Goal: Task Accomplishment & Management: Use online tool/utility

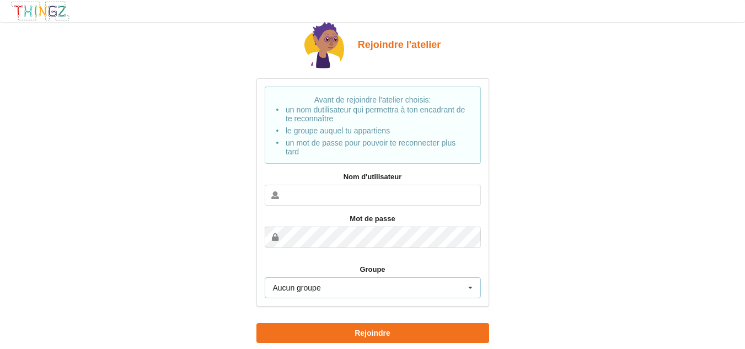
click at [469, 287] on icon at bounding box center [470, 288] width 17 height 20
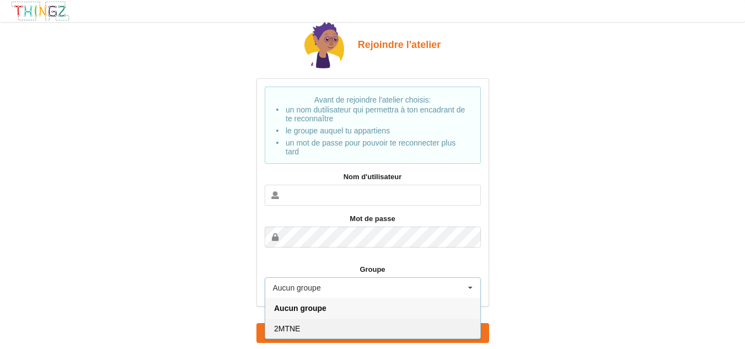
click at [349, 321] on div "2MTNE" at bounding box center [372, 328] width 215 height 20
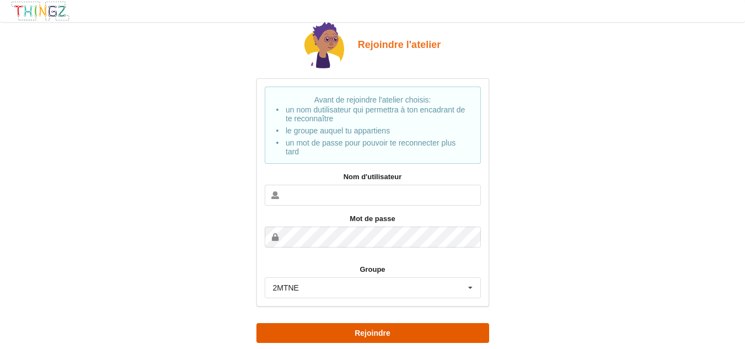
click at [373, 334] on button "Rejoindre" at bounding box center [372, 333] width 233 height 20
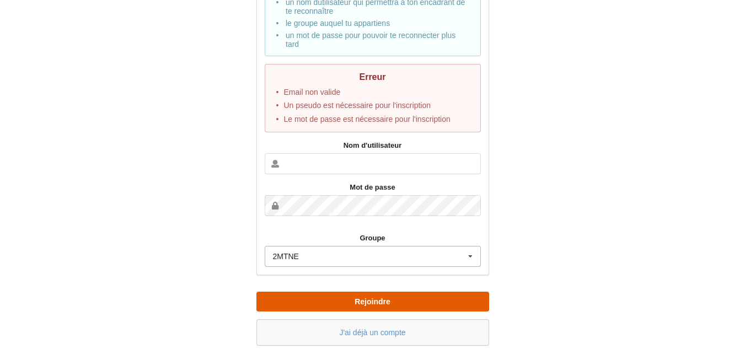
scroll to position [110, 0]
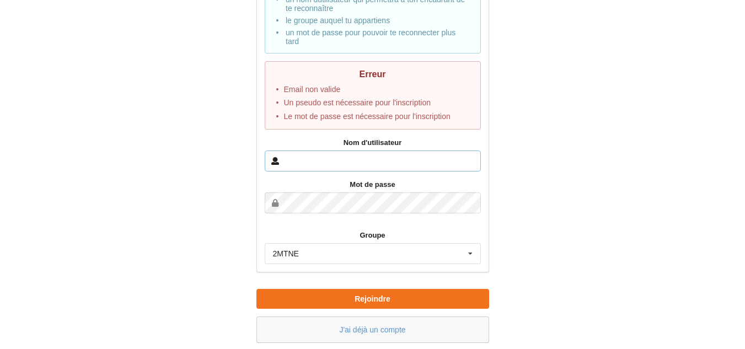
click at [380, 163] on input "text" at bounding box center [373, 160] width 216 height 21
type input "[PERSON_NAME].auvray"
click at [256, 289] on button "Rejoindre" at bounding box center [372, 299] width 233 height 20
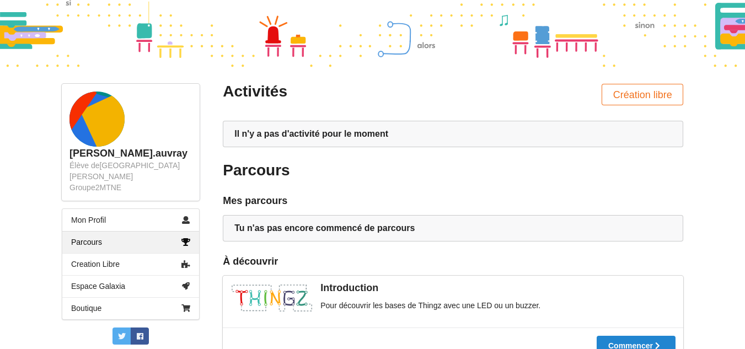
scroll to position [55, 0]
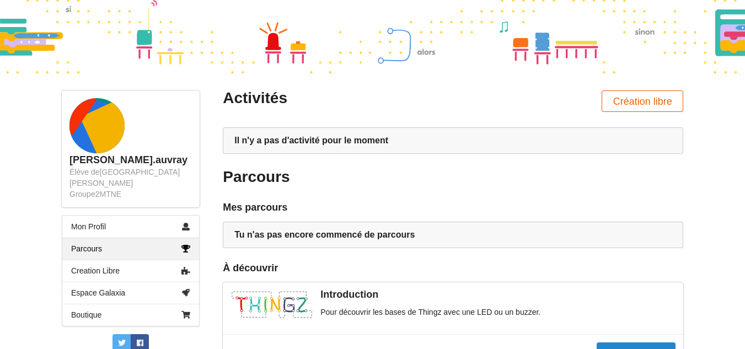
click at [620, 99] on button "Création libre" at bounding box center [642, 100] width 82 height 21
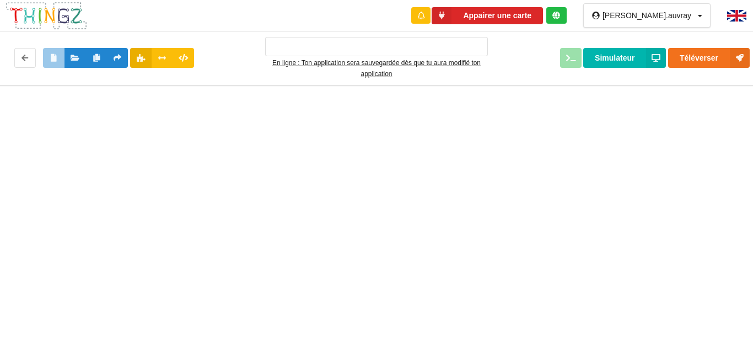
type input "Ma super application n°1"
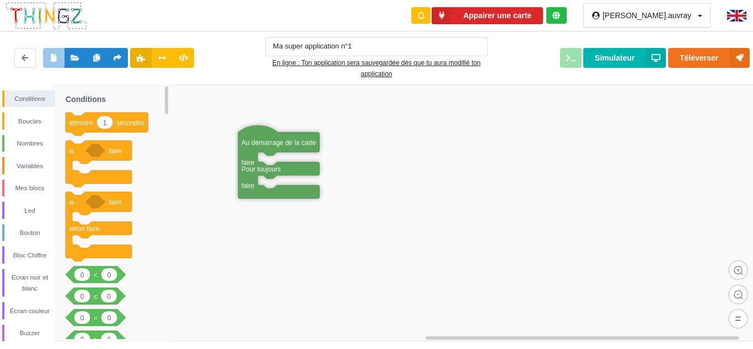
drag, startPoint x: 236, startPoint y: 109, endPoint x: 274, endPoint y: 141, distance: 50.0
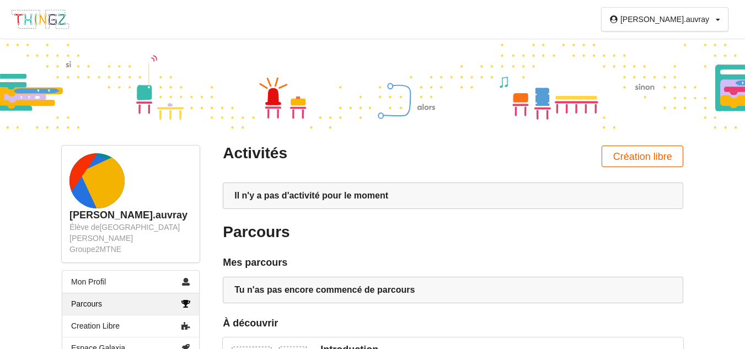
click at [642, 162] on button "Création libre" at bounding box center [642, 156] width 82 height 21
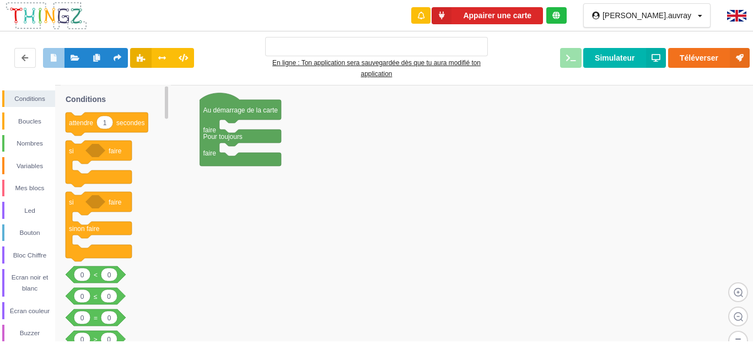
type input "Ma super application n°1"
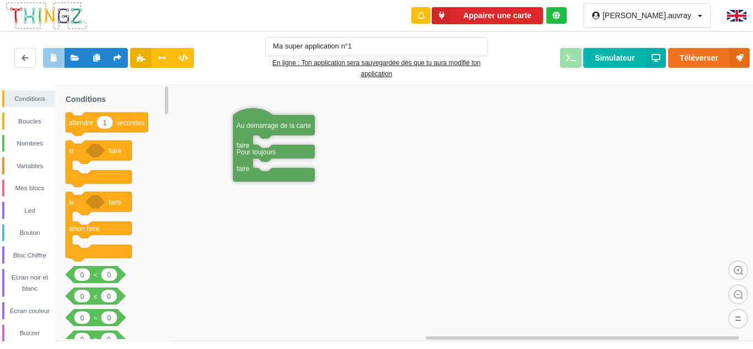
drag, startPoint x: 251, startPoint y: 101, endPoint x: 297, endPoint y: 123, distance: 50.5
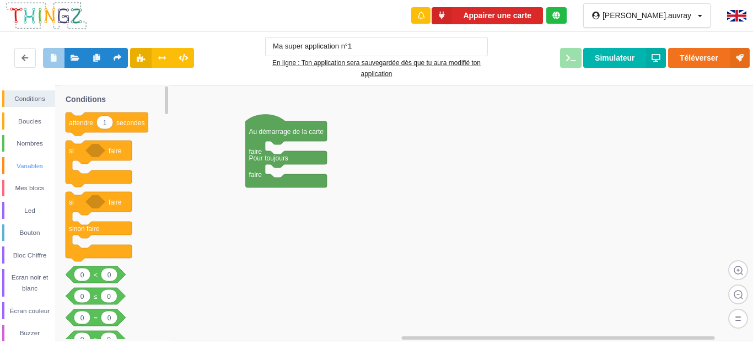
click at [14, 162] on div "Variables" at bounding box center [29, 165] width 51 height 11
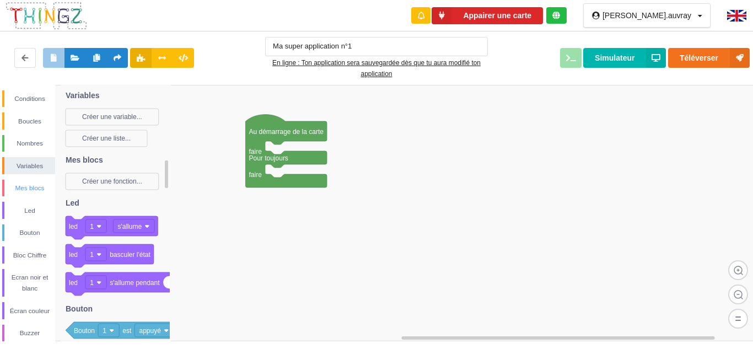
click at [25, 182] on div "Mes blocs" at bounding box center [29, 187] width 51 height 11
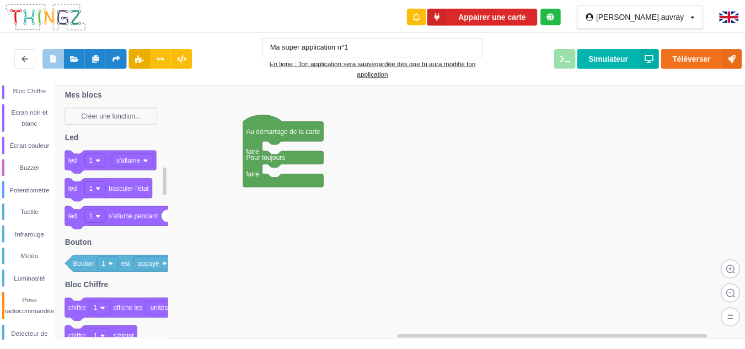
scroll to position [251, 0]
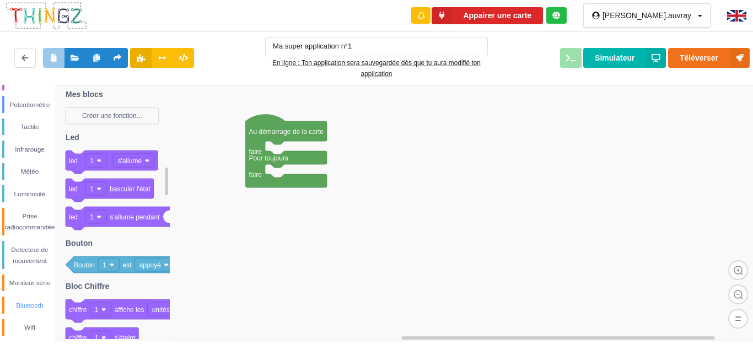
click at [34, 308] on div "Bluetooth" at bounding box center [29, 305] width 51 height 11
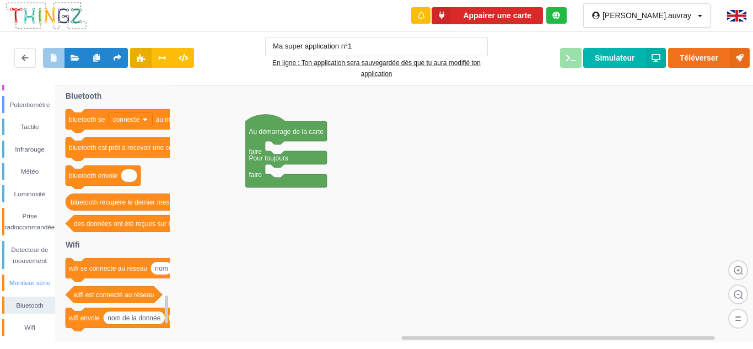
click at [37, 288] on div "Moniteur série" at bounding box center [29, 282] width 51 height 11
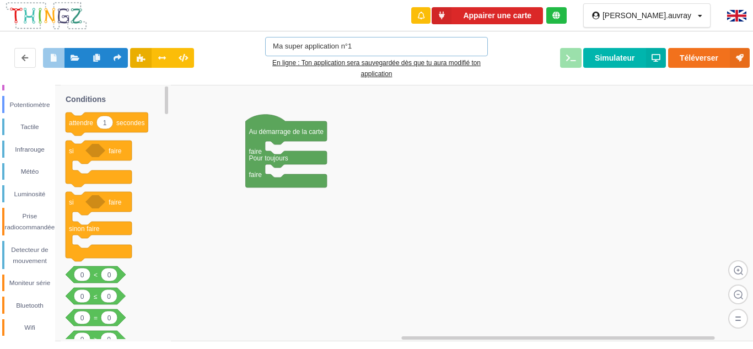
click at [435, 43] on input "Ma super application n°1" at bounding box center [376, 46] width 223 height 19
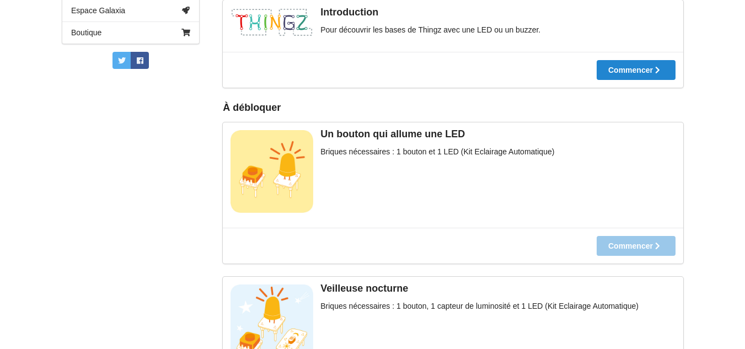
scroll to position [62, 0]
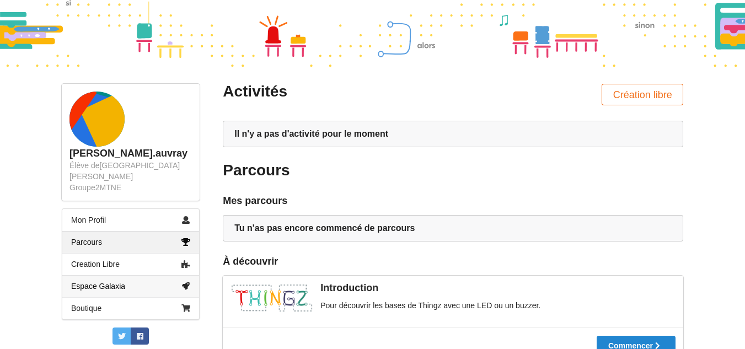
click at [149, 278] on link "Espace Galaxia" at bounding box center [130, 286] width 137 height 22
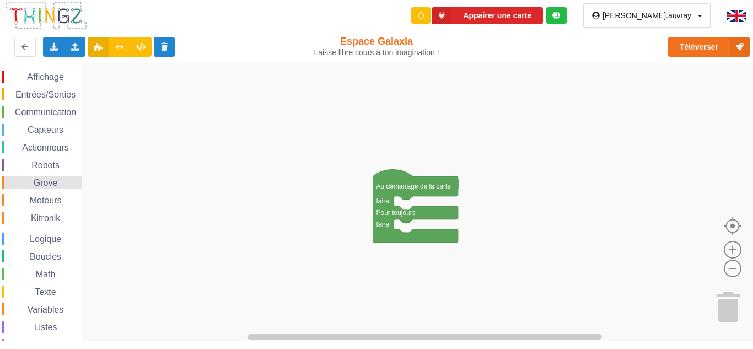
click at [55, 180] on span "Grove" at bounding box center [46, 182] width 28 height 9
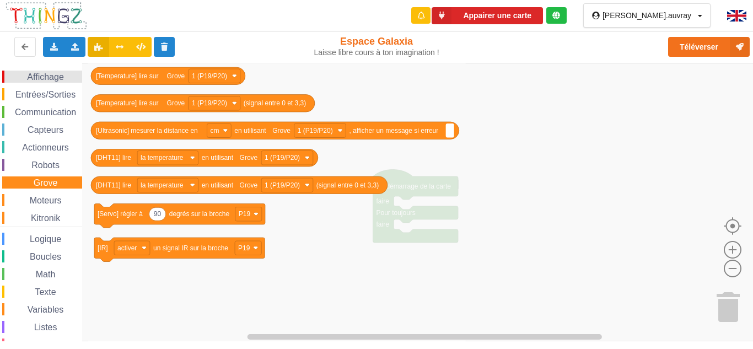
click at [59, 77] on span "Affichage" at bounding box center [45, 76] width 40 height 9
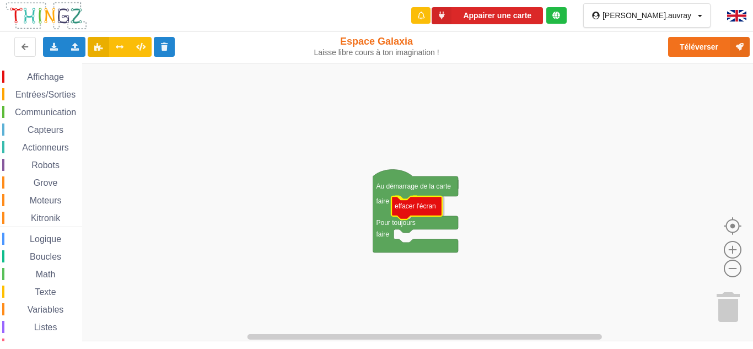
click at [432, 211] on div "Affichage Entrées/Sorties Communication Capteurs Actionneurs Robots Grove Moteu…" at bounding box center [380, 202] width 761 height 278
click at [50, 73] on span "Affichage" at bounding box center [45, 76] width 40 height 9
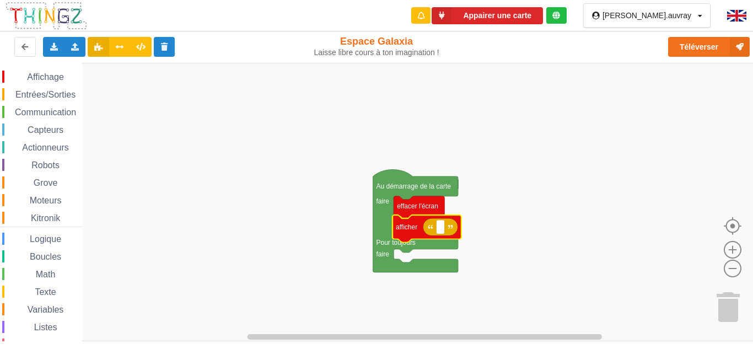
click at [415, 232] on div "Affichage Entrées/Sorties Communication Capteurs Actionneurs Robots Grove Moteu…" at bounding box center [380, 202] width 761 height 278
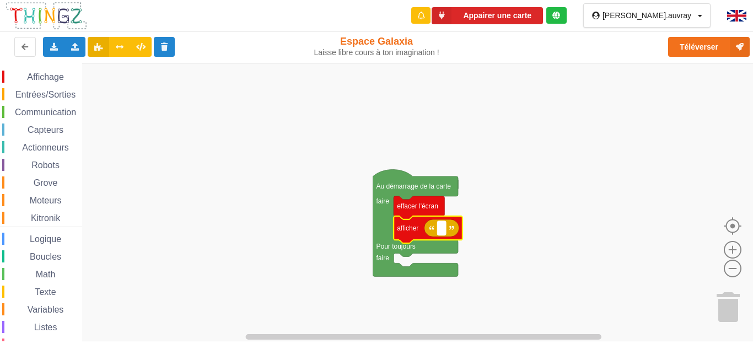
click at [441, 230] on text "Espace de travail de Blocky" at bounding box center [442, 228] width 2 height 8
type input "position objet"
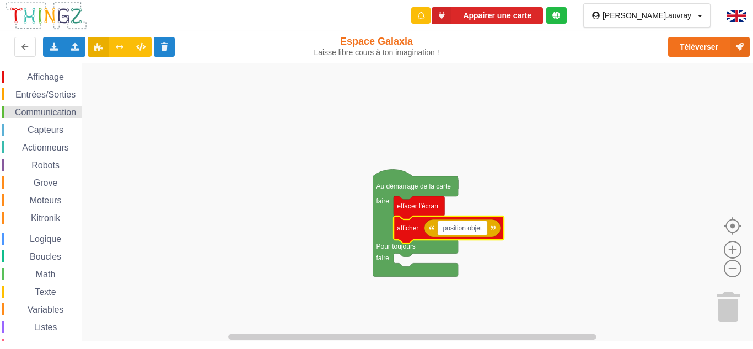
click at [55, 108] on span "Communication" at bounding box center [45, 111] width 64 height 9
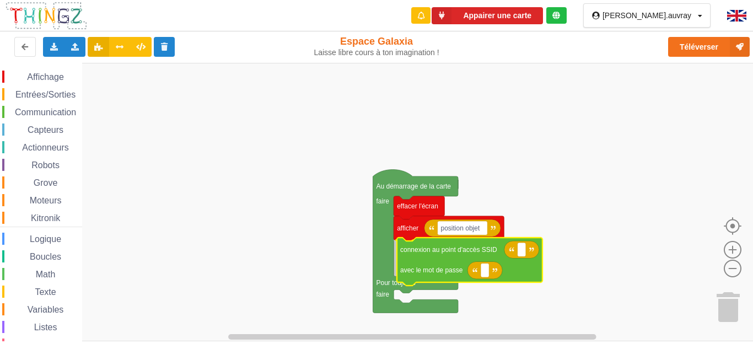
click at [507, 263] on div "Affichage Entrées/Sorties Communication Capteurs Actionneurs Robots Grove Moteu…" at bounding box center [380, 202] width 761 height 278
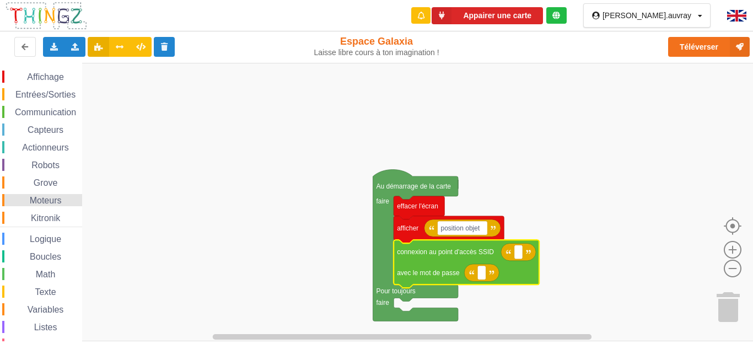
click at [76, 198] on div "Moteurs" at bounding box center [42, 200] width 80 height 12
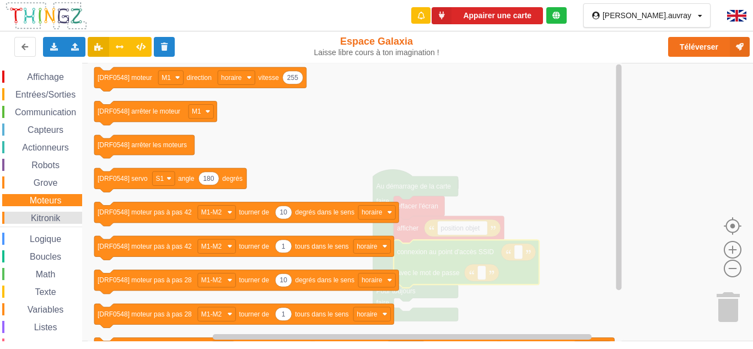
click at [64, 213] on div "Kitronik" at bounding box center [42, 218] width 80 height 12
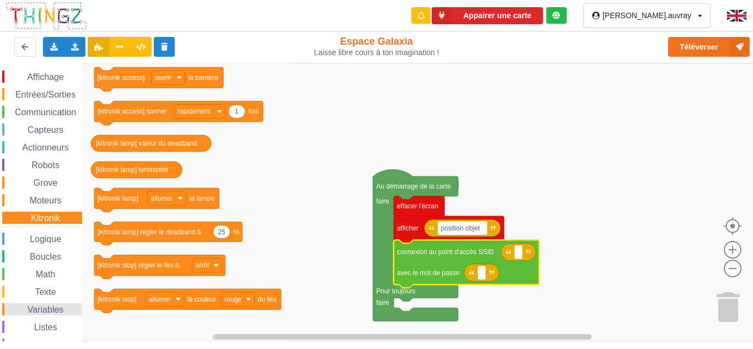
click at [35, 304] on div "Variables" at bounding box center [42, 309] width 80 height 12
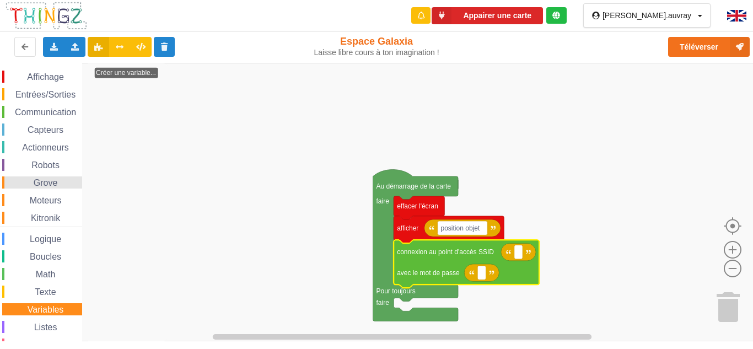
click at [66, 186] on div "Grove" at bounding box center [42, 182] width 80 height 12
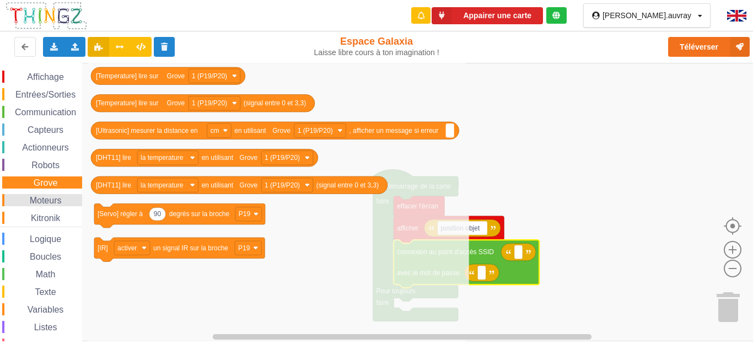
click at [53, 198] on span "Moteurs" at bounding box center [45, 200] width 35 height 9
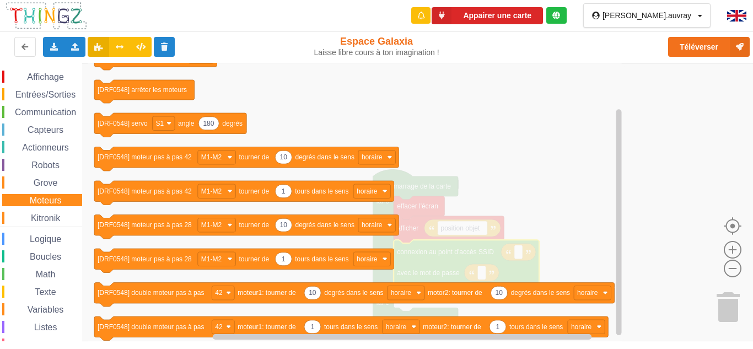
click at [71, 105] on div "Affichage Entrées/Sorties Communication Capteurs Actionneurs Robots Grove Moteu…" at bounding box center [41, 223] width 82 height 304
click at [71, 98] on span "Entrées/Sorties" at bounding box center [45, 94] width 63 height 9
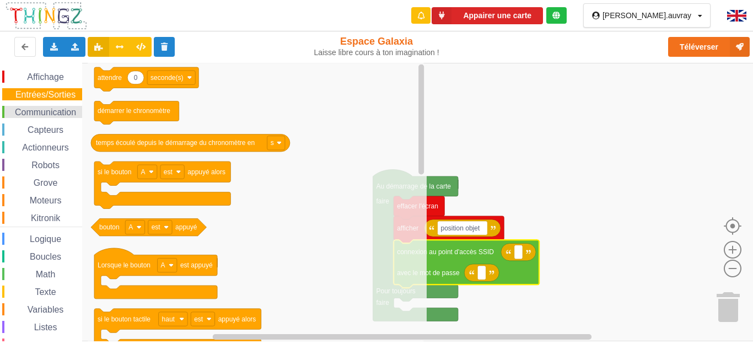
click at [63, 114] on span "Communication" at bounding box center [45, 111] width 64 height 9
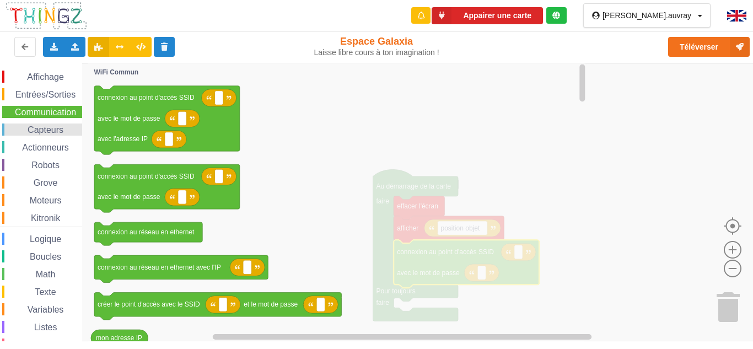
click at [60, 131] on span "Capteurs" at bounding box center [45, 129] width 39 height 9
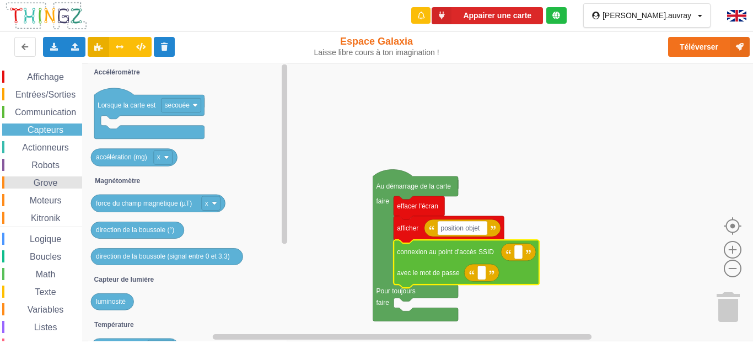
click at [48, 176] on div "Grove" at bounding box center [42, 182] width 80 height 12
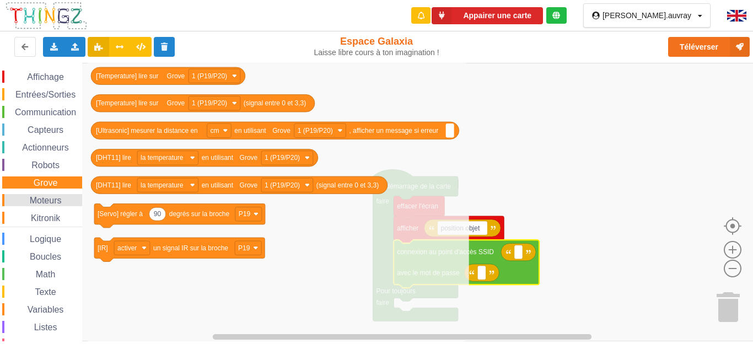
click at [21, 198] on span "Espace de travail de Blocky" at bounding box center [23, 200] width 9 height 9
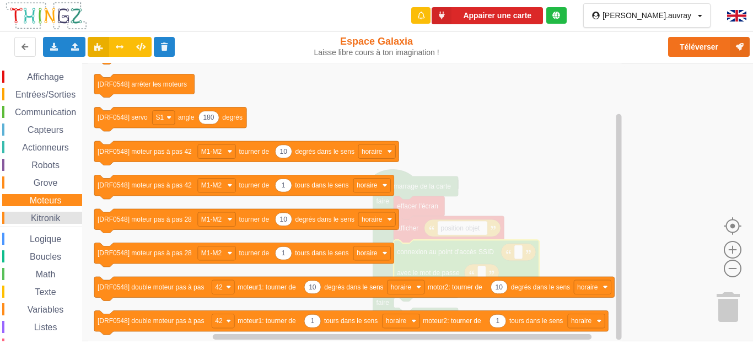
click at [73, 220] on div "Kitronik" at bounding box center [42, 218] width 80 height 12
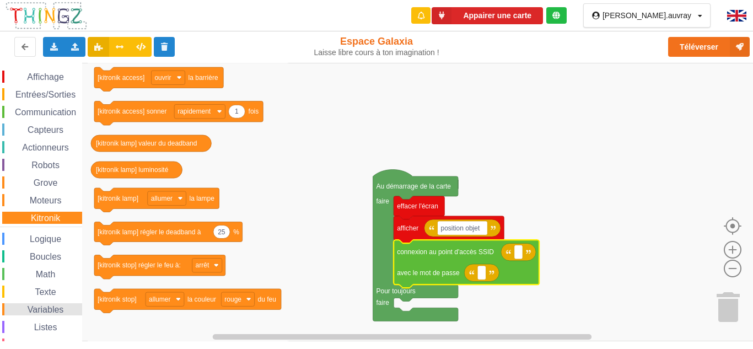
click at [44, 304] on div "Variables" at bounding box center [42, 309] width 80 height 12
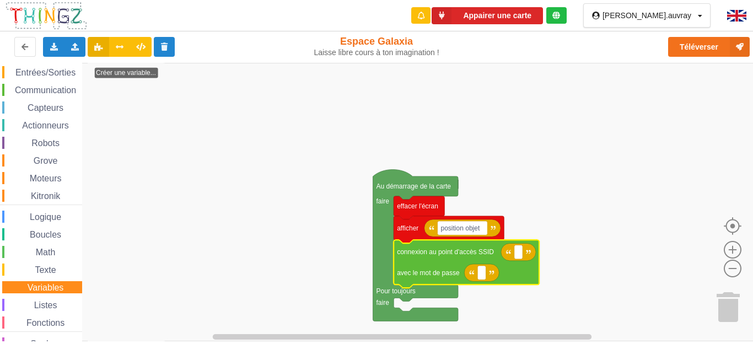
scroll to position [39, 0]
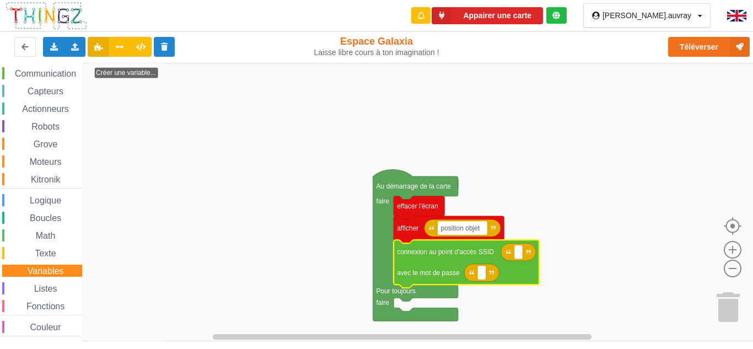
click at [49, 262] on div "Affichage Entrées/Sorties Communication Capteurs Actionneurs Robots Grove Moteu…" at bounding box center [41, 184] width 82 height 304
click at [55, 252] on span "Texte" at bounding box center [45, 253] width 24 height 9
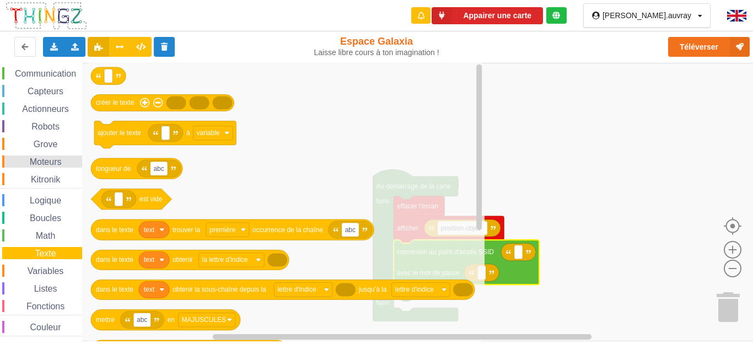
click at [48, 168] on div "Moteurs" at bounding box center [42, 161] width 80 height 12
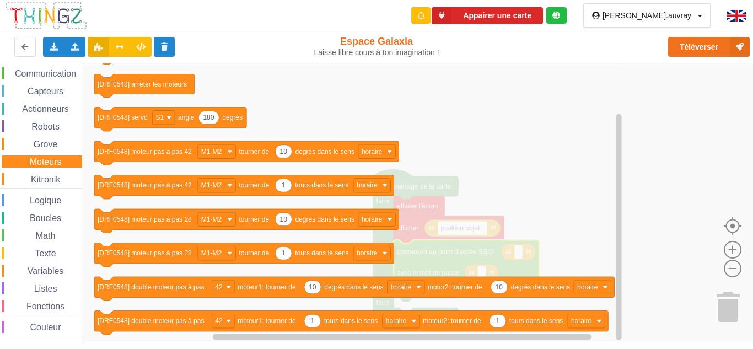
click at [28, 172] on div "Affichage Entrées/Sorties Communication Capteurs Actionneurs Robots Grove Moteu…" at bounding box center [41, 184] width 82 height 304
click at [25, 176] on span "Espace de travail de Blocky" at bounding box center [24, 179] width 9 height 9
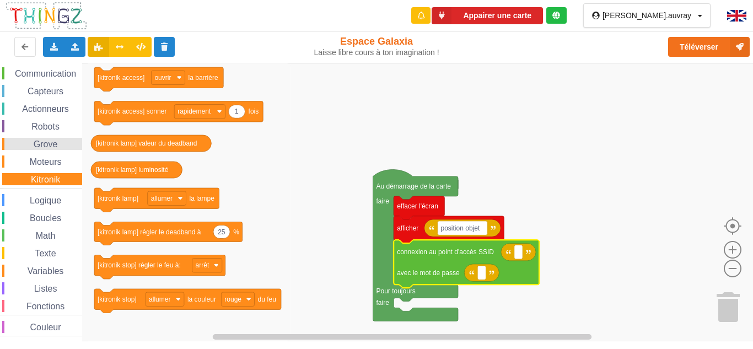
click at [38, 144] on span "Grove" at bounding box center [46, 143] width 28 height 9
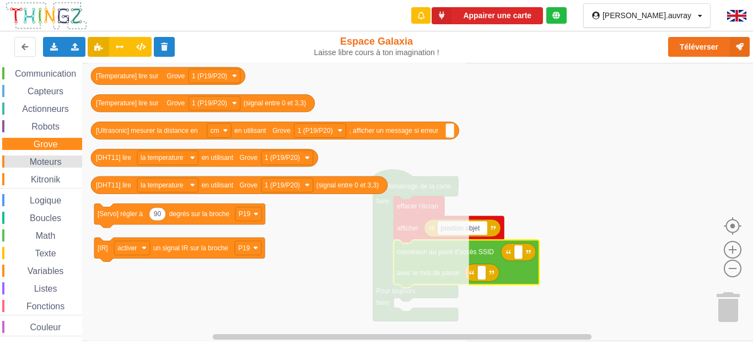
click at [38, 161] on span "Moteurs" at bounding box center [45, 161] width 35 height 9
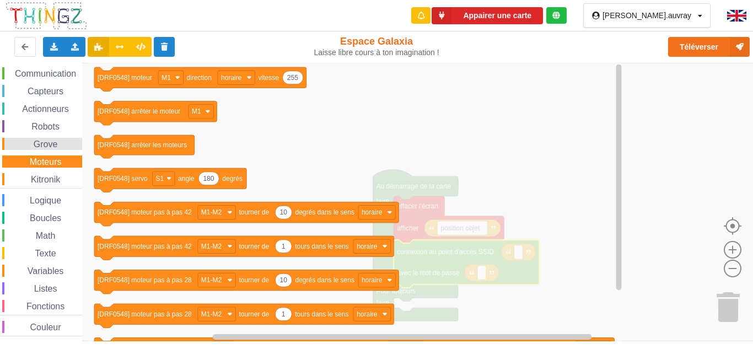
click at [67, 149] on div "Grove" at bounding box center [42, 144] width 80 height 12
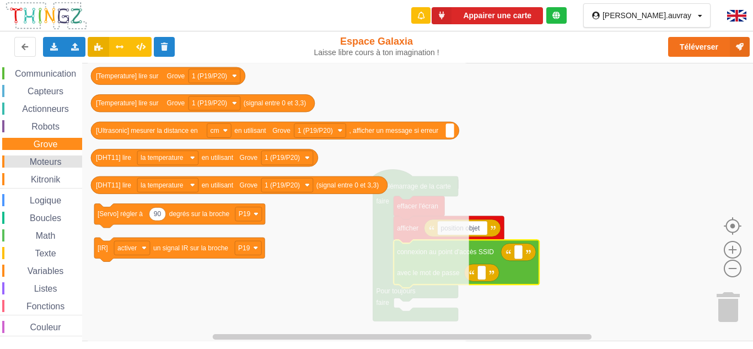
click at [76, 167] on div "Moteurs" at bounding box center [42, 161] width 80 height 12
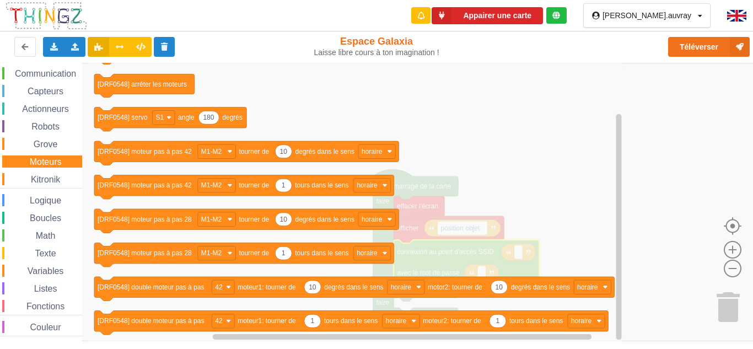
click at [59, 186] on div "Affichage Entrées/Sorties Communication Capteurs Actionneurs Robots Grove Moteu…" at bounding box center [41, 184] width 82 height 304
click at [69, 184] on div "Kitronik" at bounding box center [42, 179] width 80 height 12
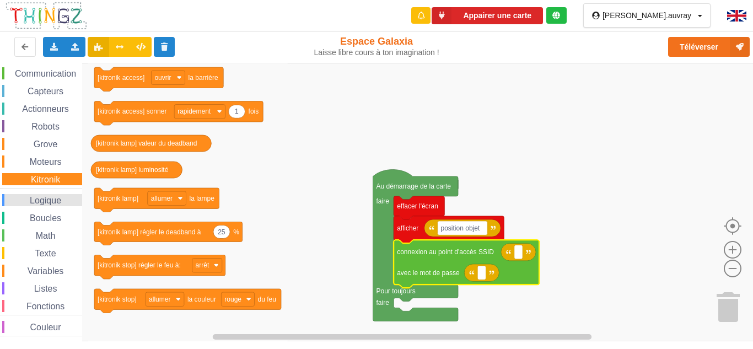
click at [57, 200] on span "Logique" at bounding box center [45, 200] width 35 height 9
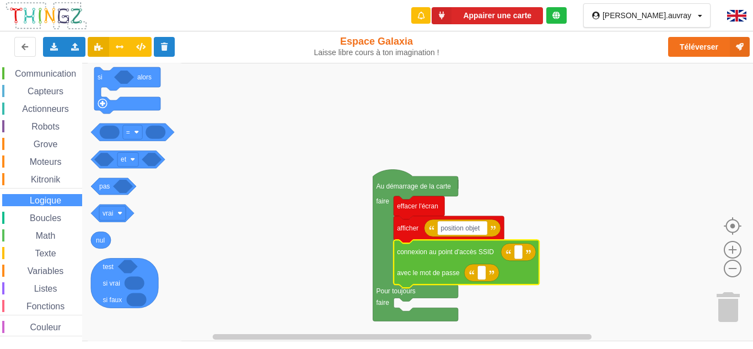
click at [50, 211] on div "Affichage Entrées/Sorties Communication Capteurs Actionneurs Robots Grove Moteu…" at bounding box center [41, 184] width 82 height 304
click at [50, 217] on span "Boucles" at bounding box center [45, 217] width 35 height 9
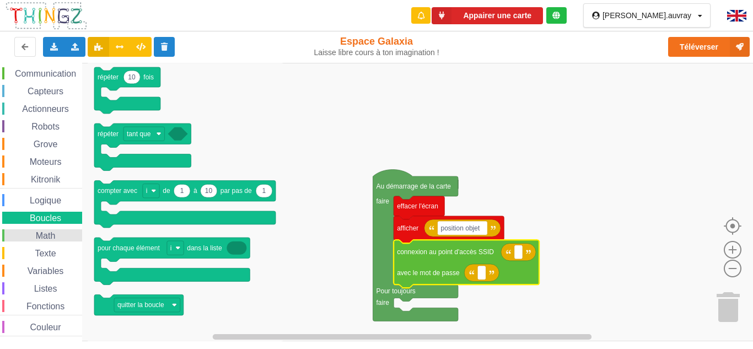
click at [49, 239] on span "Math" at bounding box center [45, 235] width 23 height 9
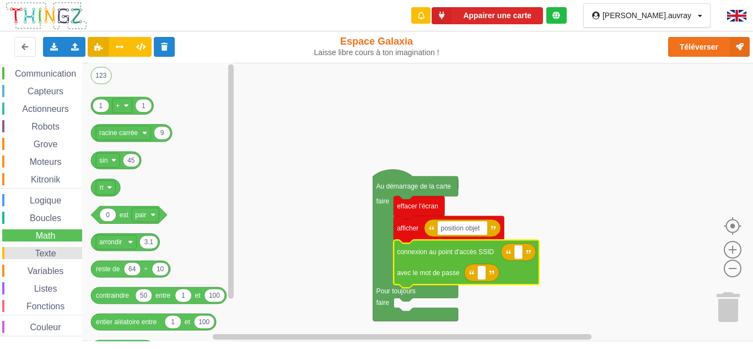
click at [46, 252] on span "Texte" at bounding box center [45, 253] width 24 height 9
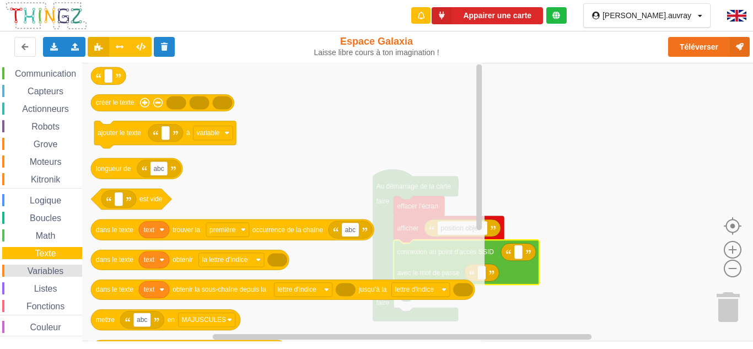
click at [47, 269] on span "Variables" at bounding box center [46, 270] width 40 height 9
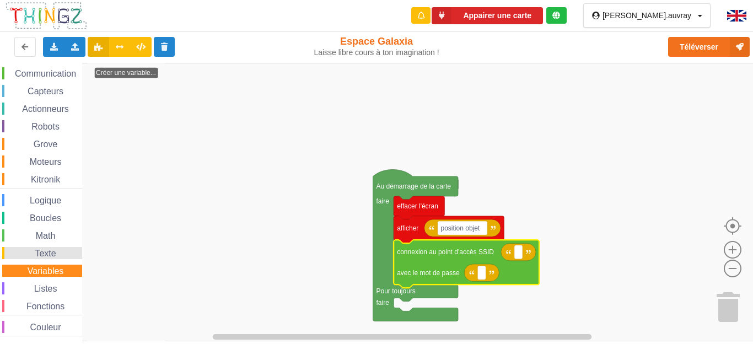
click at [66, 249] on div "Texte" at bounding box center [42, 253] width 80 height 12
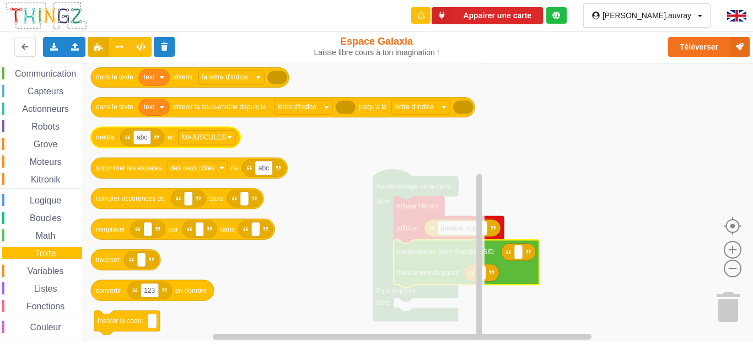
click at [172, 141] on text "en" at bounding box center [171, 137] width 7 height 8
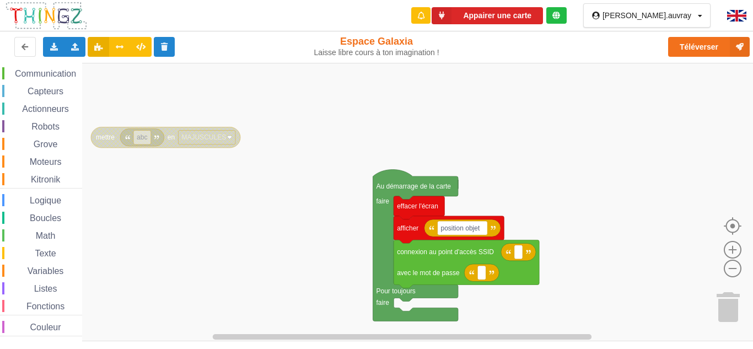
click at [172, 141] on text "en" at bounding box center [171, 137] width 7 height 8
click at [133, 197] on rect "Espace de travail de Blocky" at bounding box center [380, 202] width 761 height 278
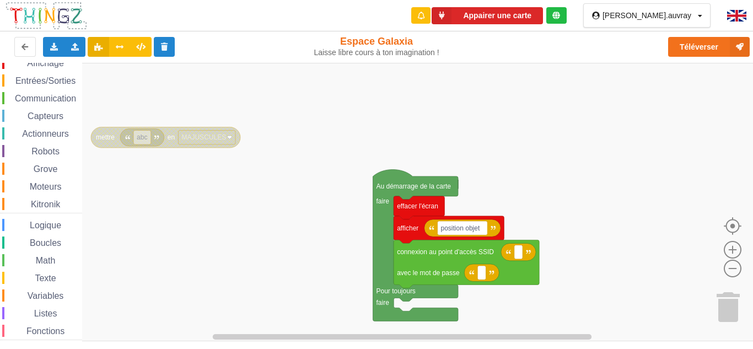
scroll to position [0, 0]
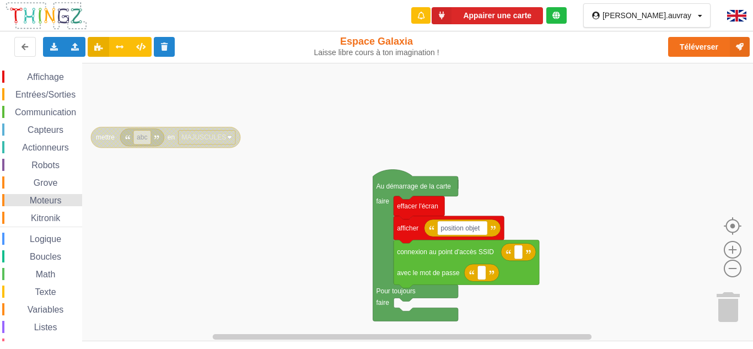
click at [34, 195] on div "Moteurs" at bounding box center [42, 200] width 80 height 12
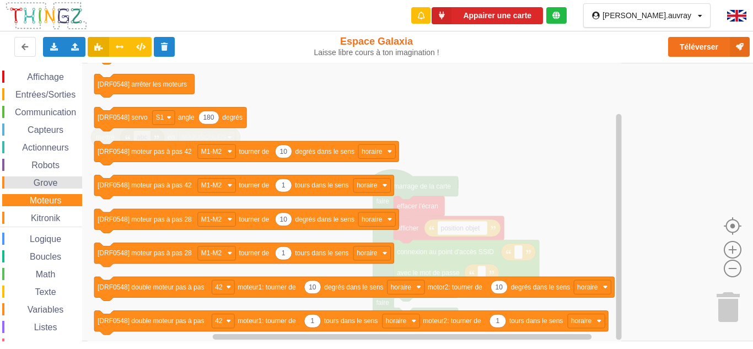
click at [64, 187] on div "Grove" at bounding box center [42, 182] width 80 height 12
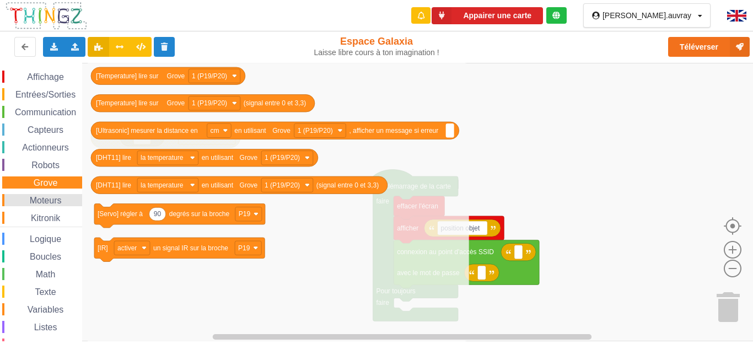
click at [49, 202] on span "Moteurs" at bounding box center [45, 200] width 35 height 9
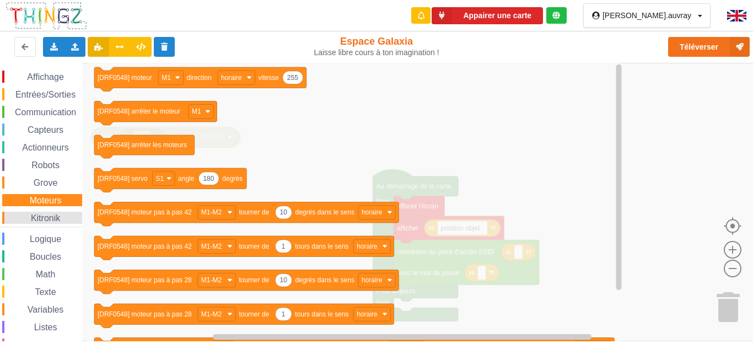
click at [50, 212] on div "Kitronik" at bounding box center [42, 218] width 80 height 12
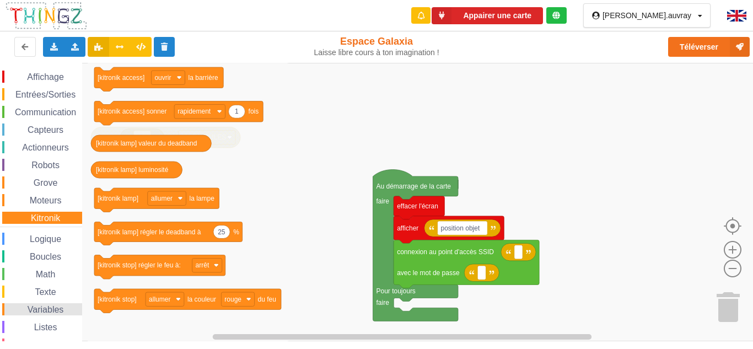
click at [47, 307] on span "Variables" at bounding box center [46, 309] width 40 height 9
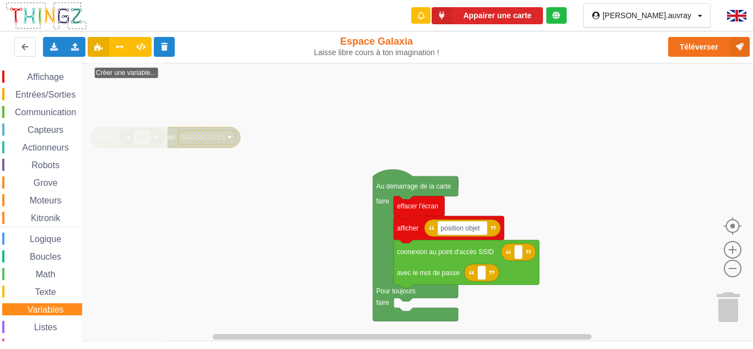
scroll to position [39, 0]
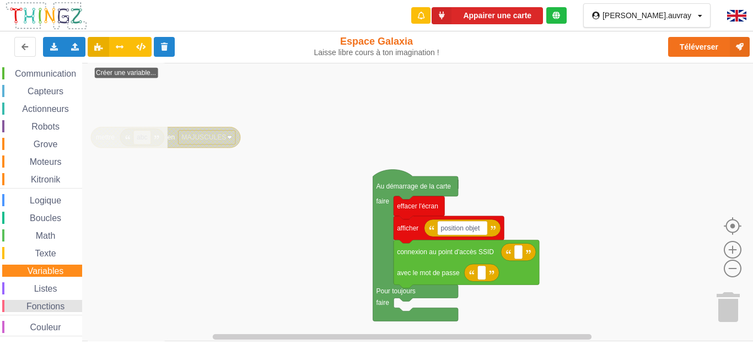
click at [52, 301] on span "Fonctions" at bounding box center [45, 305] width 41 height 9
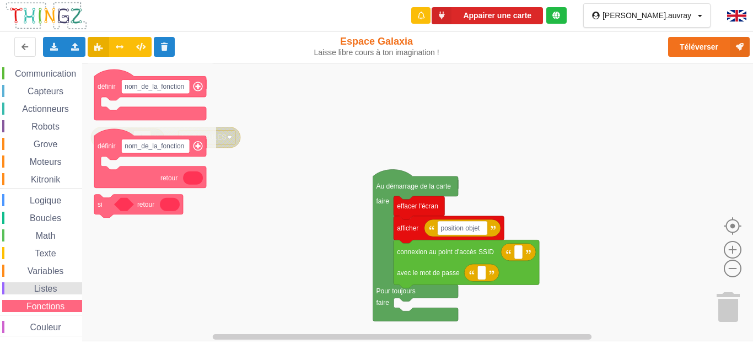
click at [56, 290] on span "Listes" at bounding box center [46, 288] width 26 height 9
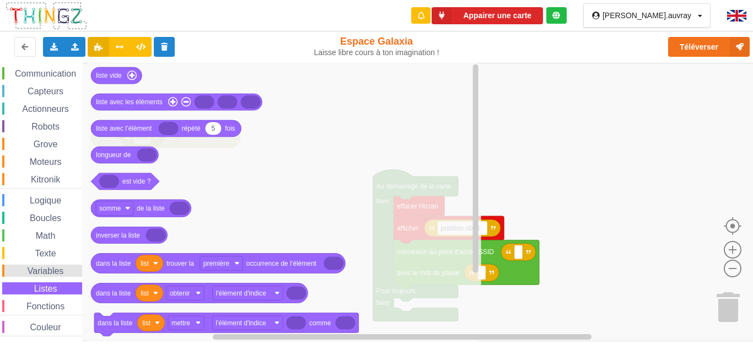
click at [55, 274] on span "Variables" at bounding box center [46, 270] width 40 height 9
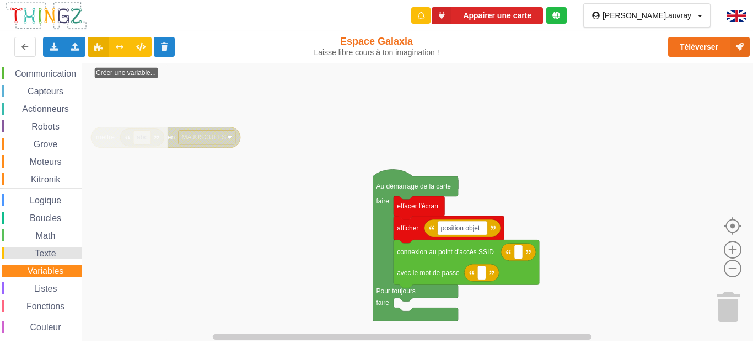
click at [57, 258] on div "Texte" at bounding box center [42, 253] width 80 height 12
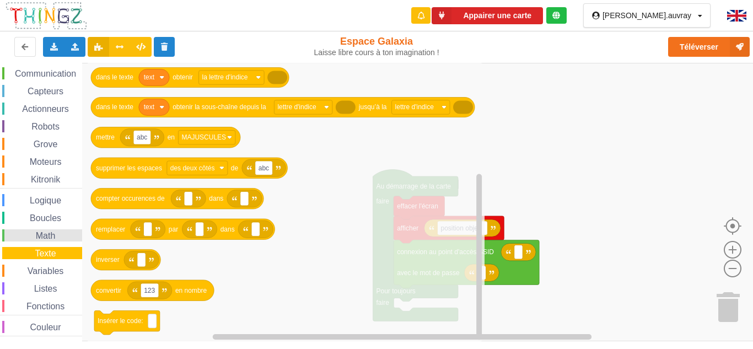
click at [40, 235] on span "Math" at bounding box center [45, 235] width 23 height 9
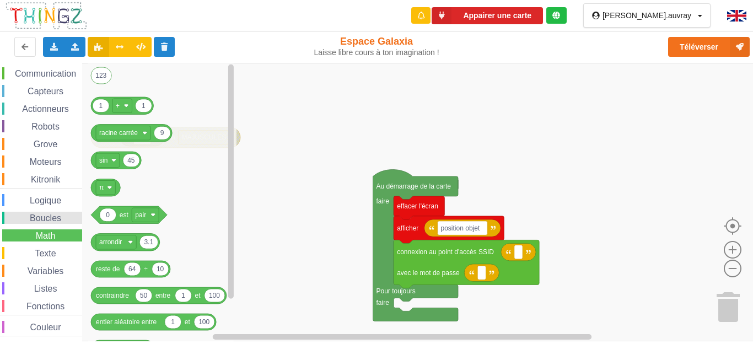
click at [62, 220] on span "Boucles" at bounding box center [45, 217] width 35 height 9
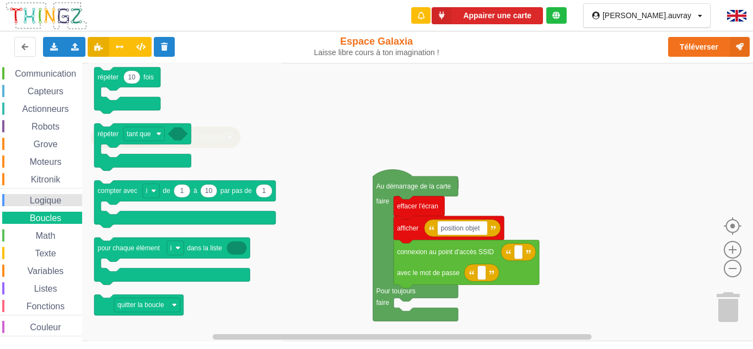
click at [56, 197] on span "Logique" at bounding box center [45, 200] width 35 height 9
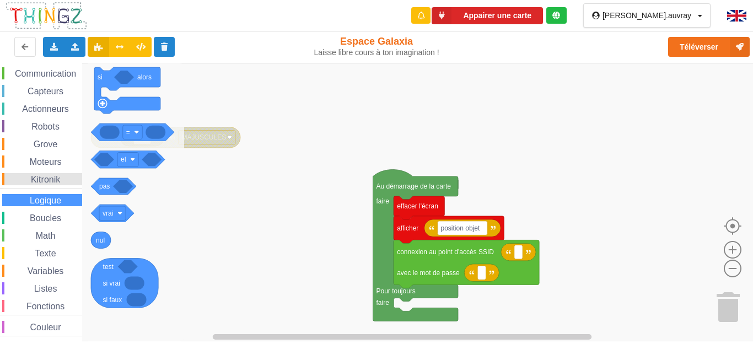
click at [57, 180] on span "Kitronik" at bounding box center [45, 179] width 33 height 9
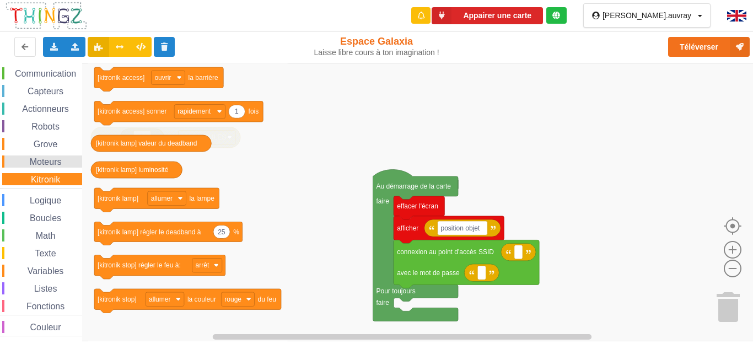
click at [51, 167] on div "Moteurs" at bounding box center [42, 161] width 80 height 12
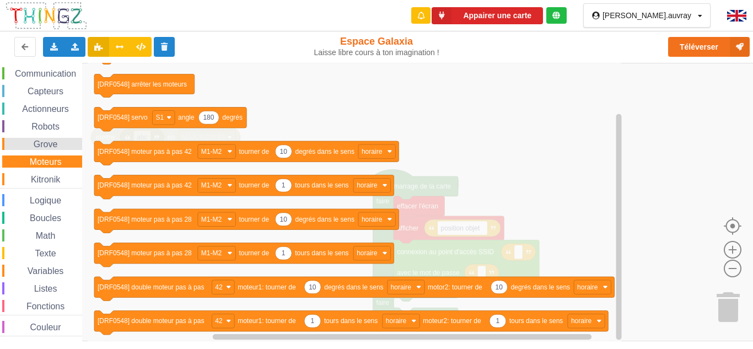
click at [52, 148] on div "Grove" at bounding box center [42, 144] width 80 height 12
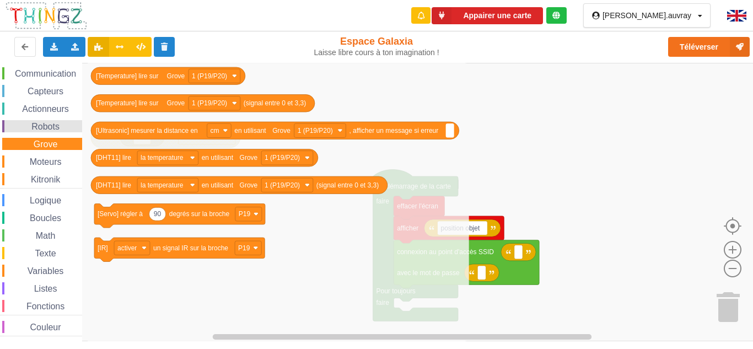
click at [60, 121] on div "Robots" at bounding box center [42, 126] width 80 height 12
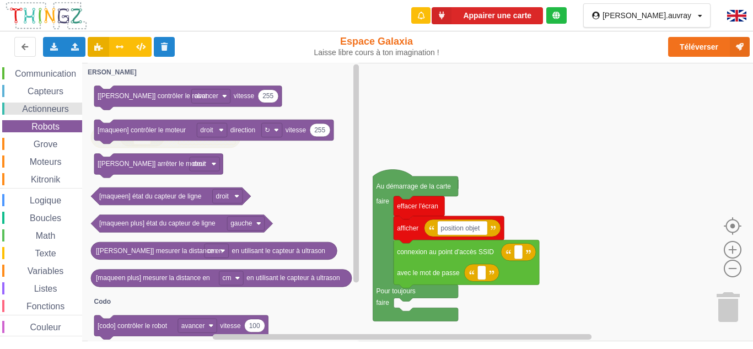
click at [61, 106] on span "Actionneurs" at bounding box center [45, 108] width 50 height 9
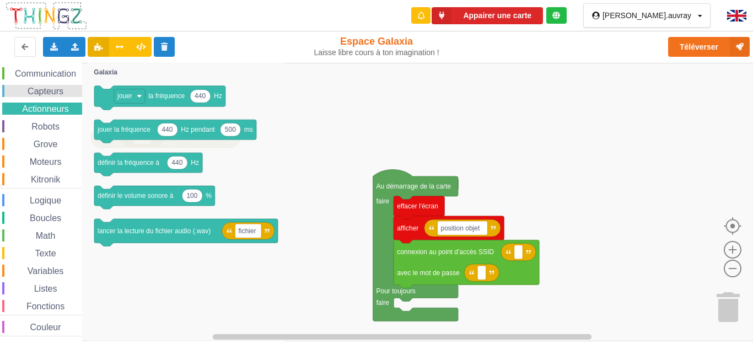
drag, startPoint x: 61, startPoint y: 96, endPoint x: 60, endPoint y: 87, distance: 8.8
click at [61, 94] on div "Capteurs" at bounding box center [42, 91] width 80 height 12
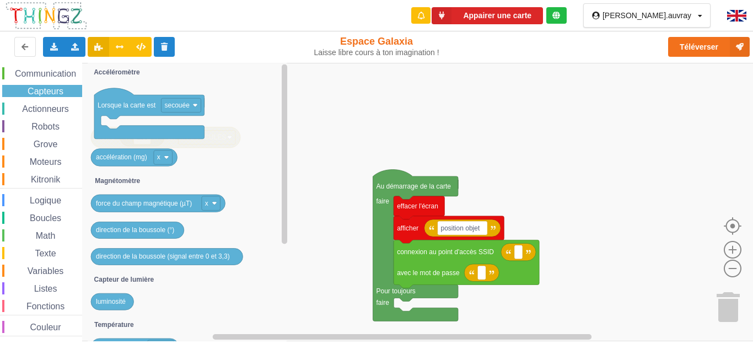
click at [60, 83] on div "Affichage Entrées/Sorties Communication Capteurs Actionneurs Robots Grove Moteu…" at bounding box center [41, 184] width 82 height 304
click at [60, 80] on div "Affichage Entrées/Sorties Communication Capteurs Actionneurs Robots Grove Moteu…" at bounding box center [41, 184] width 82 height 304
click at [64, 71] on span "Communication" at bounding box center [45, 73] width 64 height 9
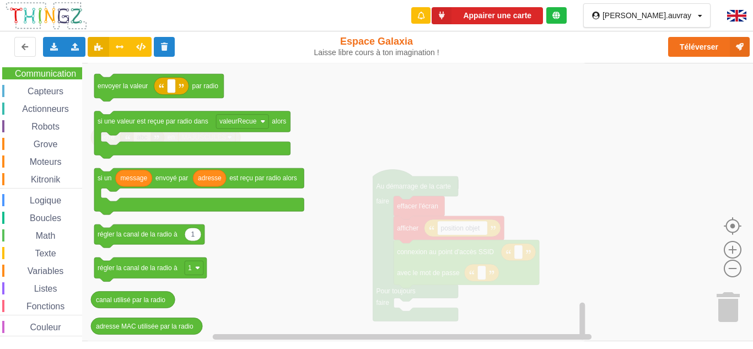
click at [54, 99] on div "Affichage Entrées/Sorties Communication Capteurs Actionneurs Robots Grove Moteu…" at bounding box center [41, 184] width 82 height 304
click at [58, 95] on span "Capteurs" at bounding box center [45, 91] width 39 height 9
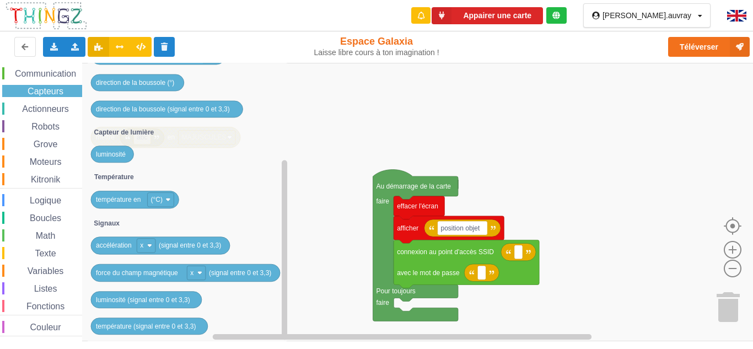
drag, startPoint x: 51, startPoint y: 149, endPoint x: 38, endPoint y: 169, distance: 23.8
click at [51, 149] on div "Grove" at bounding box center [42, 144] width 80 height 12
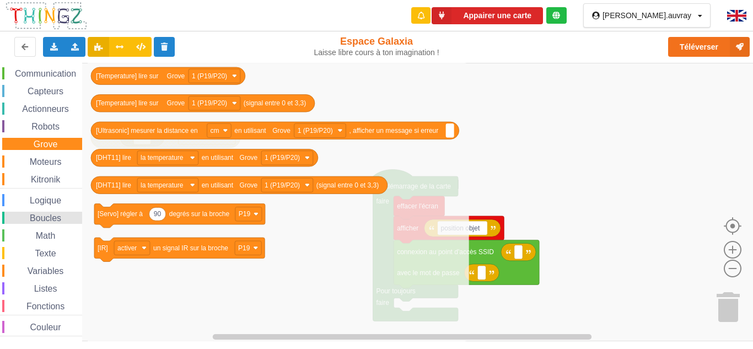
click at [32, 213] on div "Boucles" at bounding box center [42, 218] width 80 height 12
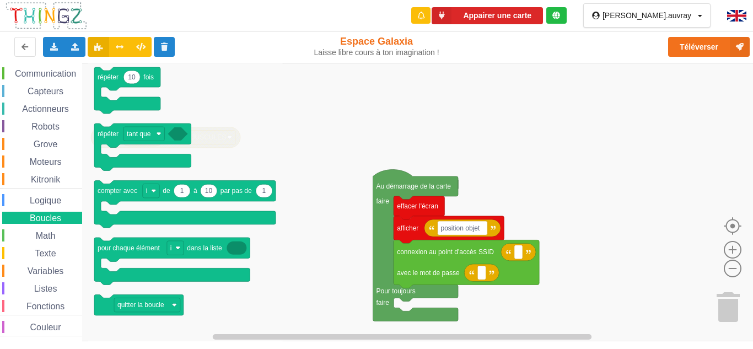
click at [33, 171] on div "Affichage Entrées/Sorties Communication Capteurs Actionneurs Robots Grove Moteu…" at bounding box center [41, 184] width 82 height 304
click at [49, 180] on span "Kitronik" at bounding box center [45, 179] width 33 height 9
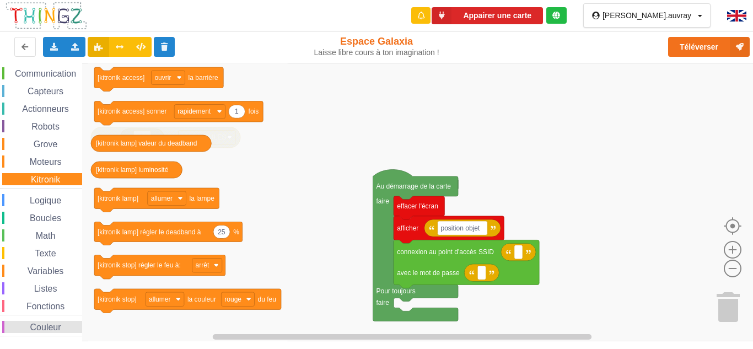
click at [47, 324] on span "Couleur" at bounding box center [46, 326] width 34 height 9
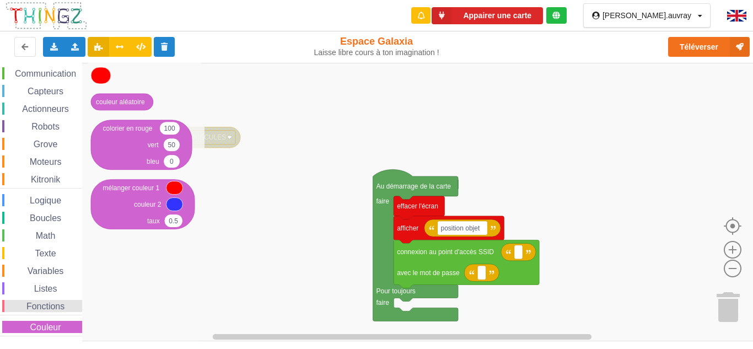
click at [40, 303] on span "Fonctions" at bounding box center [45, 305] width 41 height 9
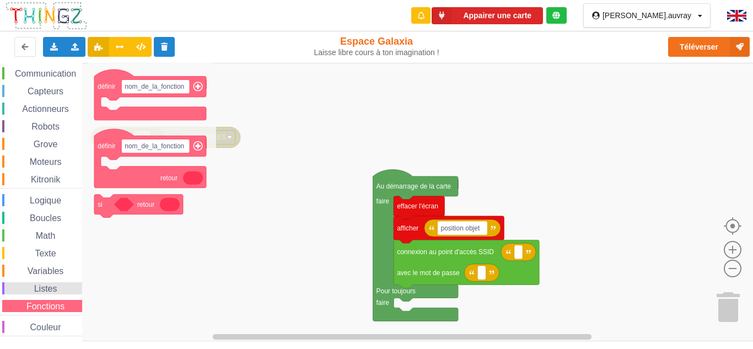
click at [53, 288] on span "Listes" at bounding box center [46, 288] width 26 height 9
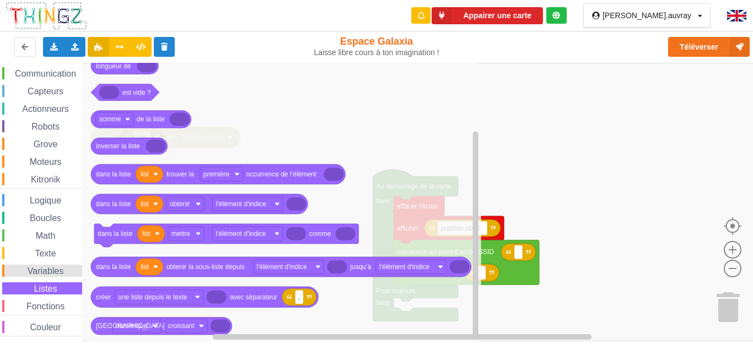
click at [55, 270] on span "Variables" at bounding box center [46, 270] width 40 height 9
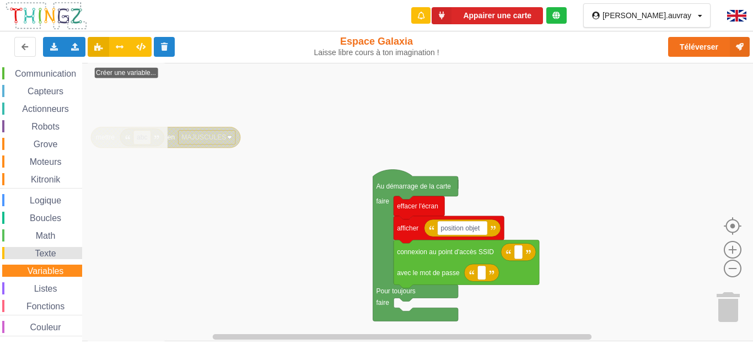
click at [52, 252] on span "Texte" at bounding box center [45, 253] width 24 height 9
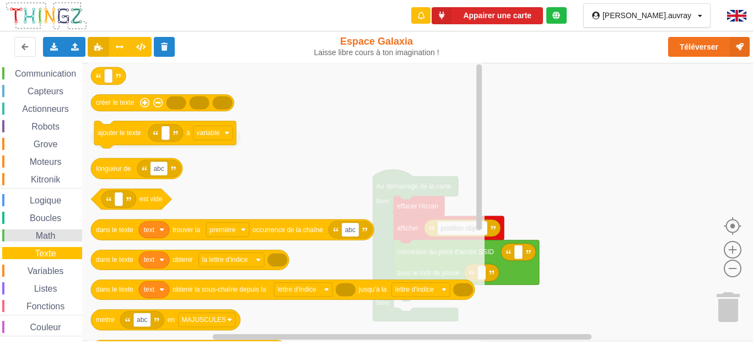
click at [56, 238] on span "Math" at bounding box center [45, 235] width 23 height 9
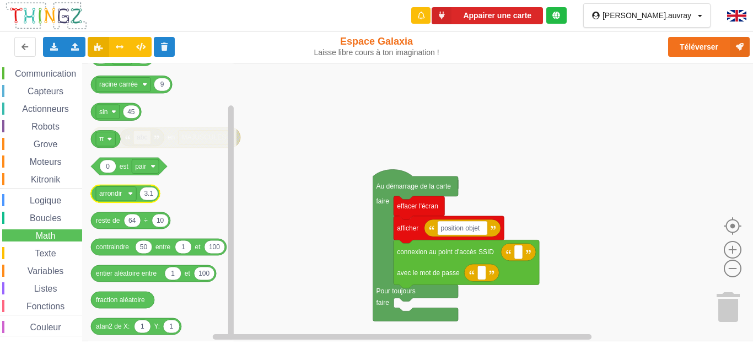
click at [65, 226] on div "Affichage Entrées/Sorties Communication Capteurs Actionneurs Robots Grove Moteu…" at bounding box center [41, 184] width 82 height 304
click at [63, 223] on div "Boucles" at bounding box center [42, 218] width 80 height 12
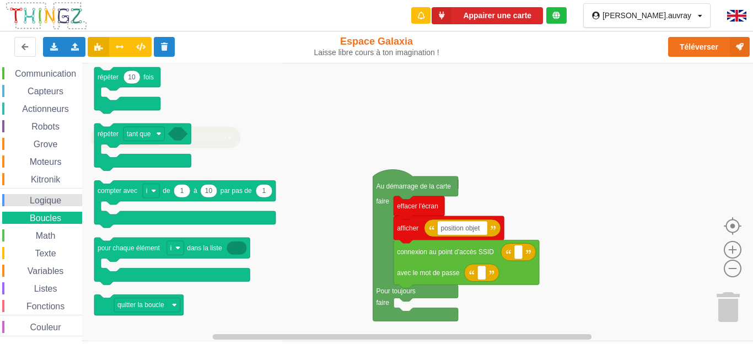
click at [62, 198] on span "Logique" at bounding box center [45, 200] width 35 height 9
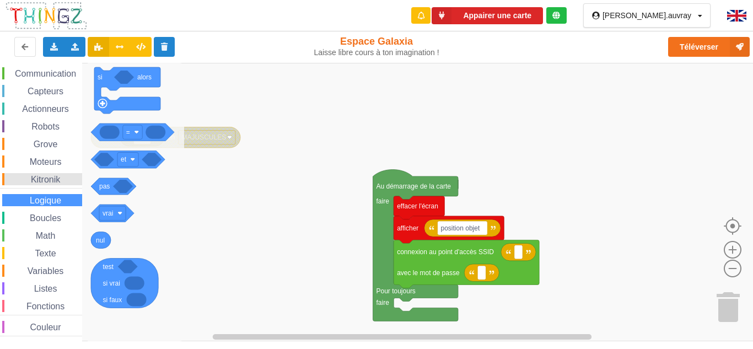
click at [55, 173] on div "Kitronik" at bounding box center [42, 179] width 80 height 12
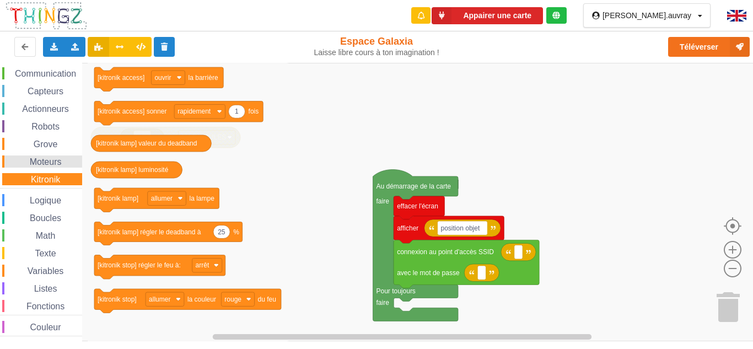
click at [51, 160] on span "Moteurs" at bounding box center [45, 161] width 35 height 9
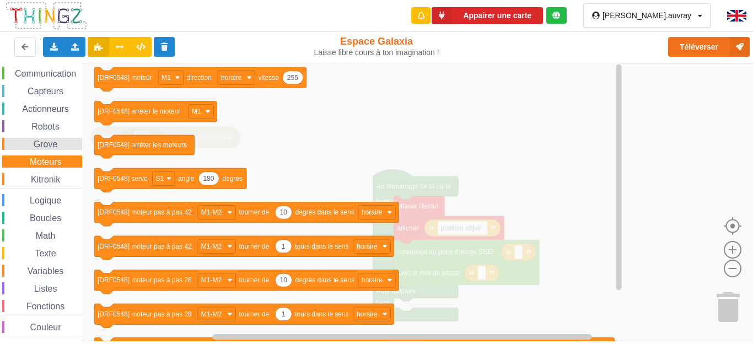
click at [69, 147] on div "Grove" at bounding box center [42, 144] width 80 height 12
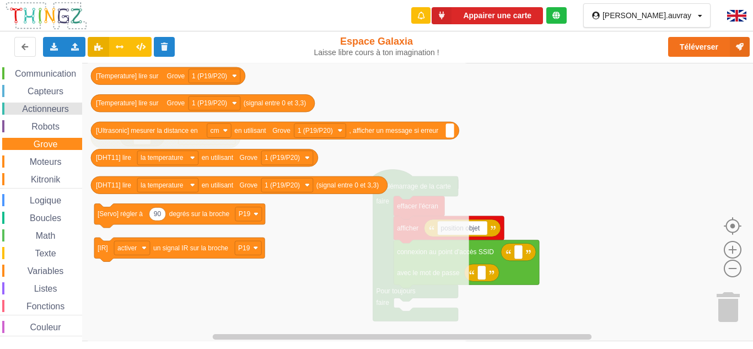
click at [22, 107] on span "Actionneurs" at bounding box center [45, 108] width 50 height 9
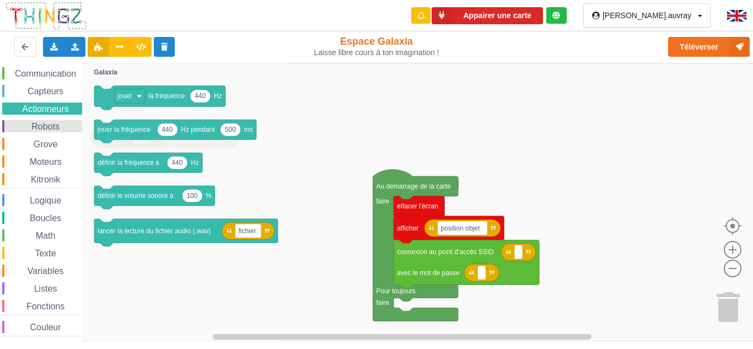
click at [50, 130] on span "Robots" at bounding box center [45, 126] width 31 height 9
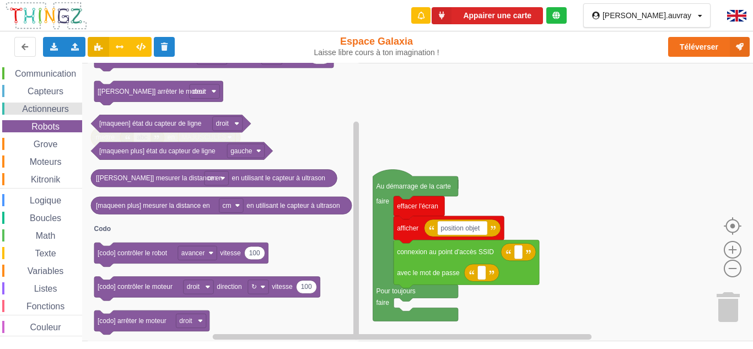
click at [77, 107] on div "Actionneurs" at bounding box center [42, 109] width 80 height 12
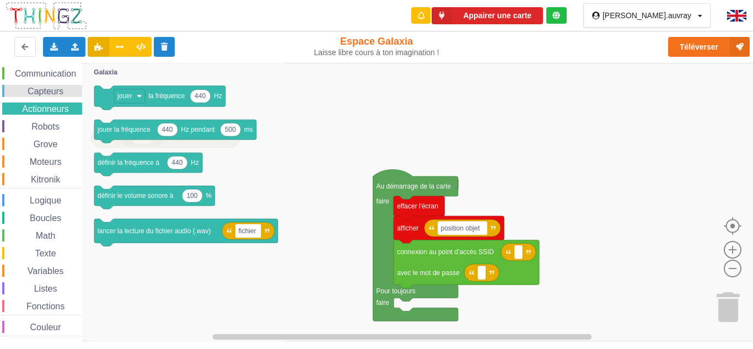
click at [49, 87] on span "Capteurs" at bounding box center [45, 91] width 39 height 9
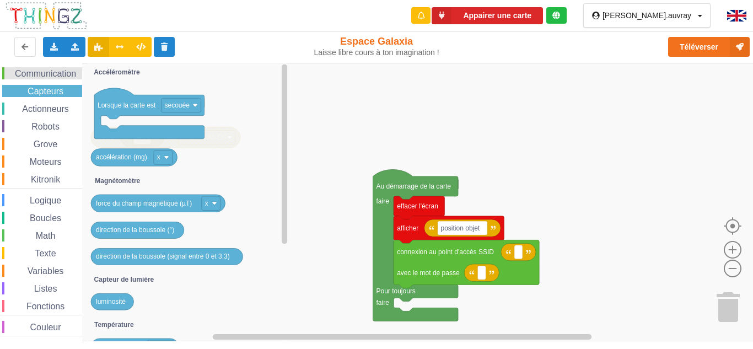
click at [54, 67] on div "Communication" at bounding box center [42, 73] width 80 height 12
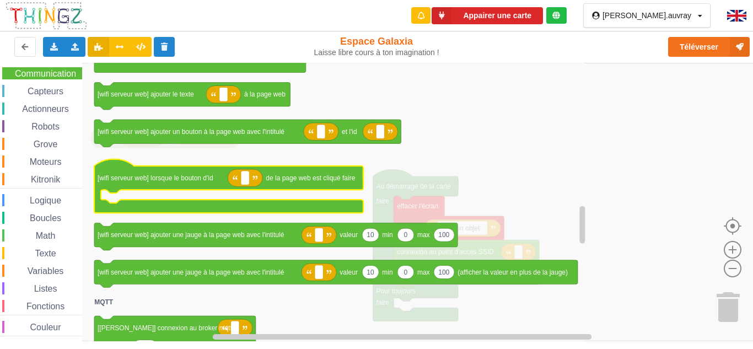
click at [150, 160] on rect "Espace de travail de Blocky" at bounding box center [228, 185] width 269 height 56
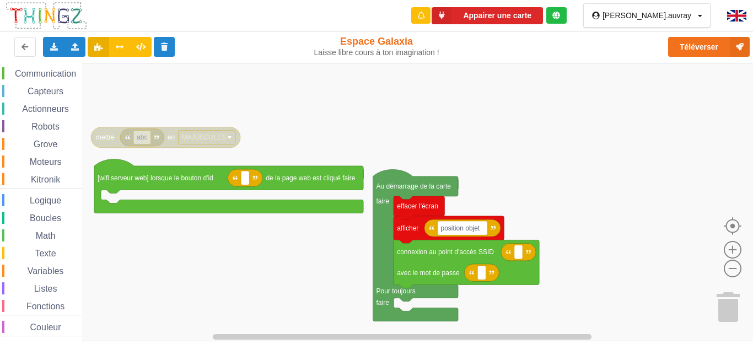
click at [269, 126] on rect "Espace de travail de Blocky" at bounding box center [380, 202] width 761 height 278
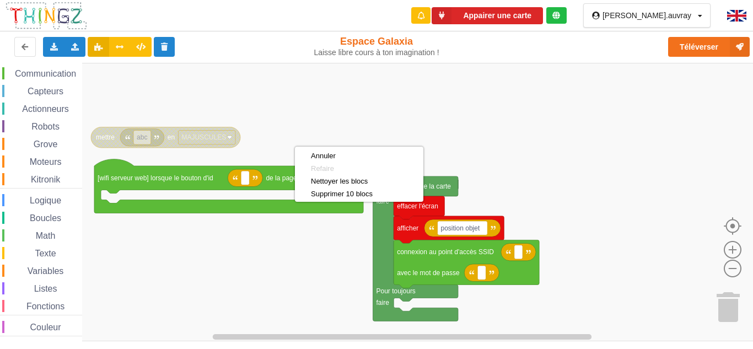
click at [482, 148] on rect "Espace de travail de Blocky" at bounding box center [380, 202] width 761 height 278
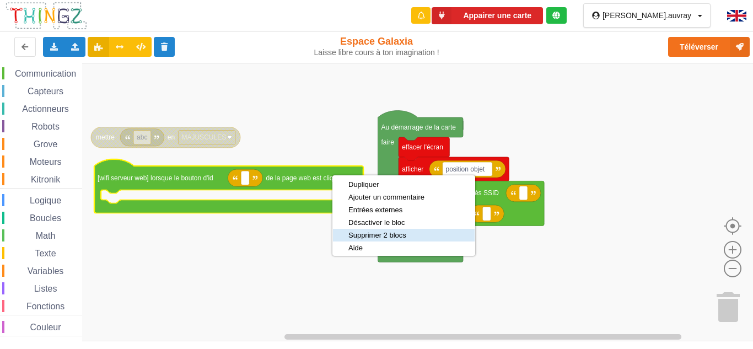
click at [382, 233] on div "Supprimer 2 blocs" at bounding box center [386, 235] width 76 height 8
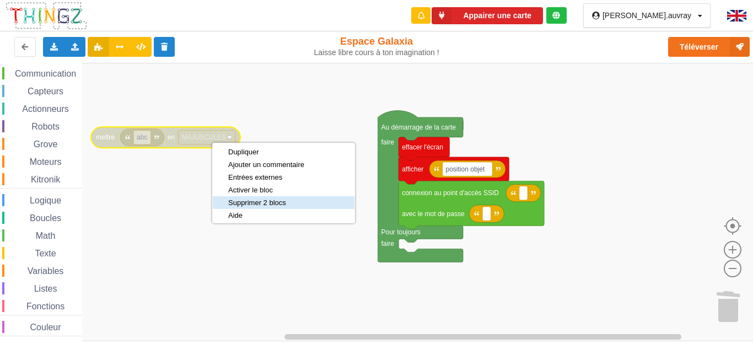
click at [249, 200] on div "Supprimer 2 blocs" at bounding box center [266, 202] width 76 height 8
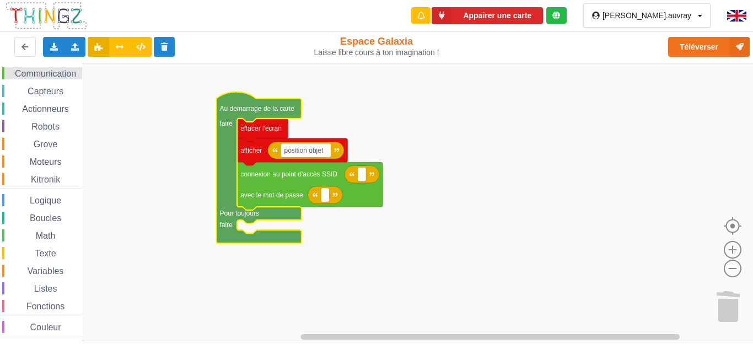
click at [37, 73] on span "Communication" at bounding box center [45, 73] width 64 height 9
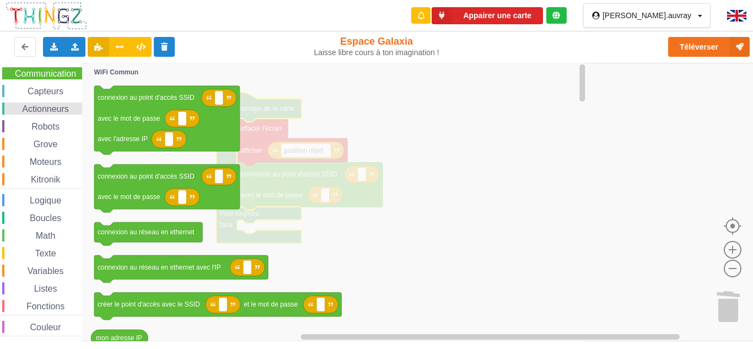
click at [61, 110] on span "Actionneurs" at bounding box center [45, 108] width 50 height 9
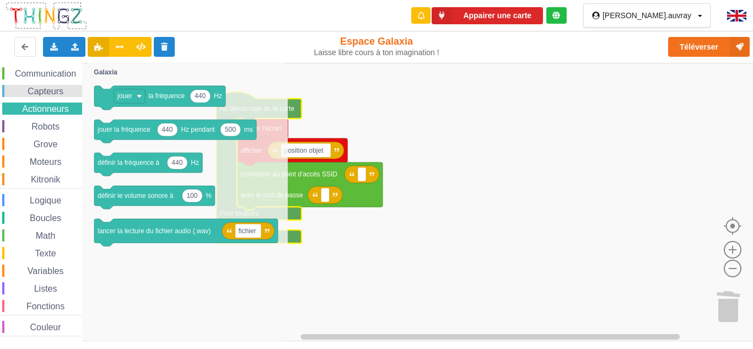
click at [60, 85] on div "Capteurs" at bounding box center [42, 91] width 80 height 12
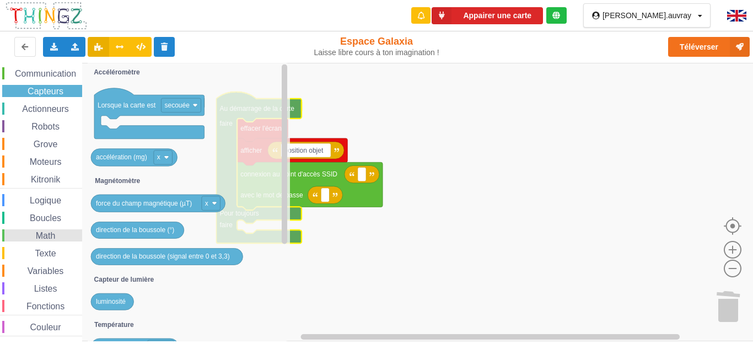
click at [30, 236] on span "Espace de travail de Blocky" at bounding box center [29, 235] width 9 height 9
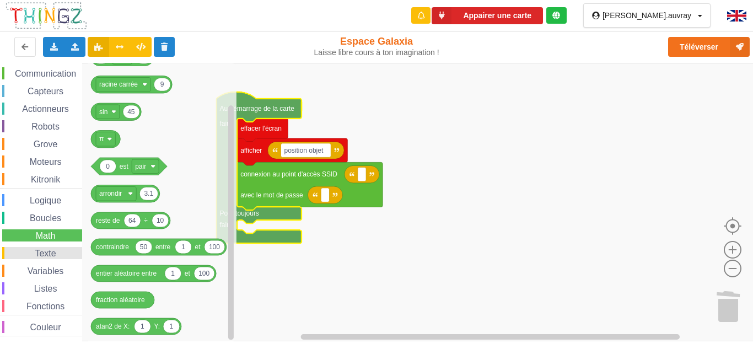
click at [56, 249] on span "Texte" at bounding box center [45, 253] width 24 height 9
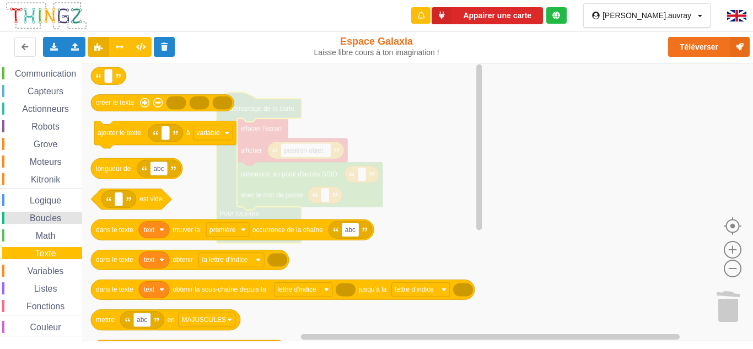
click at [53, 219] on span "Boucles" at bounding box center [45, 217] width 35 height 9
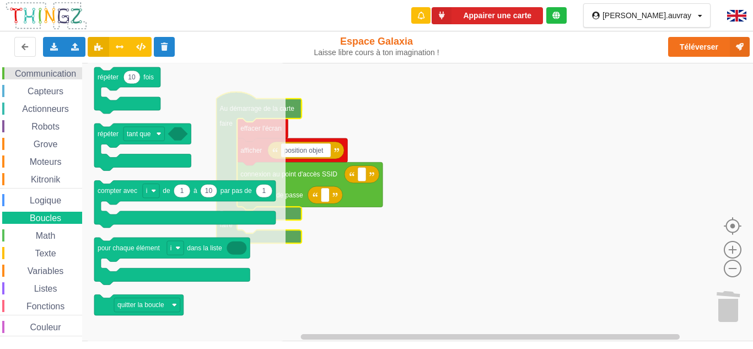
click at [54, 74] on span "Communication" at bounding box center [45, 73] width 64 height 9
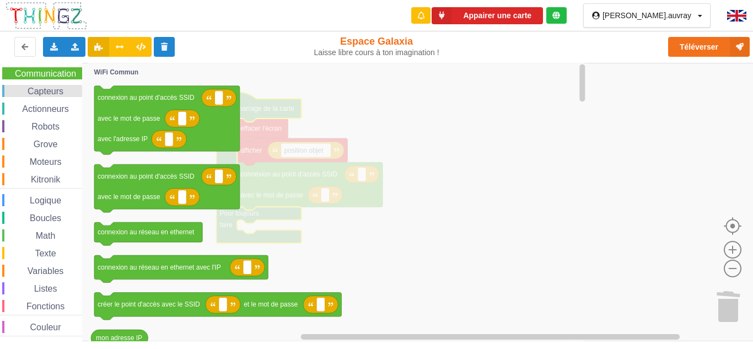
click at [36, 95] on span "Capteurs" at bounding box center [45, 91] width 39 height 9
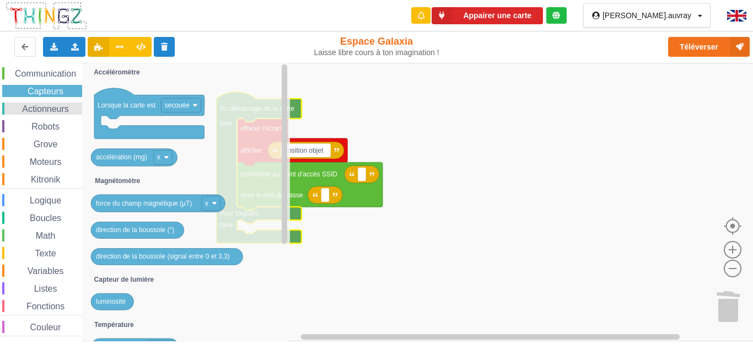
click at [42, 107] on span "Actionneurs" at bounding box center [45, 108] width 50 height 9
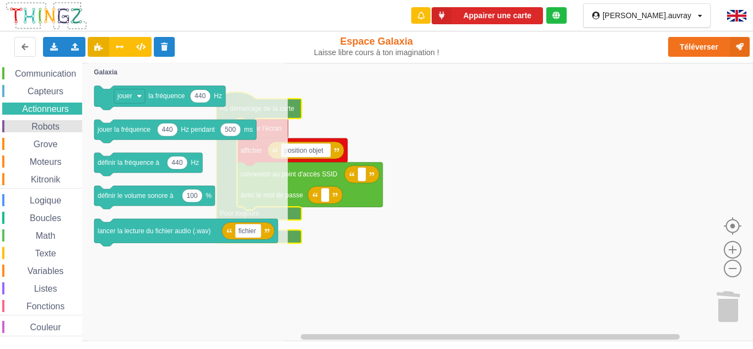
click at [46, 130] on span "Robots" at bounding box center [45, 126] width 31 height 9
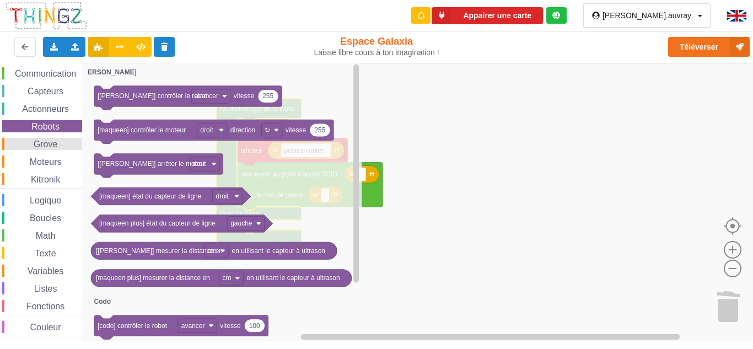
click at [52, 140] on span "Grove" at bounding box center [46, 143] width 28 height 9
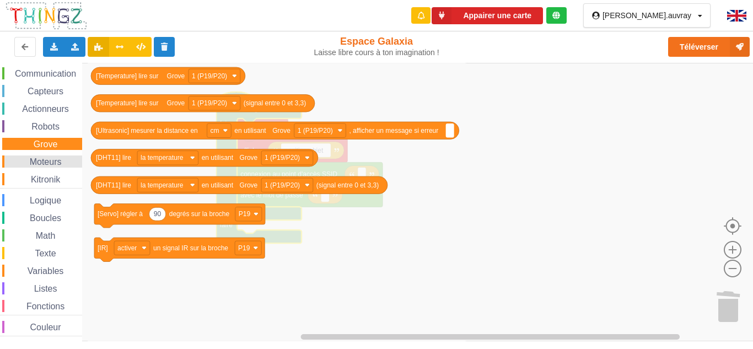
click at [57, 163] on span "Moteurs" at bounding box center [45, 161] width 35 height 9
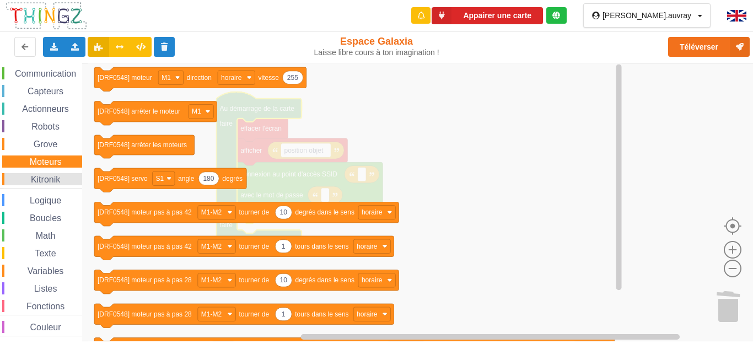
click at [51, 176] on span "Kitronik" at bounding box center [45, 179] width 33 height 9
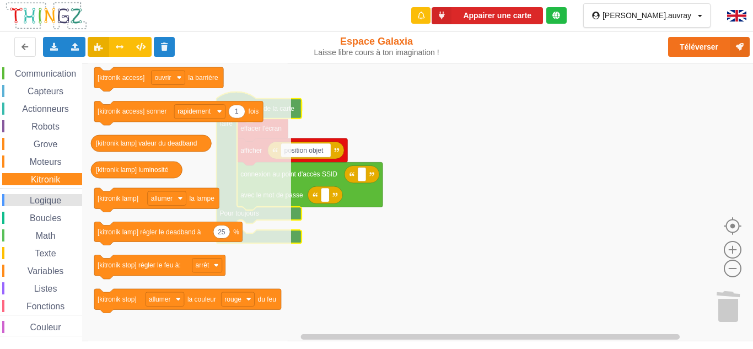
click at [41, 196] on span "Logique" at bounding box center [45, 200] width 35 height 9
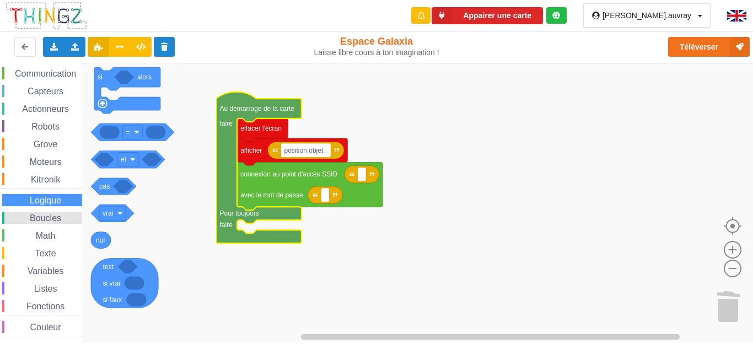
click at [41, 218] on span "Boucles" at bounding box center [45, 217] width 35 height 9
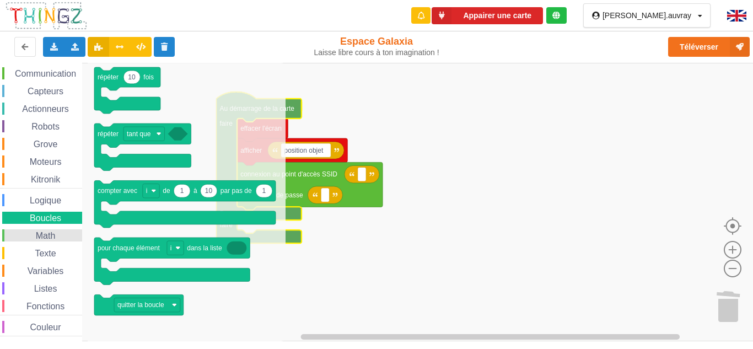
click at [49, 231] on span "Math" at bounding box center [45, 235] width 23 height 9
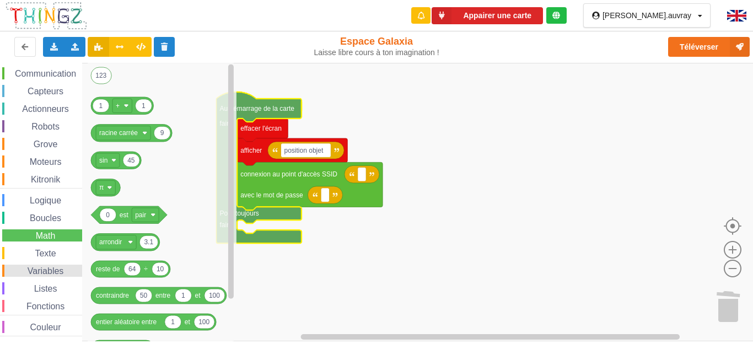
click at [34, 270] on span "Variables" at bounding box center [46, 270] width 40 height 9
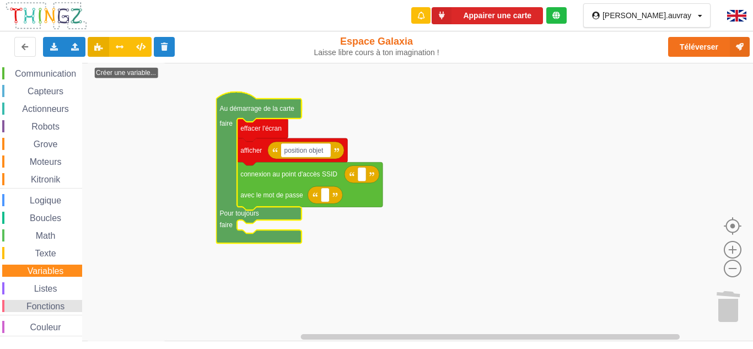
click at [26, 305] on span "Fonctions" at bounding box center [45, 305] width 41 height 9
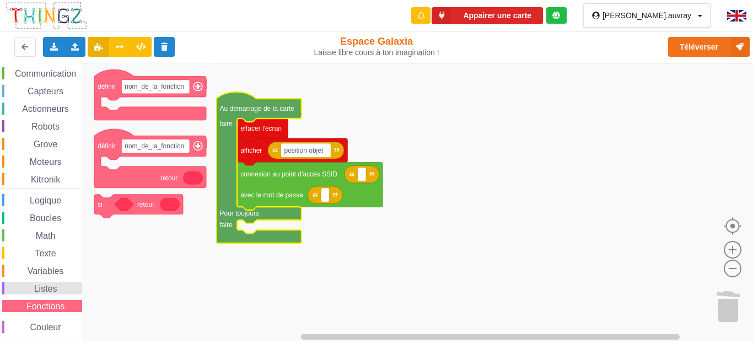
click at [40, 291] on span "Listes" at bounding box center [46, 288] width 26 height 9
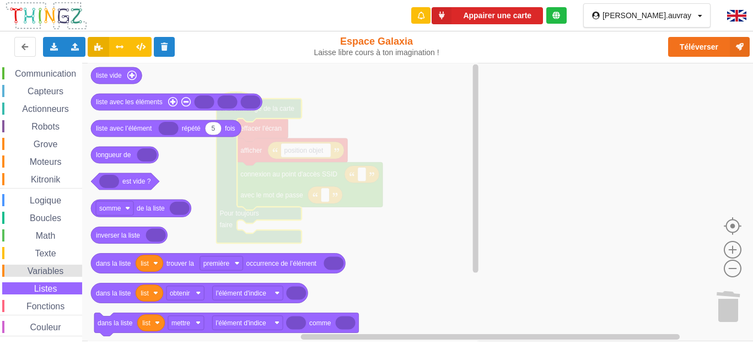
click at [50, 265] on div "Variables" at bounding box center [42, 271] width 80 height 12
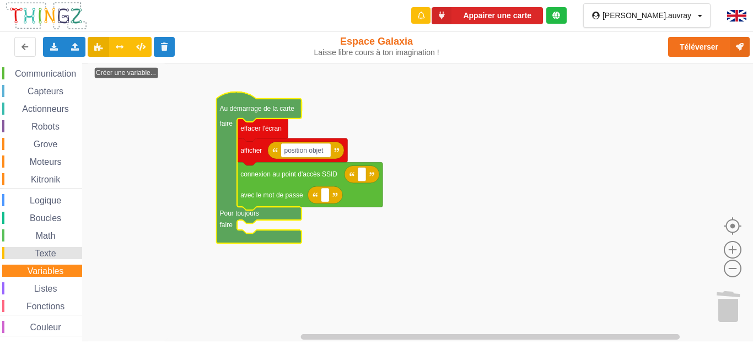
click at [48, 254] on span "Texte" at bounding box center [45, 253] width 24 height 9
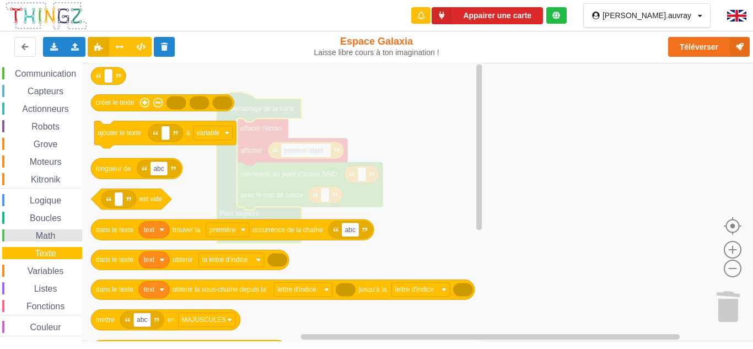
click at [54, 230] on div "Math" at bounding box center [42, 235] width 80 height 12
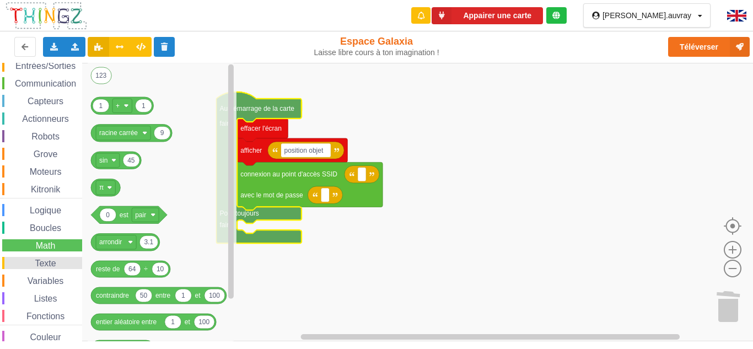
scroll to position [0, 0]
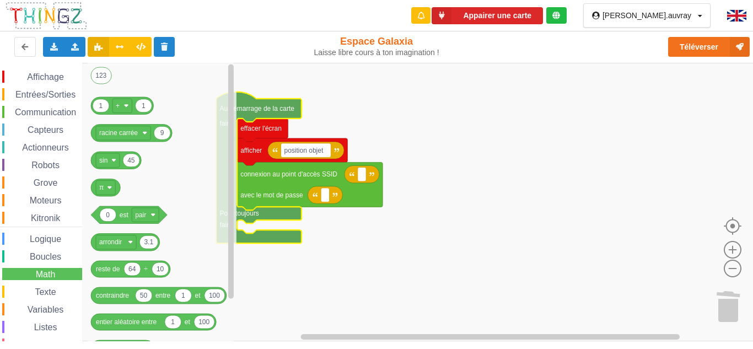
click at [62, 67] on div "Affichage Entrées/Sorties Communication Capteurs Actionneurs Robots Grove Moteu…" at bounding box center [41, 221] width 82 height 317
click at [57, 70] on div "Affichage Entrées/Sorties Communication Capteurs Actionneurs Robots Grove Moteu…" at bounding box center [41, 221] width 82 height 317
click at [55, 74] on span "Affichage" at bounding box center [45, 76] width 40 height 9
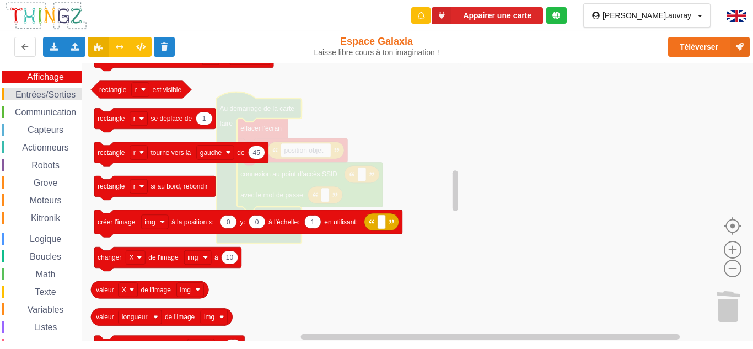
click at [58, 98] on span "Entrées/Sorties" at bounding box center [45, 94] width 63 height 9
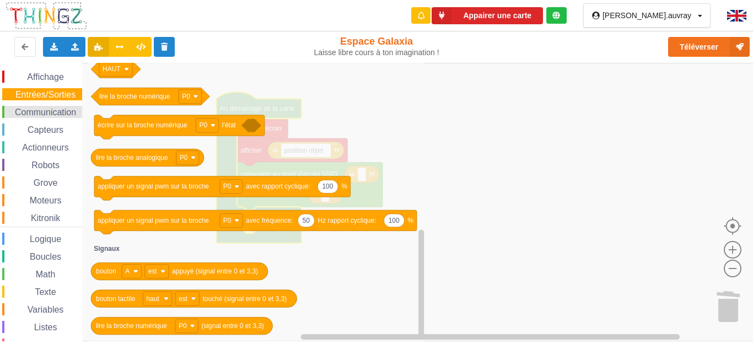
click at [61, 114] on span "Communication" at bounding box center [45, 111] width 64 height 9
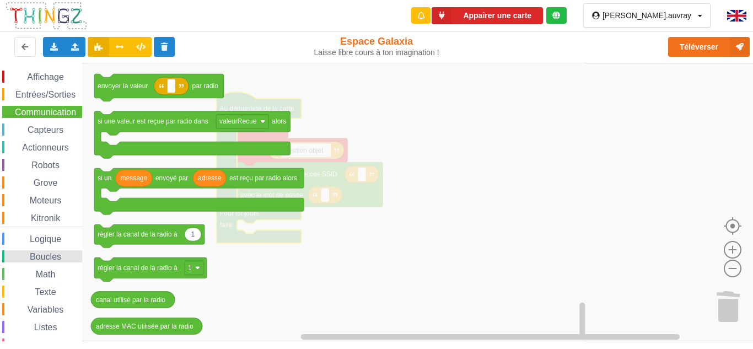
click at [53, 250] on div "Boucles" at bounding box center [42, 256] width 80 height 12
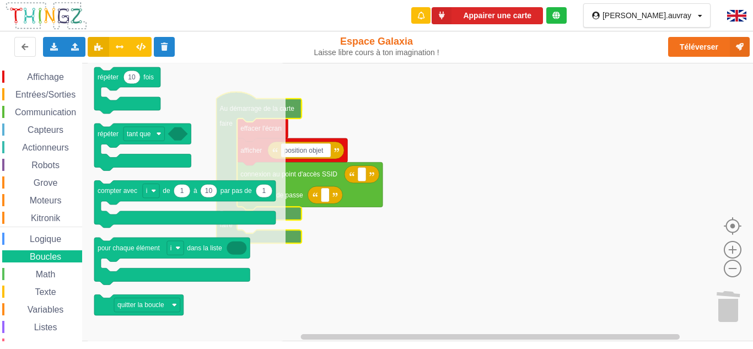
click at [55, 267] on div "Affichage Entrées/Sorties Communication Capteurs Actionneurs Robots Grove Moteu…" at bounding box center [41, 223] width 82 height 304
click at [55, 272] on span "Math" at bounding box center [45, 274] width 23 height 9
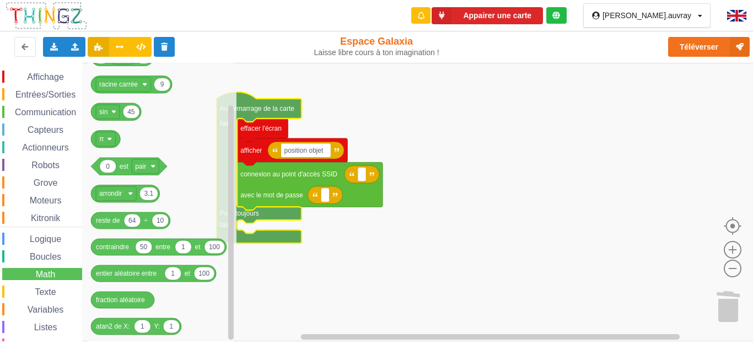
click at [51, 319] on div "Affichage Entrées/Sorties Communication Capteurs Actionneurs Robots Grove Moteu…" at bounding box center [41, 223] width 82 height 304
click at [35, 332] on div "Listes" at bounding box center [42, 327] width 80 height 12
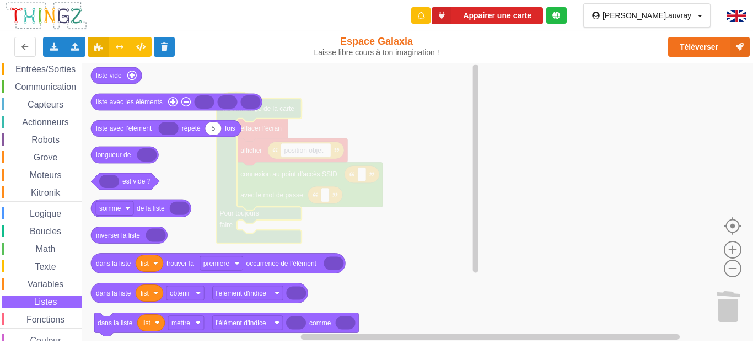
scroll to position [39, 0]
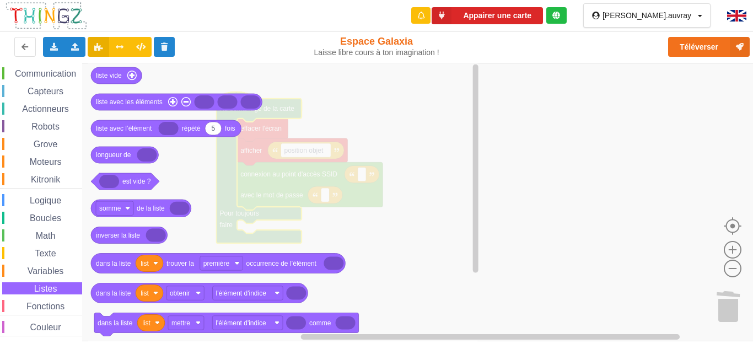
click at [42, 326] on span "Couleur" at bounding box center [46, 326] width 34 height 9
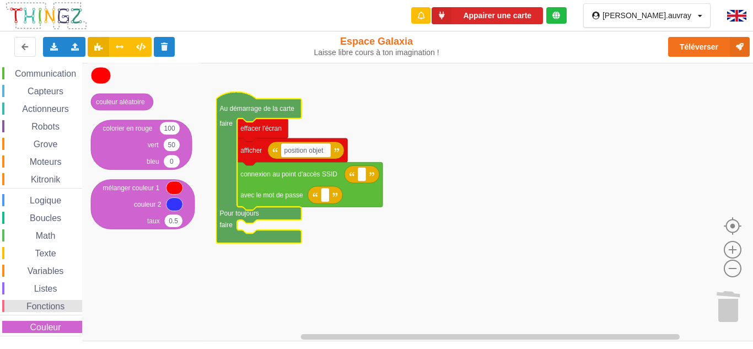
click at [56, 309] on span "Fonctions" at bounding box center [45, 305] width 41 height 9
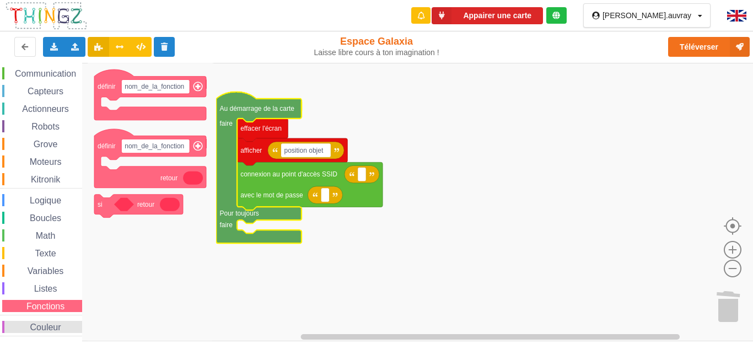
click at [59, 324] on span "Couleur" at bounding box center [46, 326] width 34 height 9
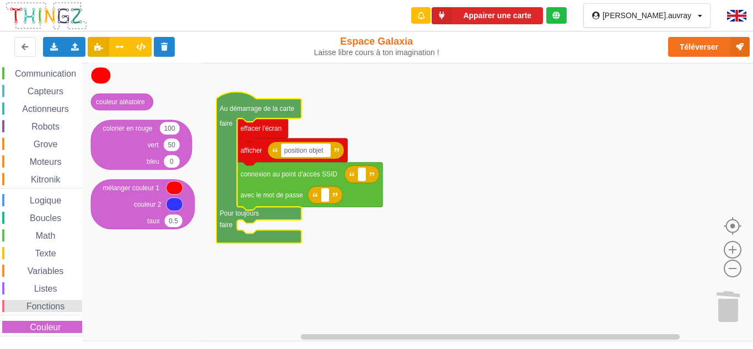
click at [67, 304] on div "Fonctions" at bounding box center [42, 306] width 80 height 12
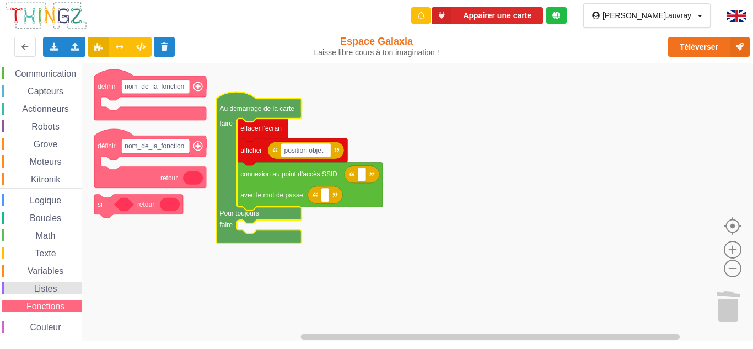
click at [76, 291] on div "Listes" at bounding box center [42, 288] width 80 height 12
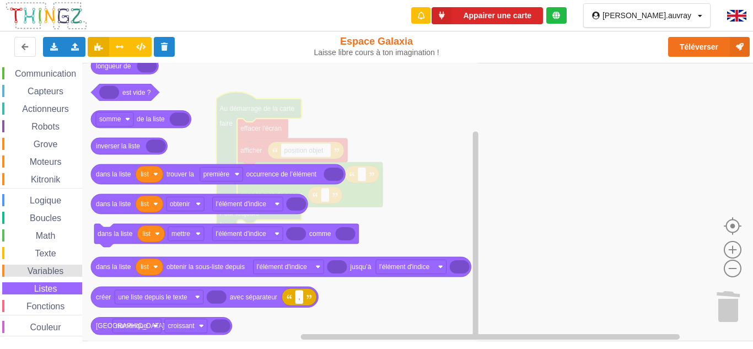
click at [37, 268] on span "Variables" at bounding box center [46, 270] width 40 height 9
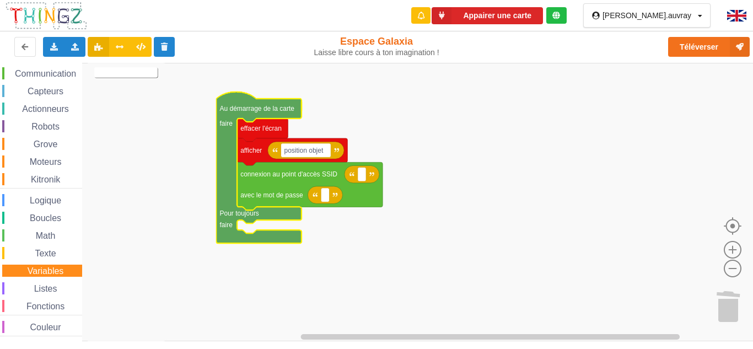
click at [134, 70] on text "Créer une variable..." at bounding box center [126, 73] width 60 height 8
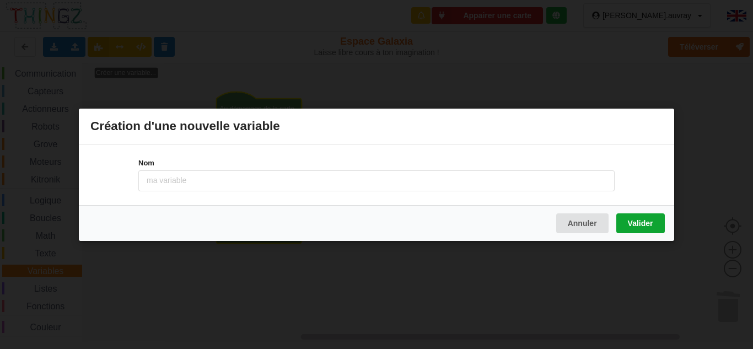
click at [634, 224] on button "Valider" at bounding box center [640, 223] width 49 height 20
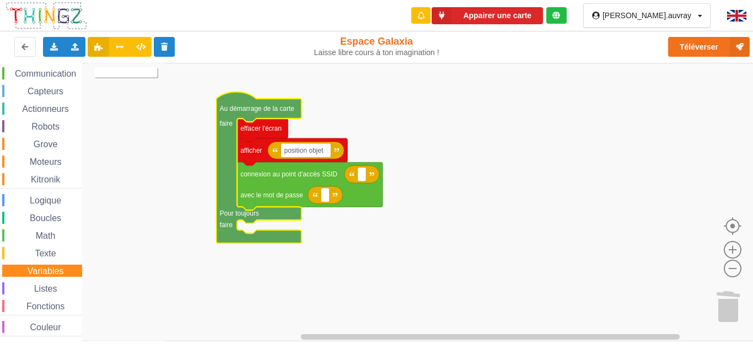
click at [125, 76] on text "Créer une variable..." at bounding box center [126, 73] width 60 height 8
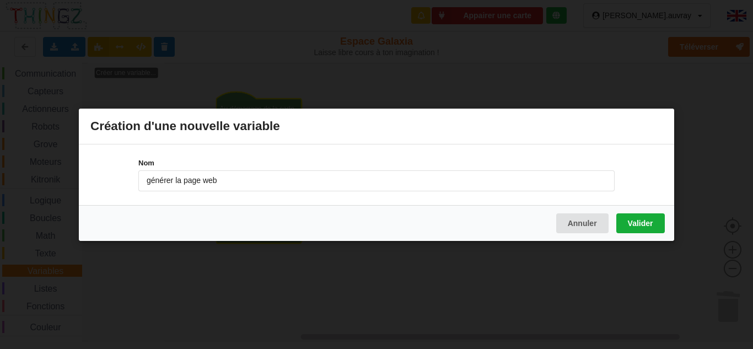
type input "générer la page web"
click at [654, 221] on button "Valider" at bounding box center [640, 223] width 49 height 20
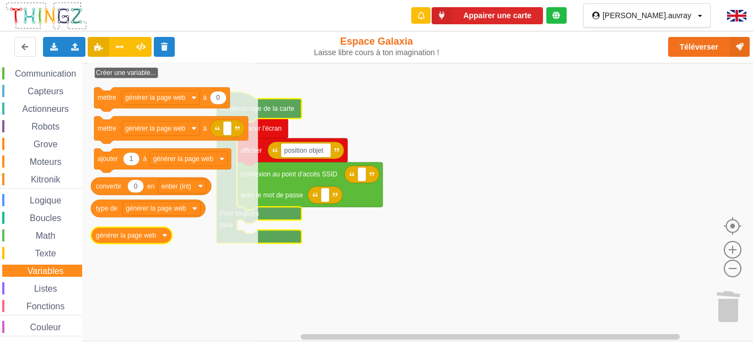
click at [165, 233] on image "Espace de travail de Blocky" at bounding box center [165, 235] width 5 height 5
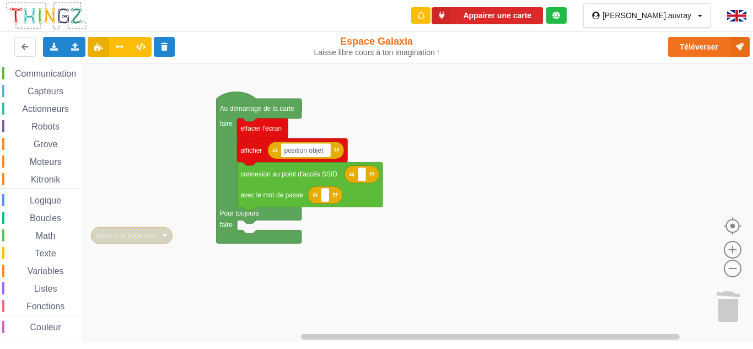
click at [164, 233] on image "Espace de travail de Blocky" at bounding box center [165, 235] width 5 height 5
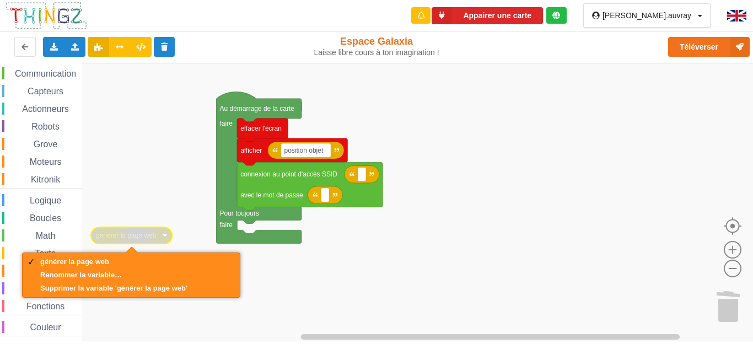
click at [164, 233] on image "Espace de travail de Blocky" at bounding box center [165, 235] width 5 height 5
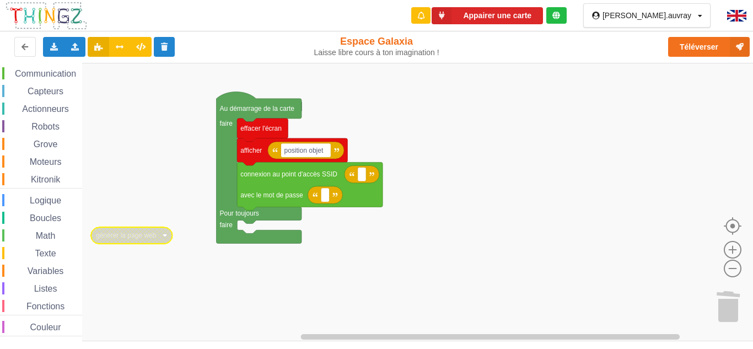
click at [139, 88] on rect "Espace de travail de Blocky" at bounding box center [380, 202] width 761 height 278
click at [66, 283] on div "Listes" at bounding box center [42, 288] width 80 height 12
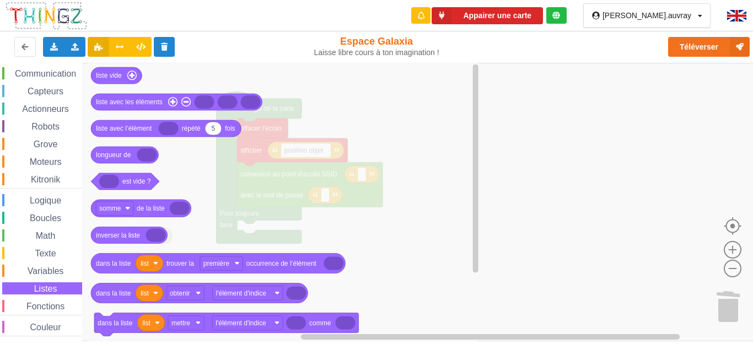
click at [76, 260] on div "Affichage Entrées/Sorties Communication Capteurs Actionneurs Robots Grove Moteu…" at bounding box center [41, 184] width 82 height 304
click at [69, 269] on div "Variables" at bounding box center [42, 271] width 80 height 12
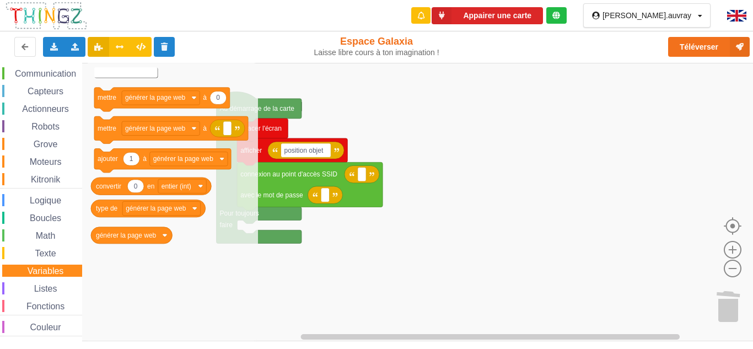
click at [123, 69] on text "Créer une variable..." at bounding box center [126, 73] width 60 height 8
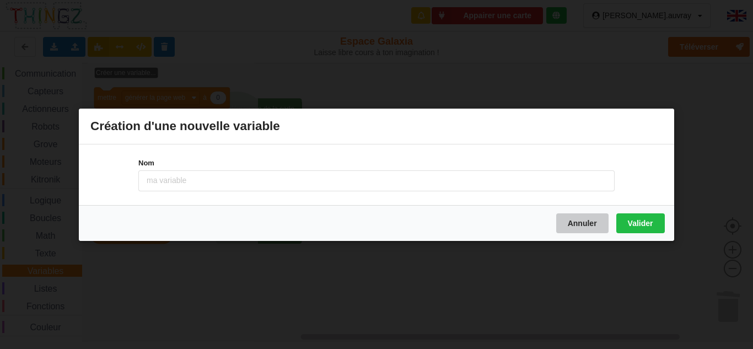
click at [577, 222] on button "Annuler" at bounding box center [582, 223] width 52 height 20
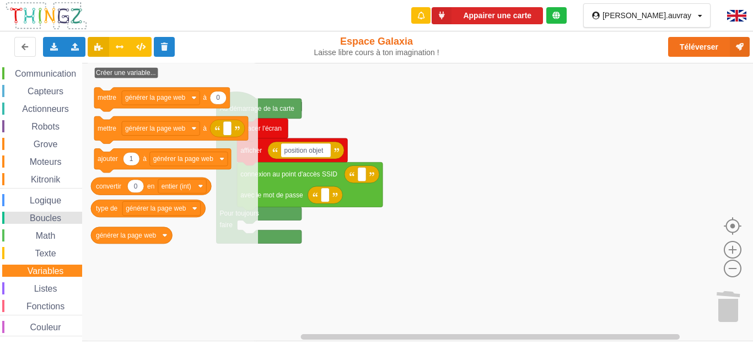
scroll to position [0, 0]
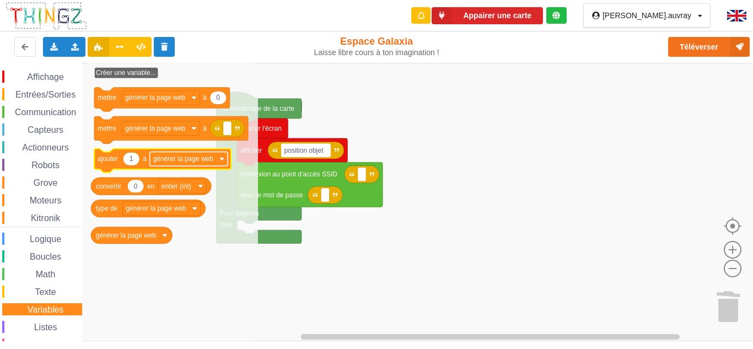
click at [220, 157] on image "Espace de travail de Blocky" at bounding box center [221, 159] width 5 height 5
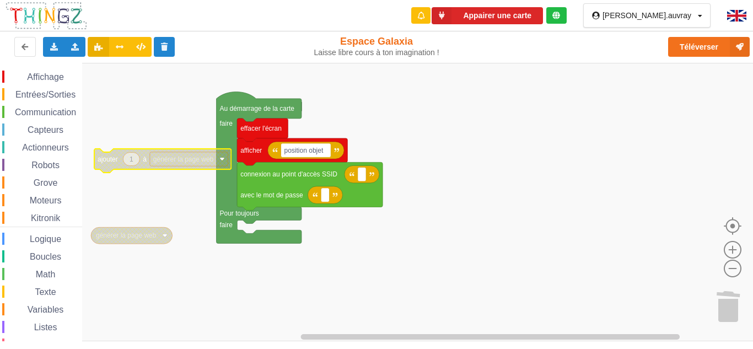
click at [220, 157] on image "Espace de travail de Blocky" at bounding box center [221, 159] width 5 height 5
click at [166, 253] on rect "Espace de travail de Blocky" at bounding box center [380, 202] width 761 height 278
click at [159, 249] on rect "Espace de travail de Blocky" at bounding box center [380, 202] width 761 height 278
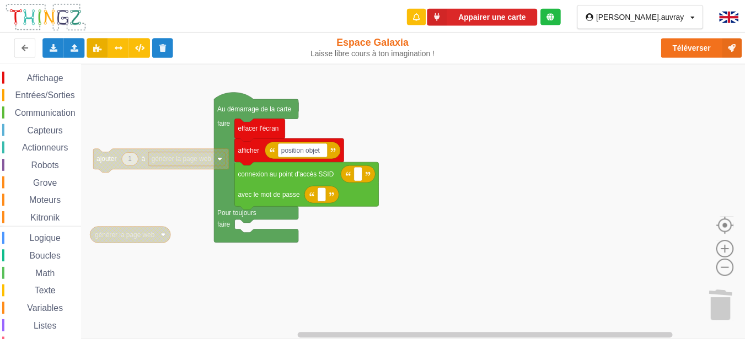
scroll to position [62, 0]
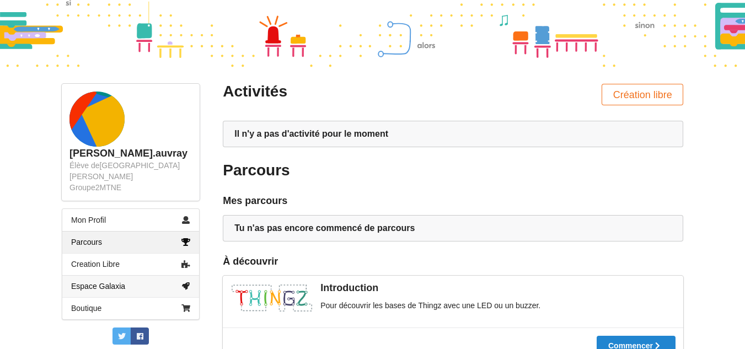
click at [162, 276] on link "Espace Galaxia" at bounding box center [130, 286] width 137 height 22
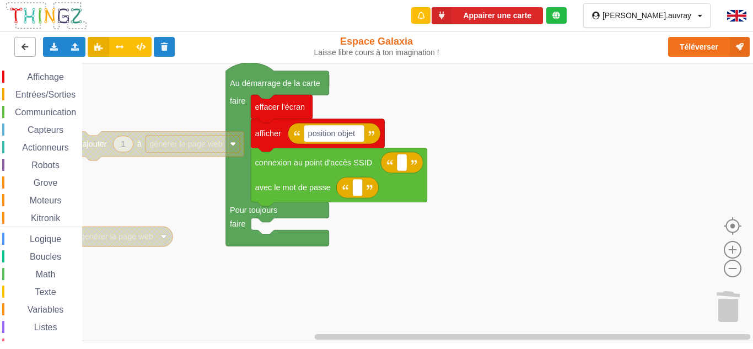
click at [23, 45] on icon at bounding box center [24, 46] width 9 height 7
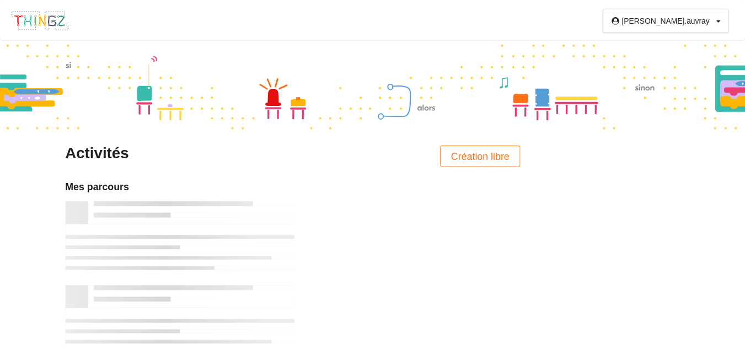
scroll to position [62, 0]
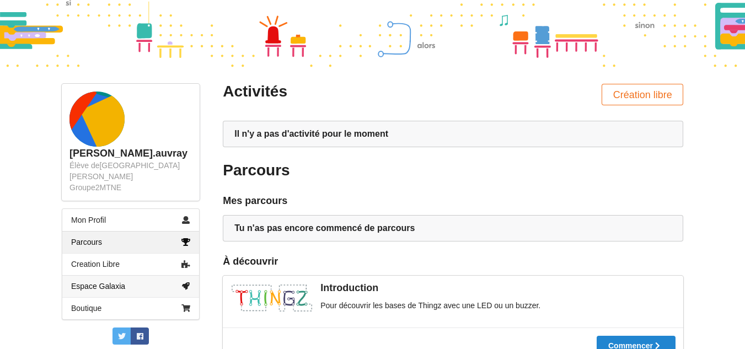
click at [181, 282] on icon at bounding box center [185, 286] width 9 height 8
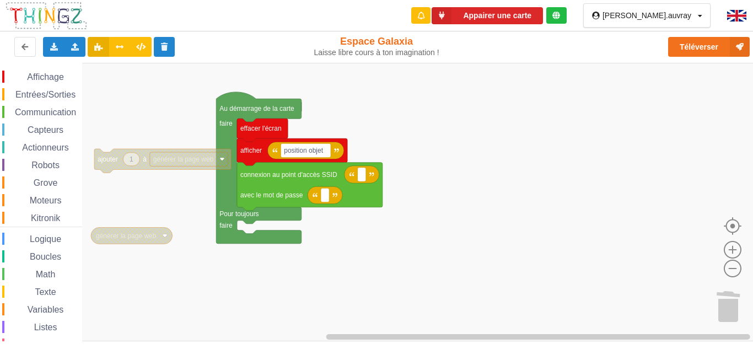
click at [703, 17] on div "guillaume.auvray Profil Déconnexion" at bounding box center [646, 15] width 127 height 24
click at [541, 175] on rect "Espace de travail de Blocky" at bounding box center [380, 202] width 761 height 278
click at [519, 19] on button "Appairer une carte" at bounding box center [487, 15] width 111 height 17
click at [159, 47] on button at bounding box center [164, 47] width 21 height 20
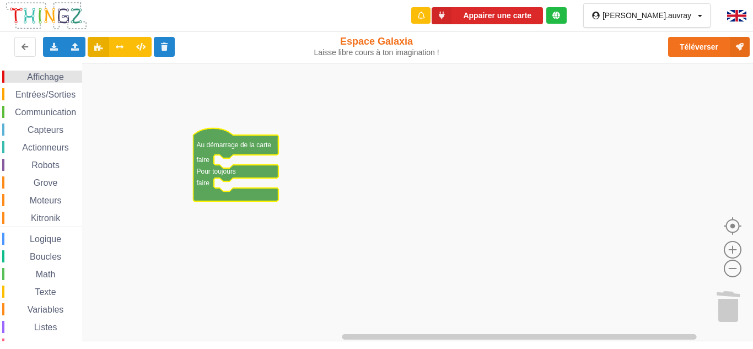
click at [26, 80] on span "Affichage" at bounding box center [45, 76] width 40 height 9
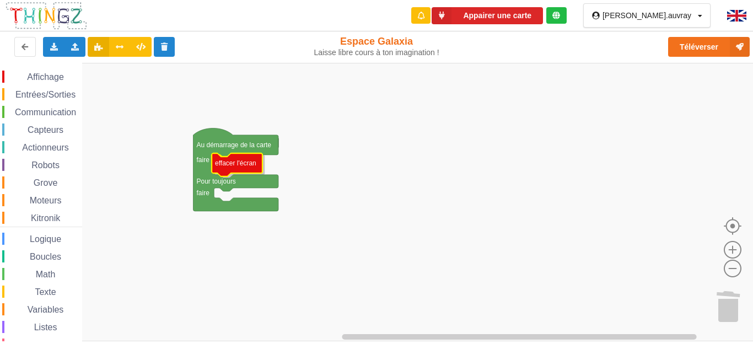
click at [244, 162] on div "Affichage Entrées/Sorties Communication Capteurs Actionneurs Robots Grove Moteu…" at bounding box center [380, 202] width 761 height 278
click at [37, 79] on span "Affichage" at bounding box center [45, 76] width 40 height 9
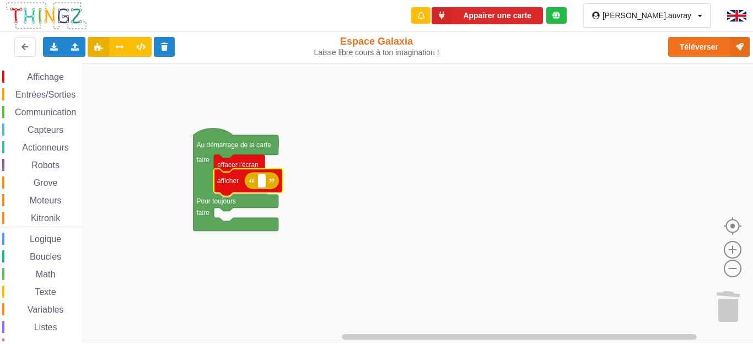
click at [241, 185] on div "Affichage Entrées/Sorties Communication Capteurs Actionneurs Robots Grove Moteu…" at bounding box center [380, 202] width 761 height 278
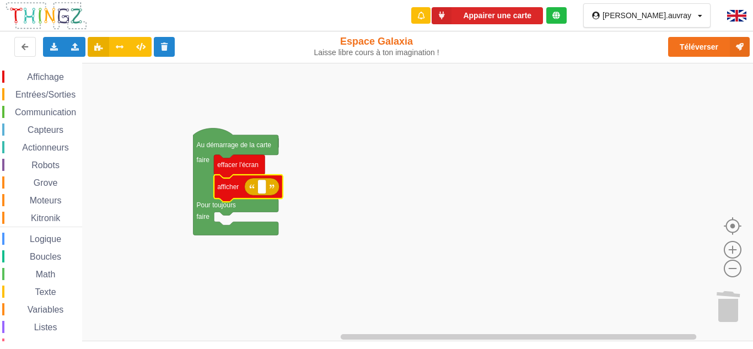
click at [264, 194] on icon "Espace de travail de Blocky" at bounding box center [262, 187] width 35 height 18
click at [259, 191] on rect "Espace de travail de Blocky" at bounding box center [262, 187] width 8 height 14
type input "Position objet"
click at [41, 115] on span "Communication" at bounding box center [45, 111] width 64 height 9
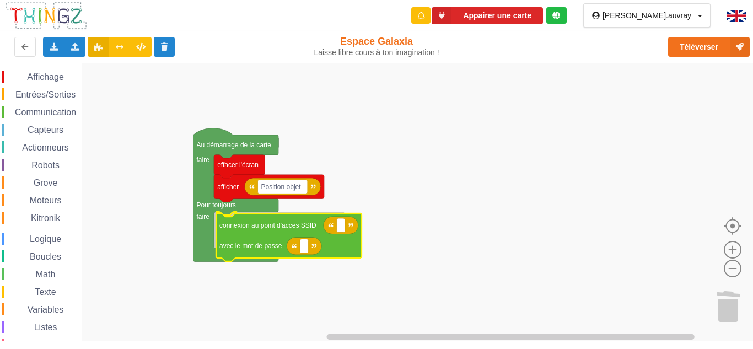
click at [257, 233] on div "Affichage Entrées/Sorties Communication Capteurs Actionneurs Robots Grove Moteu…" at bounding box center [380, 202] width 761 height 278
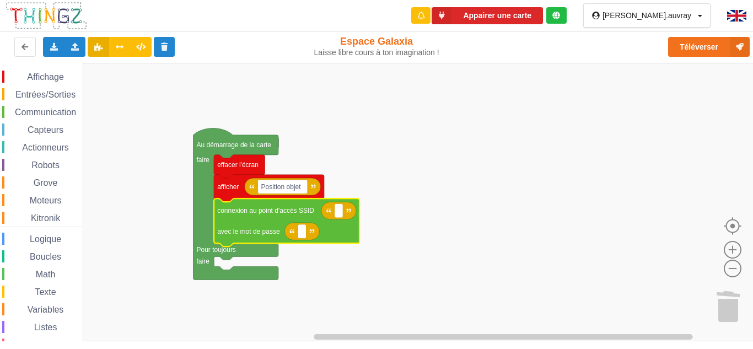
scroll to position [39, 0]
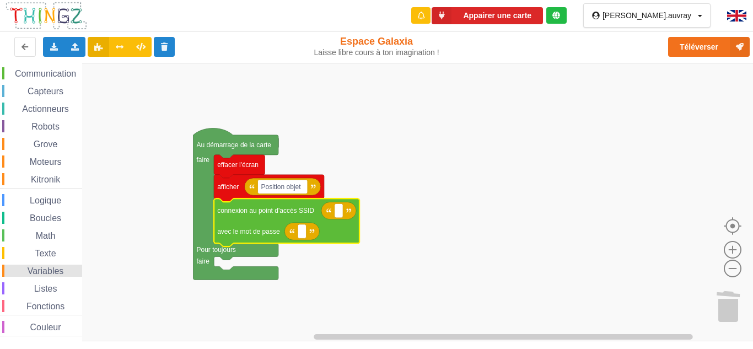
click at [54, 274] on span "Variables" at bounding box center [46, 270] width 40 height 9
click at [148, 73] on text "Créer une variable..." at bounding box center [126, 73] width 60 height 8
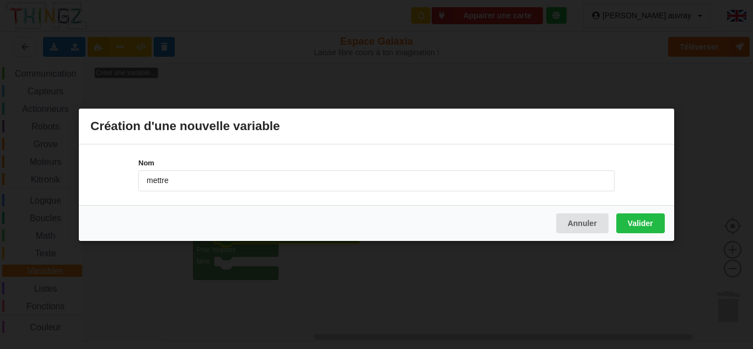
type input "mettre"
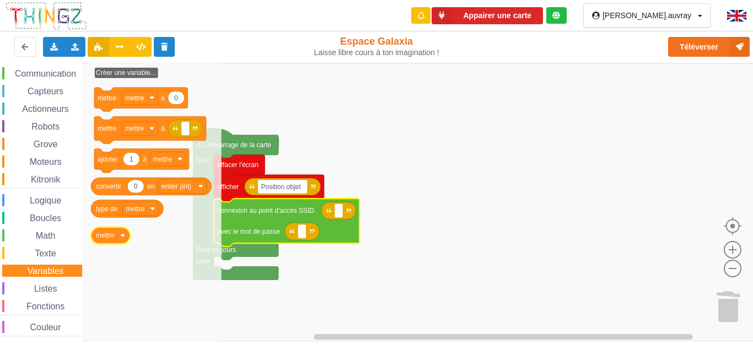
click at [124, 241] on icon "Espace de travail de Blocky" at bounding box center [110, 235] width 39 height 17
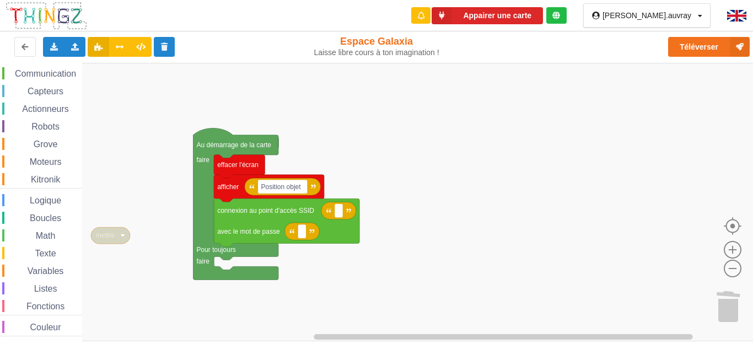
click at [124, 241] on icon "Espace de travail de Blocky" at bounding box center [110, 235] width 39 height 17
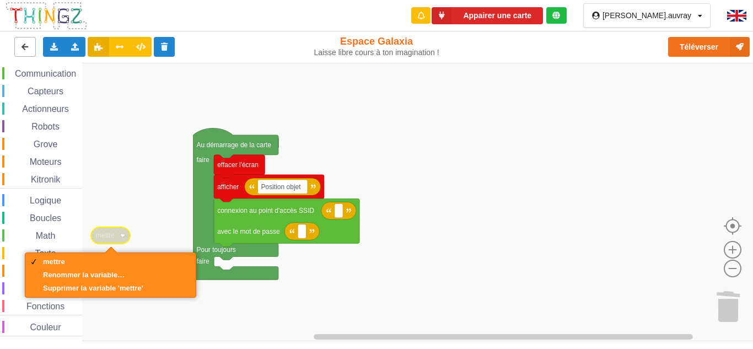
click at [30, 43] on button at bounding box center [24, 47] width 21 height 20
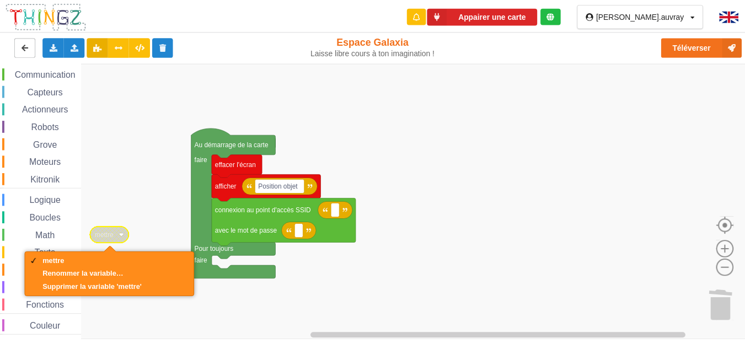
scroll to position [62, 0]
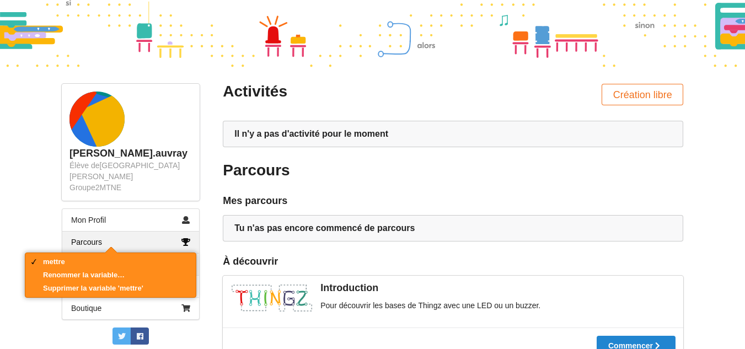
click at [158, 253] on link "Creation Libre" at bounding box center [130, 264] width 137 height 22
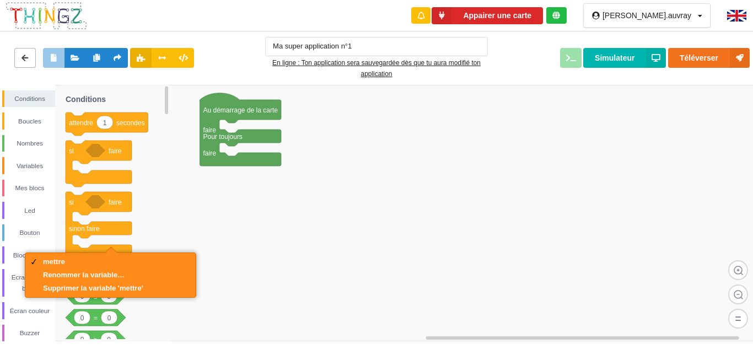
click at [19, 51] on button at bounding box center [24, 58] width 21 height 20
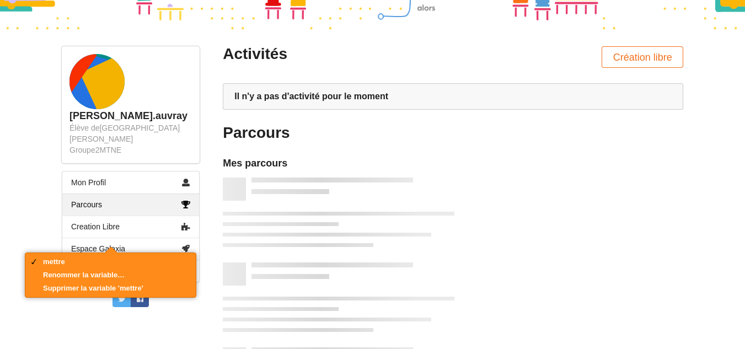
scroll to position [172, 0]
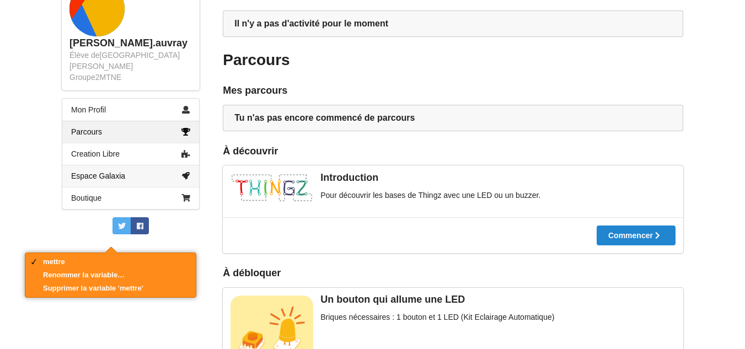
click at [148, 165] on link "Espace Galaxia" at bounding box center [130, 176] width 137 height 22
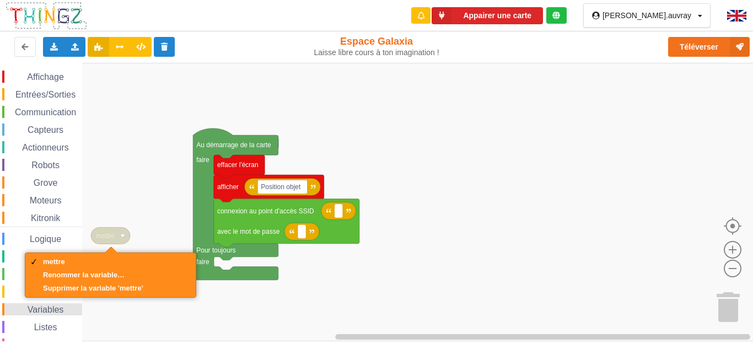
click at [20, 308] on span "Espace de travail de Blocky" at bounding box center [21, 309] width 9 height 9
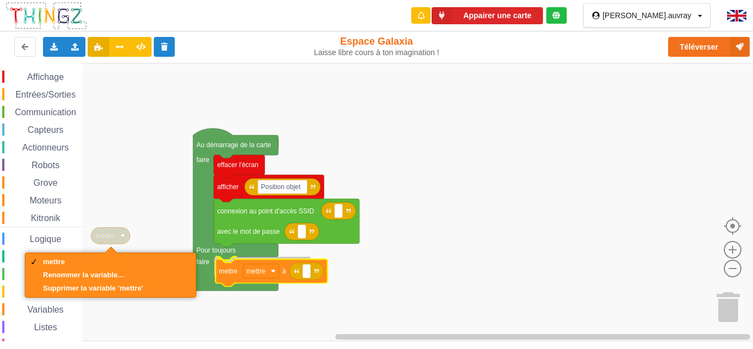
click at [289, 276] on div "Affichage Entrées/Sorties Communication Capteurs Actionneurs Robots Grove Moteu…" at bounding box center [380, 202] width 761 height 278
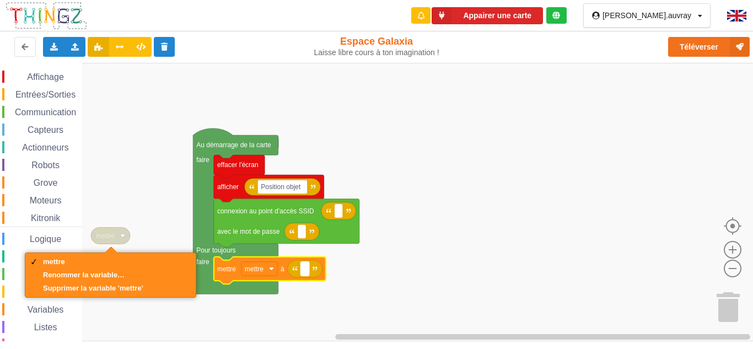
click at [303, 276] on rect "Espace de travail de Blocky" at bounding box center [304, 269] width 8 height 14
click at [274, 276] on rect "Espace de travail de Blocky" at bounding box center [259, 269] width 36 height 14
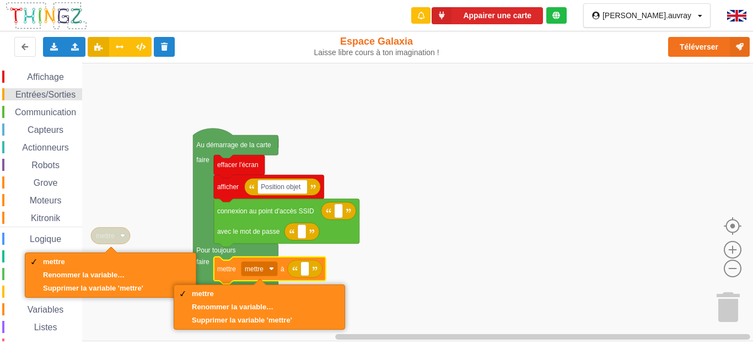
click at [62, 91] on span "Entrées/Sorties" at bounding box center [45, 94] width 63 height 9
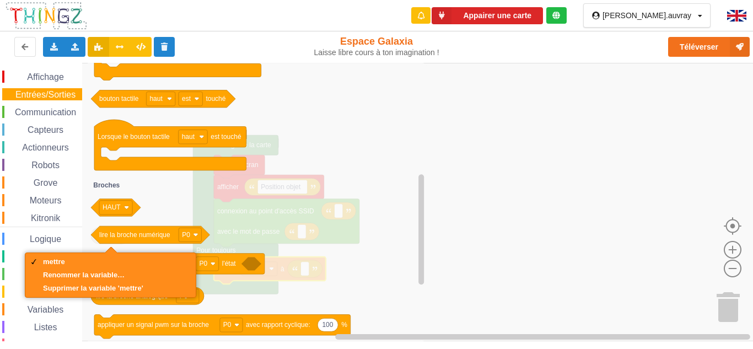
click at [475, 269] on rect "Espace de travail de Blocky" at bounding box center [380, 202] width 761 height 278
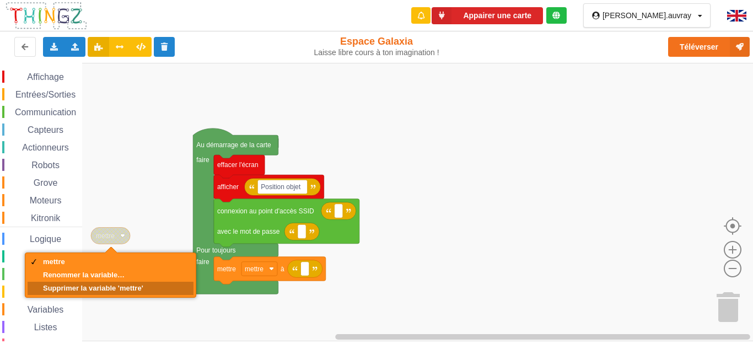
click at [53, 286] on div "Supprimer la variable 'mettre'" at bounding box center [93, 288] width 100 height 8
click at [60, 284] on div "Supprimer la variable 'mettre'" at bounding box center [93, 288] width 100 height 8
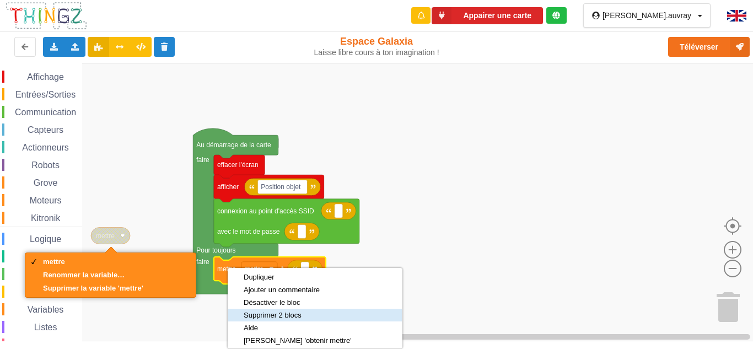
click at [266, 313] on div "Supprimer 2 blocs" at bounding box center [298, 315] width 108 height 8
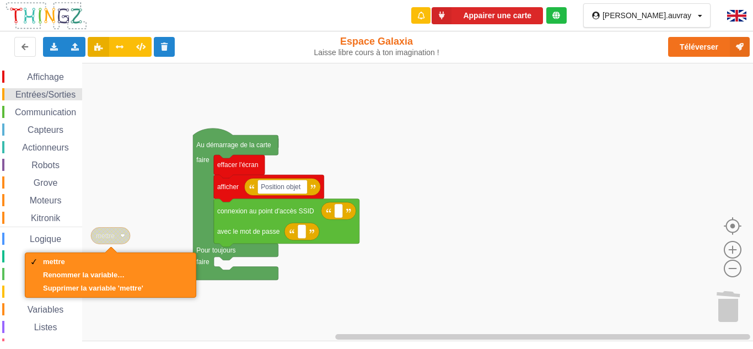
click at [41, 91] on span "Entrées/Sorties" at bounding box center [45, 94] width 63 height 9
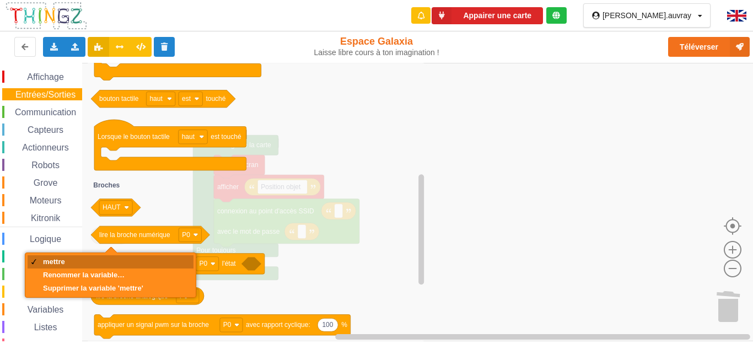
click at [111, 257] on div "mettre" at bounding box center [111, 261] width 166 height 13
click at [110, 248] on div at bounding box center [111, 252] width 13 height 13
click at [110, 250] on div at bounding box center [111, 252] width 13 height 13
click at [110, 252] on div at bounding box center [111, 252] width 13 height 13
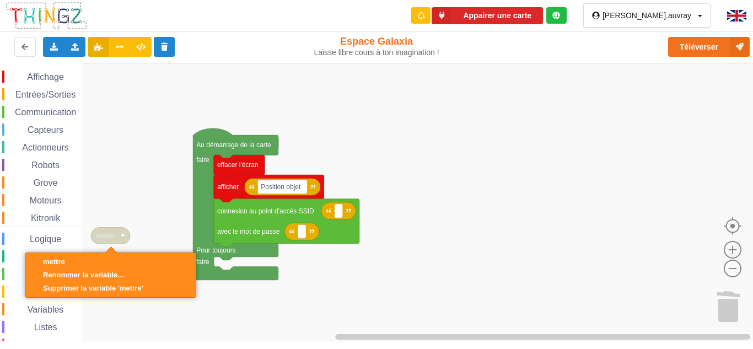
click at [508, 249] on rect "Espace de travail de Blocky" at bounding box center [380, 202] width 761 height 278
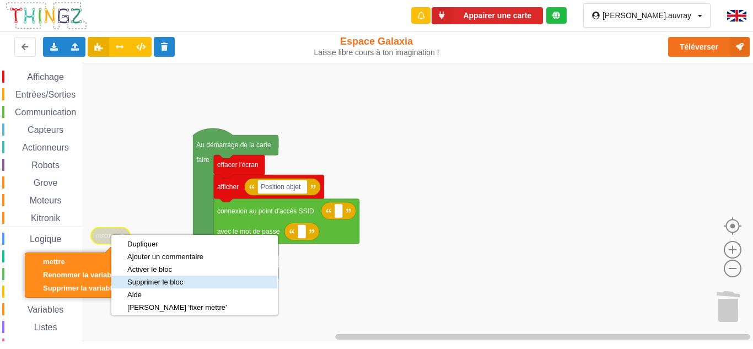
click at [156, 282] on div "Supprimer le bloc" at bounding box center [177, 282] width 100 height 8
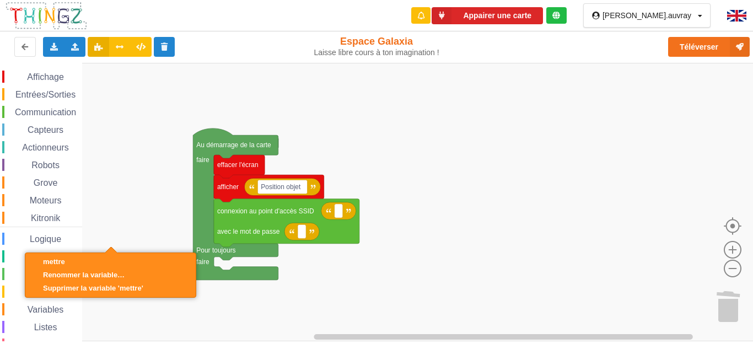
click at [96, 228] on rect "Espace de travail de Blocky" at bounding box center [380, 202] width 761 height 278
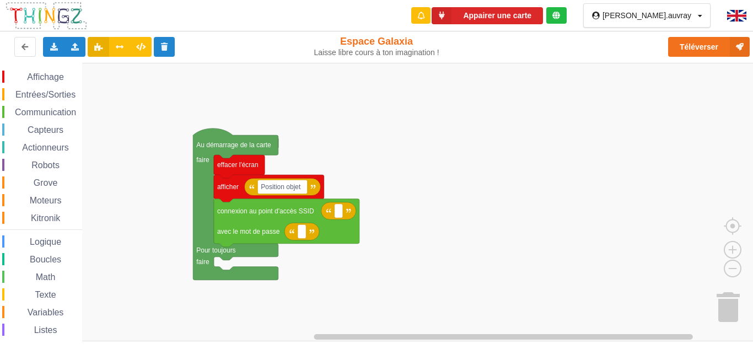
click at [46, 92] on span "Entrées/Sorties" at bounding box center [45, 94] width 63 height 9
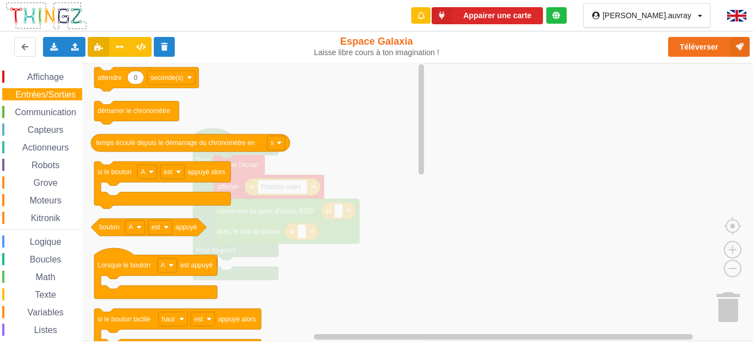
click at [40, 178] on span "Grove" at bounding box center [46, 182] width 28 height 9
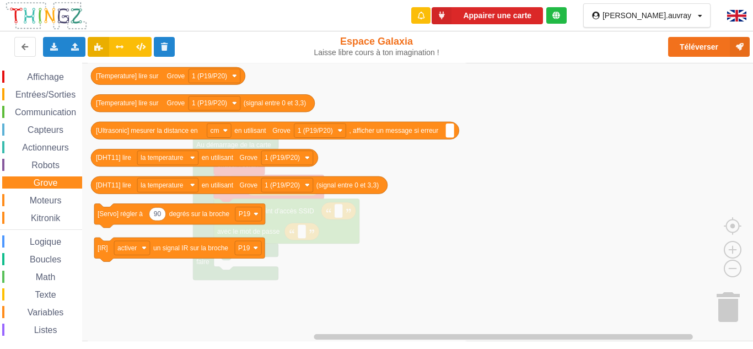
click at [58, 199] on span "Moteurs" at bounding box center [45, 200] width 35 height 9
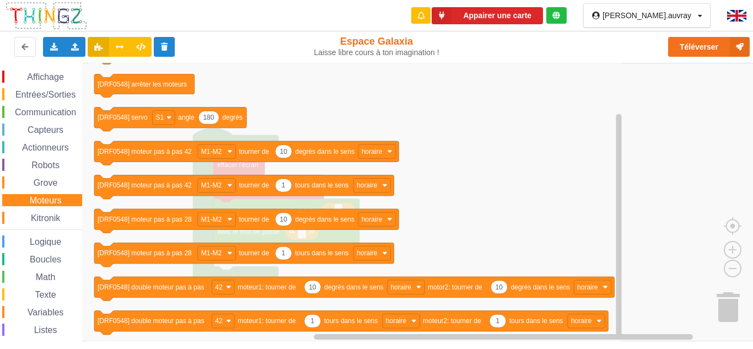
click at [45, 212] on div "Kitronik" at bounding box center [42, 218] width 80 height 12
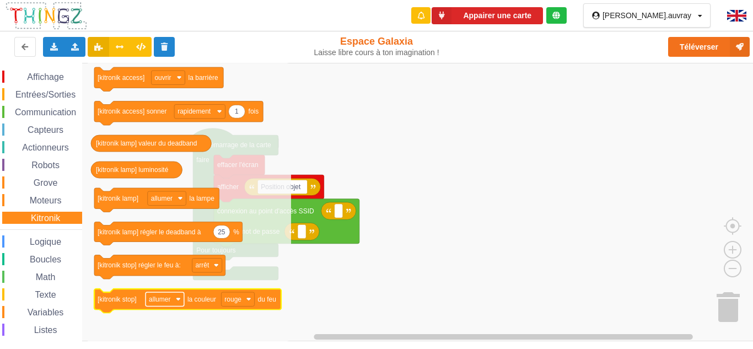
click at [178, 301] on image "Espace de travail de Blocky" at bounding box center [178, 299] width 5 height 5
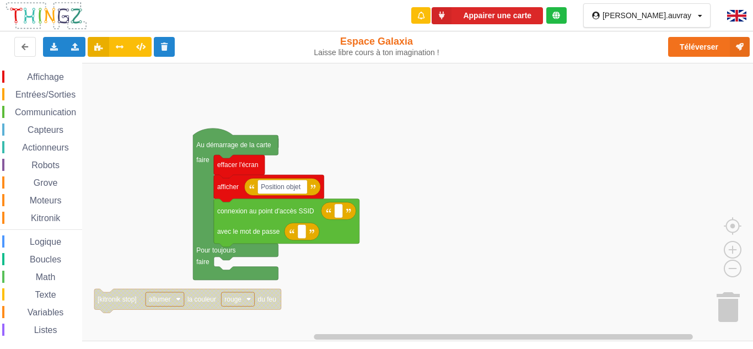
click at [178, 301] on image "Espace de travail de Blocky" at bounding box center [178, 299] width 5 height 5
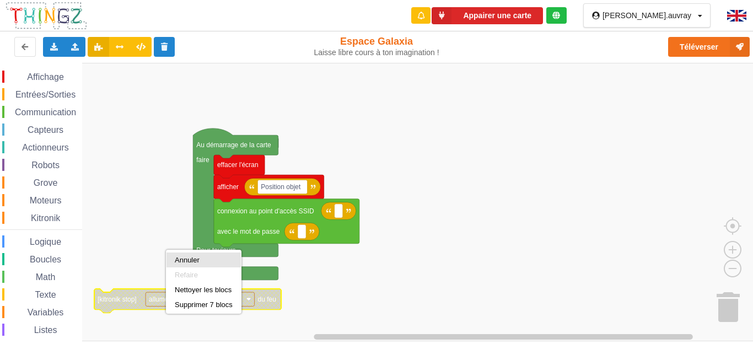
click at [198, 261] on div "Annuler" at bounding box center [204, 260] width 58 height 8
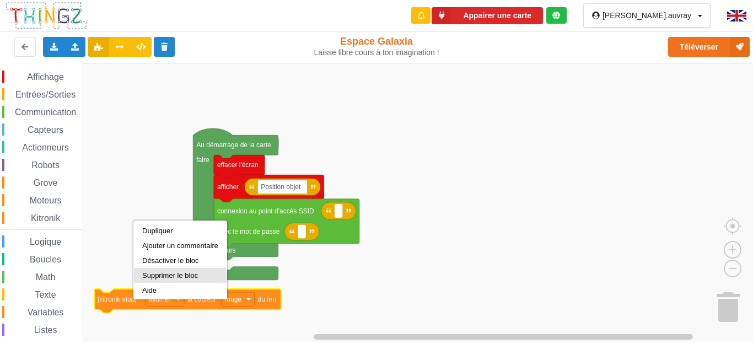
click at [172, 275] on div "Supprimer le bloc" at bounding box center [180, 275] width 76 height 8
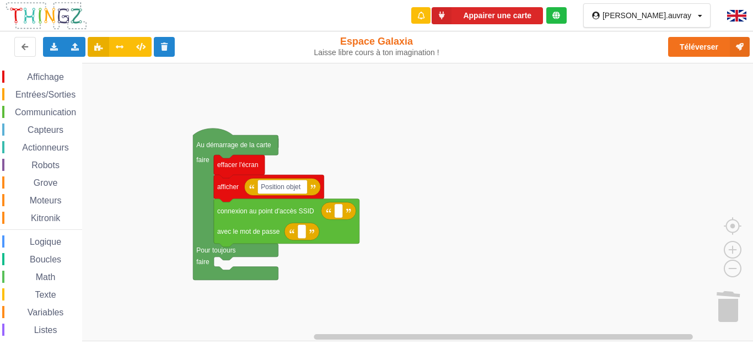
click at [29, 222] on span "Kitronik" at bounding box center [45, 217] width 33 height 9
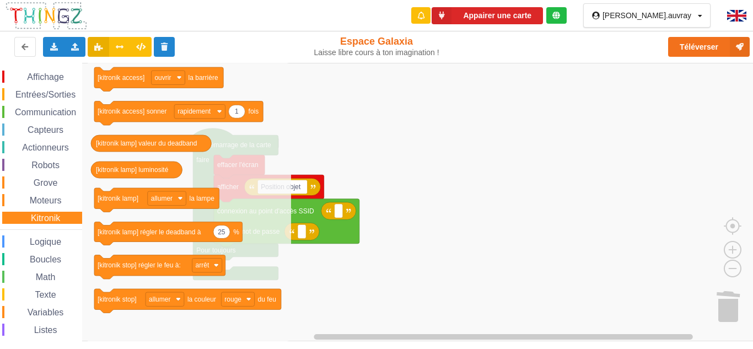
click at [51, 295] on span "Texte" at bounding box center [45, 294] width 24 height 9
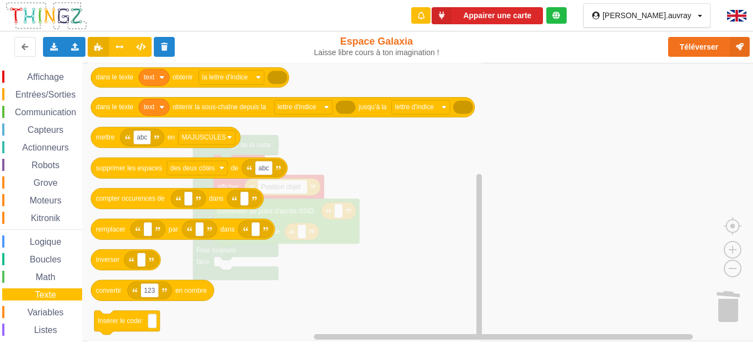
click at [43, 311] on span "Variables" at bounding box center [46, 312] width 40 height 9
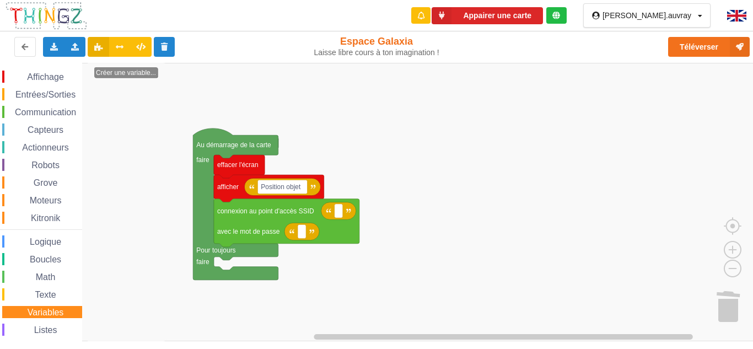
click at [51, 327] on span "Listes" at bounding box center [46, 329] width 26 height 9
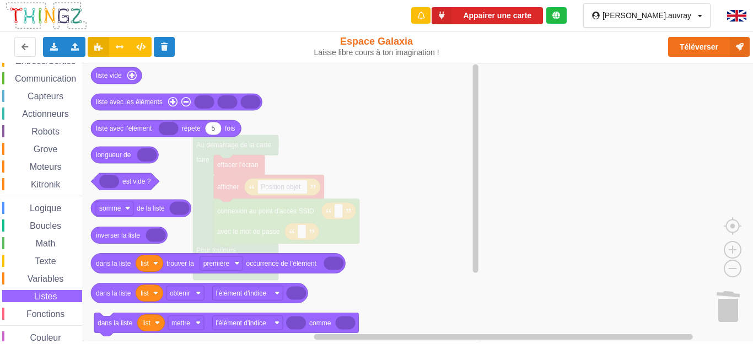
scroll to position [47, 0]
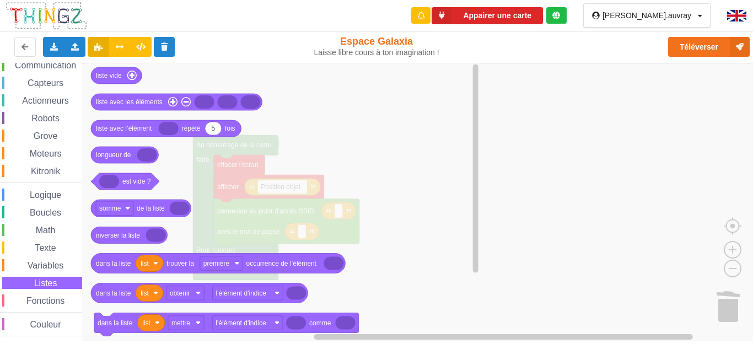
click at [45, 298] on span "Fonctions" at bounding box center [45, 300] width 41 height 9
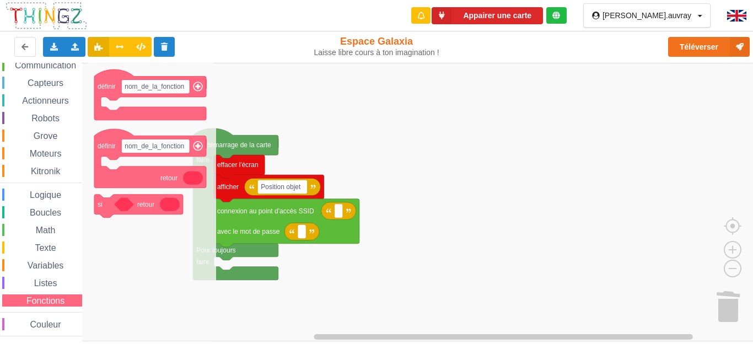
click at [51, 320] on span "Couleur" at bounding box center [46, 324] width 34 height 9
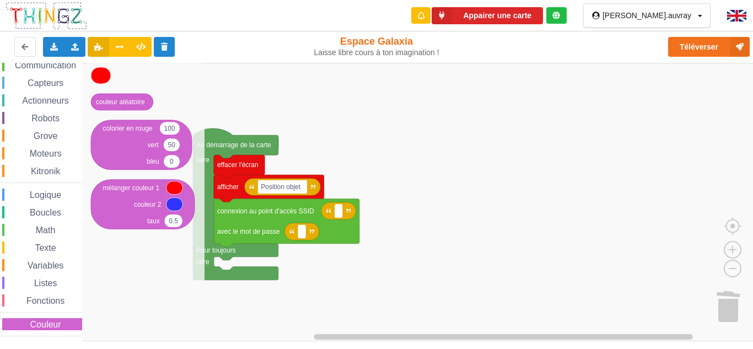
click at [49, 285] on span "Listes" at bounding box center [46, 282] width 26 height 9
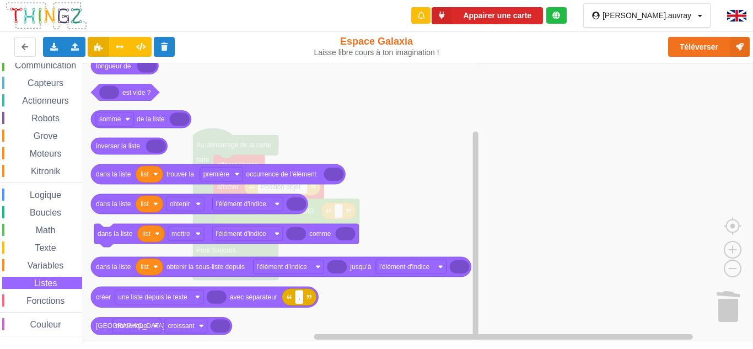
click at [30, 269] on span "Variables" at bounding box center [46, 265] width 40 height 9
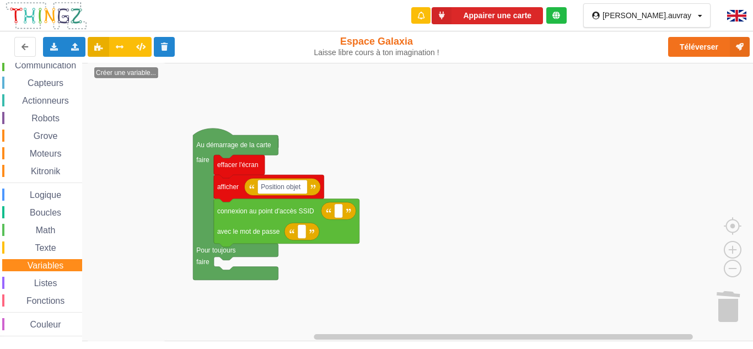
click at [42, 252] on div "Texte" at bounding box center [42, 247] width 80 height 12
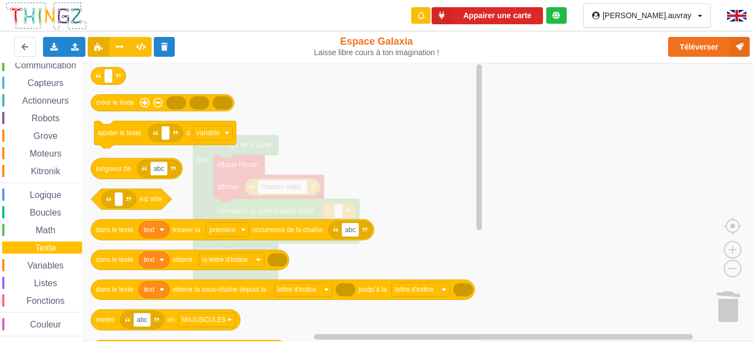
click at [38, 224] on div "Math" at bounding box center [42, 230] width 80 height 12
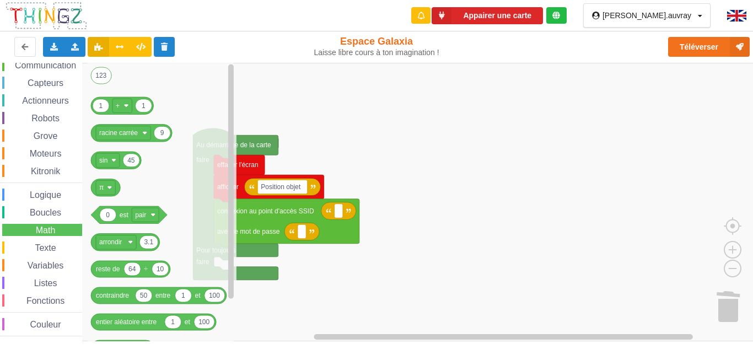
click at [46, 211] on span "Boucles" at bounding box center [45, 212] width 35 height 9
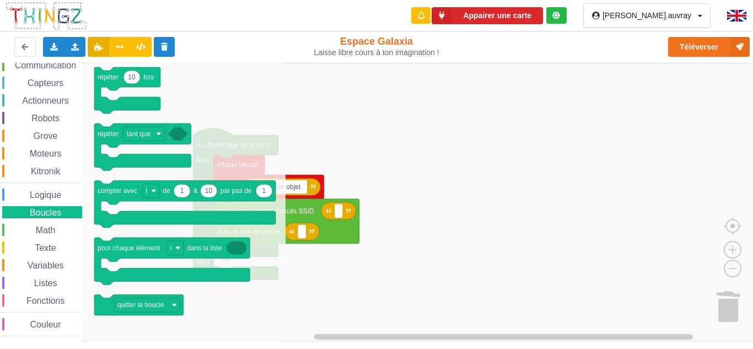
click at [49, 193] on span "Logique" at bounding box center [45, 194] width 35 height 9
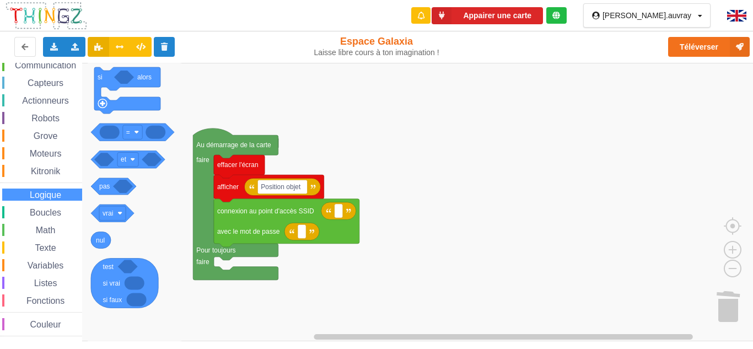
click at [61, 176] on div "Kitronik" at bounding box center [42, 171] width 80 height 12
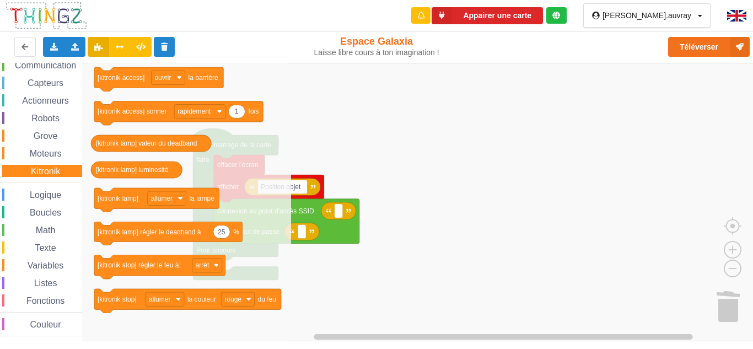
click at [56, 194] on span "Logique" at bounding box center [45, 194] width 35 height 9
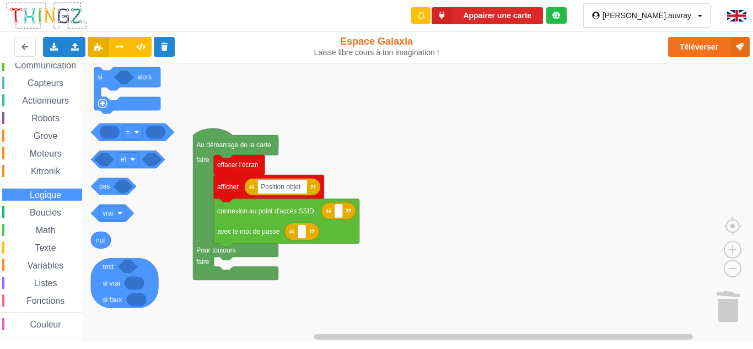
click at [48, 175] on span "Kitronik" at bounding box center [45, 170] width 33 height 9
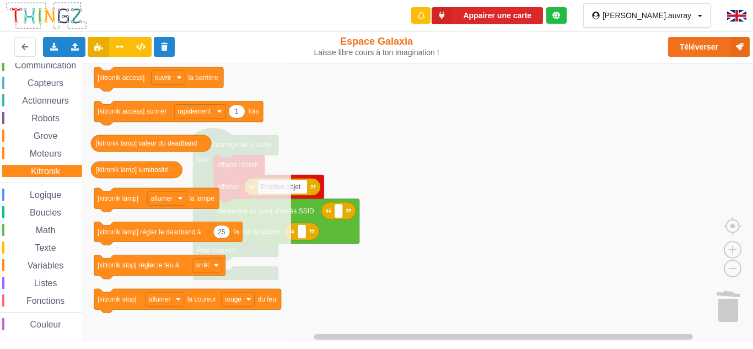
click at [42, 152] on span "Moteurs" at bounding box center [45, 153] width 35 height 9
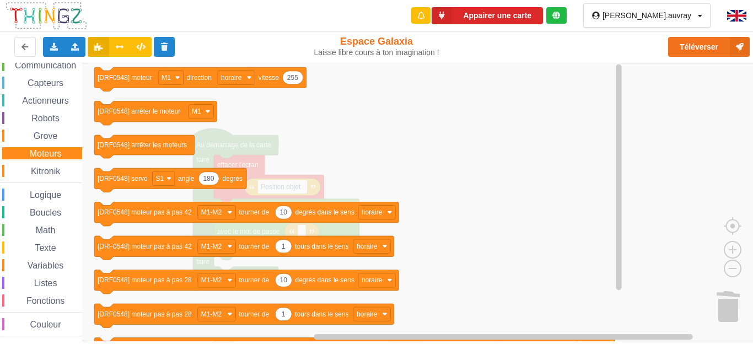
click at [49, 191] on span "Logique" at bounding box center [45, 194] width 35 height 9
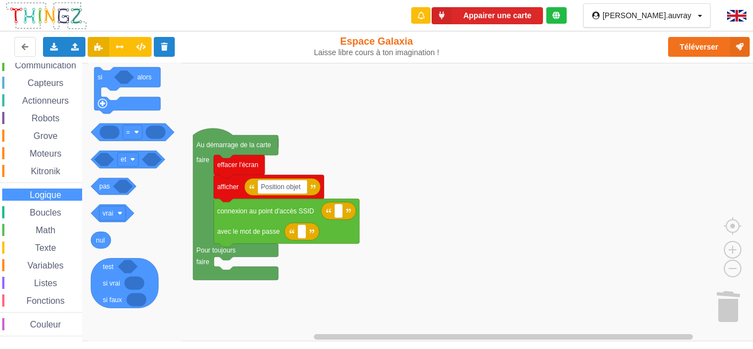
click at [61, 170] on div "Kitronik" at bounding box center [42, 171] width 80 height 12
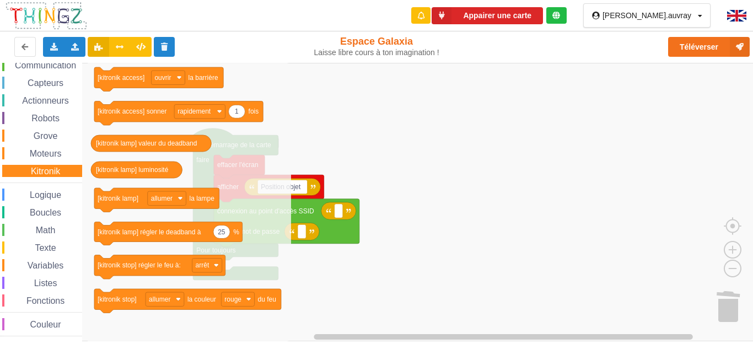
click at [47, 148] on div "Moteurs" at bounding box center [42, 153] width 80 height 12
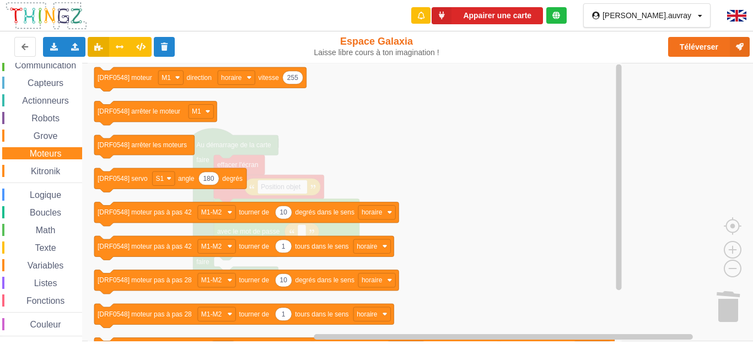
click at [58, 135] on span "Grove" at bounding box center [46, 135] width 28 height 9
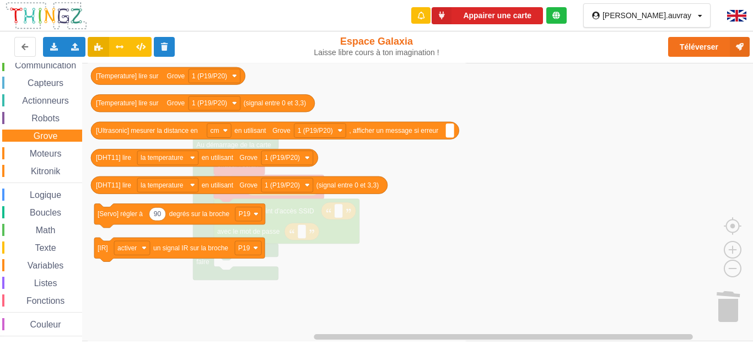
click at [69, 122] on div "Robots" at bounding box center [42, 118] width 80 height 12
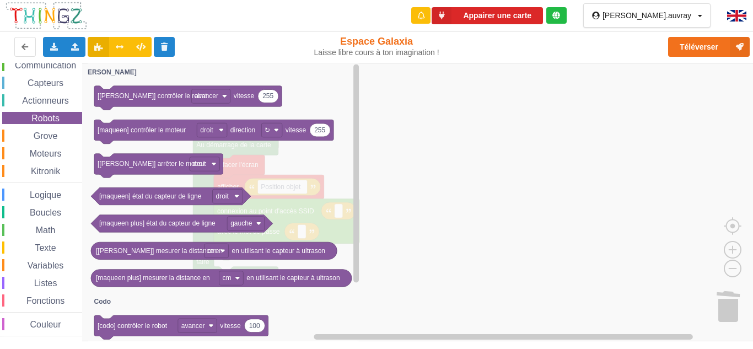
click at [67, 95] on div "Actionneurs" at bounding box center [42, 100] width 80 height 12
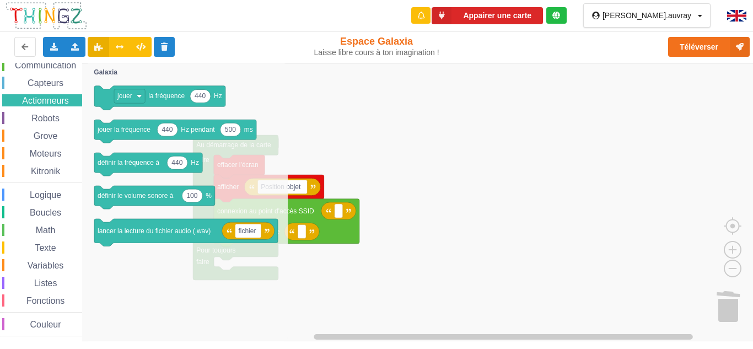
click at [64, 85] on span "Capteurs" at bounding box center [45, 82] width 39 height 9
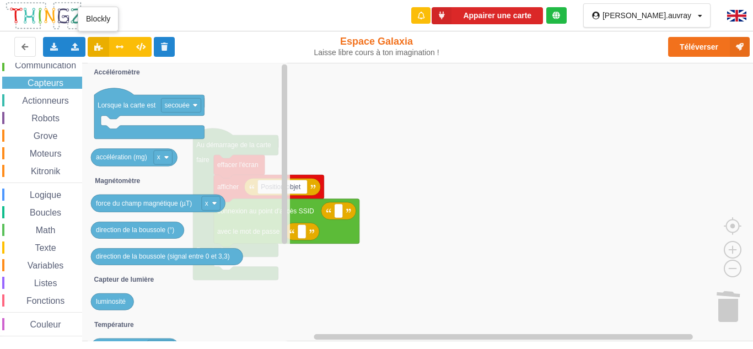
click at [100, 47] on icon at bounding box center [98, 46] width 9 height 7
click at [99, 48] on icon at bounding box center [98, 46] width 9 height 7
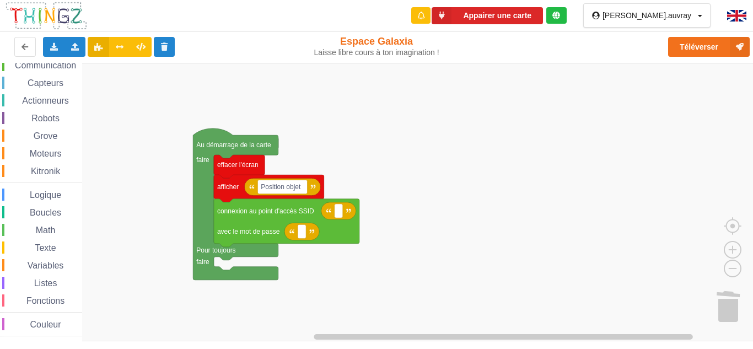
click at [348, 88] on rect "Espace de travail de Blocky" at bounding box center [380, 202] width 761 height 278
click at [99, 43] on icon at bounding box center [98, 46] width 9 height 7
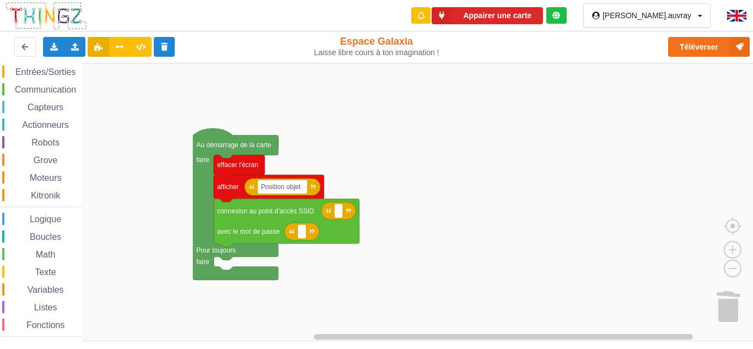
scroll to position [0, 0]
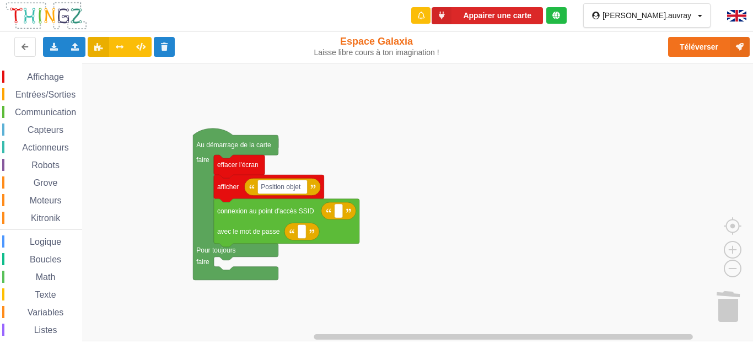
click at [76, 83] on div "Affichage Entrées/Sorties Communication Capteurs Actionneurs Robots Grove Moteu…" at bounding box center [41, 227] width 82 height 313
drag, startPoint x: 71, startPoint y: 77, endPoint x: 52, endPoint y: 104, distance: 32.4
click at [71, 77] on div "Affichage" at bounding box center [42, 77] width 80 height 12
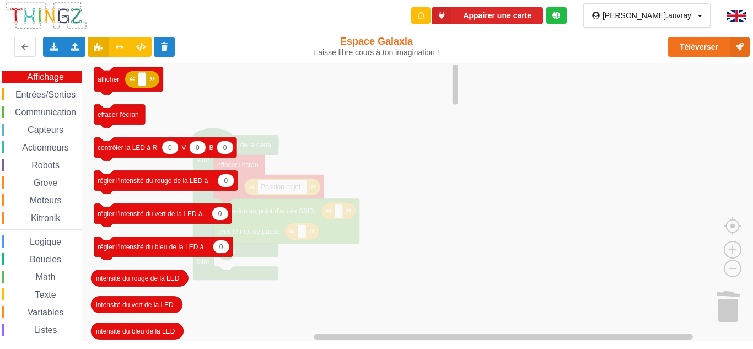
click at [56, 95] on span "Entrées/Sorties" at bounding box center [45, 94] width 63 height 9
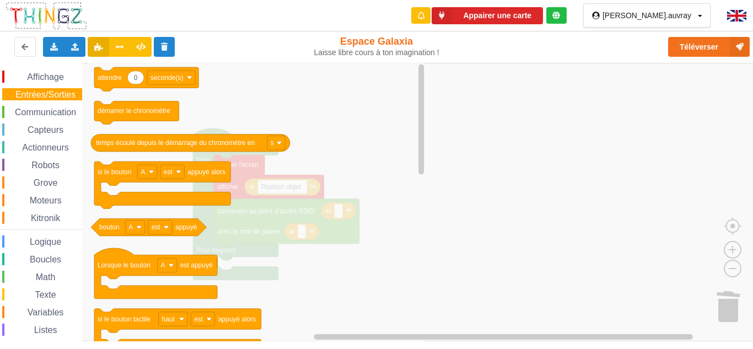
click at [61, 114] on span "Communication" at bounding box center [45, 111] width 64 height 9
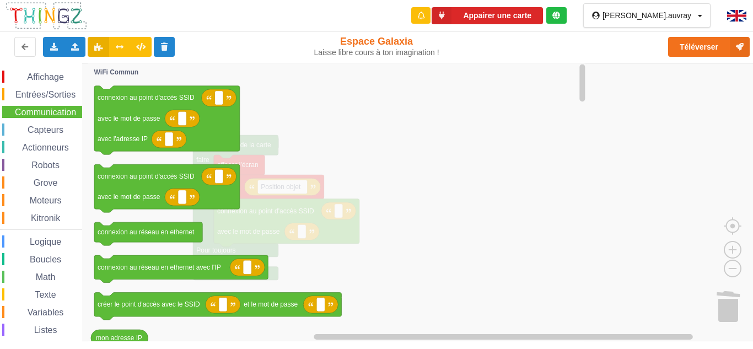
click at [49, 127] on span "Capteurs" at bounding box center [45, 129] width 39 height 9
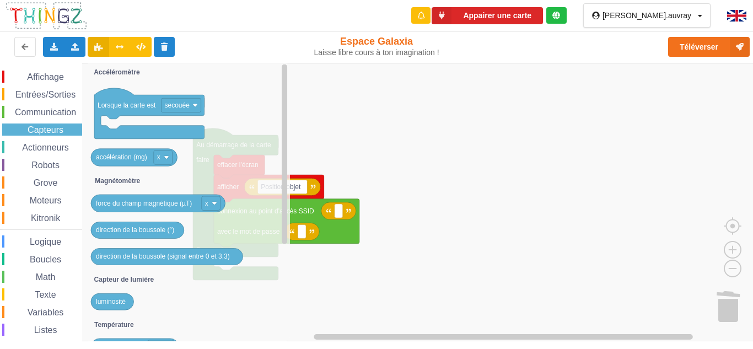
click at [49, 144] on span "Actionneurs" at bounding box center [45, 147] width 50 height 9
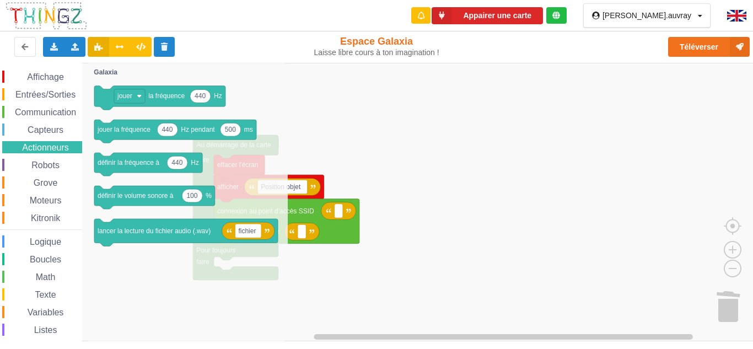
click at [68, 132] on div "Capteurs" at bounding box center [42, 129] width 80 height 12
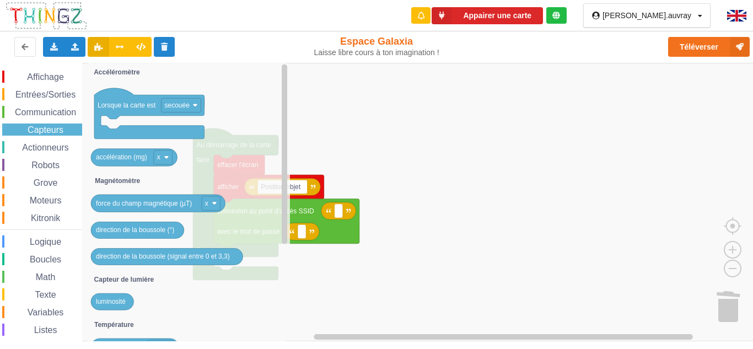
click at [71, 107] on div "Communication" at bounding box center [42, 112] width 80 height 12
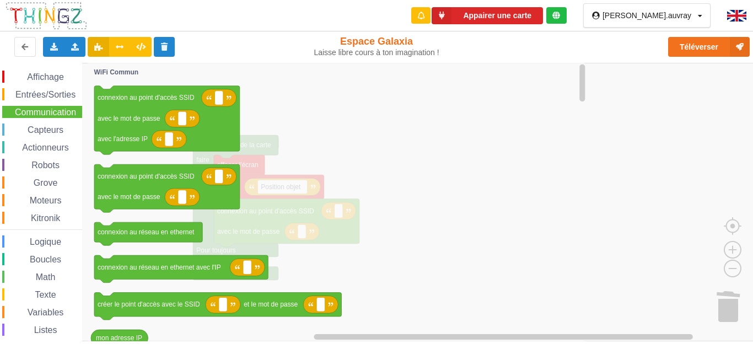
click at [47, 200] on span "Moteurs" at bounding box center [45, 200] width 35 height 9
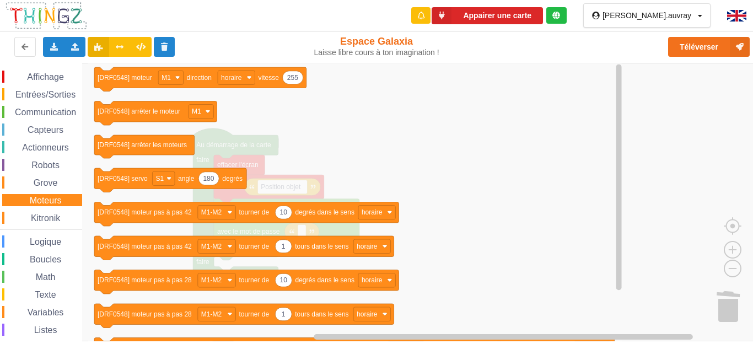
click at [41, 214] on span "Kitronik" at bounding box center [45, 217] width 33 height 9
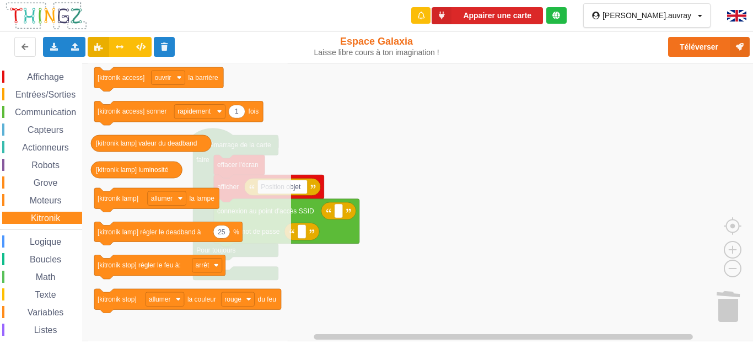
click at [50, 240] on span "Logique" at bounding box center [45, 241] width 35 height 9
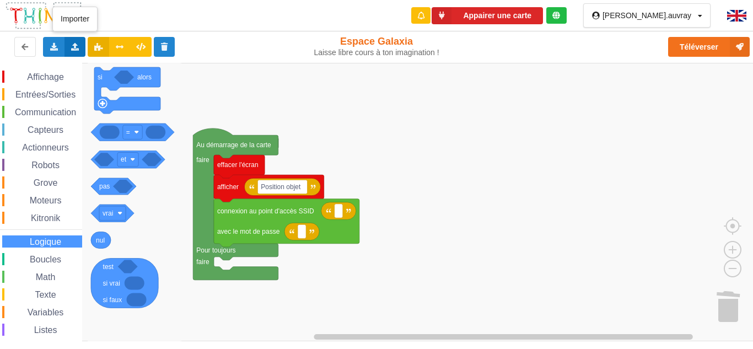
click at [69, 47] on div "Importer un assemblage de blocs Importer du code Python" at bounding box center [74, 47] width 21 height 20
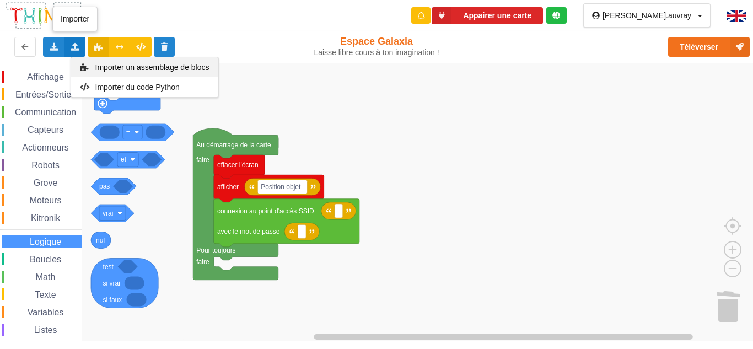
click at [98, 62] on div "Importer un assemblage de blocs" at bounding box center [144, 67] width 147 height 20
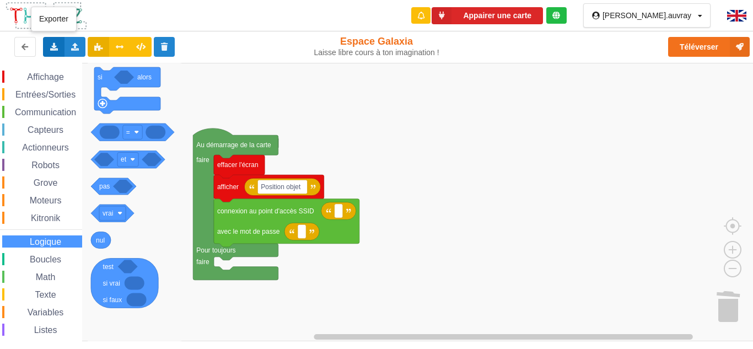
click at [56, 51] on div "Exporter l'assemblage de blocs Exporter l'assemblage de blocs au format Python" at bounding box center [53, 47] width 21 height 20
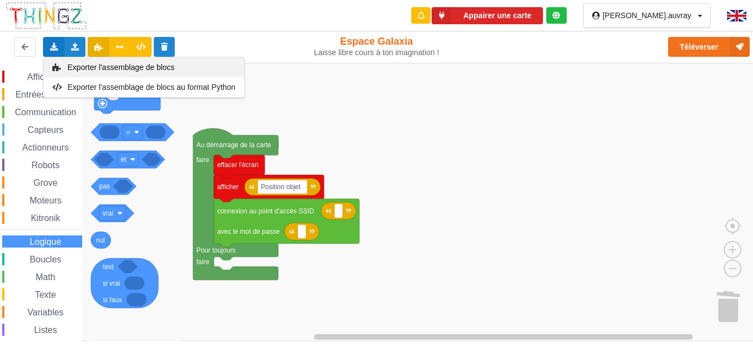
click at [76, 71] on span "Exporter l'assemblage de blocs" at bounding box center [121, 67] width 107 height 9
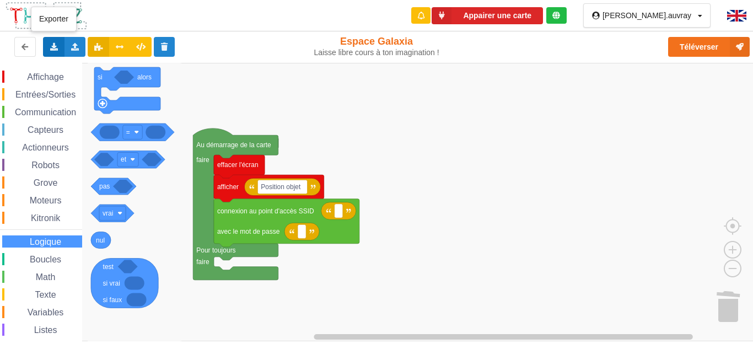
click at [56, 50] on icon at bounding box center [53, 46] width 9 height 7
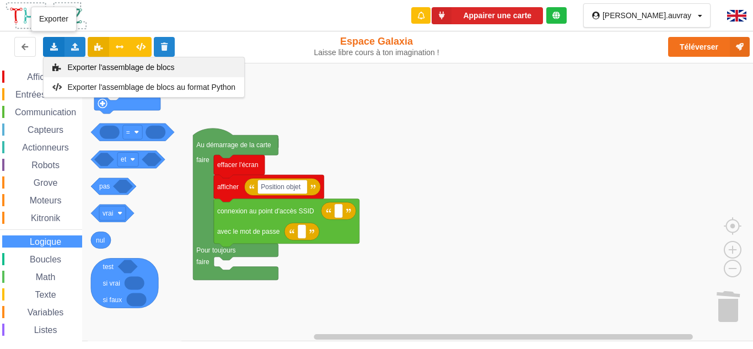
click at [224, 69] on div "Exporter l'assemblage de blocs" at bounding box center [144, 67] width 201 height 20
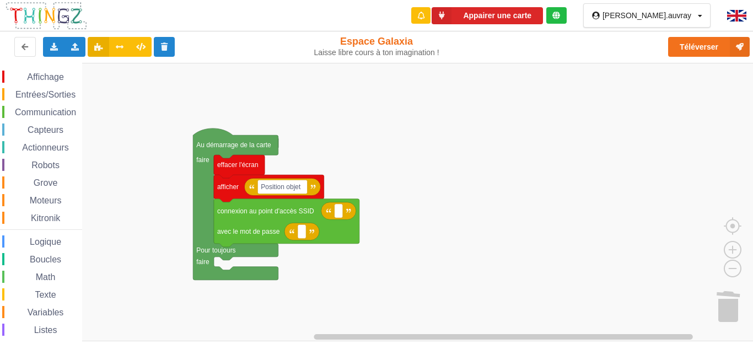
click at [501, 130] on rect "Espace de travail de Blocky" at bounding box center [380, 202] width 761 height 278
click at [30, 50] on button at bounding box center [24, 47] width 21 height 20
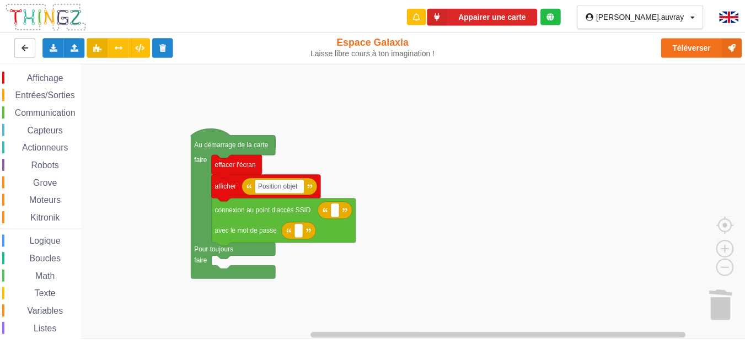
scroll to position [172, 0]
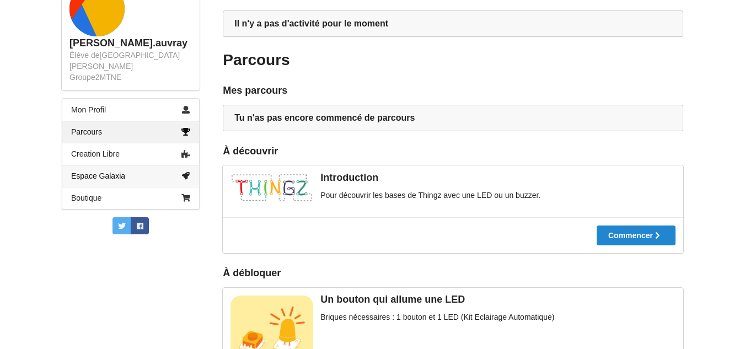
click at [178, 165] on link "Espace Galaxia" at bounding box center [130, 176] width 137 height 22
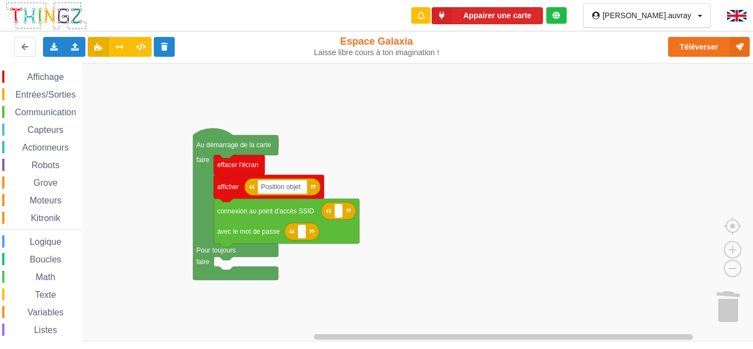
click at [46, 119] on div "Affichage Entrées/Sorties Communication Capteurs Actionneurs Robots Grove Moteu…" at bounding box center [41, 227] width 82 height 313
click at [46, 114] on span "Communication" at bounding box center [45, 111] width 64 height 9
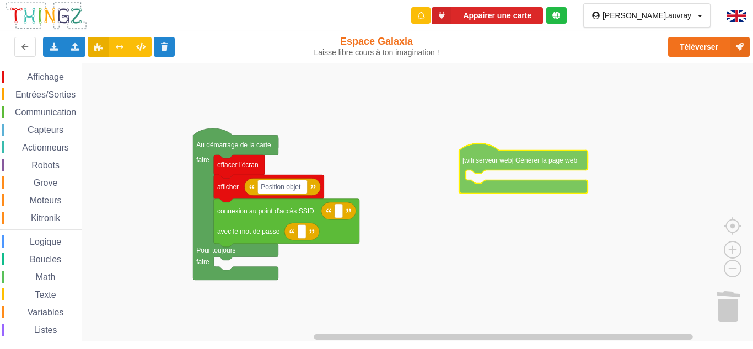
click at [538, 159] on div "Affichage Entrées/Sorties Communication Capteurs Actionneurs Robots Grove Moteu…" at bounding box center [380, 202] width 761 height 278
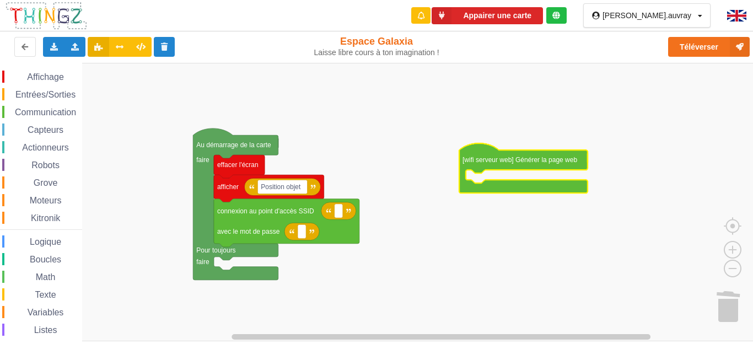
click at [40, 124] on div "Capteurs" at bounding box center [42, 129] width 80 height 12
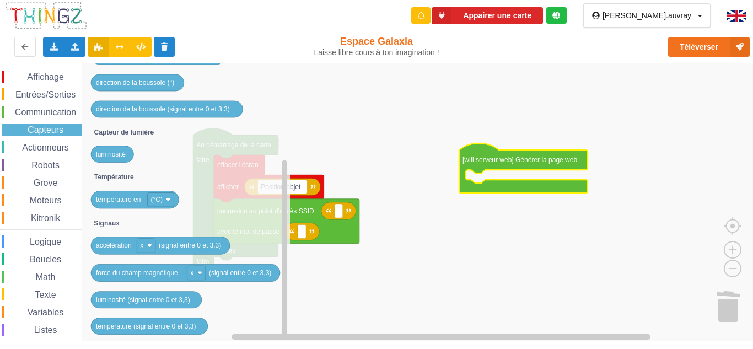
click at [41, 142] on div "Actionneurs" at bounding box center [42, 147] width 80 height 12
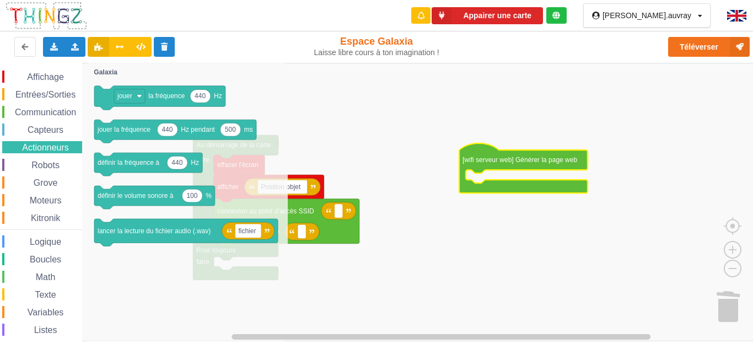
click at [40, 235] on div "Logique" at bounding box center [42, 241] width 80 height 12
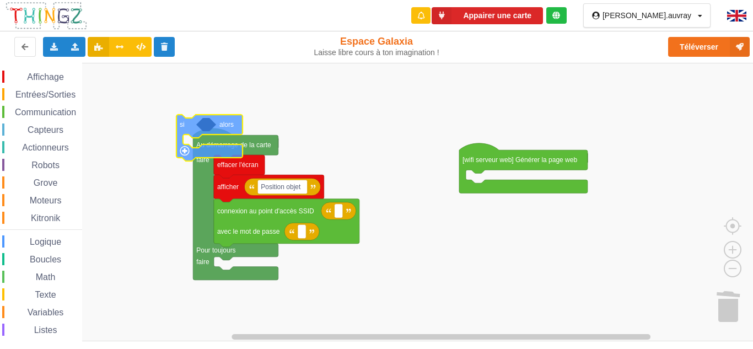
click at [209, 156] on div "Affichage Entrées/Sorties Communication Capteurs Actionneurs Robots Grove Moteu…" at bounding box center [380, 202] width 761 height 278
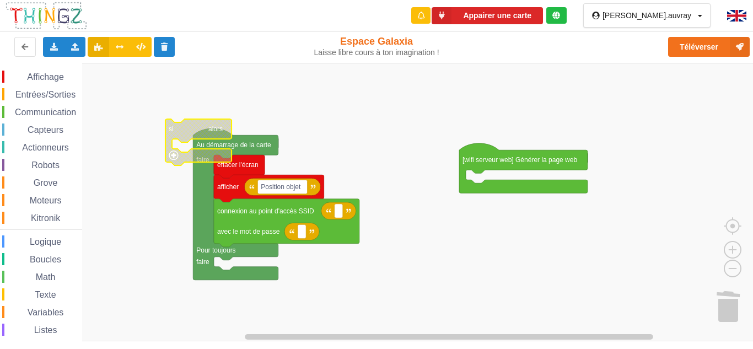
click at [49, 240] on span "Logique" at bounding box center [45, 241] width 35 height 9
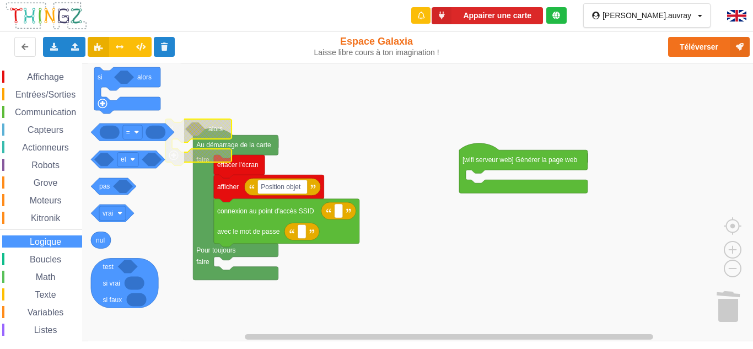
click at [39, 327] on span "Listes" at bounding box center [46, 329] width 26 height 9
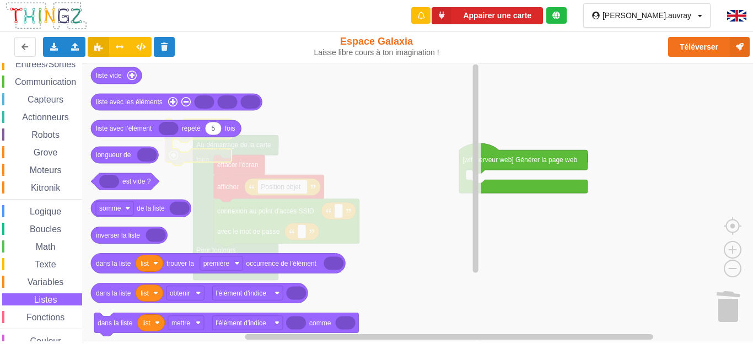
scroll to position [47, 0]
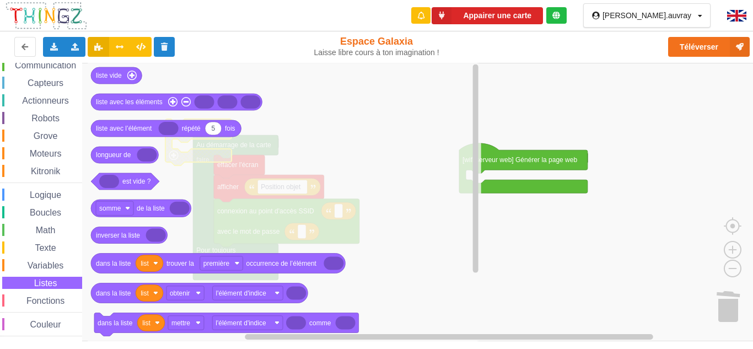
click at [39, 287] on span "Listes" at bounding box center [46, 282] width 26 height 9
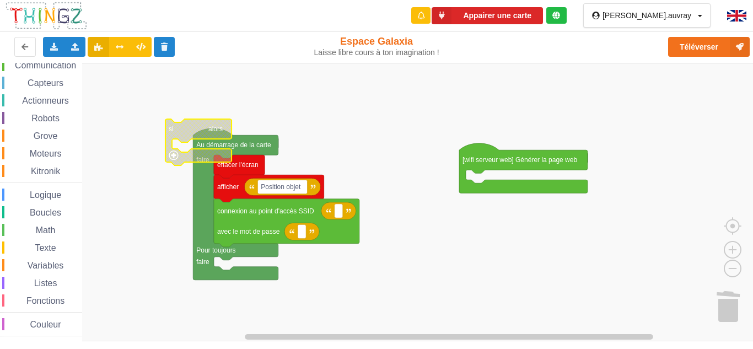
click at [50, 195] on span "Logique" at bounding box center [45, 194] width 35 height 9
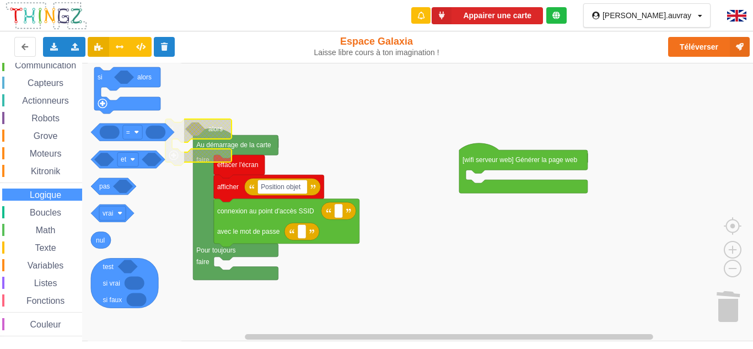
click at [54, 98] on span "Actionneurs" at bounding box center [45, 100] width 50 height 9
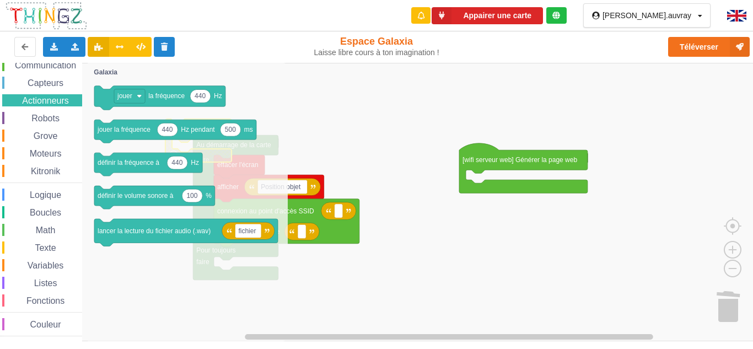
click at [56, 83] on span "Capteurs" at bounding box center [45, 82] width 39 height 9
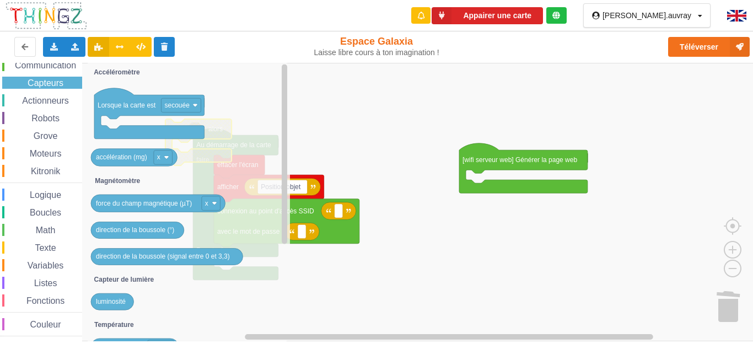
click at [51, 121] on span "Robots" at bounding box center [45, 118] width 31 height 9
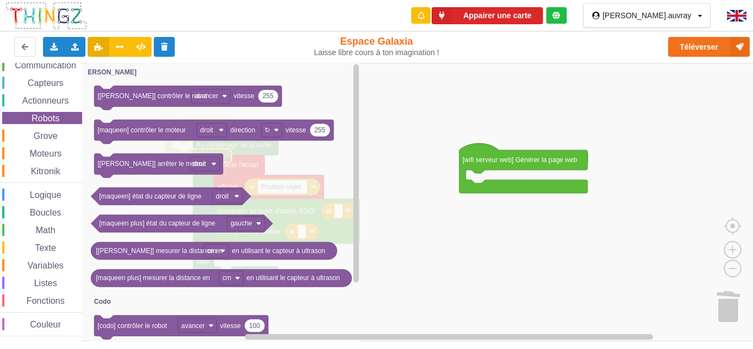
click at [58, 103] on span "Actionneurs" at bounding box center [45, 100] width 50 height 9
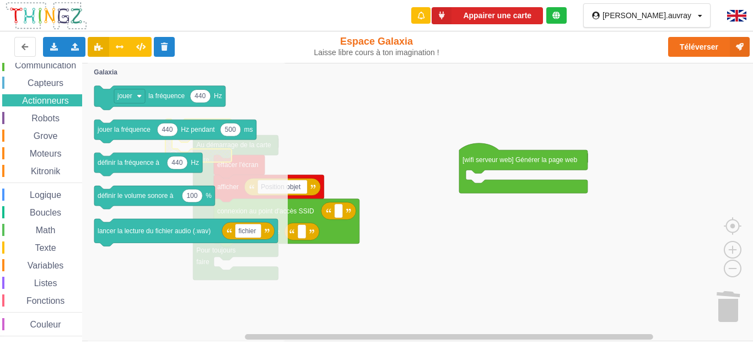
click at [126, 257] on icon "Espace de travail de Blocky" at bounding box center [188, 202] width 200 height 278
click at [40, 122] on span "Robots" at bounding box center [45, 118] width 31 height 9
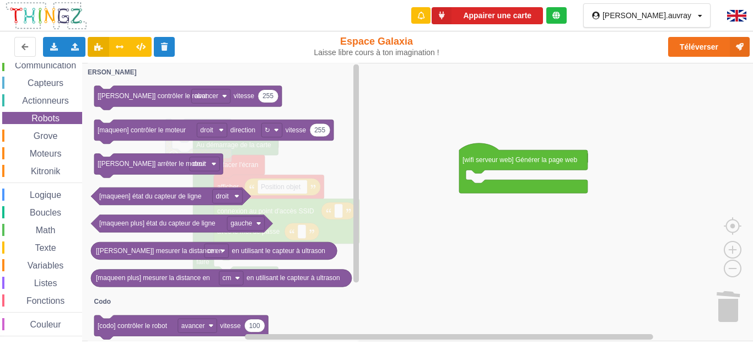
click at [42, 136] on span "Grove" at bounding box center [46, 135] width 28 height 9
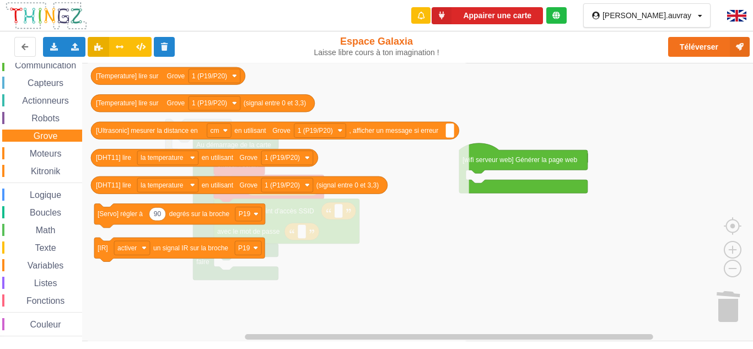
click at [44, 148] on div "Moteurs" at bounding box center [42, 153] width 80 height 12
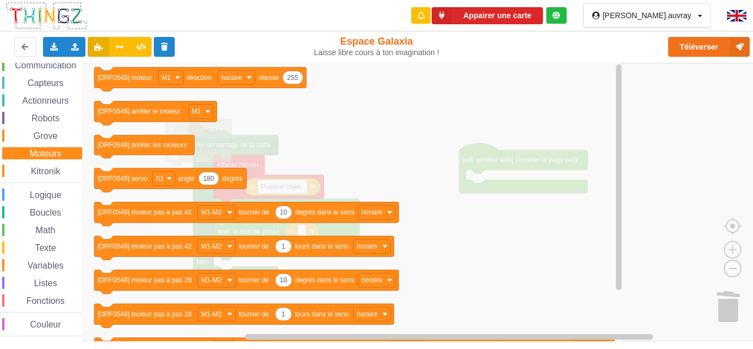
click at [47, 159] on div "Moteurs" at bounding box center [42, 153] width 80 height 12
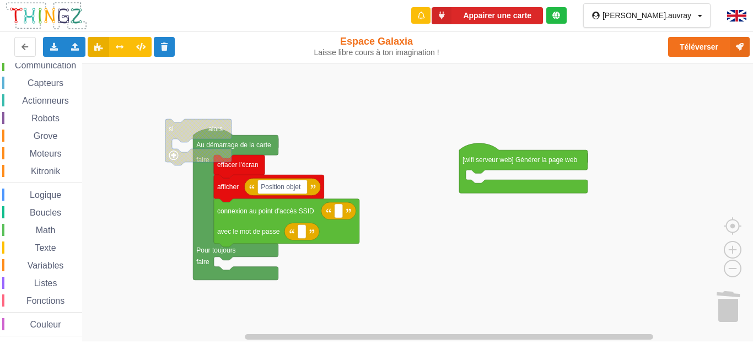
click at [51, 200] on div "Logique" at bounding box center [42, 195] width 80 height 12
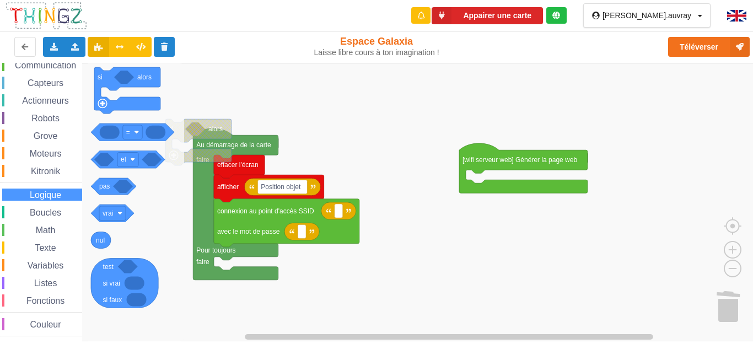
click at [59, 286] on div "Listes" at bounding box center [42, 283] width 80 height 12
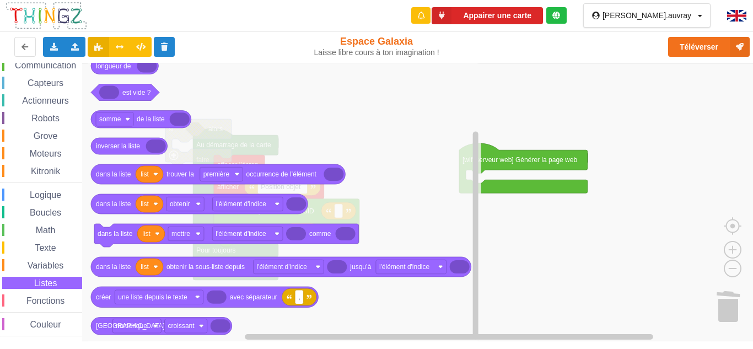
click at [49, 192] on span "Logique" at bounding box center [45, 194] width 35 height 9
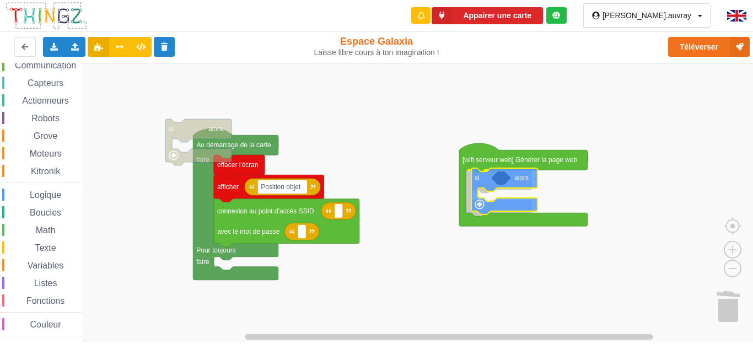
click at [522, 186] on div "Affichage Entrées/Sorties Communication Capteurs Actionneurs Robots Grove Moteu…" at bounding box center [380, 202] width 761 height 278
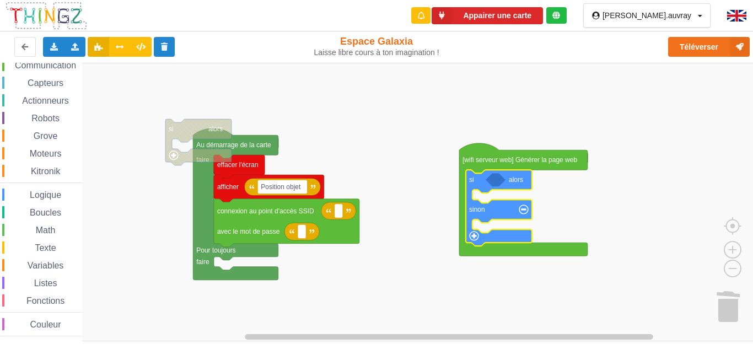
click at [500, 180] on icon "Espace de travail de Blocky" at bounding box center [496, 179] width 20 height 13
click at [497, 181] on icon "Espace de travail de Blocky" at bounding box center [496, 179] width 20 height 13
click at [495, 182] on icon "Espace de travail de Blocky" at bounding box center [496, 179] width 20 height 13
click at [494, 182] on icon "Espace de travail de Blocky" at bounding box center [496, 179] width 20 height 13
click at [493, 183] on icon "Espace de travail de Blocky" at bounding box center [496, 179] width 20 height 13
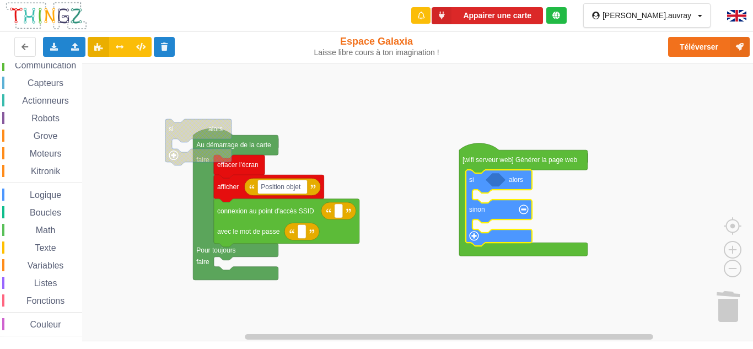
click at [493, 183] on icon "Espace de travail de Blocky" at bounding box center [496, 179] width 20 height 13
click at [492, 183] on icon "Espace de travail de Blocky" at bounding box center [496, 179] width 20 height 13
click at [53, 196] on span "Logique" at bounding box center [45, 194] width 35 height 9
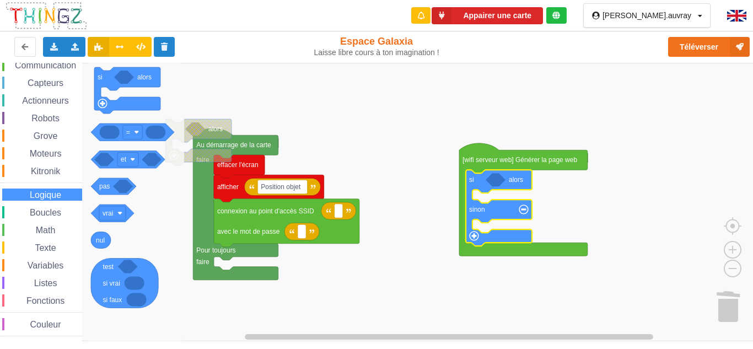
click at [62, 84] on span "Capteurs" at bounding box center [45, 82] width 39 height 9
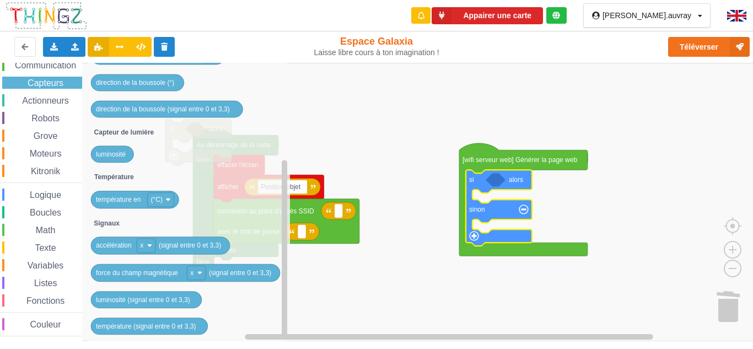
click at [39, 195] on span "Logique" at bounding box center [45, 194] width 35 height 9
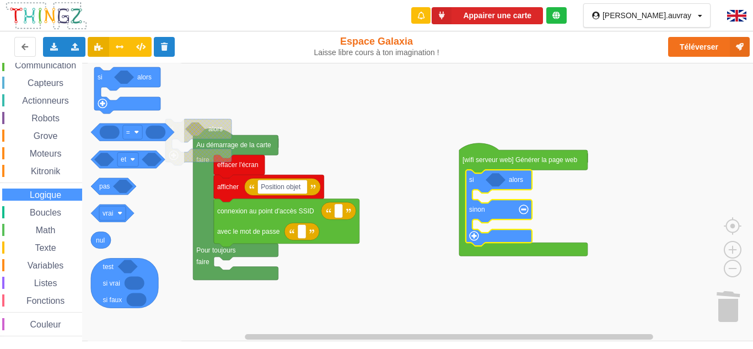
click at [56, 283] on span "Listes" at bounding box center [46, 282] width 26 height 9
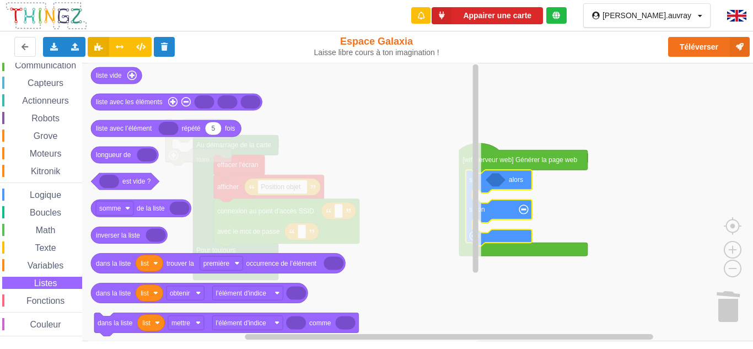
click at [43, 262] on span "Variables" at bounding box center [46, 265] width 40 height 9
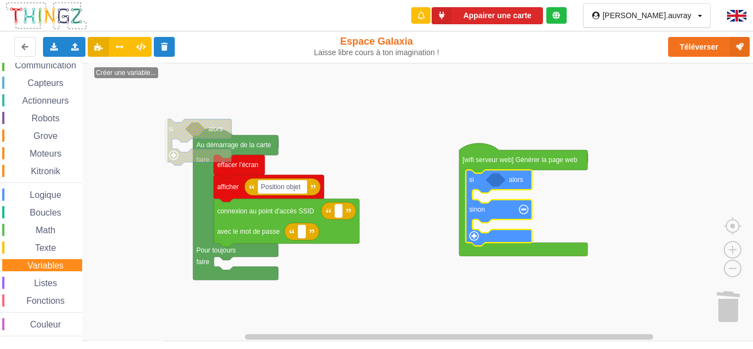
click at [44, 245] on span "Texte" at bounding box center [45, 247] width 24 height 9
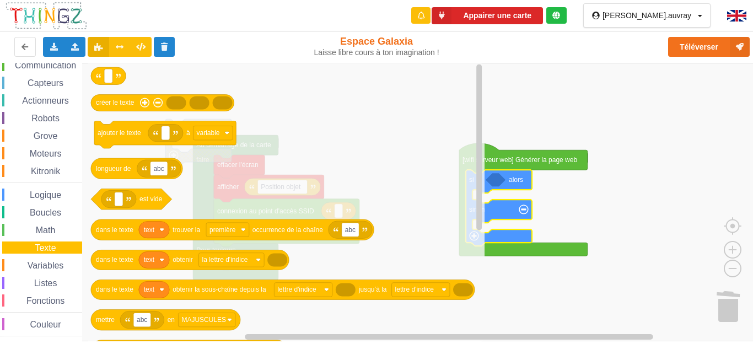
click at [28, 218] on div "Boucles" at bounding box center [42, 212] width 80 height 12
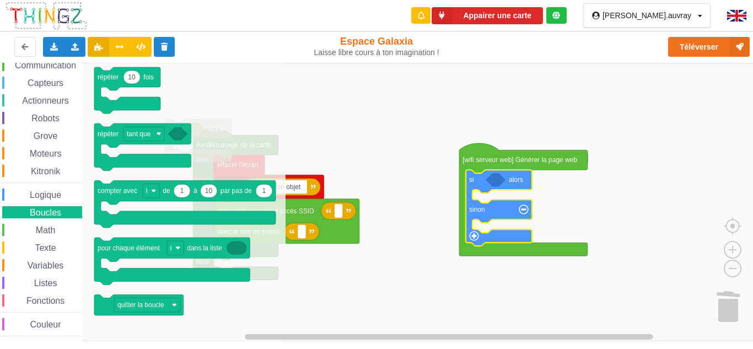
click at [37, 201] on div "Logique" at bounding box center [42, 195] width 80 height 12
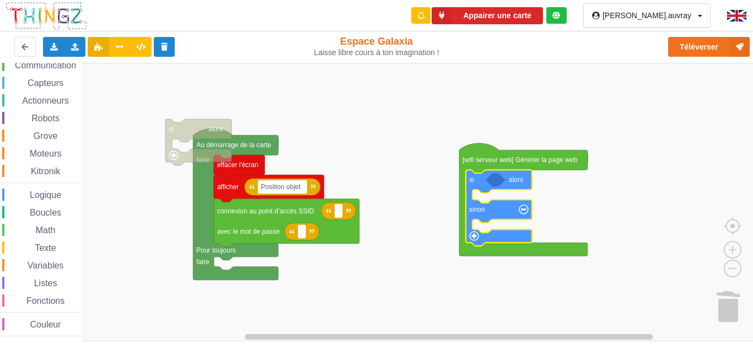
click at [429, 93] on rect "Espace de travail de Blocky" at bounding box center [380, 202] width 761 height 278
click at [503, 184] on icon "Espace de travail de Blocky" at bounding box center [499, 208] width 66 height 76
click at [500, 184] on icon "Espace de travail de Blocky" at bounding box center [496, 179] width 20 height 13
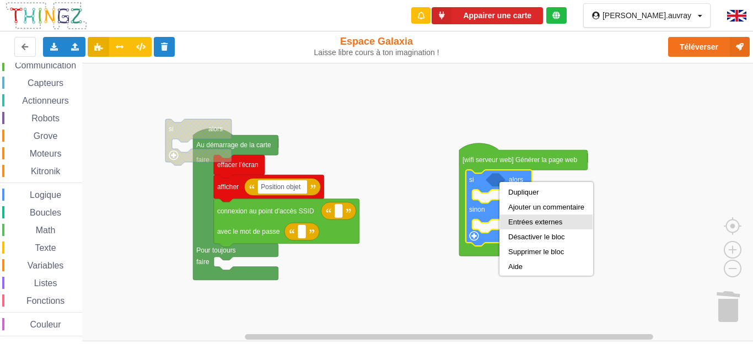
click at [557, 225] on div "Entrées externes" at bounding box center [546, 222] width 76 height 8
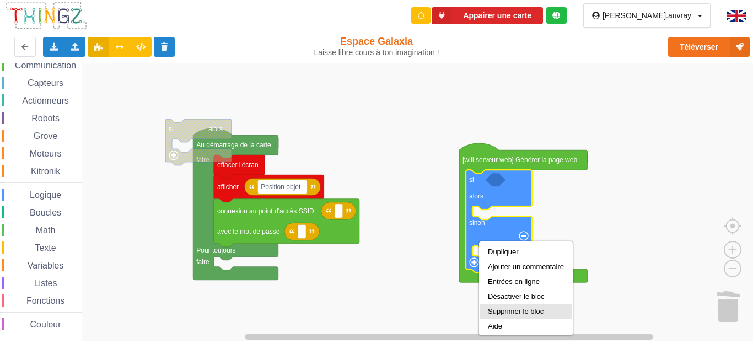
click at [505, 309] on div "Supprimer le bloc" at bounding box center [526, 311] width 76 height 8
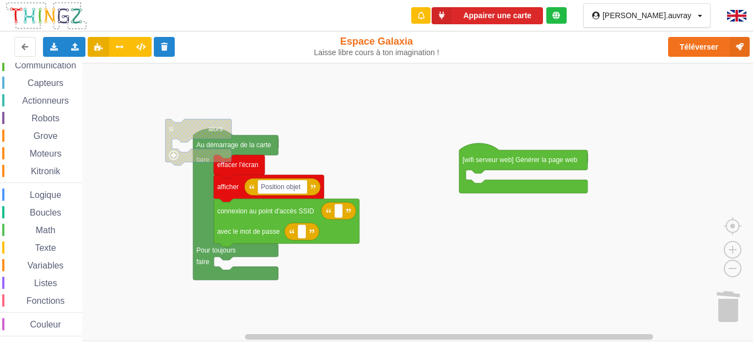
click at [43, 198] on span "Logique" at bounding box center [45, 194] width 35 height 9
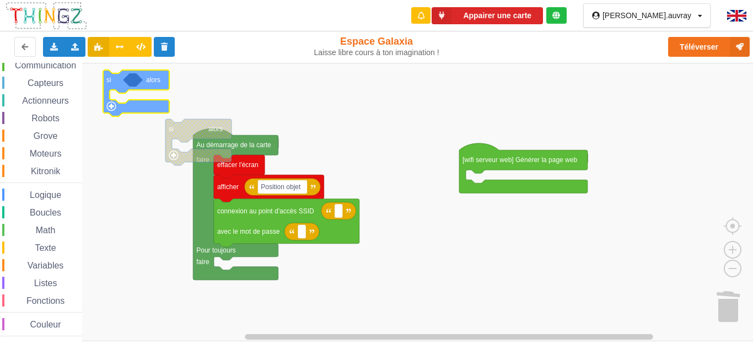
click at [148, 100] on div "Affichage Entrées/Sorties Communication Capteurs Actionneurs Robots Grove Moteu…" at bounding box center [380, 202] width 761 height 278
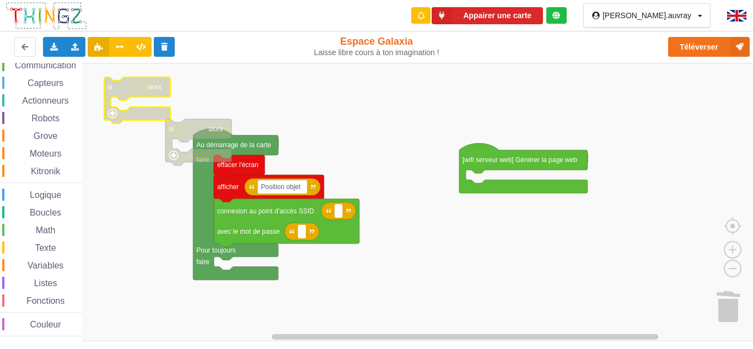
click at [153, 111] on icon "Espace de travail de Blocky" at bounding box center [137, 100] width 66 height 46
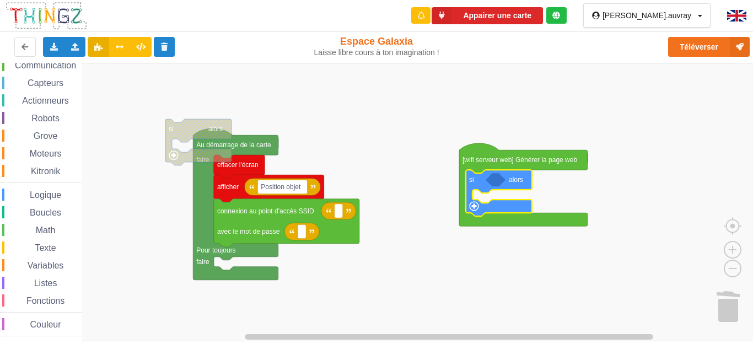
click at [514, 187] on icon "Espace de travail de Blocky" at bounding box center [499, 193] width 66 height 46
click at [471, 194] on icon "Espace de travail de Blocky" at bounding box center [499, 193] width 66 height 46
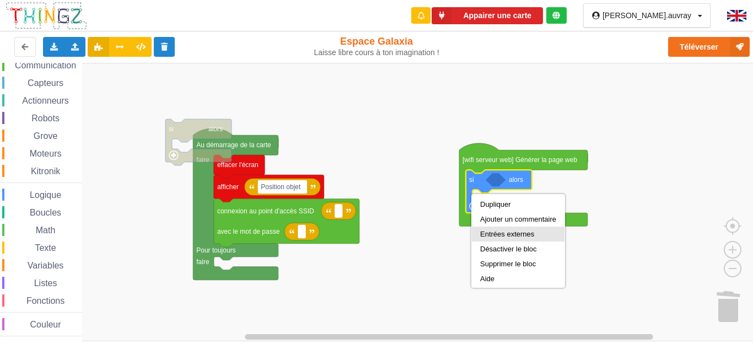
click at [499, 235] on div "Entrées externes" at bounding box center [518, 234] width 76 height 8
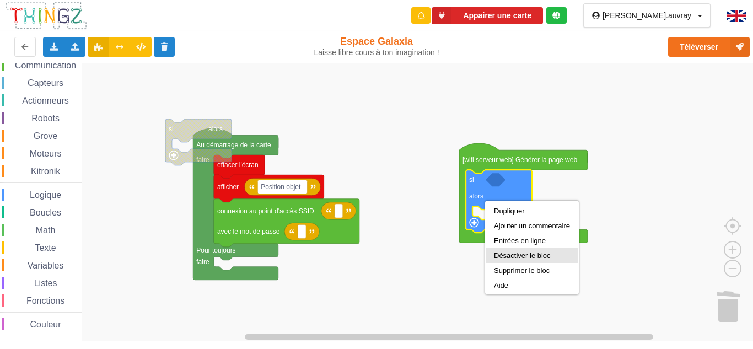
click at [519, 251] on div "Désactiver le bloc" at bounding box center [532, 255] width 93 height 15
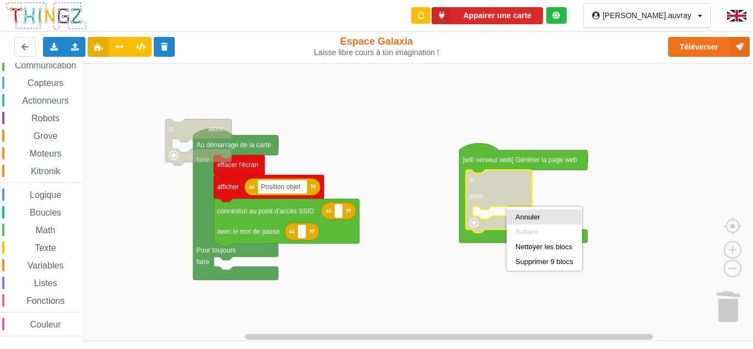
click at [523, 216] on div "Annuler" at bounding box center [544, 217] width 58 height 8
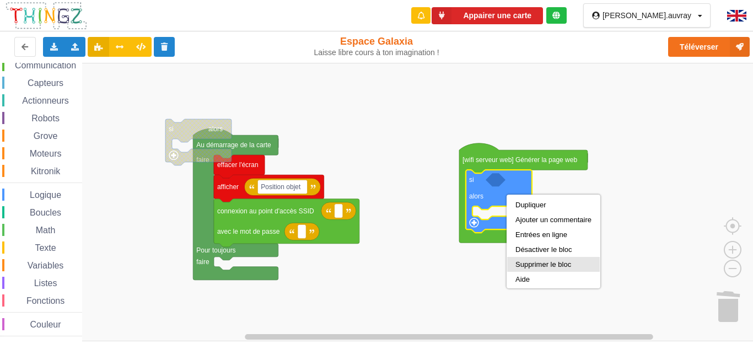
click at [525, 258] on div "Supprimer le bloc" at bounding box center [553, 264] width 93 height 15
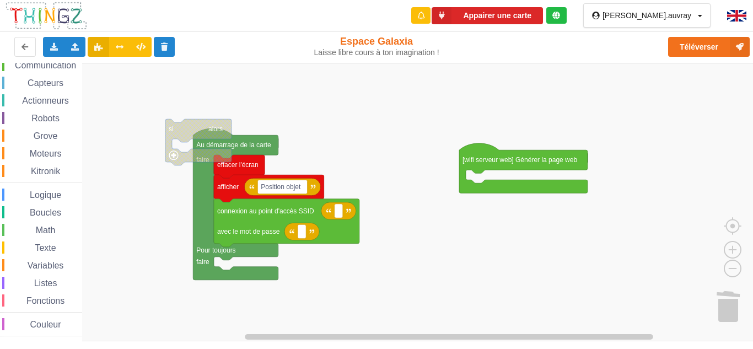
click at [62, 197] on span "Logique" at bounding box center [45, 194] width 35 height 9
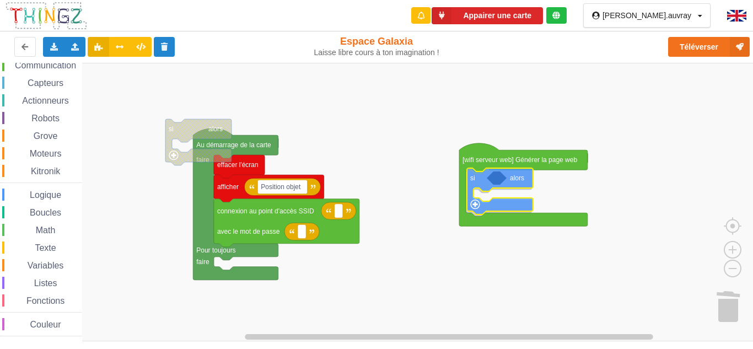
click at [498, 184] on div "Affichage Entrées/Sorties Communication Capteurs Actionneurs Robots Grove Moteu…" at bounding box center [380, 202] width 761 height 278
click at [480, 185] on icon "Espace de travail de Blocky" at bounding box center [499, 193] width 66 height 46
click at [489, 185] on icon "Espace de travail de Blocky" at bounding box center [499, 193] width 66 height 46
click at [495, 185] on icon "Espace de travail de Blocky" at bounding box center [496, 179] width 20 height 13
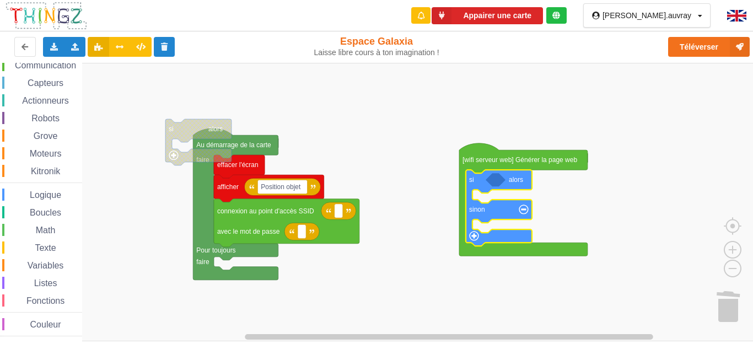
click at [496, 182] on icon "Espace de travail de Blocky" at bounding box center [496, 179] width 20 height 13
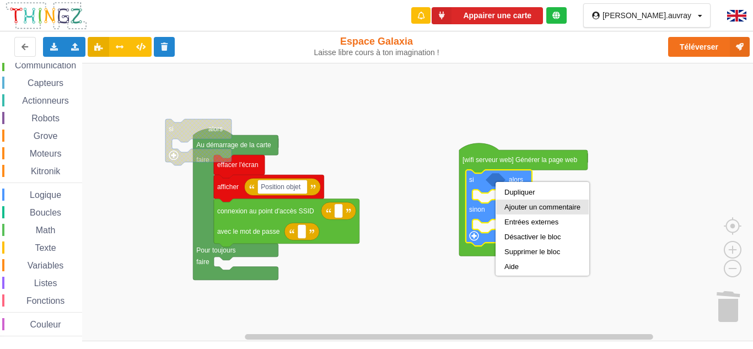
click at [523, 202] on div "Ajouter un commentaire" at bounding box center [542, 207] width 93 height 15
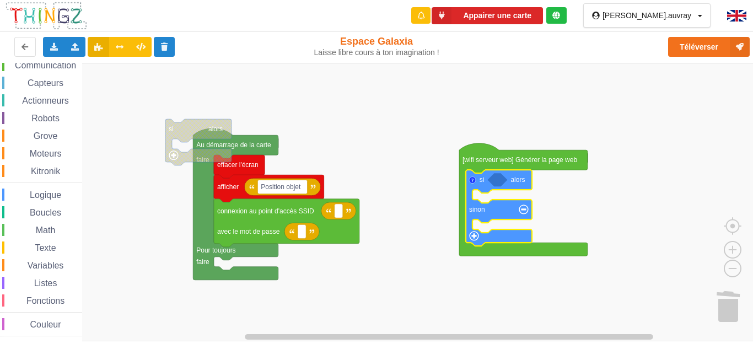
click at [401, 186] on rect "Espace de travail de Blocky" at bounding box center [380, 202] width 761 height 278
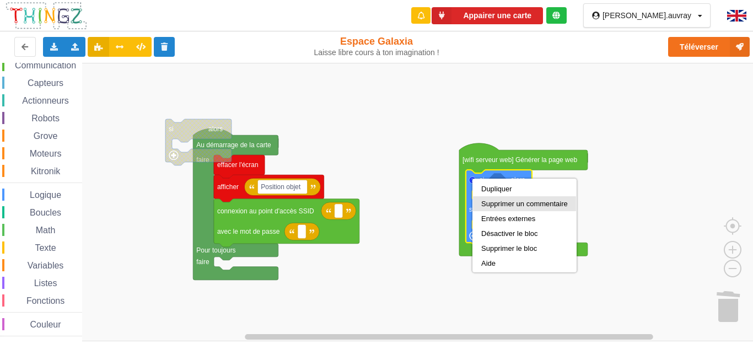
click at [503, 198] on div "Supprimer un commentaire" at bounding box center [524, 203] width 103 height 15
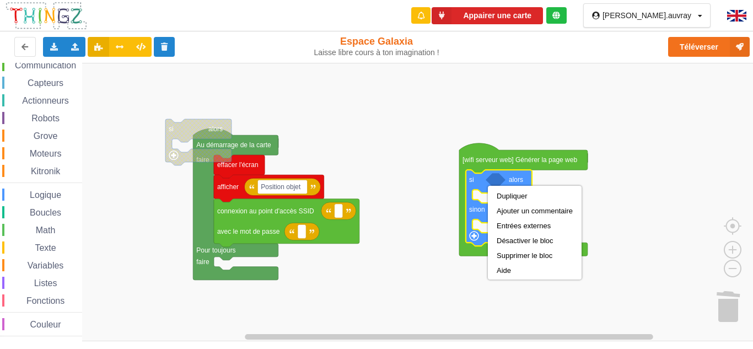
click at [53, 260] on div "Variables" at bounding box center [42, 265] width 80 height 12
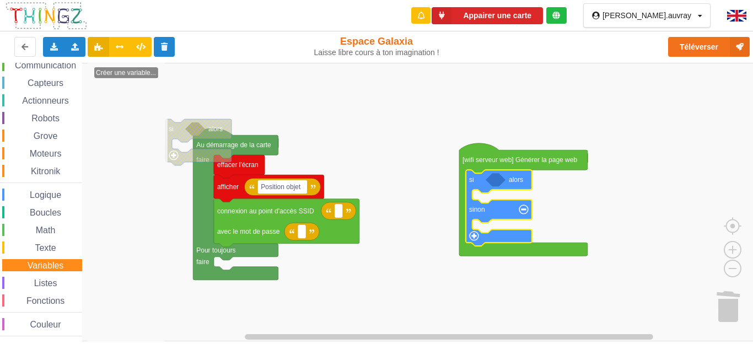
click at [51, 265] on span "Variables" at bounding box center [46, 265] width 40 height 9
click at [48, 263] on span "Variables" at bounding box center [46, 265] width 40 height 9
click at [140, 71] on text "Créer une variable..." at bounding box center [126, 73] width 60 height 8
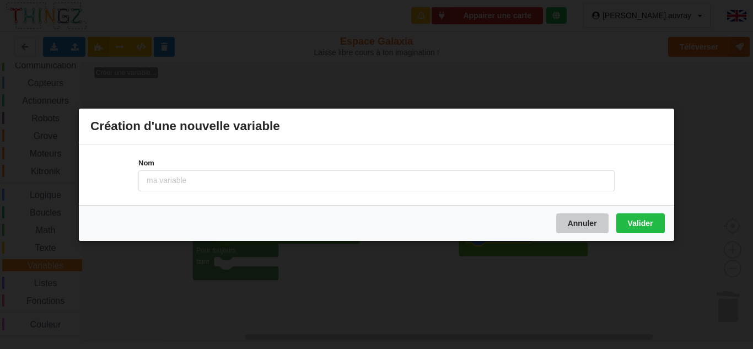
click at [595, 226] on button "Annuler" at bounding box center [582, 223] width 52 height 20
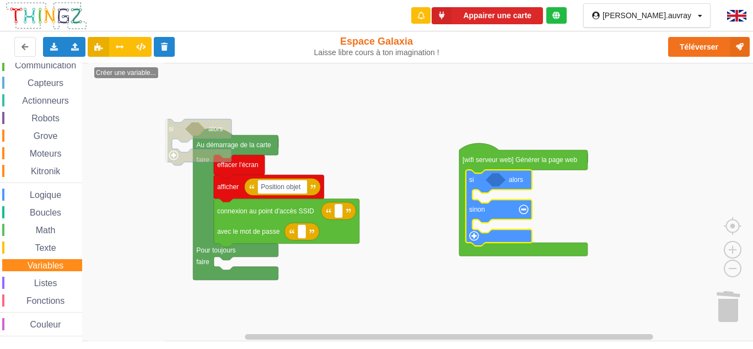
click at [33, 301] on span "Fonctions" at bounding box center [45, 300] width 41 height 9
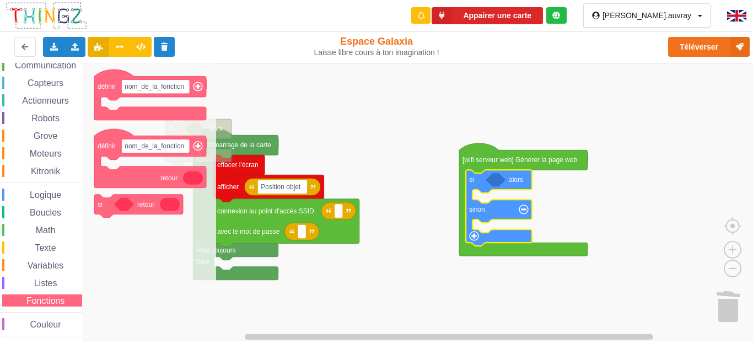
scroll to position [0, 0]
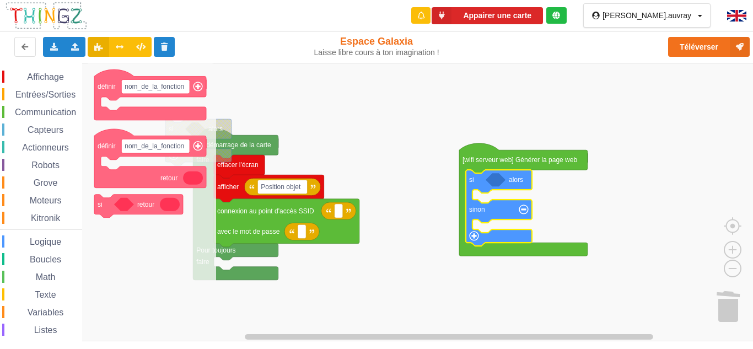
click at [46, 93] on span "Entrées/Sorties" at bounding box center [45, 94] width 63 height 9
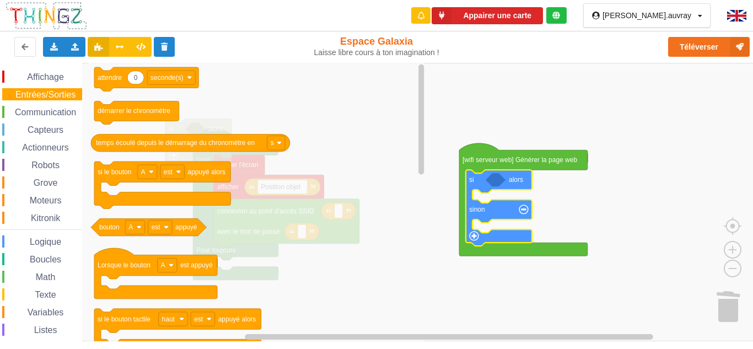
click at [37, 297] on span "Texte" at bounding box center [45, 294] width 24 height 9
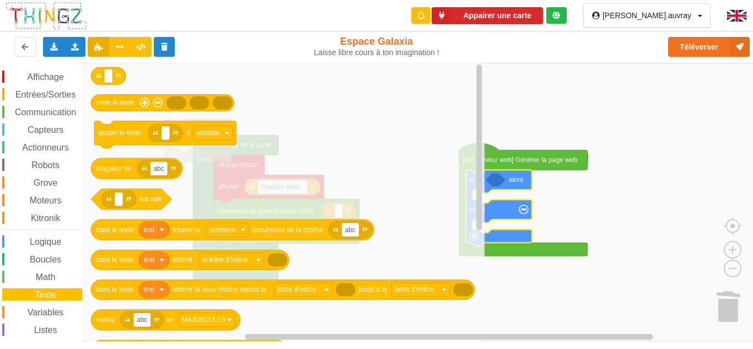
click at [51, 310] on span "Variables" at bounding box center [46, 312] width 40 height 9
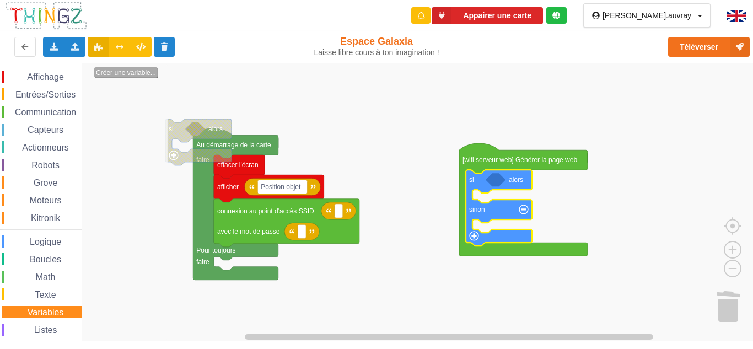
click at [138, 71] on text "Créer une variable..." at bounding box center [126, 73] width 60 height 8
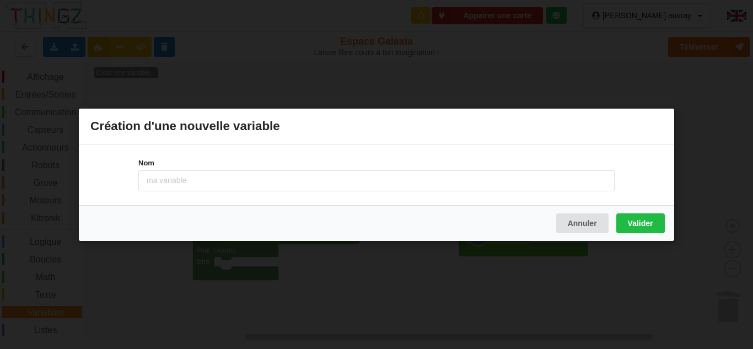
click at [166, 175] on input at bounding box center [376, 180] width 476 height 21
type input "acceleration"
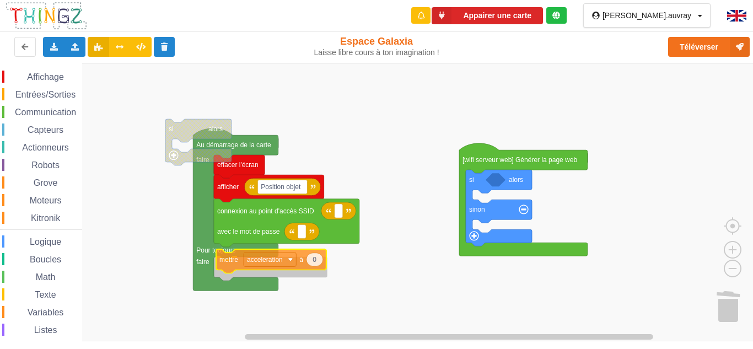
click at [303, 262] on div "Affichage Entrées/Sorties Communication Capteurs Actionneurs Robots Grove Moteu…" at bounding box center [380, 202] width 761 height 278
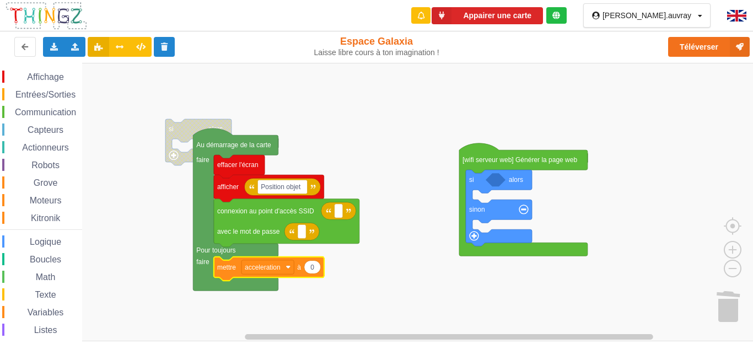
click at [315, 268] on icon "Espace de travail de Blocky" at bounding box center [312, 266] width 17 height 13
click at [314, 268] on input "0" at bounding box center [312, 267] width 17 height 14
click at [49, 143] on span "Actionneurs" at bounding box center [45, 147] width 50 height 9
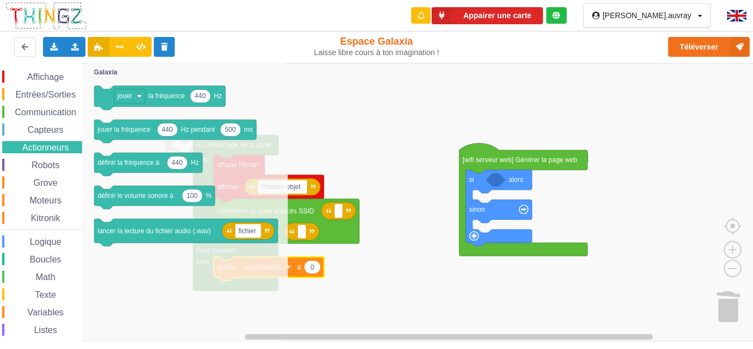
click at [50, 132] on span "Capteurs" at bounding box center [45, 129] width 39 height 9
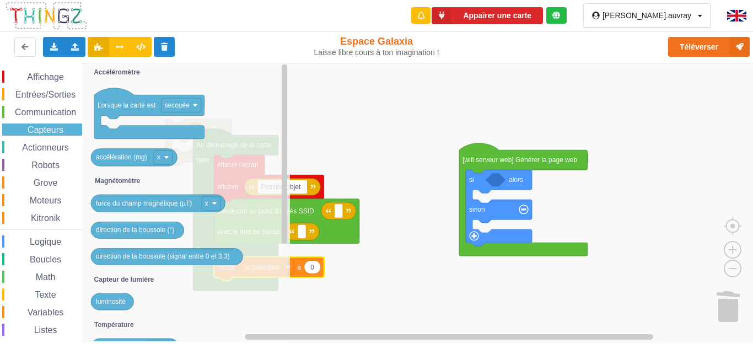
click at [43, 236] on div "Logique" at bounding box center [42, 241] width 80 height 12
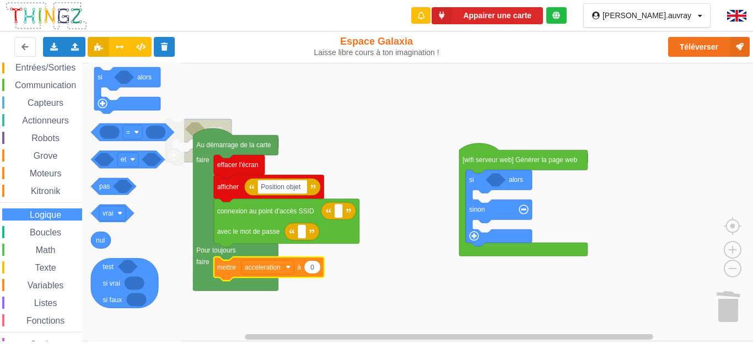
scroll to position [47, 0]
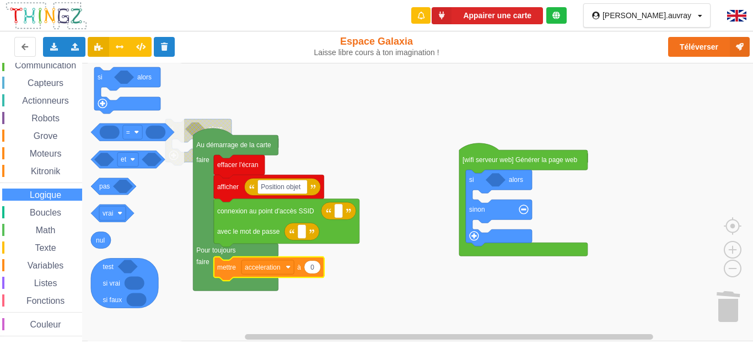
click at [31, 277] on div "Listes" at bounding box center [42, 283] width 80 height 12
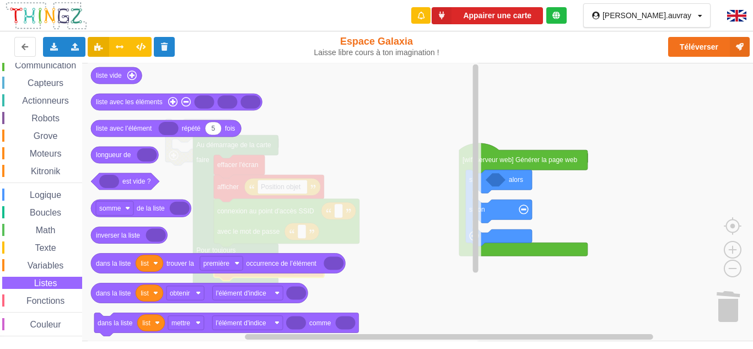
click at [624, 230] on rect "Espace de travail de Blocky" at bounding box center [380, 202] width 761 height 278
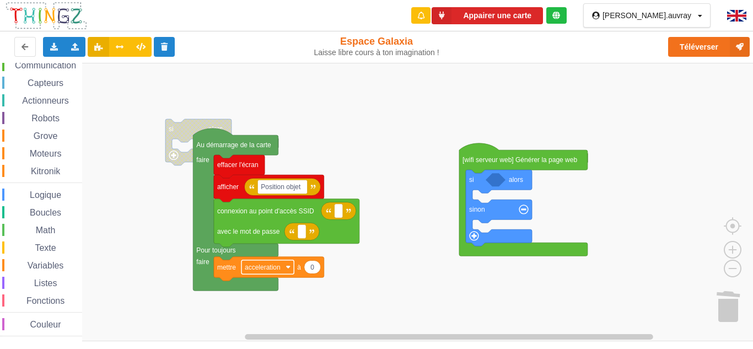
click at [288, 270] on rect "Espace de travail de Blocky" at bounding box center [267, 267] width 52 height 14
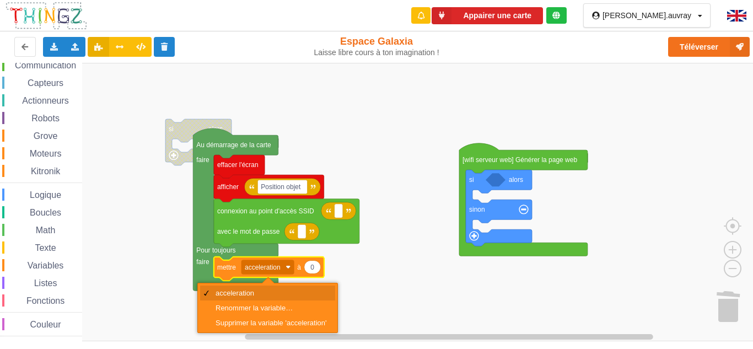
click at [279, 290] on div "acceleration" at bounding box center [271, 293] width 111 height 8
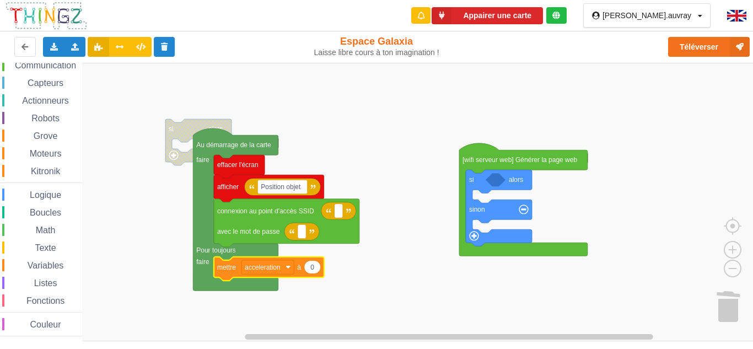
click at [315, 267] on icon "Espace de travail de Blocky" at bounding box center [312, 266] width 17 height 13
click at [315, 267] on input "0" at bounding box center [312, 267] width 17 height 14
type input "accélératin (mg)"
click at [42, 263] on span "Variables" at bounding box center [46, 265] width 40 height 9
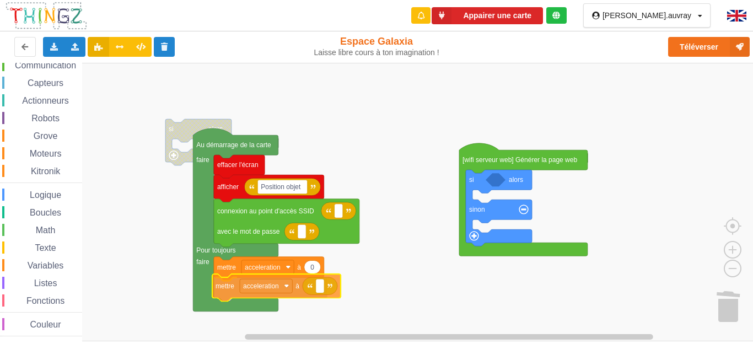
click at [299, 287] on div "Affichage Entrées/Sorties Communication Capteurs Actionneurs Robots Grove Moteu…" at bounding box center [380, 202] width 761 height 278
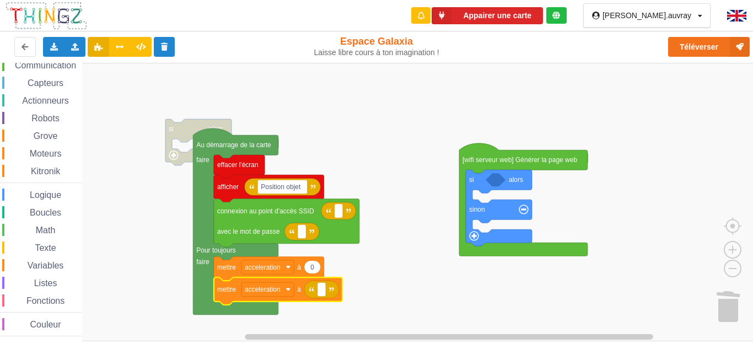
click at [303, 270] on icon "Espace de travail de Blocky" at bounding box center [269, 269] width 110 height 24
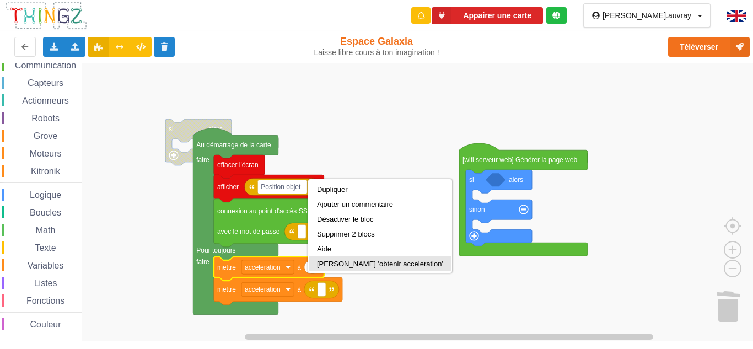
click at [341, 261] on div "[PERSON_NAME] 'obtenir acceleration'" at bounding box center [380, 264] width 126 height 8
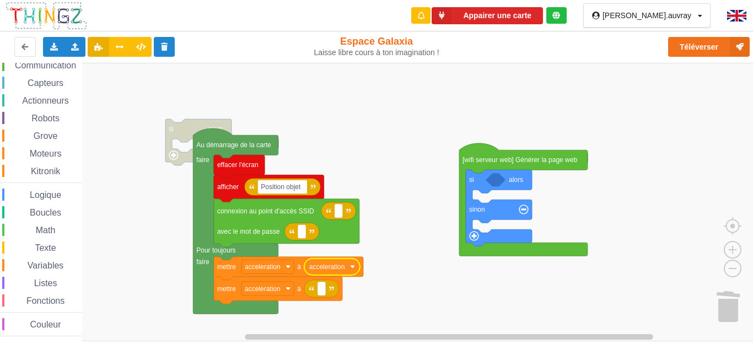
click at [351, 268] on image "Espace de travail de Blocky" at bounding box center [352, 266] width 5 height 5
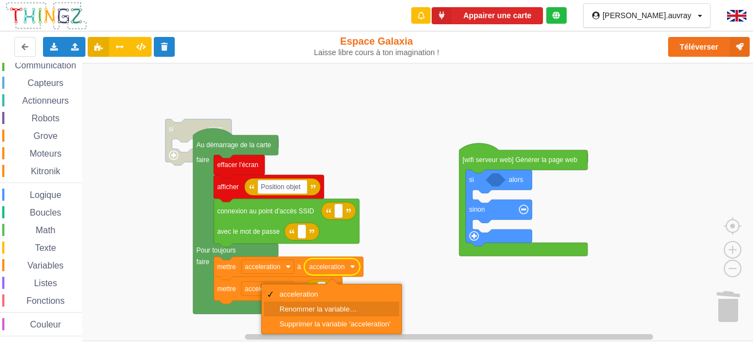
click at [341, 302] on div "Renommer la variable…" at bounding box center [331, 308] width 135 height 15
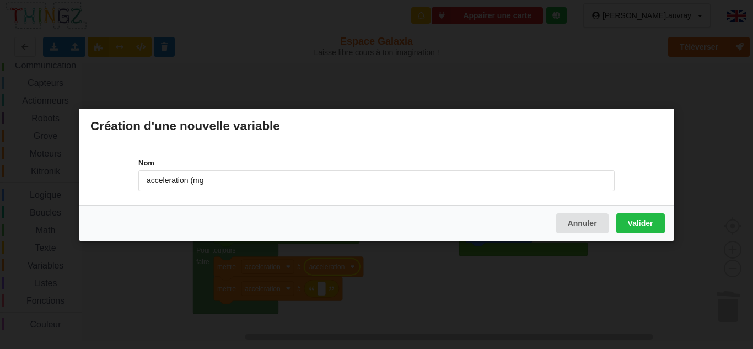
type input "acceleration (mg)"
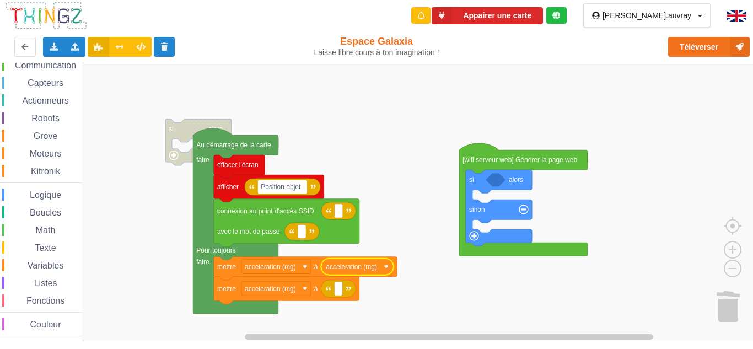
click at [387, 273] on icon "Espace de travail de Blocky" at bounding box center [357, 267] width 73 height 17
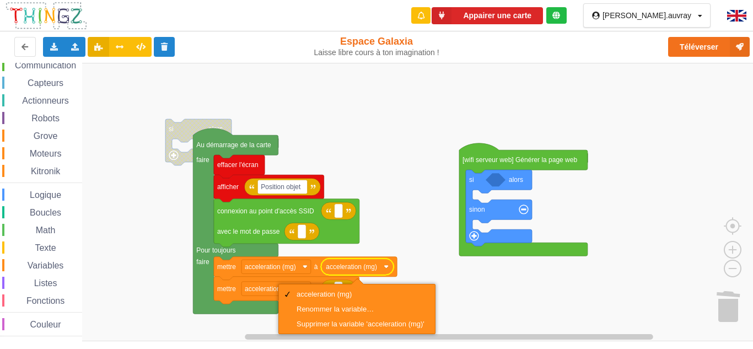
click at [417, 260] on rect "Espace de travail de Blocky" at bounding box center [380, 202] width 761 height 278
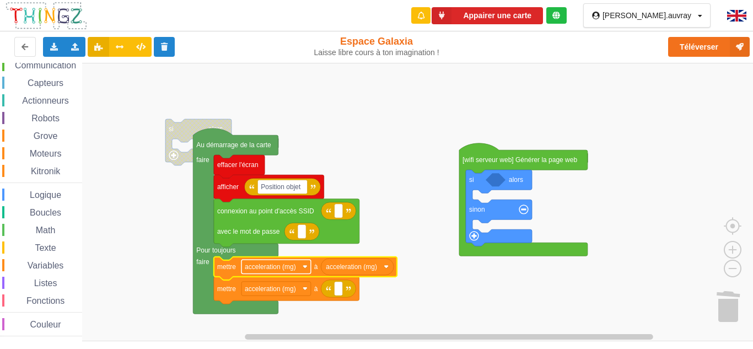
click at [304, 264] on rect "Espace de travail de Blocky" at bounding box center [275, 267] width 69 height 14
click at [374, 308] on rect "Espace de travail de Blocky" at bounding box center [380, 202] width 761 height 278
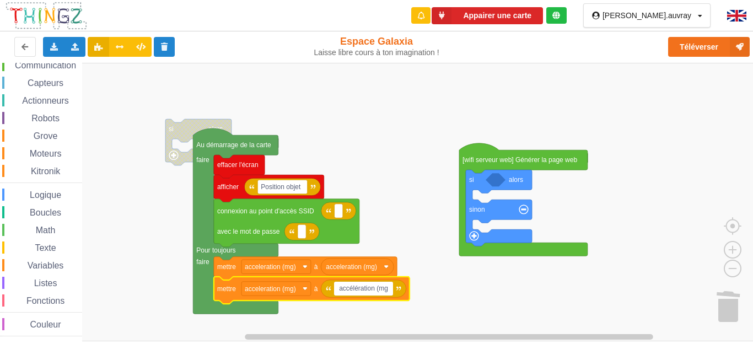
type input "accélération (mg)"
click at [300, 289] on rect "Espace de travail de Blocky" at bounding box center [275, 289] width 69 height 14
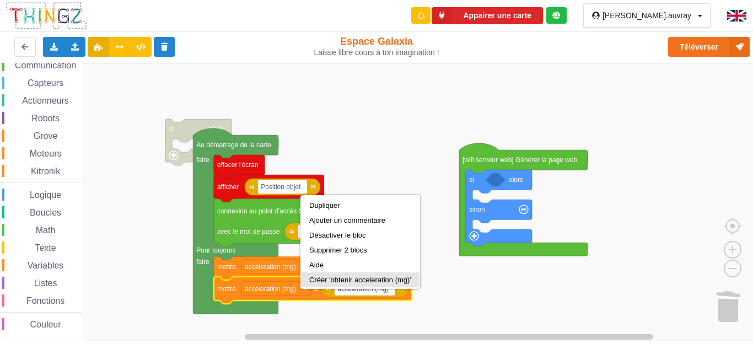
click at [321, 279] on div "Créer 'obtenir acceleration (mg)'" at bounding box center [360, 280] width 102 height 8
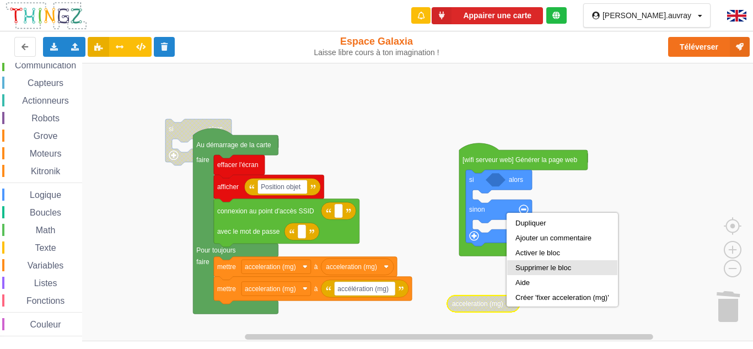
click at [540, 265] on div "Supprimer le bloc" at bounding box center [562, 267] width 94 height 8
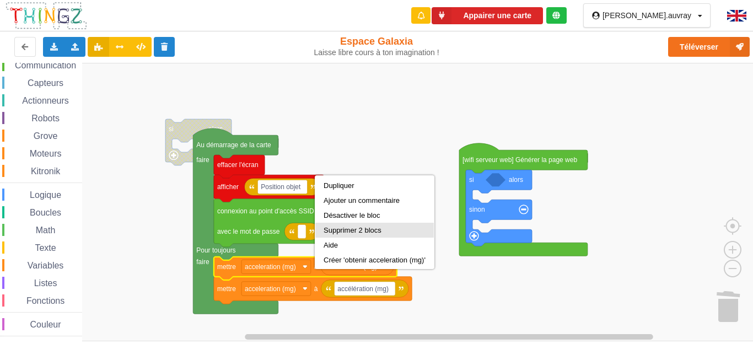
click at [369, 227] on div "Supprimer 2 blocs" at bounding box center [375, 230] width 102 height 8
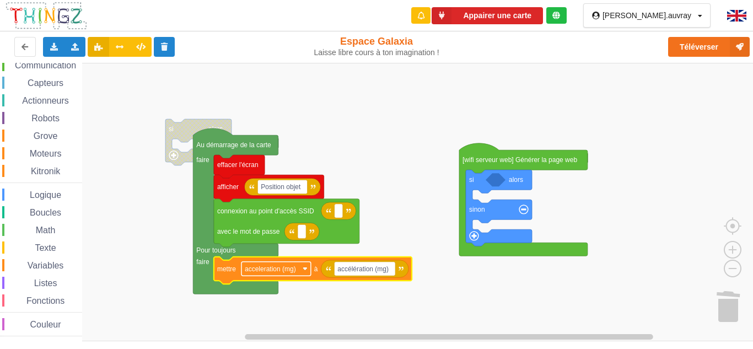
click at [303, 272] on rect "Espace de travail de Blocky" at bounding box center [275, 269] width 69 height 14
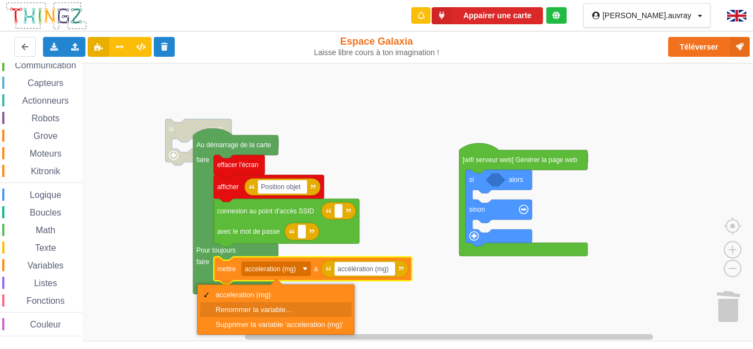
click at [263, 306] on div "Renommer la variable…" at bounding box center [280, 309] width 128 height 8
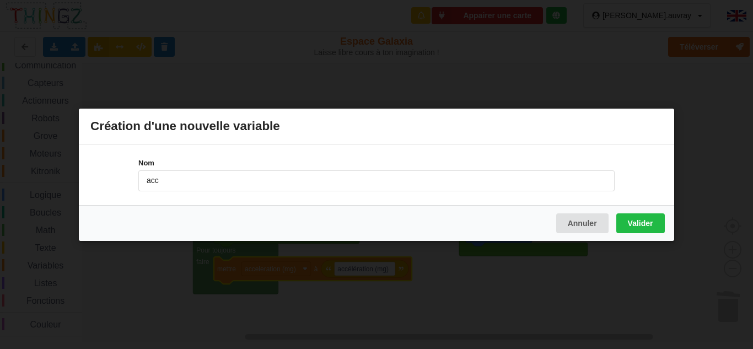
type input "acceleration"
click at [654, 229] on button "Valider" at bounding box center [640, 223] width 49 height 20
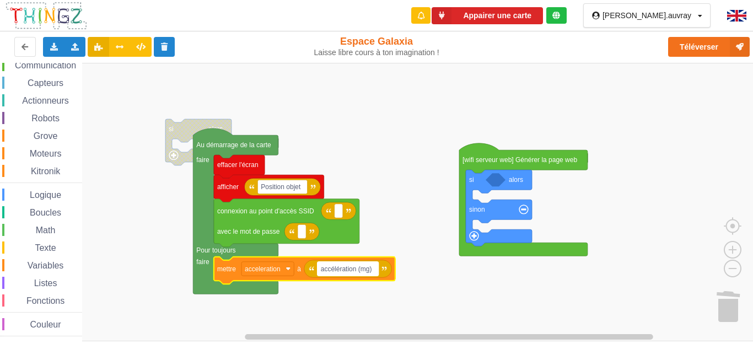
click at [378, 273] on rect "Espace de travail de Blocky" at bounding box center [347, 269] width 61 height 14
click at [378, 274] on input "accélération (mg)" at bounding box center [347, 269] width 61 height 14
click at [44, 195] on span "Logique" at bounding box center [45, 194] width 35 height 9
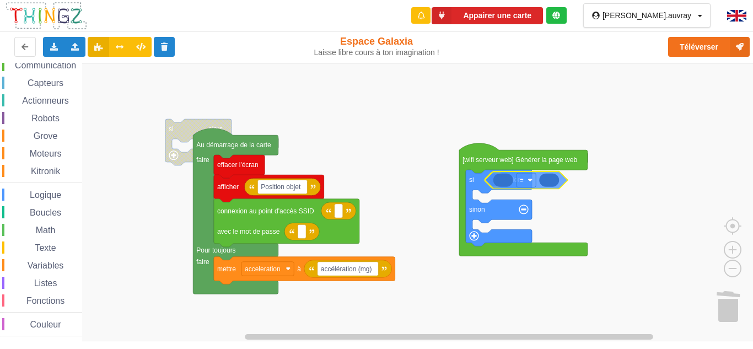
click at [510, 183] on div "Affichage Entrées/Sorties Communication Capteurs Actionneurs Robots Grove Moteu…" at bounding box center [380, 202] width 761 height 278
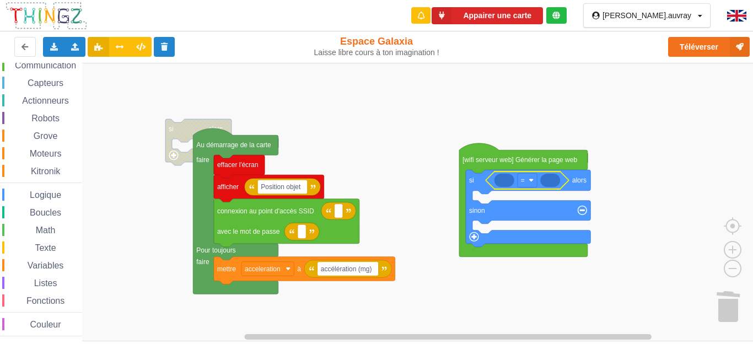
click at [581, 182] on text "alors" at bounding box center [579, 180] width 14 height 8
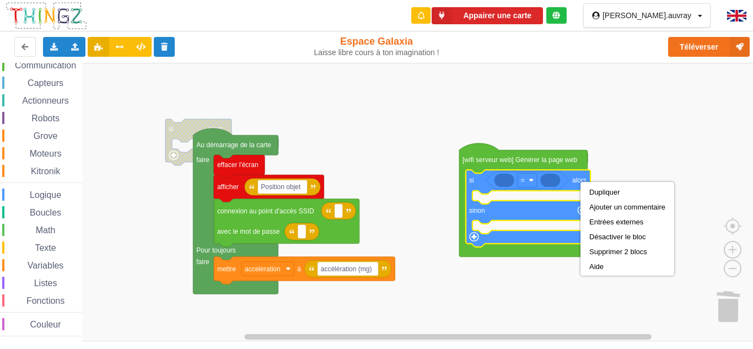
click at [610, 164] on rect "Espace de travail de Blocky" at bounding box center [380, 202] width 761 height 278
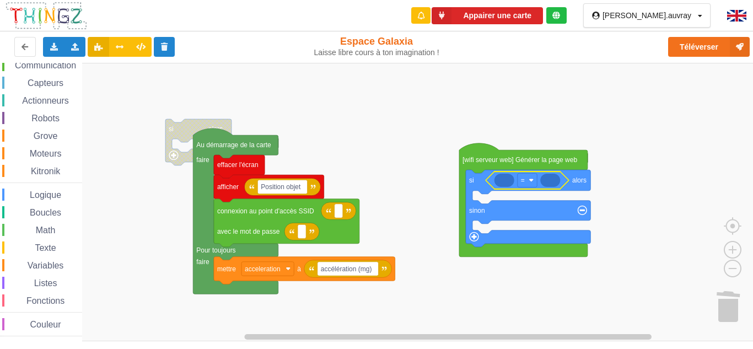
click at [548, 181] on icon "Espace de travail de Blocky" at bounding box center [550, 180] width 20 height 13
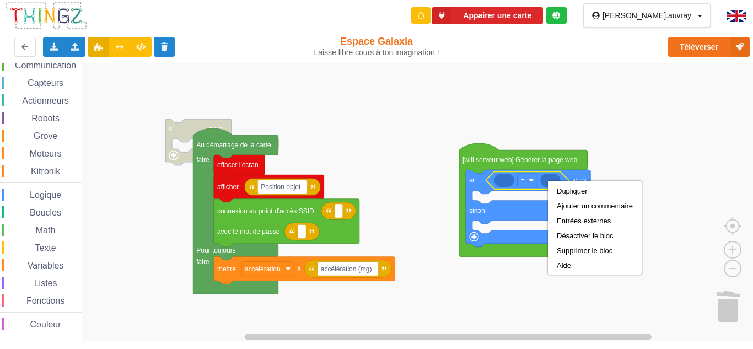
click at [503, 184] on icon "Espace de travail de Blocky" at bounding box center [504, 180] width 20 height 13
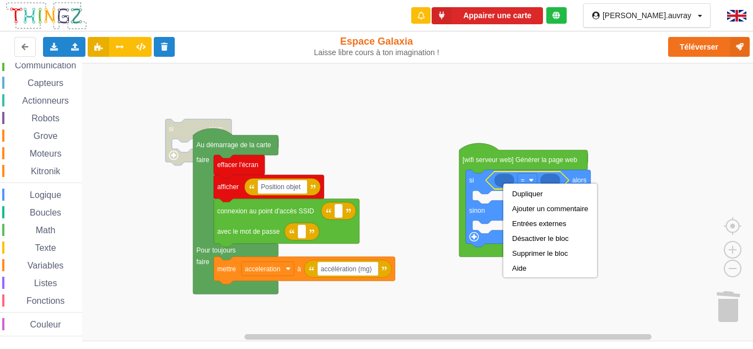
click at [638, 144] on rect "Espace de travail de Blocky" at bounding box center [380, 202] width 761 height 278
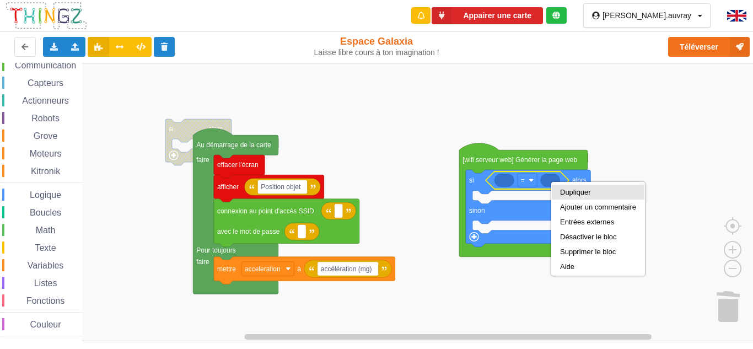
click at [566, 193] on div "Dupliquer" at bounding box center [598, 192] width 76 height 8
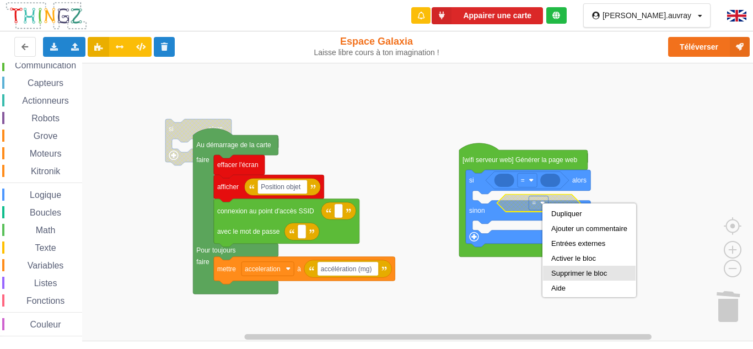
click at [573, 273] on div "Supprimer le bloc" at bounding box center [589, 273] width 76 height 8
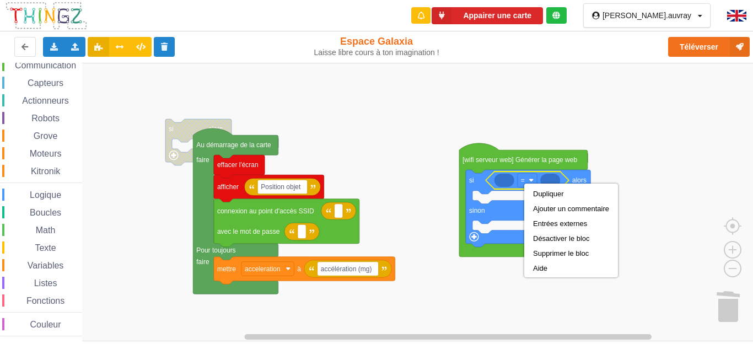
click at [660, 176] on rect "Espace de travail de Blocky" at bounding box center [380, 202] width 761 height 278
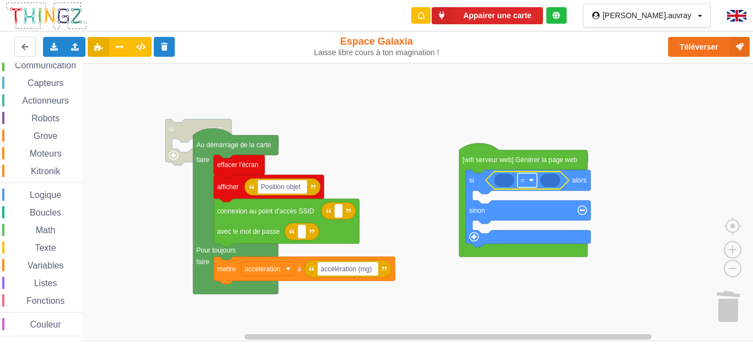
click at [531, 179] on image "Espace de travail de Blocky" at bounding box center [531, 179] width 5 height 5
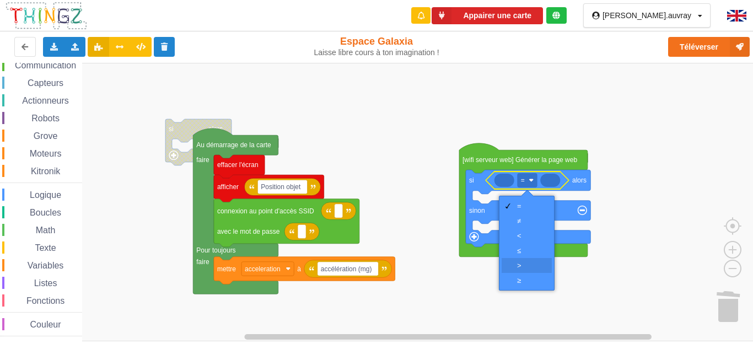
click at [520, 268] on div "‏>" at bounding box center [530, 265] width 26 height 8
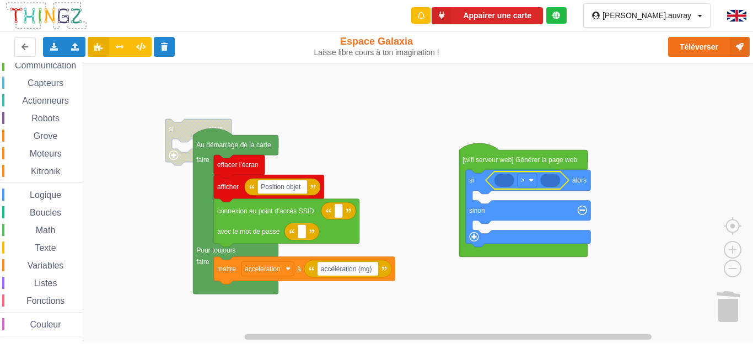
click at [429, 214] on rect "Espace de travail de Blocky" at bounding box center [380, 202] width 761 height 278
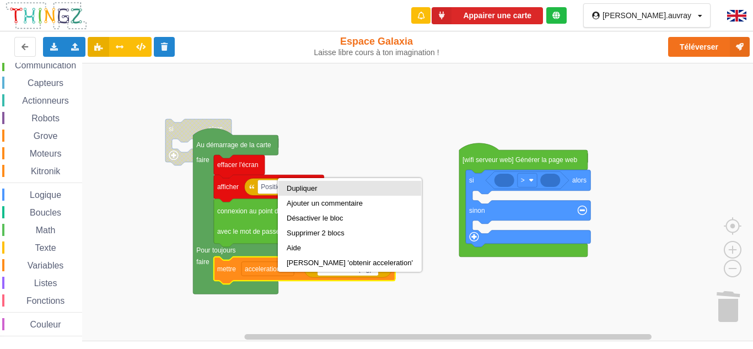
click at [325, 188] on div "Dupliquer" at bounding box center [350, 188] width 126 height 8
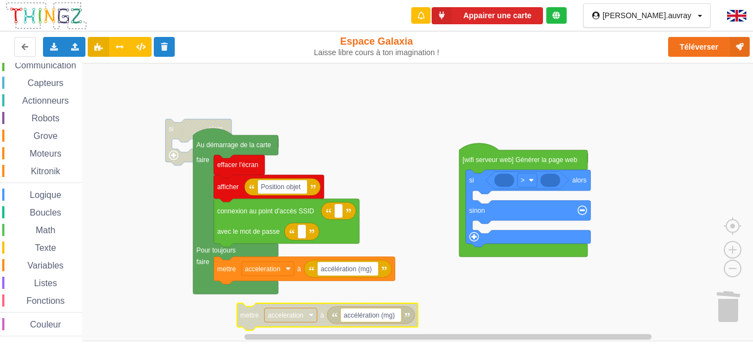
click at [271, 294] on rect "Espace de travail de Blocky" at bounding box center [380, 202] width 761 height 278
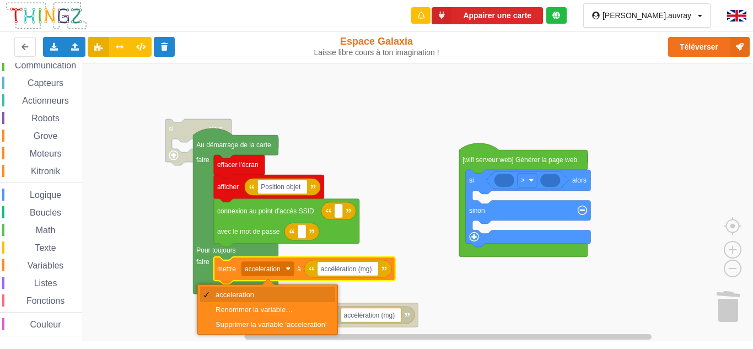
click at [296, 295] on div "acceleration" at bounding box center [271, 294] width 111 height 8
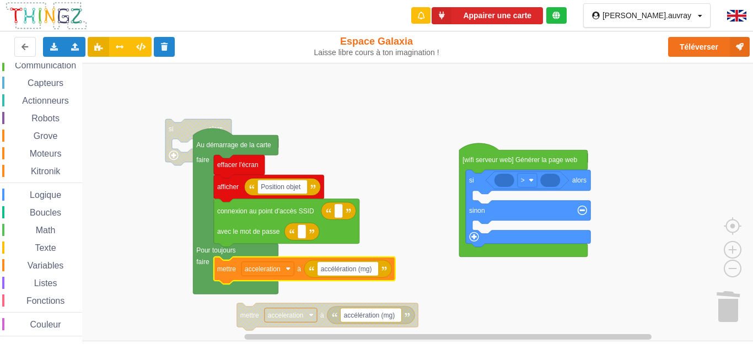
click at [297, 282] on rect "Espace de travail de Blocky" at bounding box center [380, 202] width 761 height 278
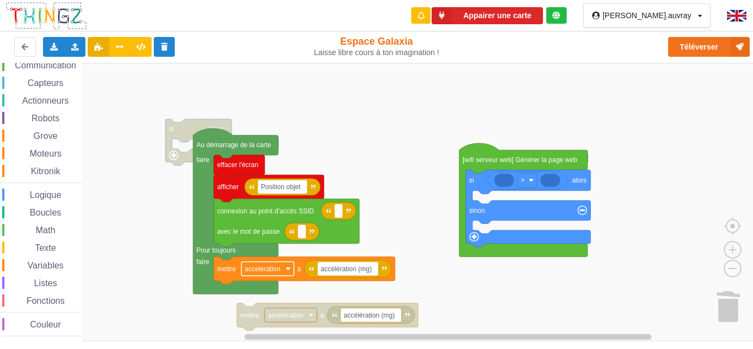
click at [281, 271] on rect "Espace de travail de Blocky" at bounding box center [267, 269] width 52 height 14
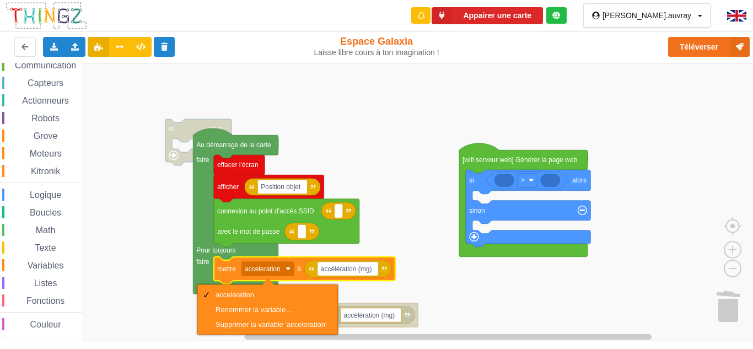
click at [57, 257] on div "Affichage Entrées/Sorties Communication Capteurs Actionneurs Robots Grove Moteu…" at bounding box center [41, 180] width 82 height 313
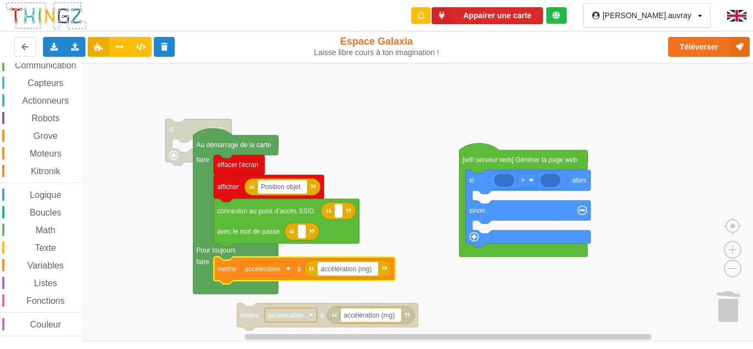
click at [60, 267] on span "Variables" at bounding box center [46, 265] width 40 height 9
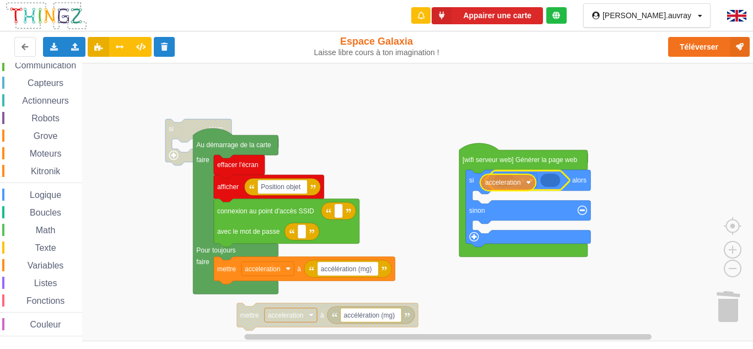
click at [499, 181] on div "Affichage Entrées/Sorties Communication Capteurs Actionneurs Robots Grove Moteu…" at bounding box center [380, 202] width 761 height 278
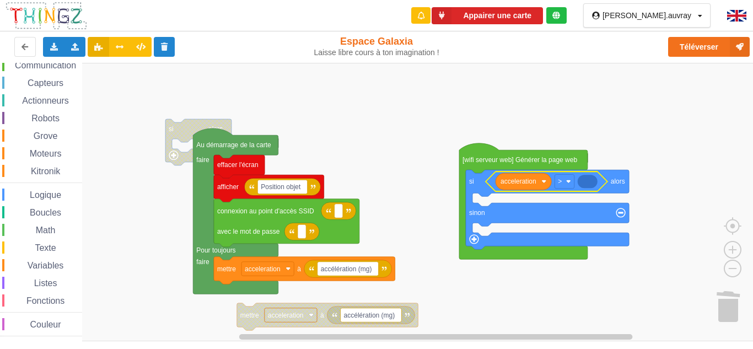
click at [588, 185] on icon "Espace de travail de Blocky" at bounding box center [588, 181] width 20 height 13
click at [590, 181] on icon "Espace de travail de Blocky" at bounding box center [588, 181] width 20 height 13
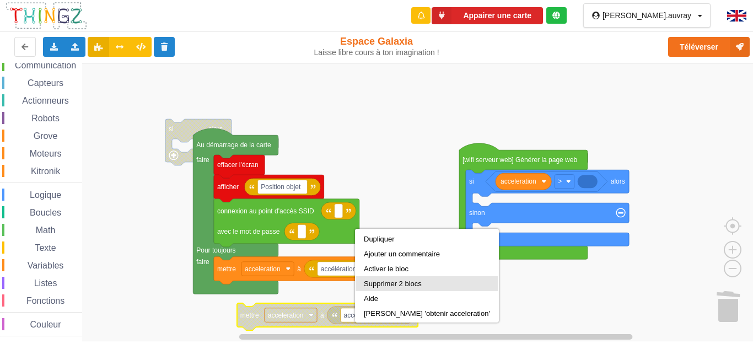
click at [396, 280] on div "Supprimer 2 blocs" at bounding box center [427, 283] width 126 height 8
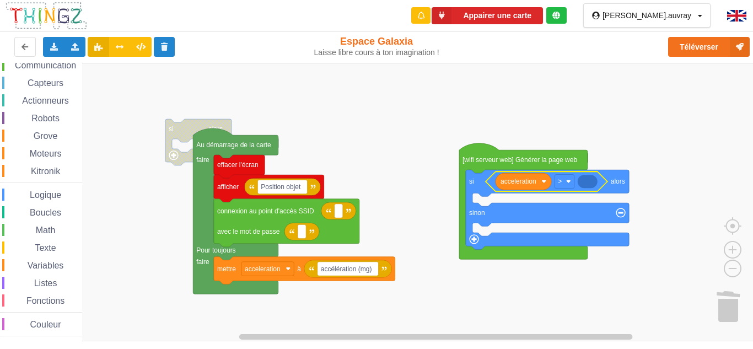
click at [589, 184] on icon "Espace de travail de Blocky" at bounding box center [588, 181] width 20 height 13
click at [588, 185] on icon "Espace de travail de Blocky" at bounding box center [588, 181] width 20 height 13
click at [440, 292] on rect "Espace de travail de Blocky" at bounding box center [380, 202] width 761 height 278
click at [592, 186] on icon "Espace de travail de Blocky" at bounding box center [588, 181] width 20 height 13
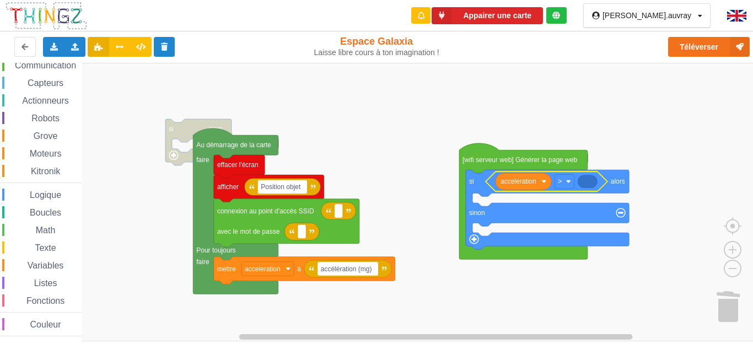
click at [592, 186] on icon "Espace de travail de Blocky" at bounding box center [588, 181] width 20 height 13
click at [68, 191] on div "Logique" at bounding box center [42, 195] width 80 height 12
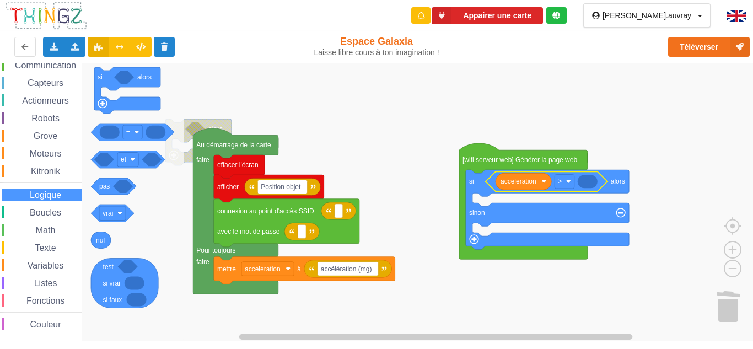
click at [49, 138] on span "Grove" at bounding box center [46, 135] width 28 height 9
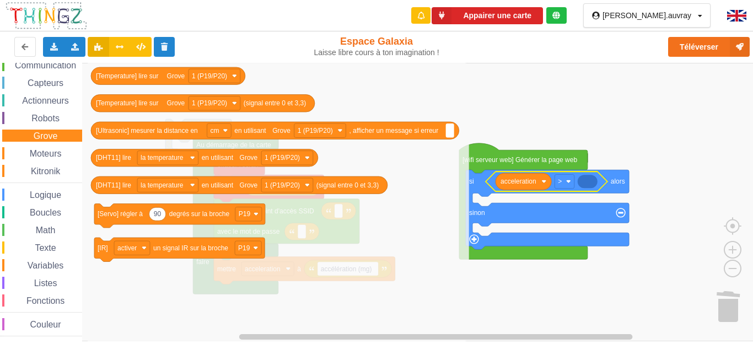
click at [50, 126] on div "Affichage Entrées/Sorties Communication Capteurs Actionneurs Robots Grove Moteu…" at bounding box center [41, 180] width 82 height 313
click at [50, 118] on span "Robots" at bounding box center [45, 118] width 31 height 9
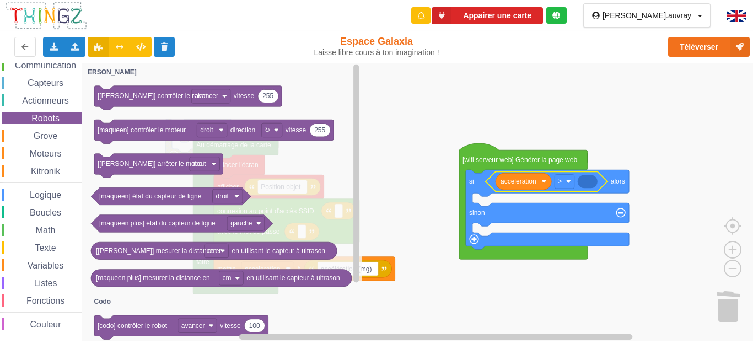
click at [50, 107] on div "Affichage Entrées/Sorties Communication Capteurs Actionneurs Robots Grove Moteu…" at bounding box center [41, 180] width 82 height 313
click at [54, 127] on div "Affichage Entrées/Sorties Communication Capteurs Actionneurs Robots Grove Moteu…" at bounding box center [41, 180] width 82 height 313
click at [56, 133] on span "Grove" at bounding box center [46, 135] width 28 height 9
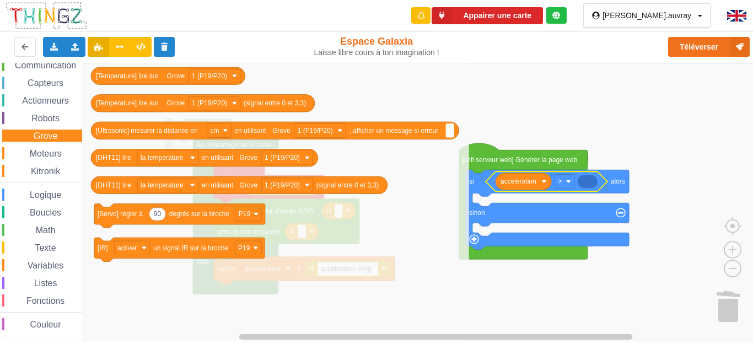
click at [23, 262] on span "Espace de travail de Blocky" at bounding box center [21, 265] width 9 height 9
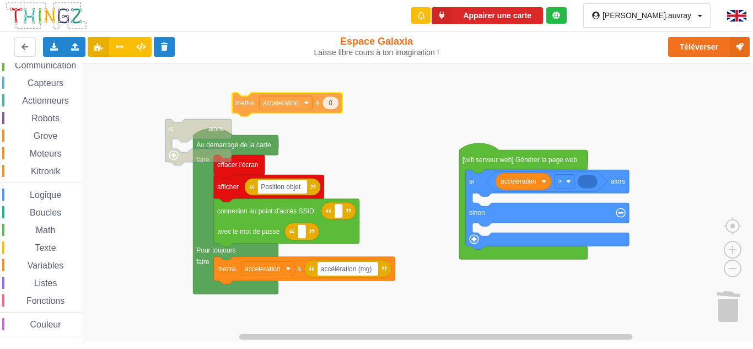
click at [336, 104] on div "Affichage Entrées/Sorties Communication Capteurs Actionneurs Robots Grove Moteu…" at bounding box center [380, 202] width 761 height 278
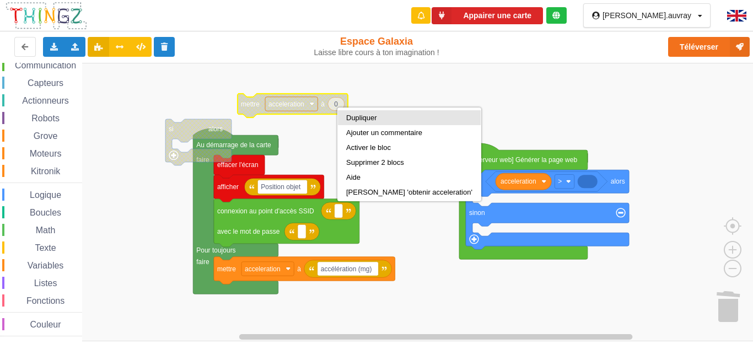
click at [365, 115] on div "Dupliquer" at bounding box center [409, 118] width 126 height 8
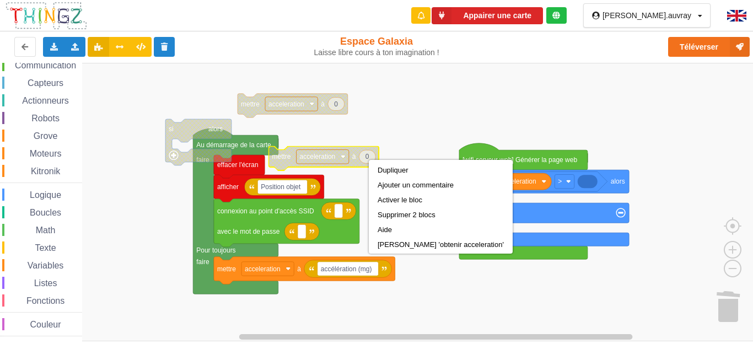
click at [395, 157] on rect "Espace de travail de Blocky" at bounding box center [380, 202] width 761 height 278
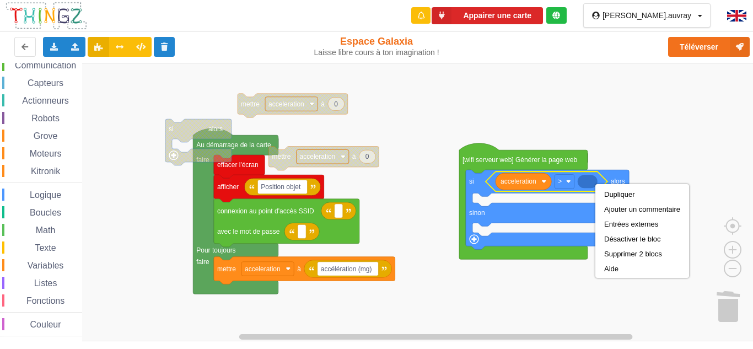
click at [66, 266] on div "Variables" at bounding box center [42, 265] width 80 height 12
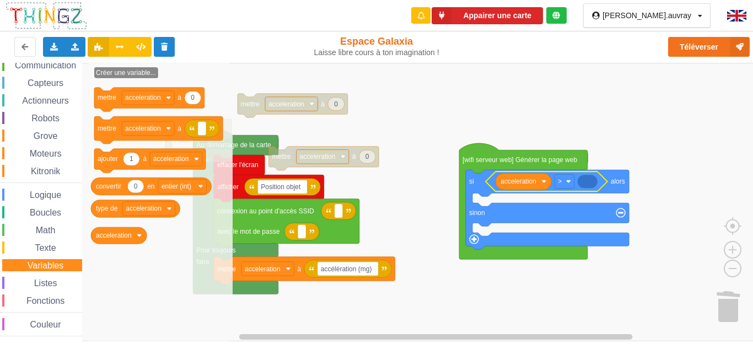
click at [53, 205] on div "Affichage Entrées/Sorties Communication Capteurs Actionneurs Robots Grove Moteu…" at bounding box center [41, 180] width 82 height 313
click at [52, 175] on span "Kitronik" at bounding box center [45, 170] width 33 height 9
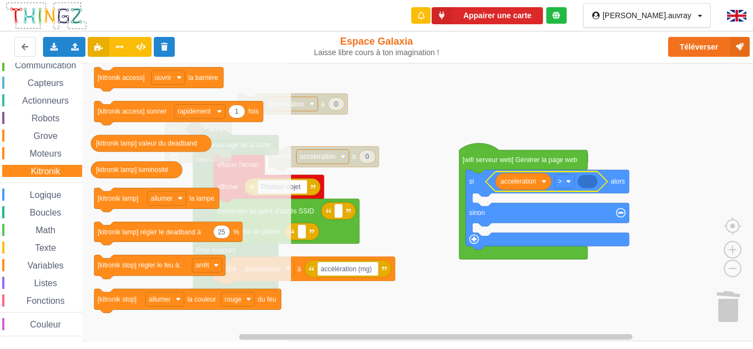
click at [46, 189] on div "Affichage Entrées/Sorties Communication Capteurs Actionneurs Robots Grove Moteu…" at bounding box center [41, 180] width 82 height 313
click at [46, 192] on span "Logique" at bounding box center [45, 194] width 35 height 9
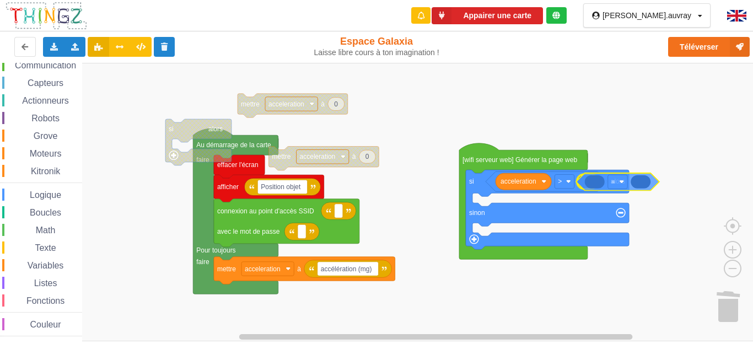
click at [637, 185] on div "Affichage Entrées/Sorties Communication Capteurs Actionneurs Robots Grove Moteu…" at bounding box center [380, 202] width 761 height 278
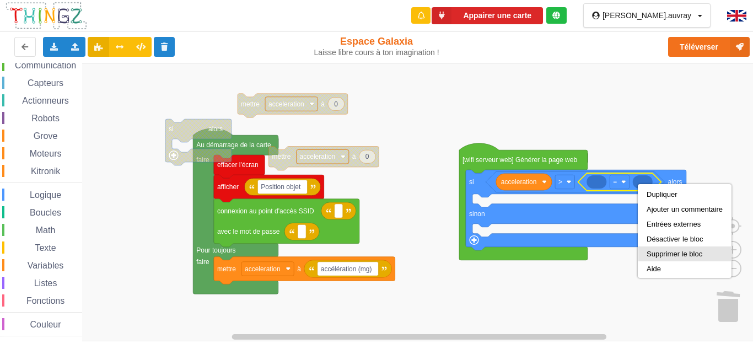
click at [665, 247] on div "Supprimer le bloc" at bounding box center [684, 253] width 93 height 15
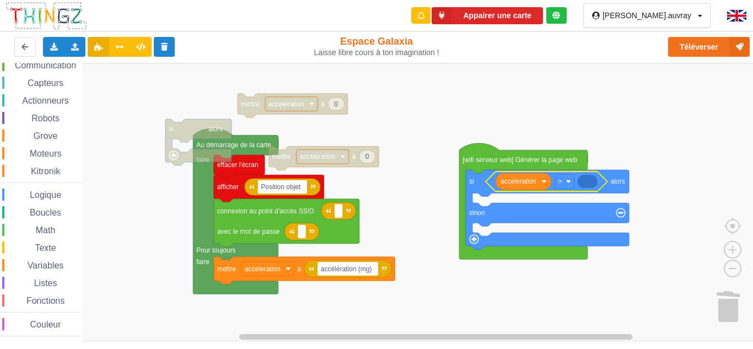
click at [661, 160] on rect "Espace de travail de Blocky" at bounding box center [380, 202] width 761 height 278
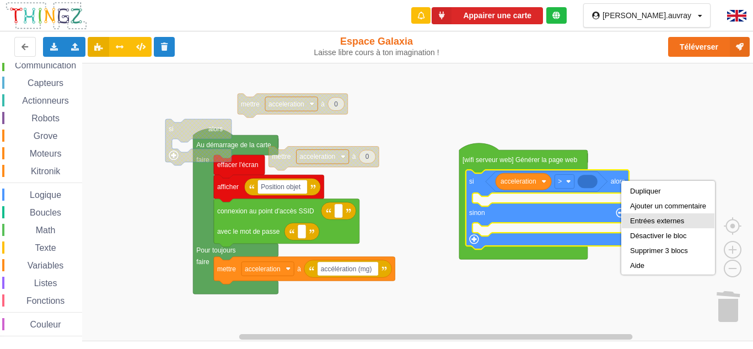
click at [676, 222] on div "Entrées externes" at bounding box center [668, 221] width 76 height 8
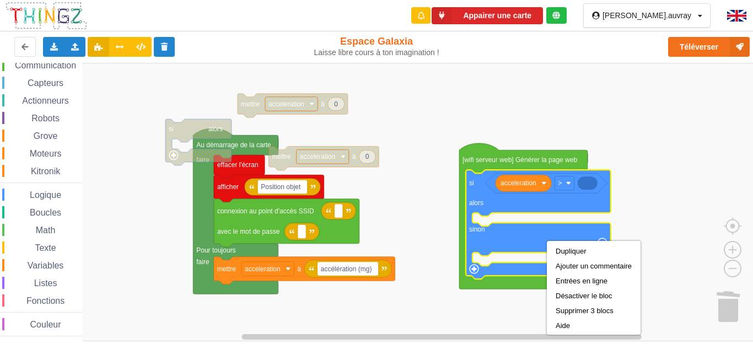
click at [658, 217] on rect "Espace de travail de Blocky" at bounding box center [380, 202] width 761 height 278
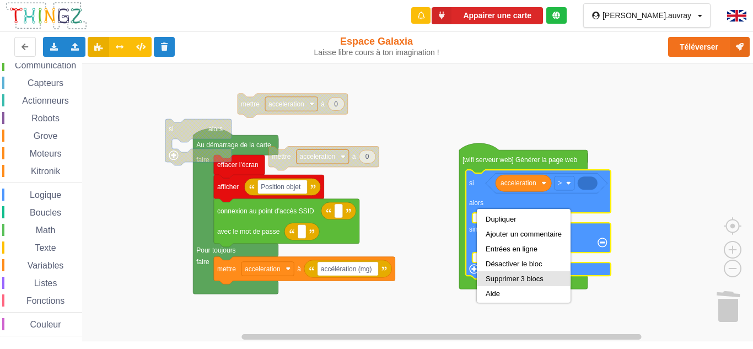
click at [504, 276] on div "Supprimer 3 blocs" at bounding box center [524, 278] width 76 height 8
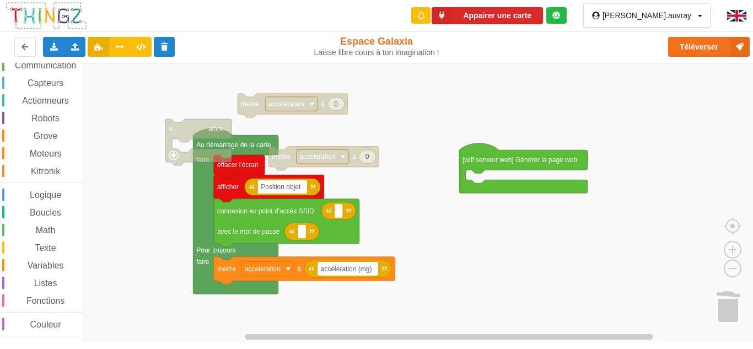
click at [42, 193] on div "Logique" at bounding box center [42, 195] width 80 height 12
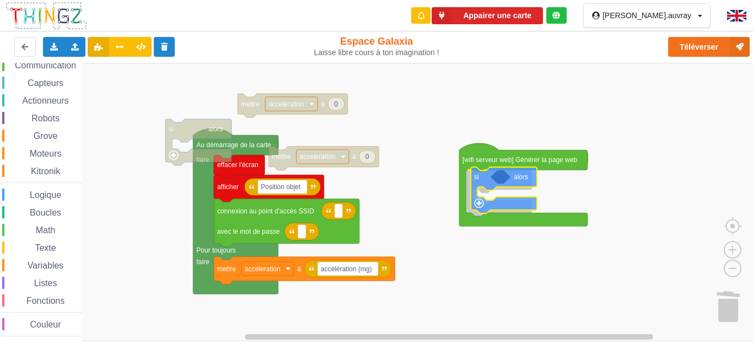
click at [498, 208] on div "Affichage Entrées/Sorties Communication Capteurs Actionneurs Robots Grove Moteu…" at bounding box center [380, 202] width 761 height 278
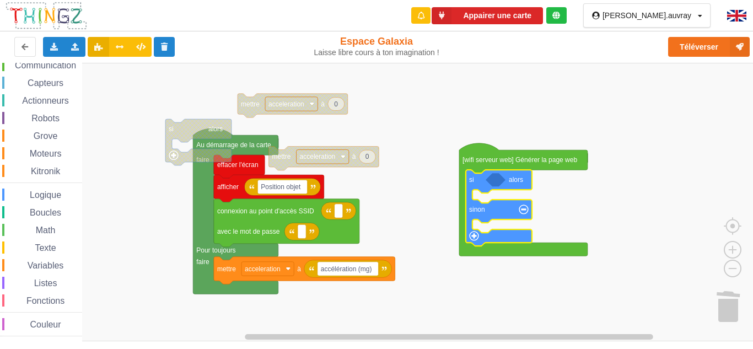
click at [38, 193] on span "Logique" at bounding box center [45, 194] width 35 height 9
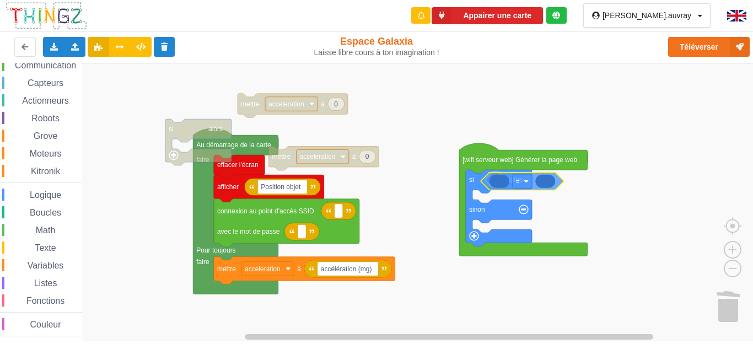
click at [533, 182] on div "Affichage Entrées/Sorties Communication Capteurs Actionneurs Robots Grove Moteu…" at bounding box center [380, 202] width 761 height 278
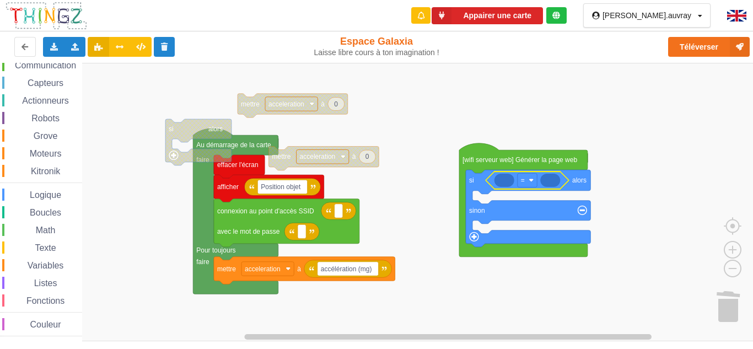
click at [43, 261] on span "Variables" at bounding box center [46, 265] width 40 height 9
click at [511, 178] on div "Affichage Entrées/Sorties Communication Capteurs Actionneurs Robots Grove Moteu…" at bounding box center [380, 202] width 761 height 278
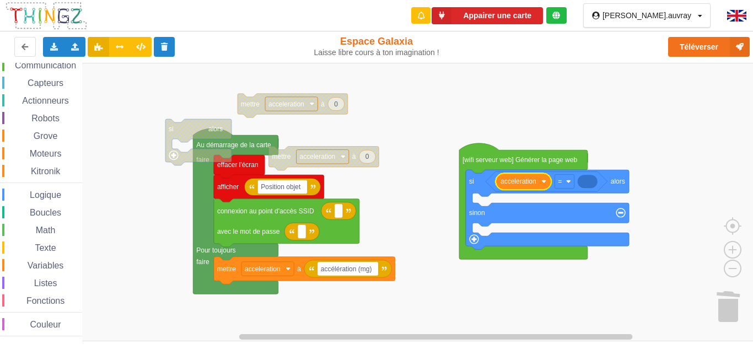
click at [74, 264] on div "Variables" at bounding box center [42, 265] width 80 height 12
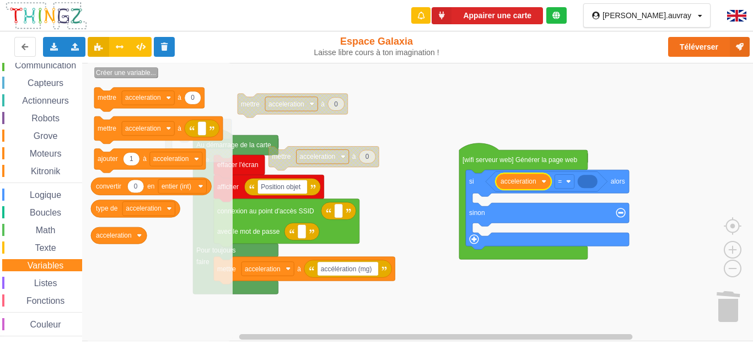
click at [120, 75] on text "Créer une variable..." at bounding box center [126, 73] width 60 height 8
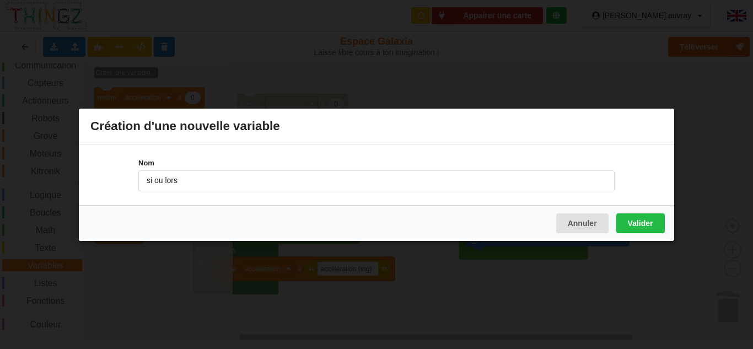
type input "si ou lors"
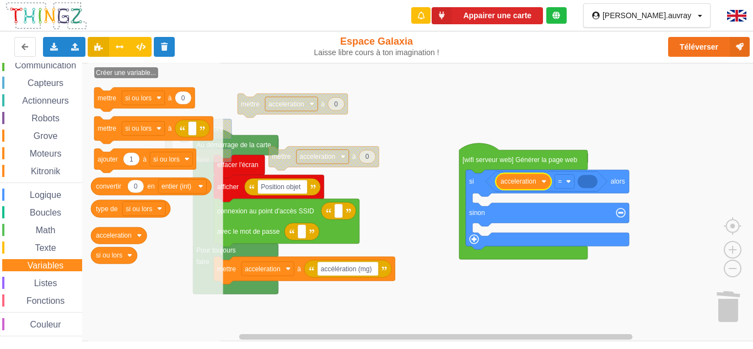
click at [41, 189] on div "Logique" at bounding box center [42, 195] width 80 height 12
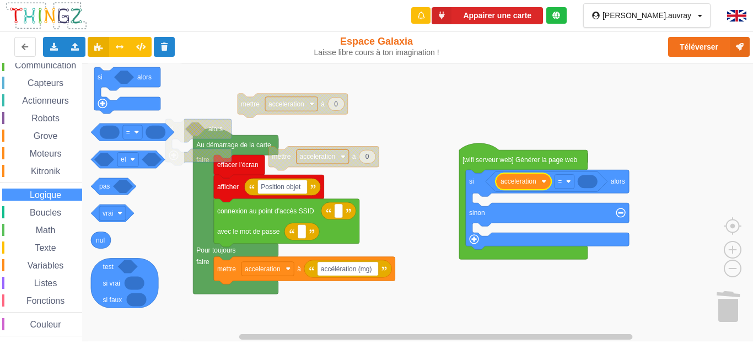
click at [68, 103] on span "Actionneurs" at bounding box center [45, 100] width 50 height 9
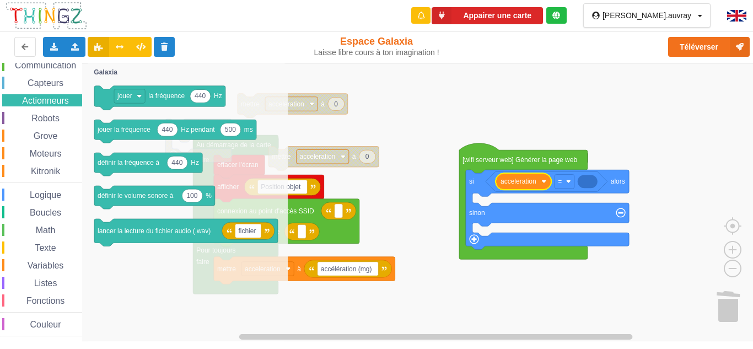
click at [63, 84] on span "Capteurs" at bounding box center [45, 82] width 39 height 9
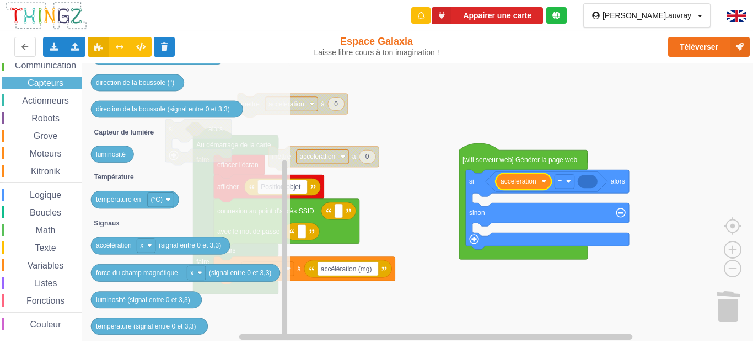
click at [40, 196] on span "Logique" at bounding box center [45, 194] width 35 height 9
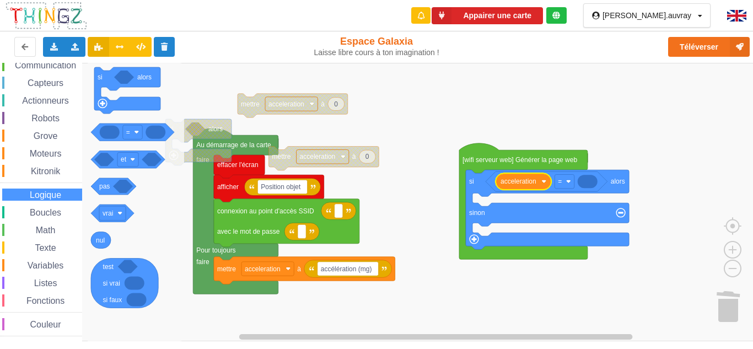
click at [20, 282] on div "Listes" at bounding box center [42, 283] width 80 height 12
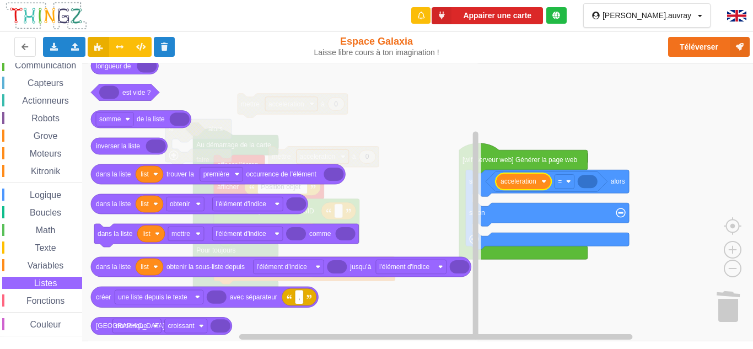
click at [36, 240] on div "Affichage Entrées/Sorties Communication Capteurs Actionneurs Robots Grove Moteu…" at bounding box center [41, 180] width 82 height 313
click at [49, 214] on span "Boucles" at bounding box center [45, 212] width 35 height 9
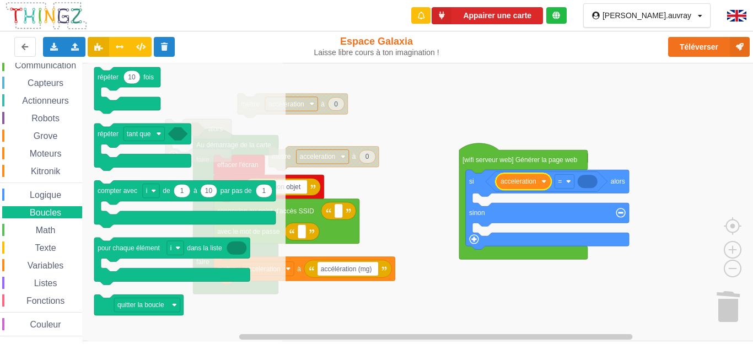
click at [58, 192] on span "Logique" at bounding box center [45, 194] width 35 height 9
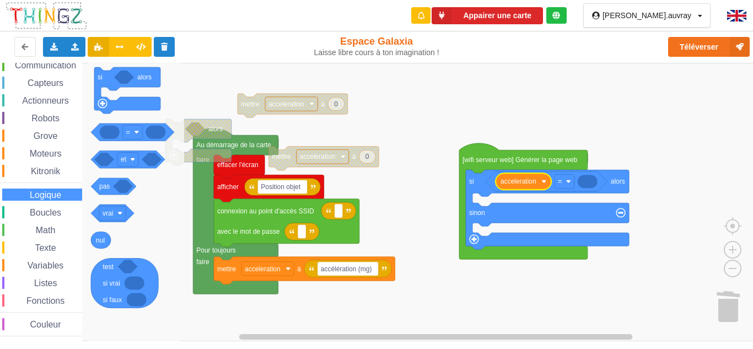
click at [51, 152] on span "Moteurs" at bounding box center [45, 153] width 35 height 9
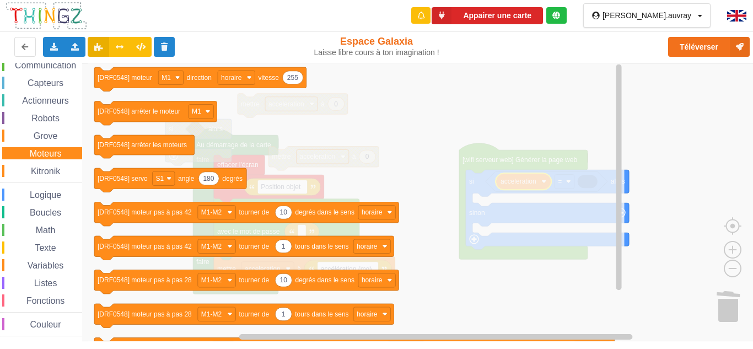
click at [44, 131] on div "Grove" at bounding box center [42, 136] width 80 height 12
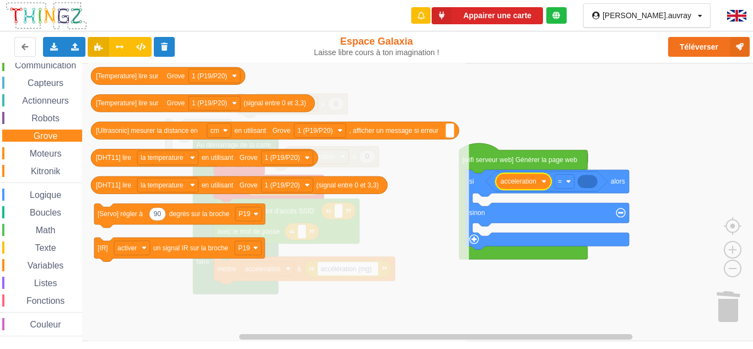
click at [59, 119] on span "Robots" at bounding box center [45, 118] width 31 height 9
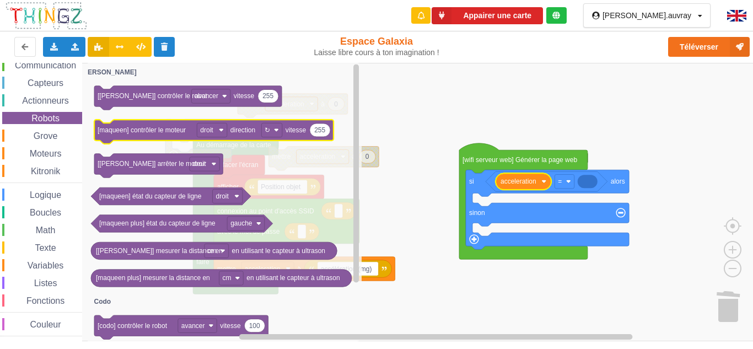
click at [49, 98] on span "Actionneurs" at bounding box center [45, 100] width 50 height 9
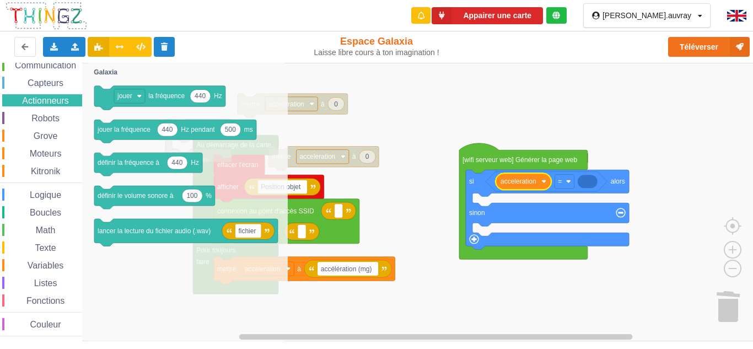
scroll to position [0, 0]
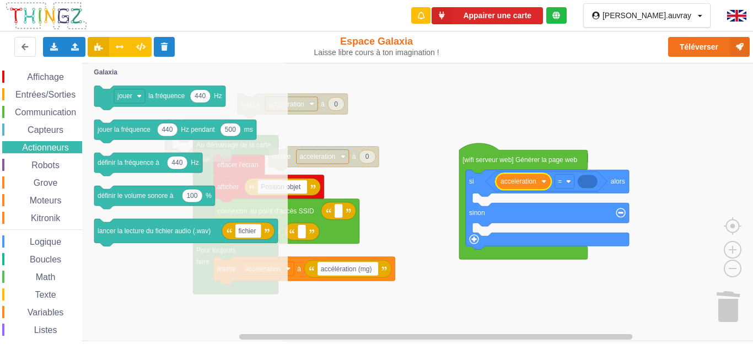
click at [46, 99] on div "Entrées/Sorties" at bounding box center [42, 94] width 80 height 12
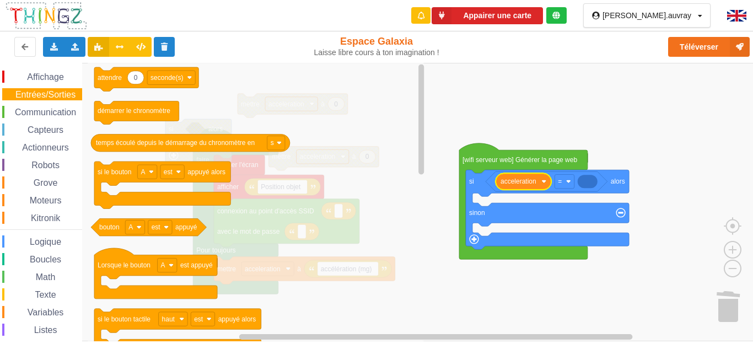
click at [33, 115] on span "Communication" at bounding box center [45, 111] width 64 height 9
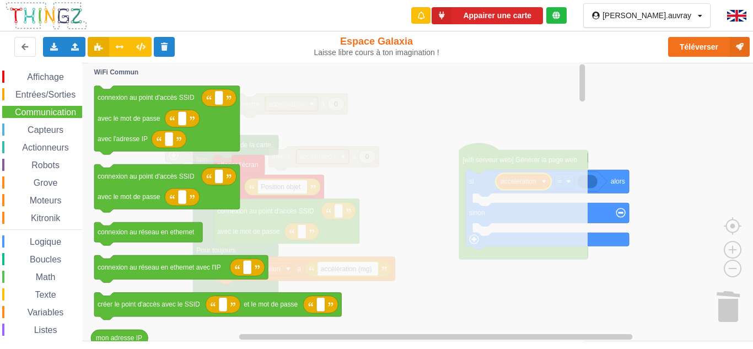
click at [36, 127] on span "Capteurs" at bounding box center [45, 129] width 39 height 9
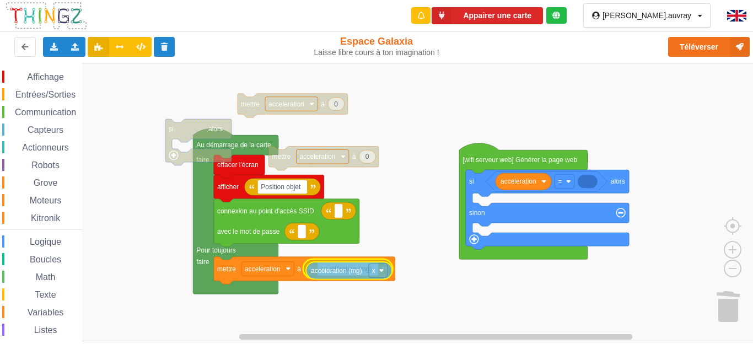
click at [352, 271] on div "Affichage Entrées/Sorties Communication Capteurs Actionneurs Robots Grove Moteu…" at bounding box center [380, 202] width 761 height 278
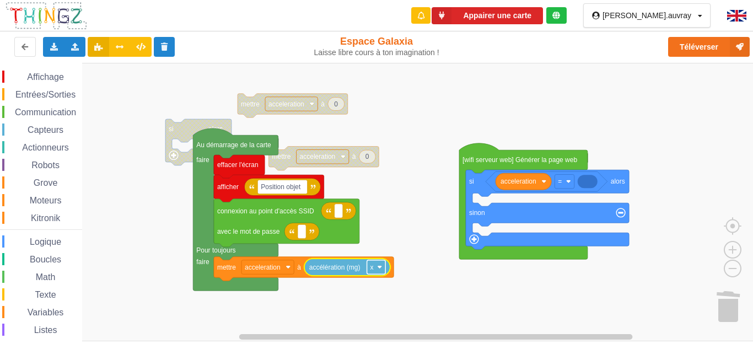
click at [379, 270] on rect "Espace de travail de Blocky" at bounding box center [376, 267] width 19 height 14
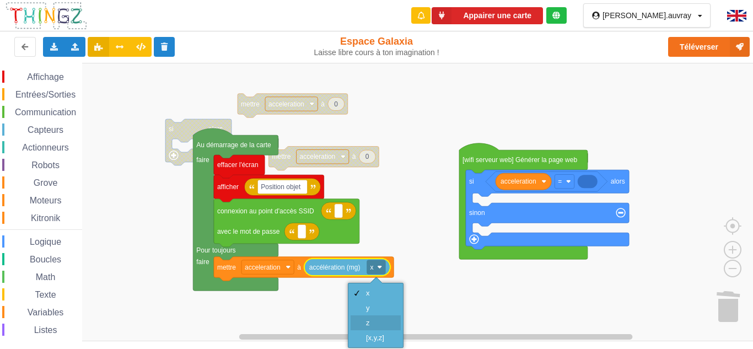
click at [376, 324] on div "z" at bounding box center [379, 323] width 26 height 8
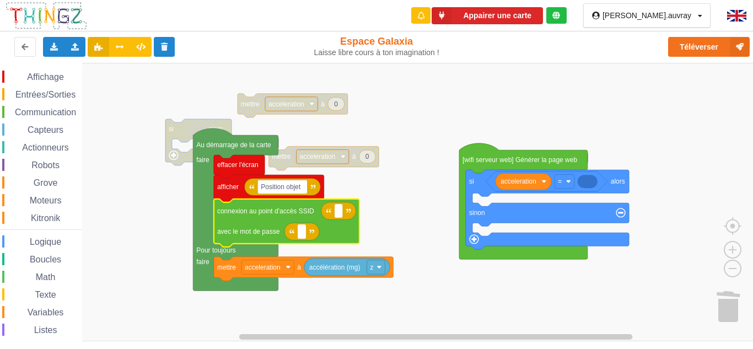
click at [58, 114] on span "Communication" at bounding box center [45, 111] width 64 height 9
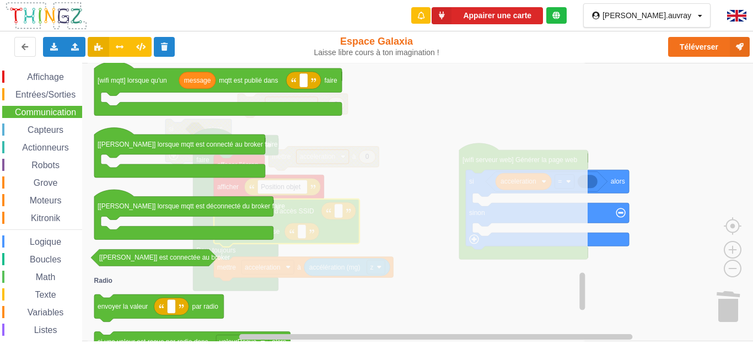
click at [45, 281] on div "Math" at bounding box center [42, 277] width 80 height 12
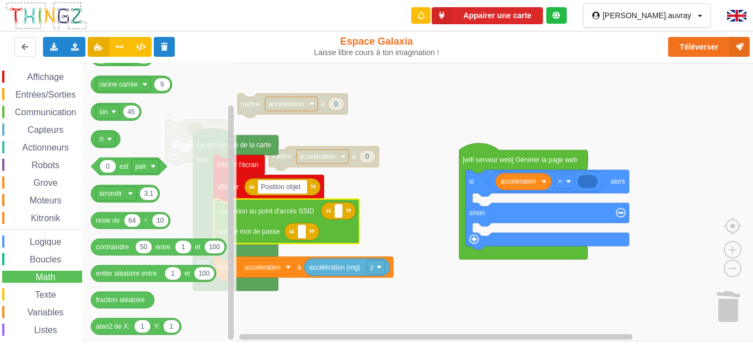
click at [69, 263] on div "Boucles" at bounding box center [42, 259] width 80 height 12
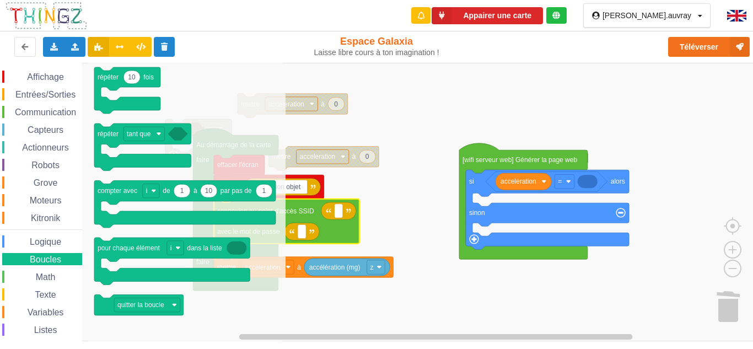
click at [63, 261] on div "Boucles" at bounding box center [42, 259] width 80 height 12
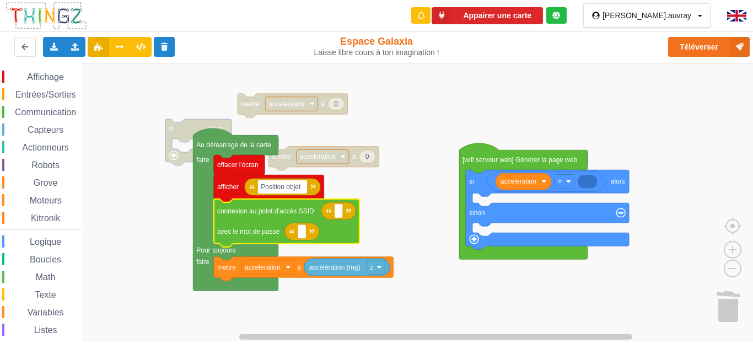
click at [27, 125] on div "Capteurs" at bounding box center [42, 129] width 80 height 12
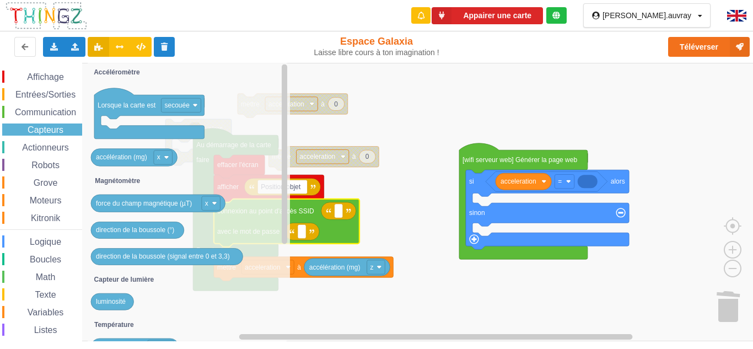
click at [46, 109] on span "Communication" at bounding box center [45, 111] width 64 height 9
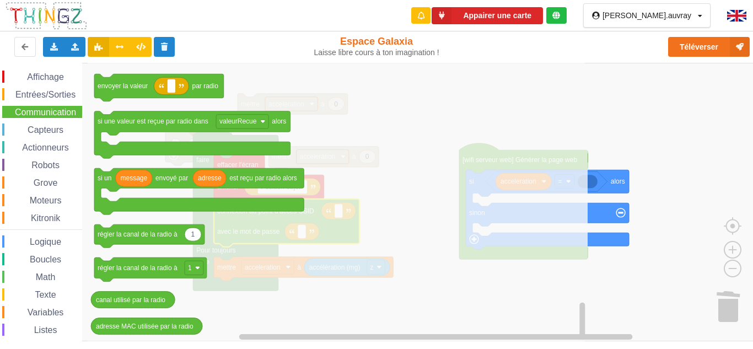
click at [47, 291] on span "Texte" at bounding box center [45, 294] width 24 height 9
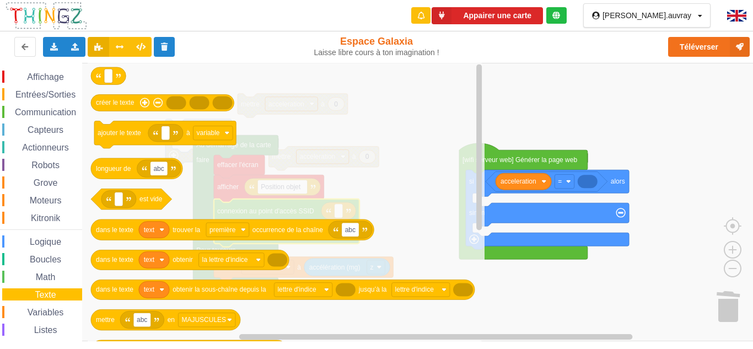
click at [44, 274] on span "Math" at bounding box center [45, 276] width 23 height 9
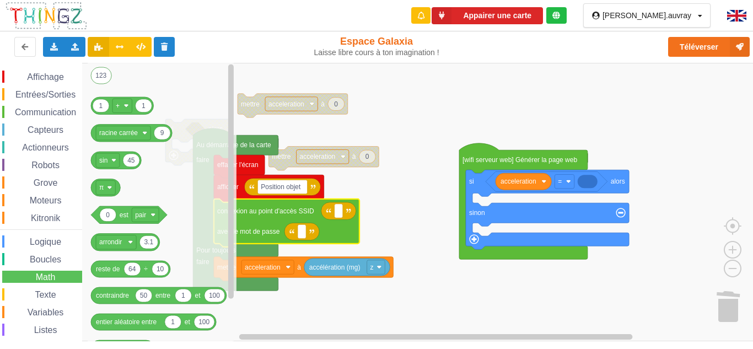
click at [57, 256] on span "Boucles" at bounding box center [45, 259] width 35 height 9
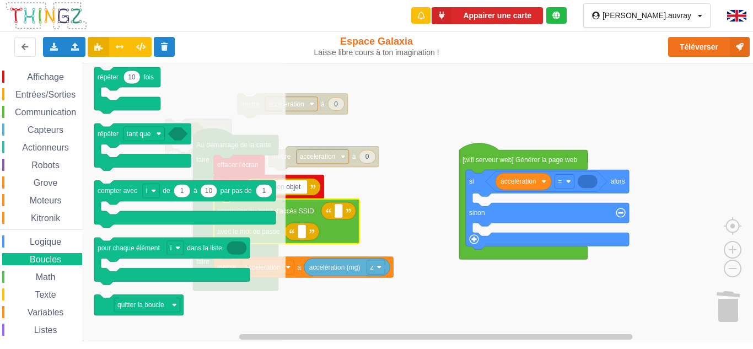
click at [50, 150] on span "Actionneurs" at bounding box center [45, 147] width 50 height 9
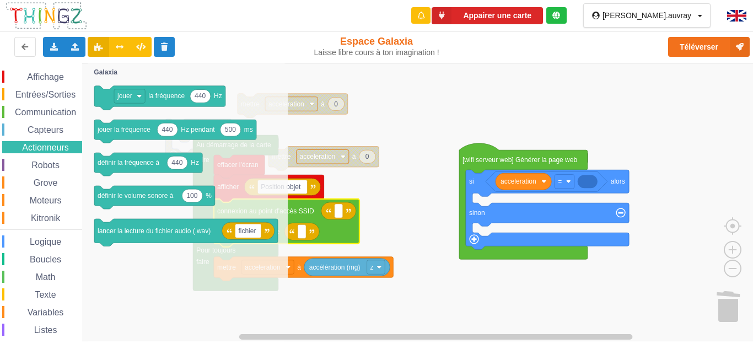
click at [55, 134] on span "Capteurs" at bounding box center [45, 129] width 39 height 9
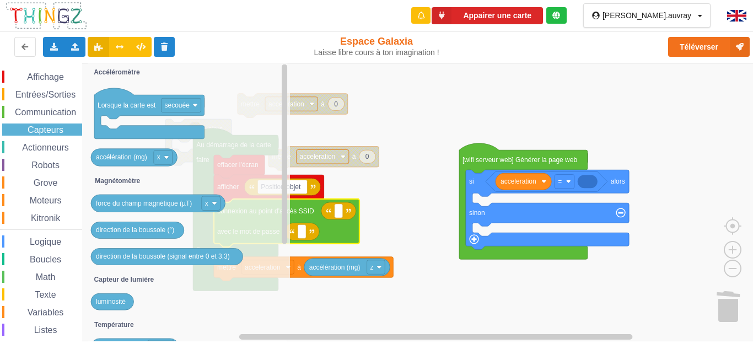
click at [61, 117] on div "Communication" at bounding box center [42, 112] width 80 height 12
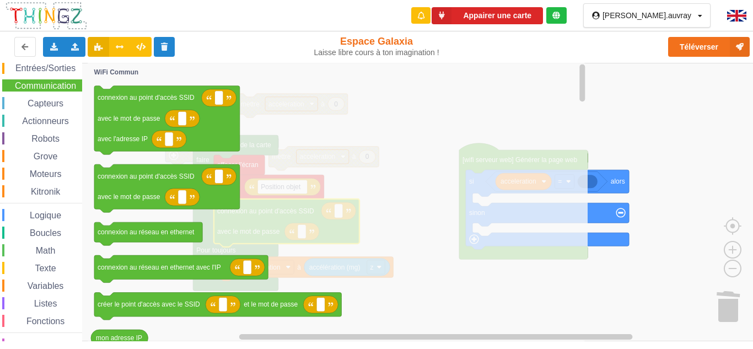
scroll to position [47, 0]
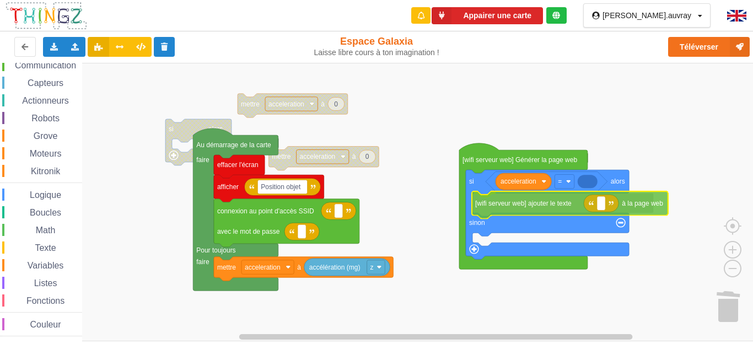
click at [629, 203] on div "Affichage Entrées/Sorties Communication Capteurs Actionneurs Robots Grove Moteu…" at bounding box center [380, 202] width 761 height 278
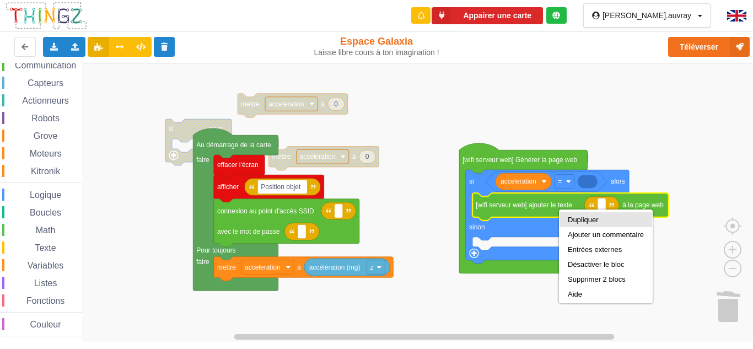
click at [612, 217] on div "Dupliquer" at bounding box center [606, 220] width 76 height 8
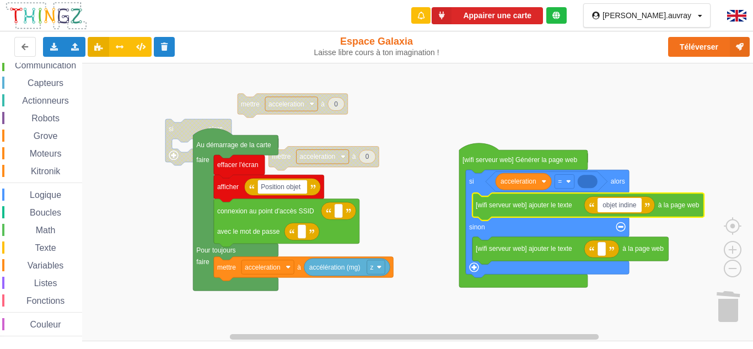
type input "objet indinel"
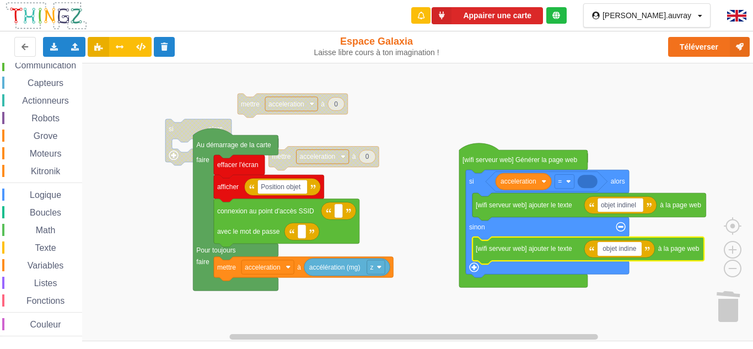
type input "objet indinel"
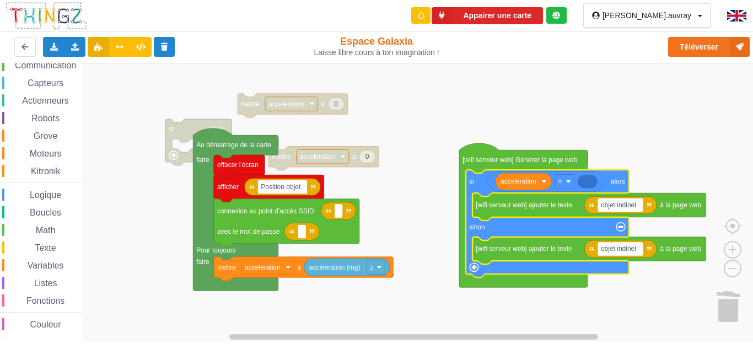
click at [52, 196] on span "Logique" at bounding box center [45, 194] width 35 height 9
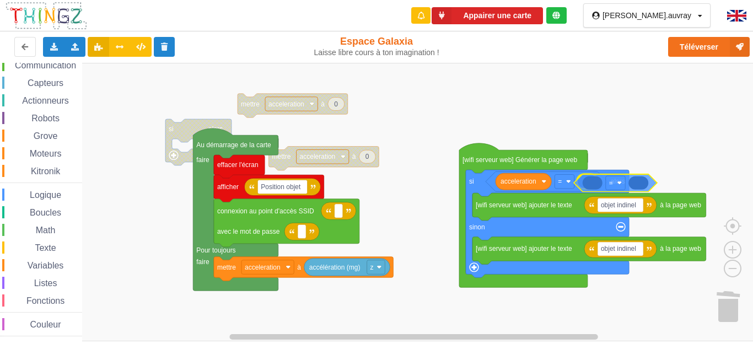
click at [632, 185] on div "Affichage Entrées/Sorties Communication Capteurs Actionneurs Robots Grove Moteu…" at bounding box center [380, 202] width 761 height 278
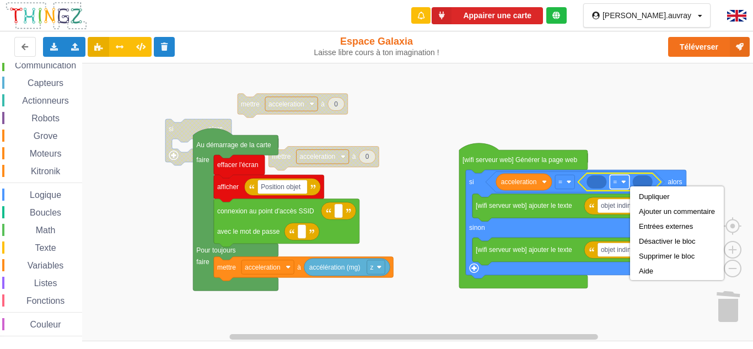
click at [617, 184] on text "=" at bounding box center [615, 182] width 4 height 8
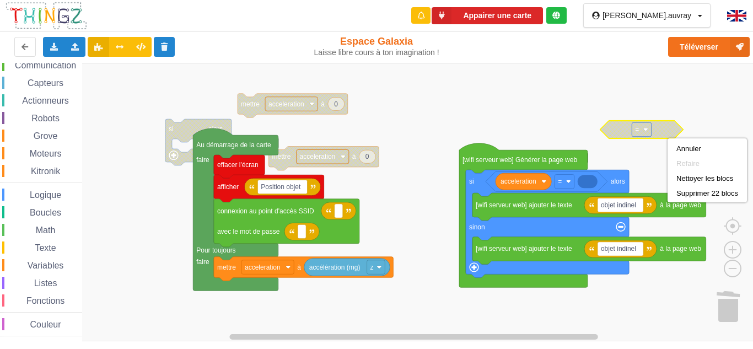
click at [650, 164] on rect "Espace de travail de Blocky" at bounding box center [380, 202] width 761 height 278
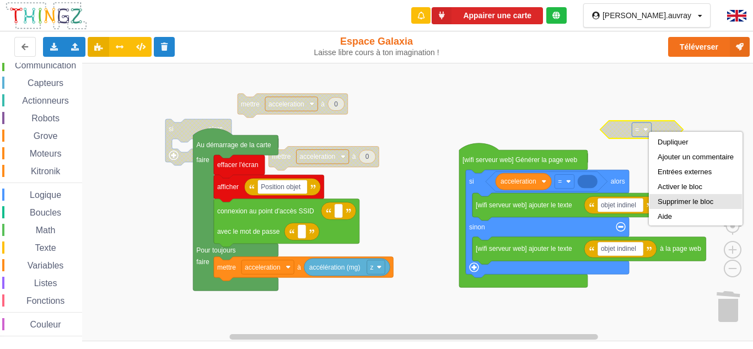
click at [679, 201] on div "Supprimer le bloc" at bounding box center [696, 201] width 76 height 8
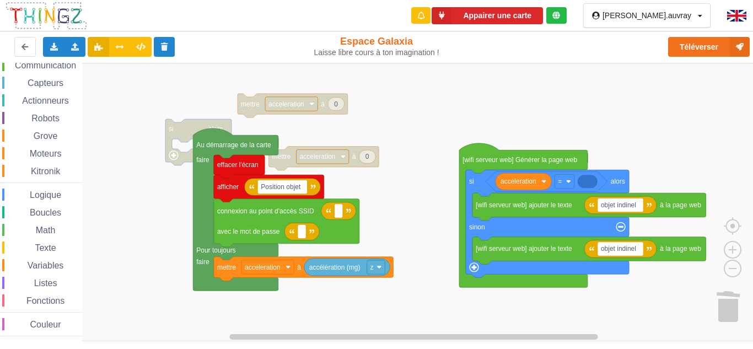
click at [73, 191] on div "Logique" at bounding box center [42, 195] width 80 height 12
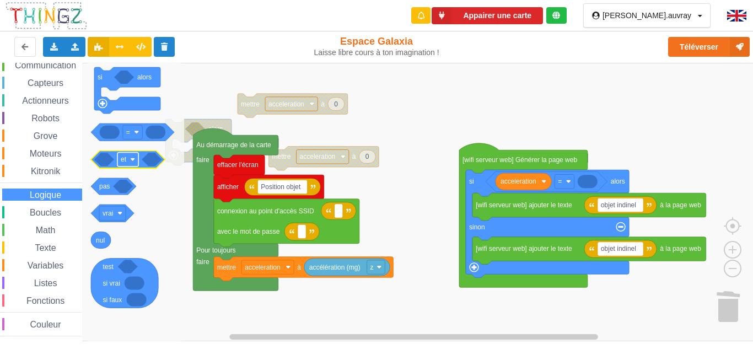
click at [134, 162] on rect "Espace de travail de Blocky" at bounding box center [127, 159] width 21 height 14
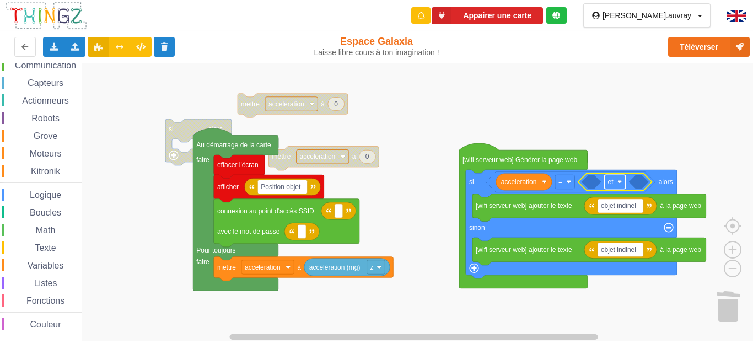
click at [622, 182] on rect "Espace de travail de Blocky" at bounding box center [615, 182] width 21 height 14
click at [610, 218] on div "ou" at bounding box center [615, 222] width 50 height 15
click at [590, 183] on icon "Espace de travail de Blocky" at bounding box center [591, 181] width 20 height 13
click at [52, 191] on span "Logique" at bounding box center [45, 194] width 35 height 9
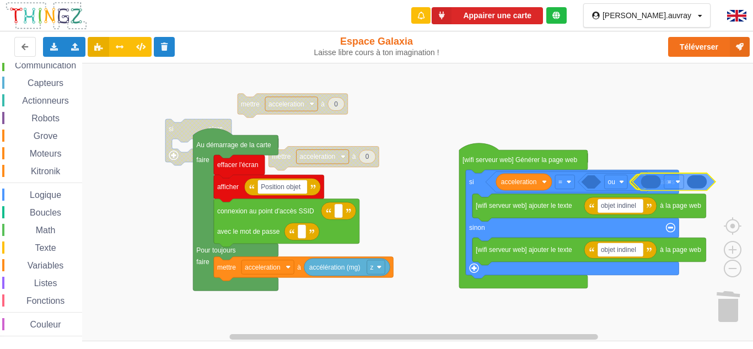
click at [681, 185] on div "Affichage Entrées/Sorties Communication Capteurs Actionneurs Robots Grove Moteu…" at bounding box center [380, 202] width 761 height 278
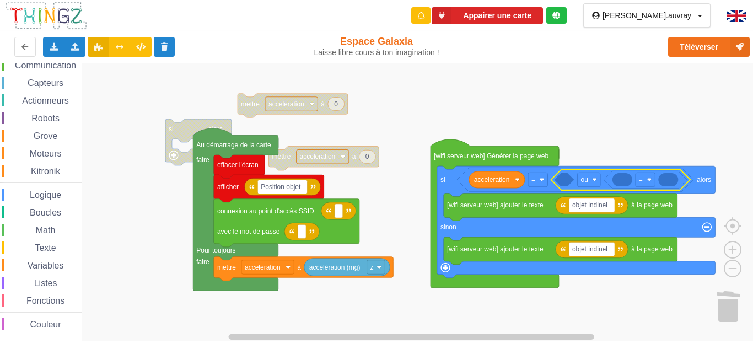
click at [565, 182] on icon "Espace de travail de Blocky" at bounding box center [564, 179] width 20 height 13
click at [540, 180] on image "Espace de travail de Blocky" at bounding box center [542, 179] width 5 height 5
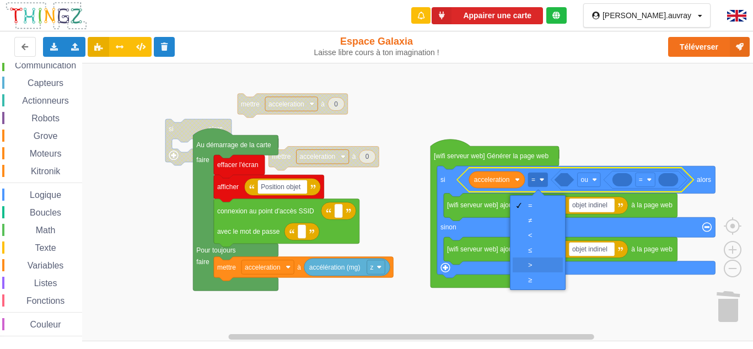
click at [537, 257] on div "‏>" at bounding box center [538, 264] width 50 height 15
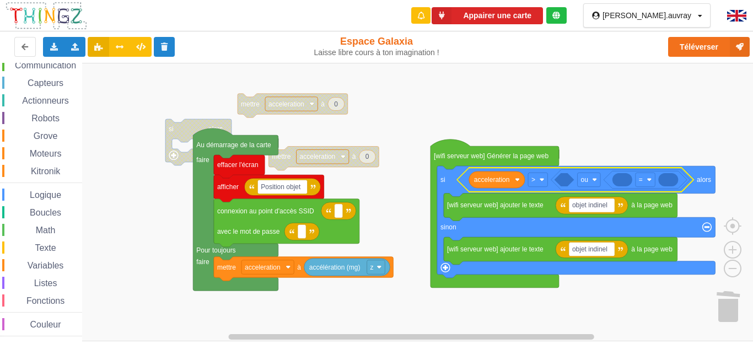
click at [564, 179] on icon "Espace de travail de Blocky" at bounding box center [564, 179] width 20 height 13
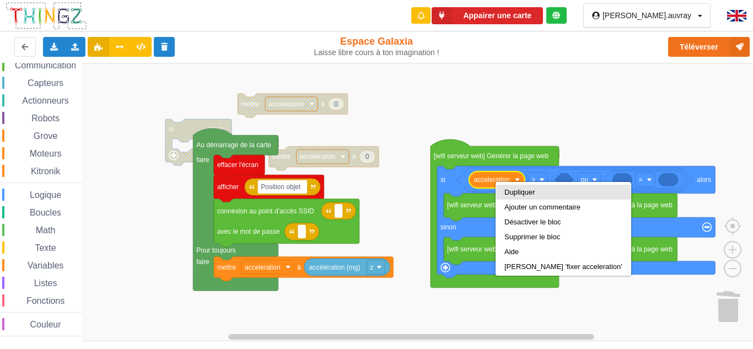
click at [508, 191] on div "Dupliquer" at bounding box center [563, 192] width 118 height 8
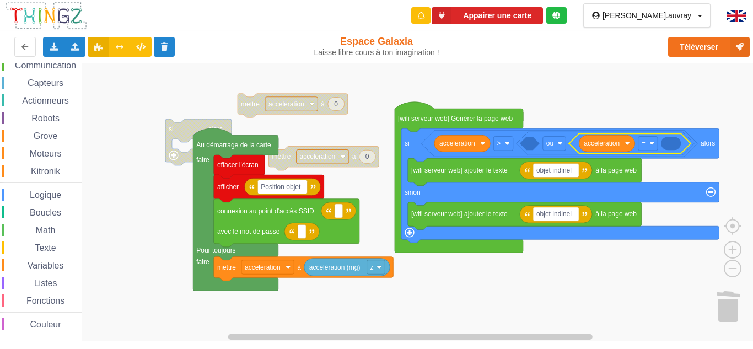
click at [73, 321] on div "Couleur" at bounding box center [42, 324] width 80 height 12
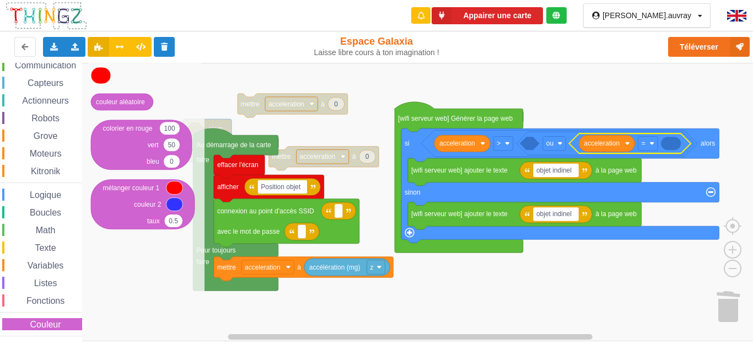
click at [57, 306] on div "Affichage Entrées/Sorties Communication Capteurs Actionneurs Robots Grove Moteu…" at bounding box center [41, 180] width 82 height 313
click at [56, 297] on span "Fonctions" at bounding box center [45, 300] width 41 height 9
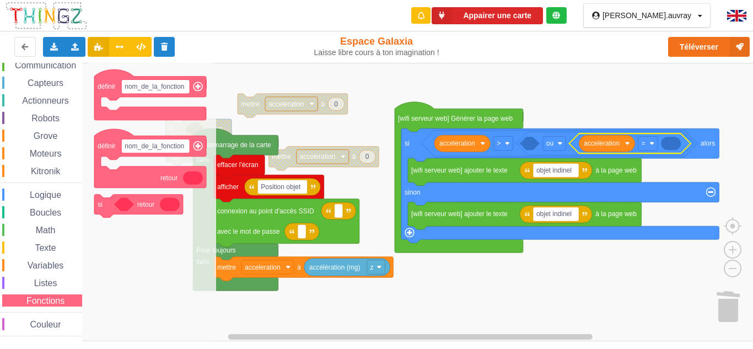
click at [67, 246] on div "Texte" at bounding box center [42, 247] width 80 height 12
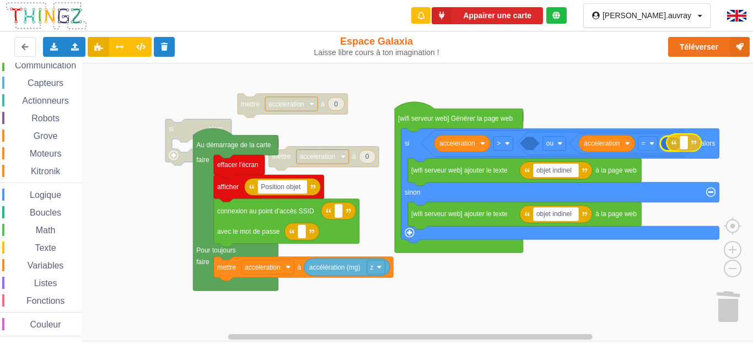
click at [696, 147] on div "Affichage Entrées/Sorties Communication Capteurs Actionneurs Robots Grove Moteu…" at bounding box center [380, 202] width 761 height 278
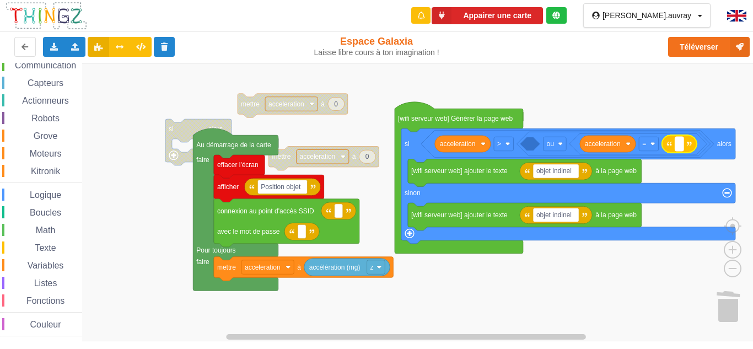
click at [677, 146] on rect "Espace de travail de Blocky" at bounding box center [679, 144] width 8 height 14
type input "976"
click at [72, 244] on div "Texte" at bounding box center [42, 247] width 80 height 12
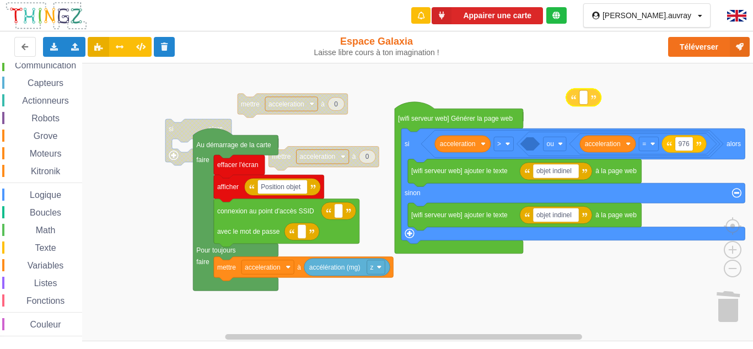
click at [599, 96] on div "Affichage Entrées/Sorties Communication Capteurs Actionneurs Robots Grove Moteu…" at bounding box center [380, 202] width 761 height 278
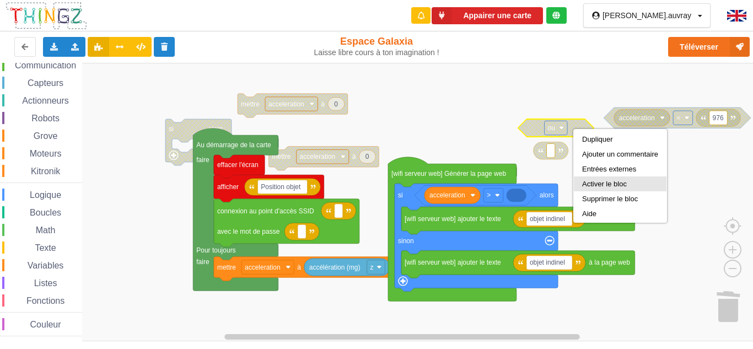
click at [618, 178] on div "Activer le bloc" at bounding box center [620, 183] width 93 height 15
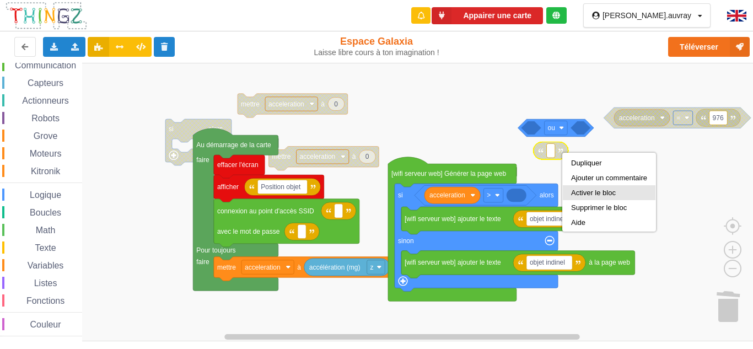
click at [578, 196] on div "Activer le bloc" at bounding box center [609, 192] width 93 height 15
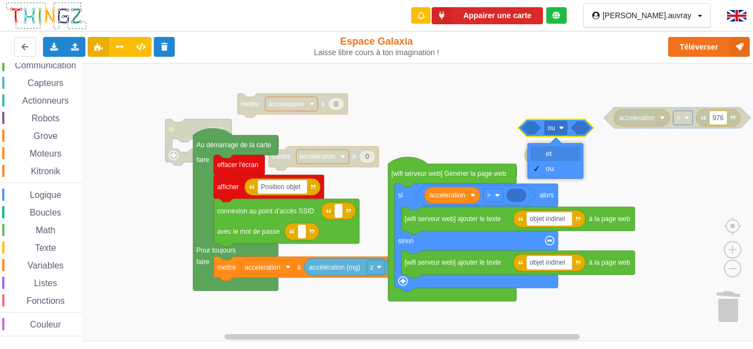
click at [558, 155] on div "et" at bounding box center [559, 153] width 26 height 8
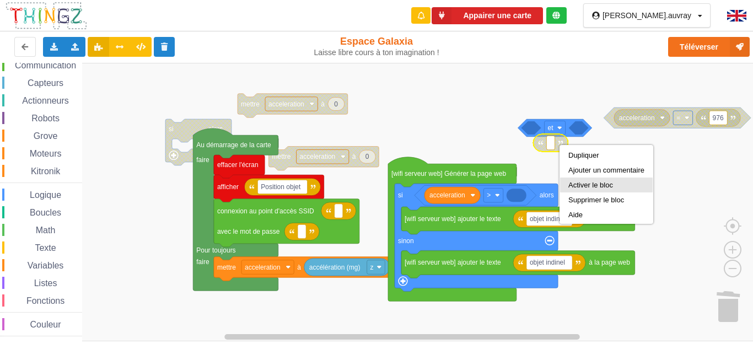
click at [600, 179] on div "Activer le bloc" at bounding box center [606, 184] width 93 height 15
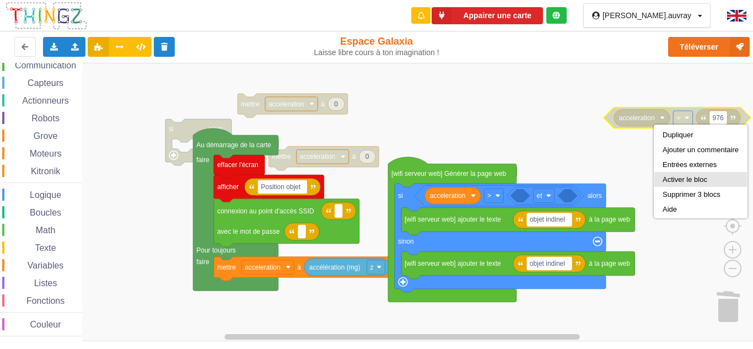
click at [691, 174] on div "Activer le bloc" at bounding box center [700, 179] width 93 height 15
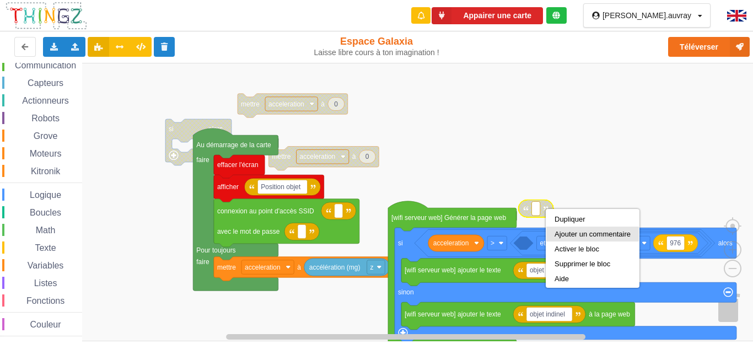
click at [575, 241] on div "Activer le bloc" at bounding box center [592, 248] width 93 height 15
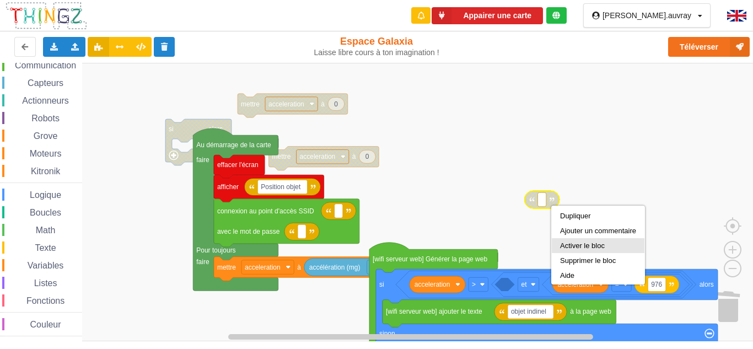
click at [578, 238] on div "Activer le bloc" at bounding box center [598, 245] width 93 height 15
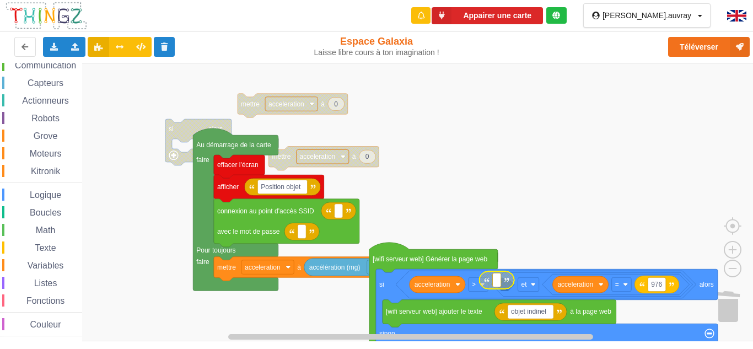
click at [507, 285] on icon "Espace de travail de Blocky" at bounding box center [497, 280] width 35 height 18
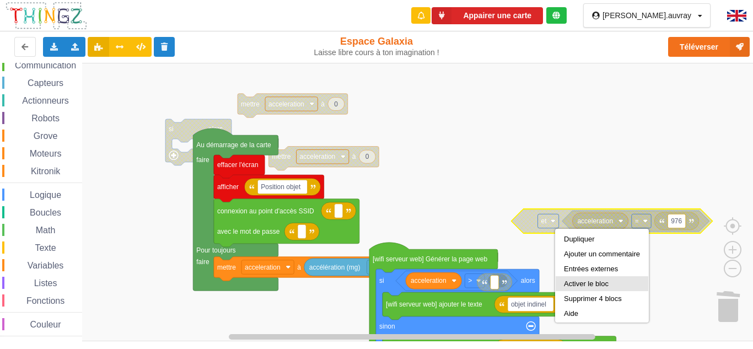
click at [581, 277] on div "Activer le bloc" at bounding box center [602, 283] width 93 height 15
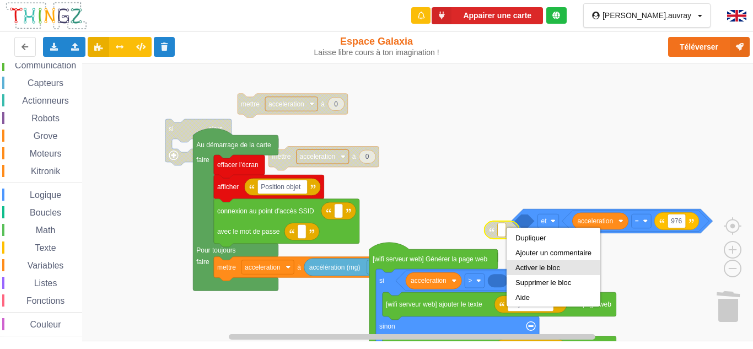
click at [530, 266] on div "Activer le bloc" at bounding box center [553, 267] width 76 height 8
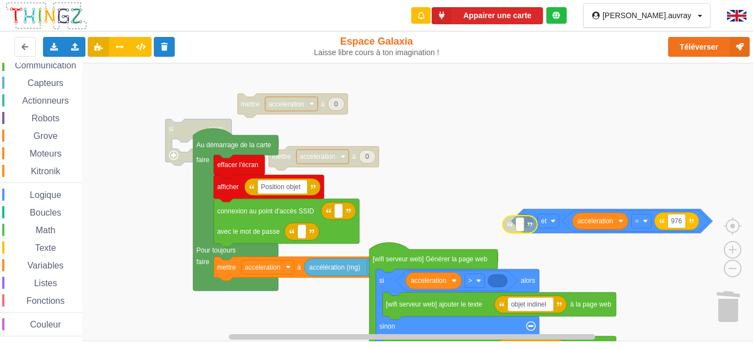
click at [529, 222] on image "Espace de travail de Blocky" at bounding box center [529, 224] width 5 height 5
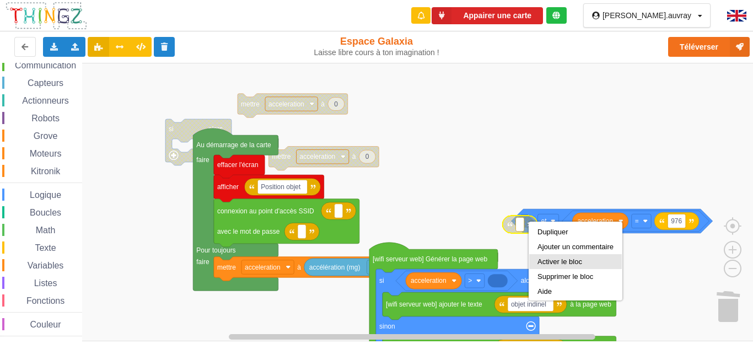
click at [552, 254] on div "Activer le bloc" at bounding box center [575, 261] width 93 height 15
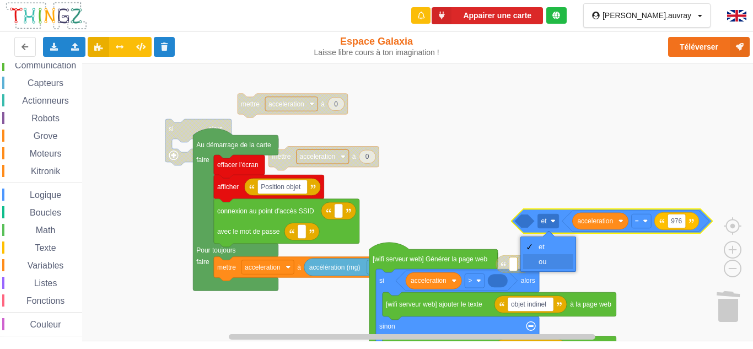
click at [554, 255] on div "ou" at bounding box center [548, 261] width 50 height 15
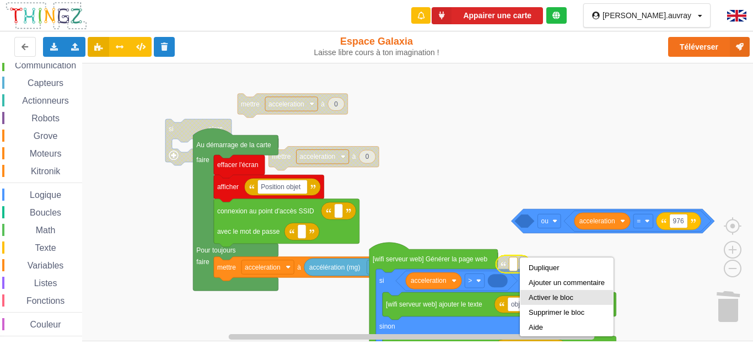
click at [553, 292] on div "Activer le bloc" at bounding box center [566, 297] width 93 height 15
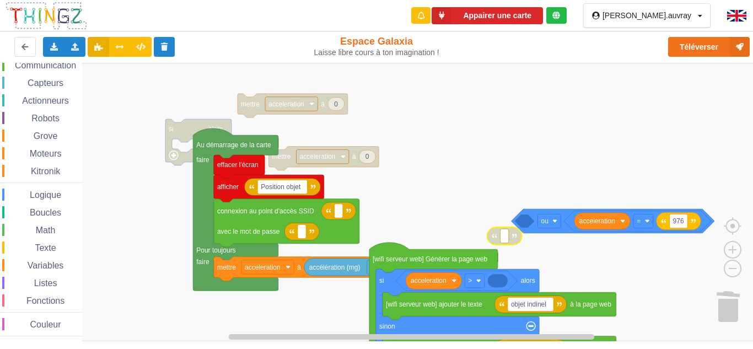
click at [51, 249] on span "Texte" at bounding box center [45, 247] width 24 height 9
click at [504, 285] on div "Affichage Entrées/Sorties Communication Capteurs Actionneurs Robots Grove Moteu…" at bounding box center [380, 202] width 761 height 278
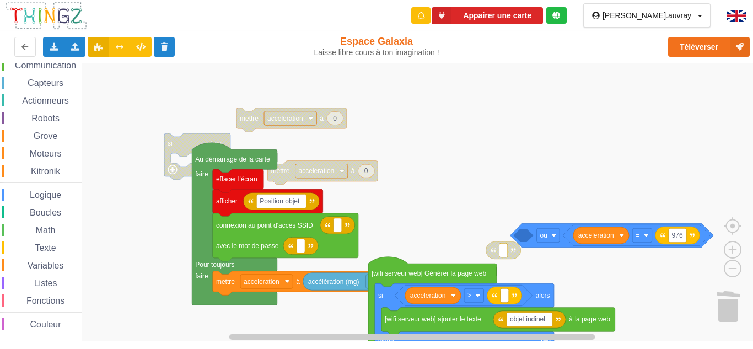
click at [540, 248] on div "Affichage Entrées/Sorties Communication Capteurs Actionneurs Robots Grove Moteu…" at bounding box center [380, 202] width 761 height 278
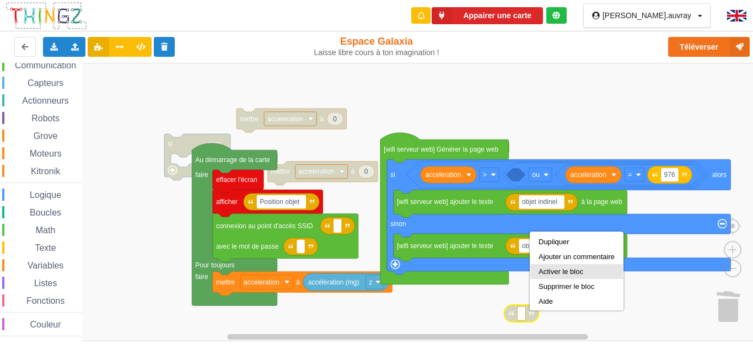
click at [570, 270] on div "Activer le bloc" at bounding box center [577, 271] width 76 height 8
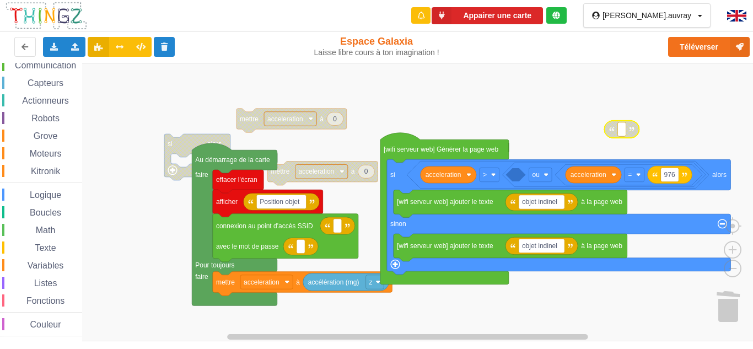
click at [40, 251] on span "Texte" at bounding box center [45, 247] width 24 height 9
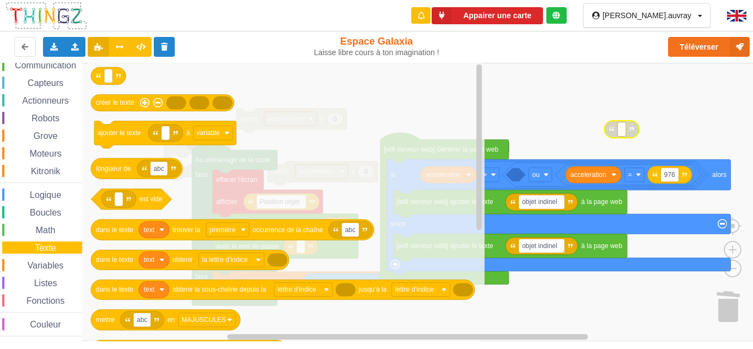
drag, startPoint x: 35, startPoint y: 292, endPoint x: 44, endPoint y: 291, distance: 8.8
click at [39, 292] on div "Affichage Entrées/Sorties Communication Capteurs Actionneurs Robots Grove Moteu…" at bounding box center [41, 180] width 82 height 313
click at [50, 290] on div "Affichage Entrées/Sorties Communication Capteurs Actionneurs Robots Grove Moteu…" at bounding box center [41, 180] width 82 height 313
click at [57, 286] on span "Listes" at bounding box center [46, 282] width 26 height 9
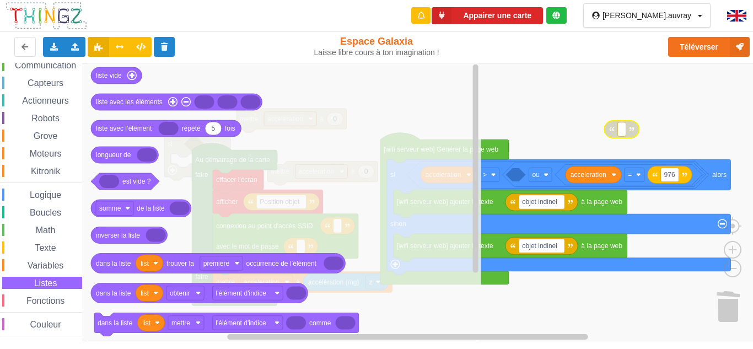
click at [50, 193] on span "Logique" at bounding box center [45, 194] width 35 height 9
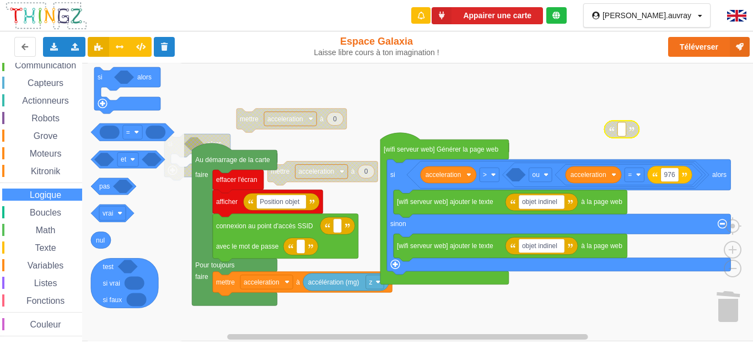
click at [50, 120] on span "Robots" at bounding box center [45, 118] width 31 height 9
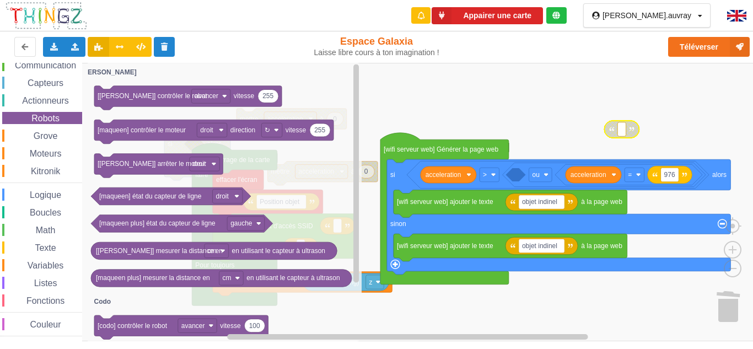
click at [44, 243] on div "Texte" at bounding box center [42, 247] width 80 height 12
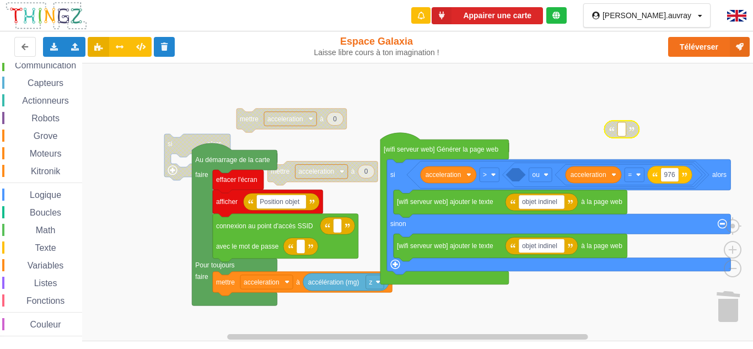
click at [517, 86] on rect "Espace de travail de Blocky" at bounding box center [380, 202] width 761 height 278
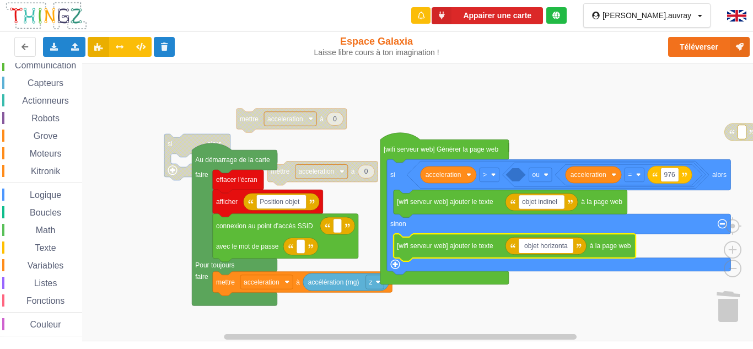
type input "objet horizontal"
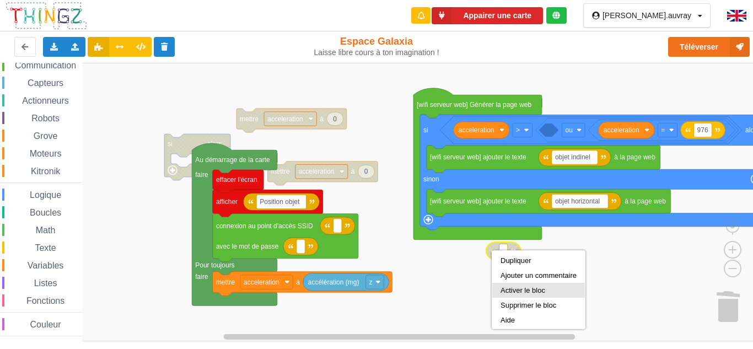
click at [525, 287] on div "Activer le bloc" at bounding box center [538, 290] width 76 height 8
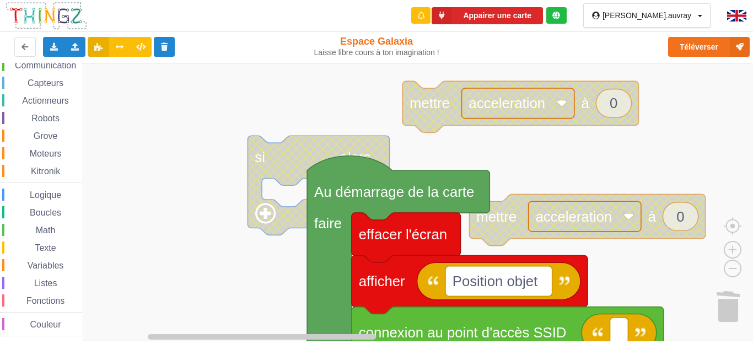
scroll to position [0, 0]
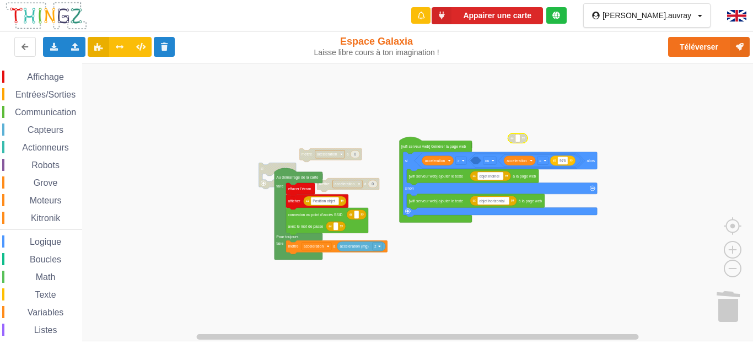
click at [55, 80] on span "Affichage" at bounding box center [45, 76] width 40 height 9
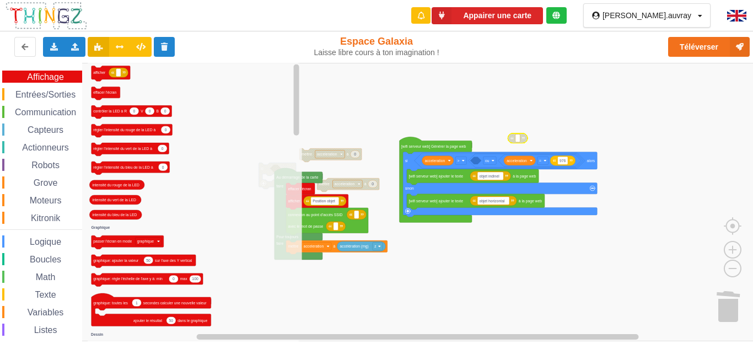
click at [52, 88] on div "Entrées/Sorties" at bounding box center [42, 94] width 80 height 12
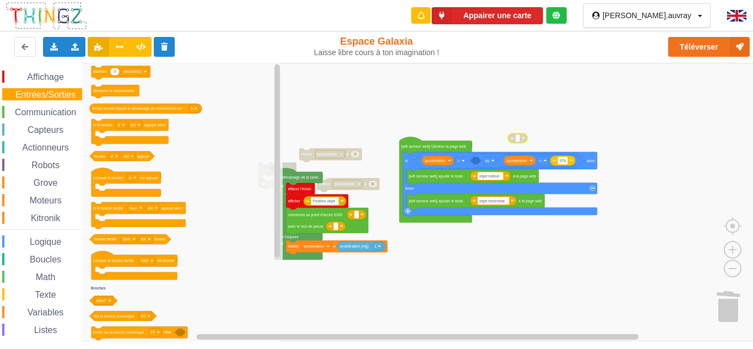
click at [61, 116] on span "Communication" at bounding box center [45, 111] width 64 height 9
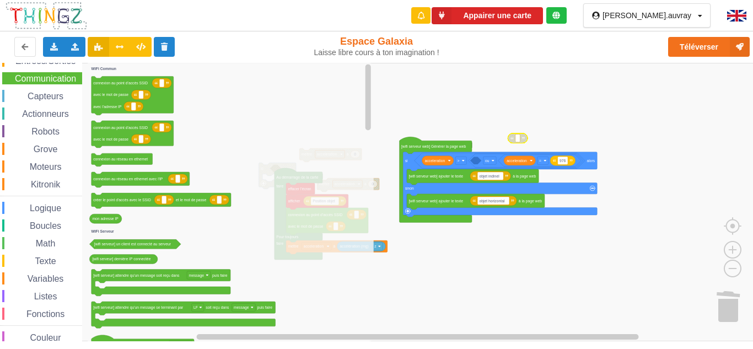
scroll to position [47, 0]
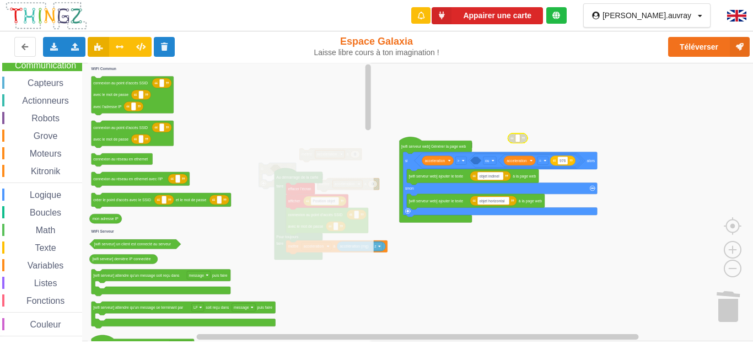
click at [51, 232] on span "Math" at bounding box center [45, 229] width 23 height 9
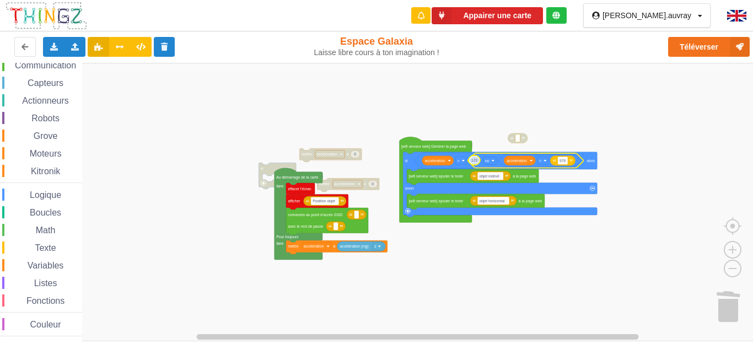
click at [473, 158] on div "Affichage Entrées/Sorties Communication Capteurs Actionneurs Robots Grove Moteu…" at bounding box center [380, 202] width 761 height 278
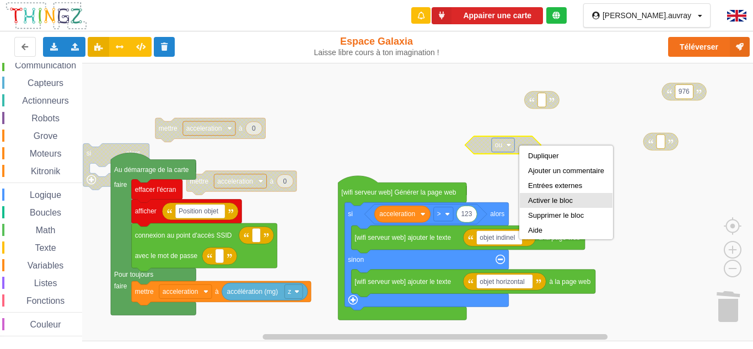
click at [547, 196] on div "Activer le bloc" at bounding box center [566, 200] width 93 height 15
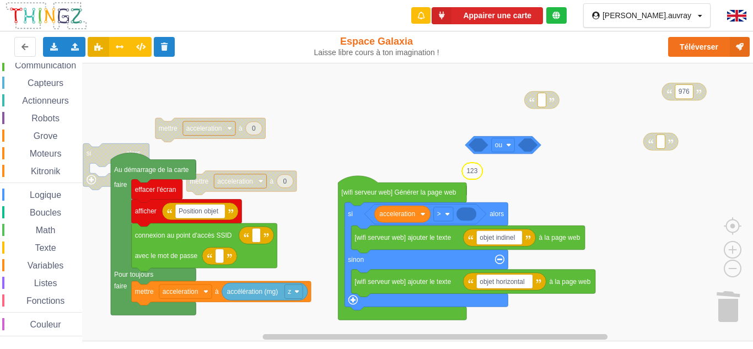
click at [42, 193] on span "Logique" at bounding box center [45, 194] width 35 height 9
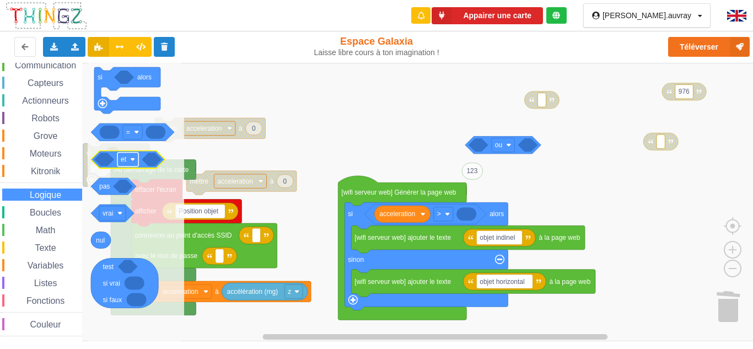
click at [134, 160] on image "Espace de travail de Blocky" at bounding box center [132, 159] width 5 height 5
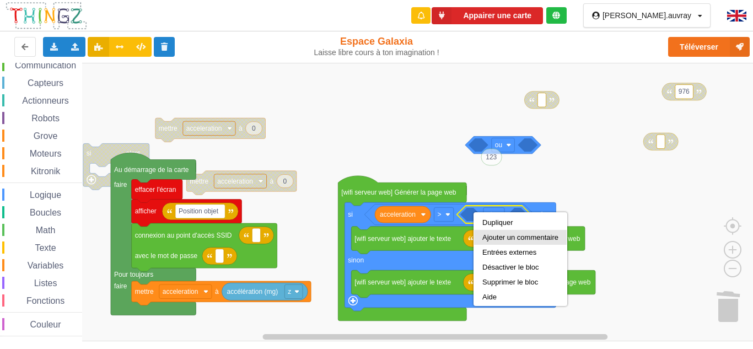
click at [503, 244] on div "Ajouter un commentaire" at bounding box center [520, 237] width 93 height 15
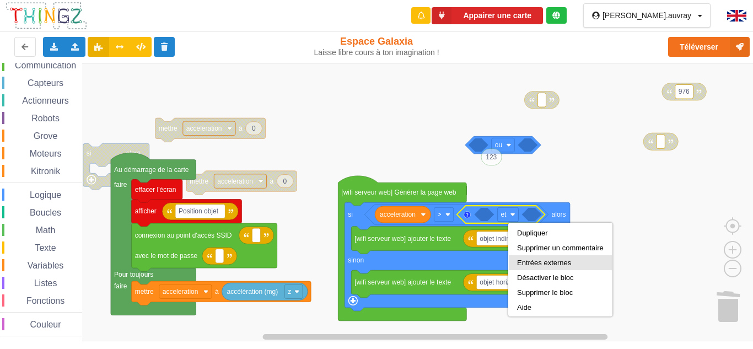
click at [532, 258] on div "Entrées externes" at bounding box center [560, 262] width 103 height 15
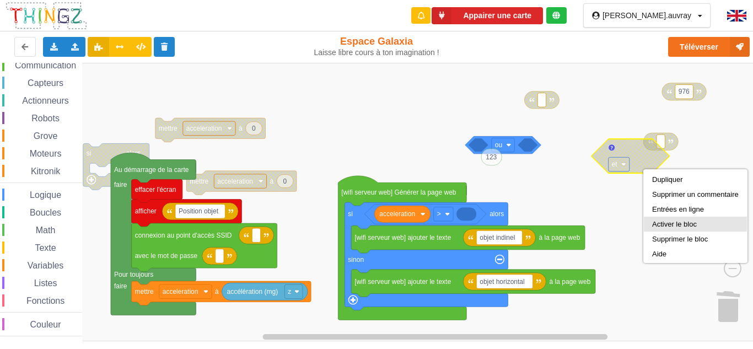
click at [683, 226] on div "Activer le bloc" at bounding box center [695, 224] width 87 height 8
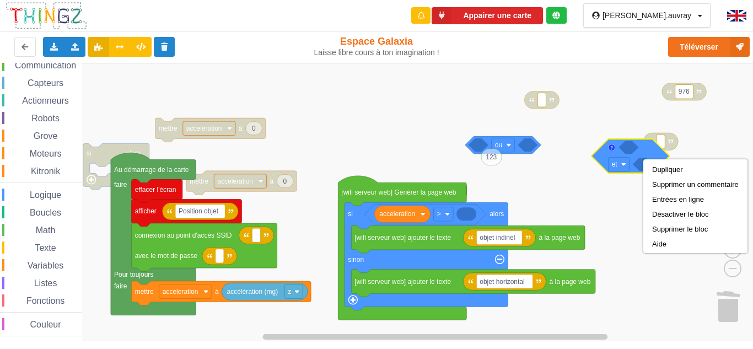
click at [604, 188] on rect "Espace de travail de Blocky" at bounding box center [380, 202] width 761 height 278
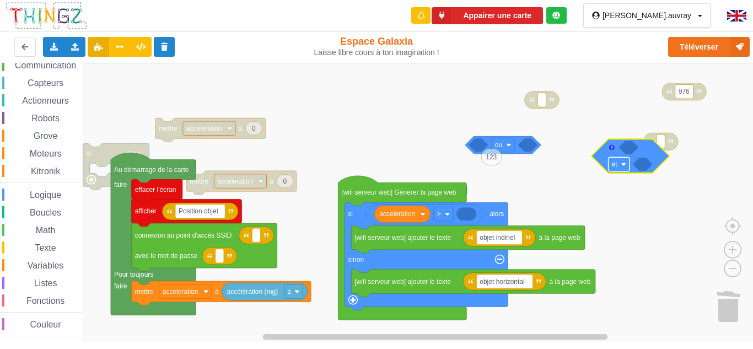
click at [629, 168] on rect "Espace de travail de Blocky" at bounding box center [619, 164] width 21 height 14
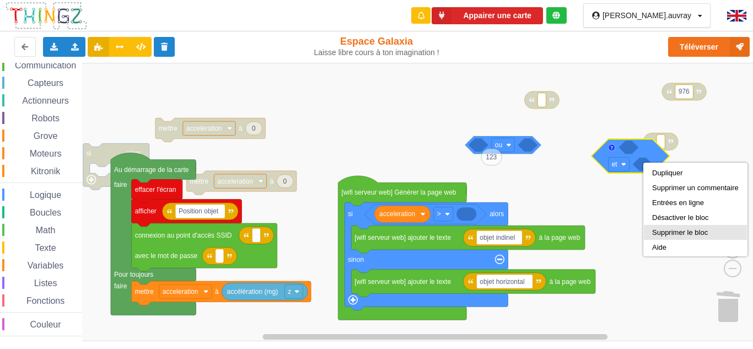
click at [667, 229] on div "Supprimer le bloc" at bounding box center [695, 232] width 87 height 8
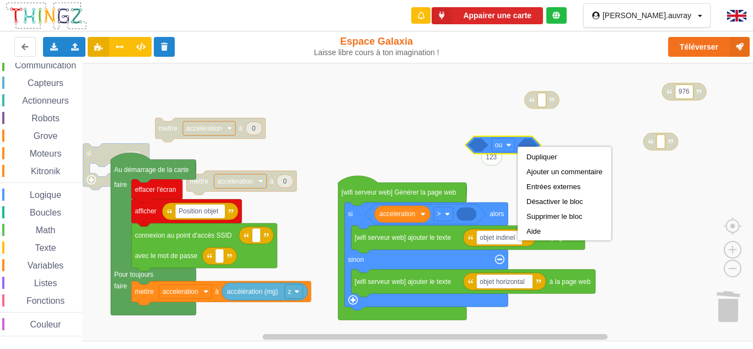
click at [287, 253] on rect "Espace de travail de Blocky" at bounding box center [380, 202] width 761 height 278
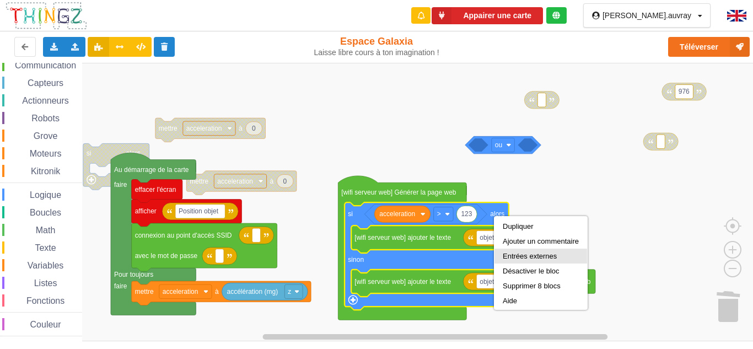
click at [551, 253] on div "Entrées externes" at bounding box center [541, 256] width 76 height 8
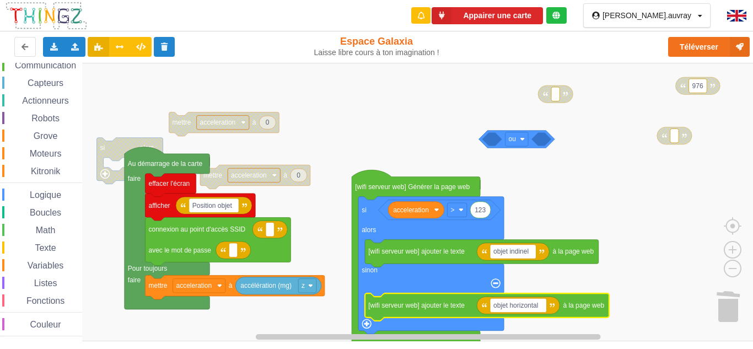
click at [47, 81] on span "Capteurs" at bounding box center [45, 82] width 39 height 9
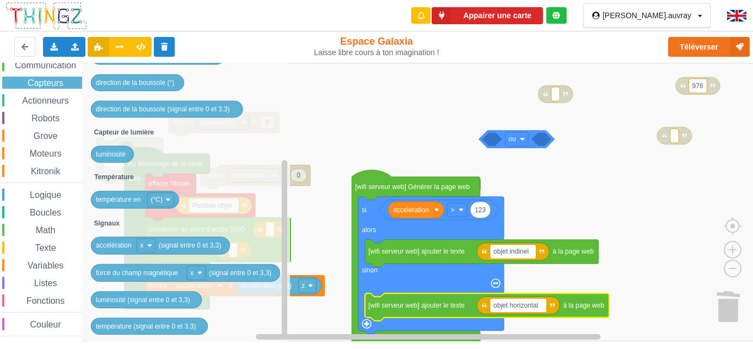
drag, startPoint x: 63, startPoint y: 189, endPoint x: 59, endPoint y: 182, distance: 7.7
click at [59, 185] on div "Affichage Entrées/Sorties Communication Capteurs Actionneurs Robots Grove Moteu…" at bounding box center [41, 180] width 82 height 313
click at [59, 98] on span "Actionneurs" at bounding box center [45, 100] width 50 height 9
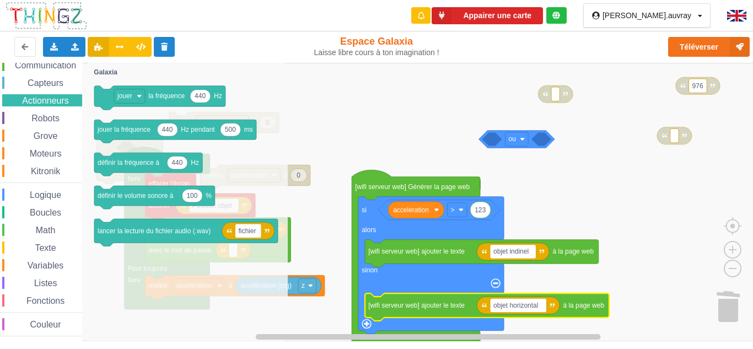
click at [66, 209] on div "Boucles" at bounding box center [42, 212] width 80 height 12
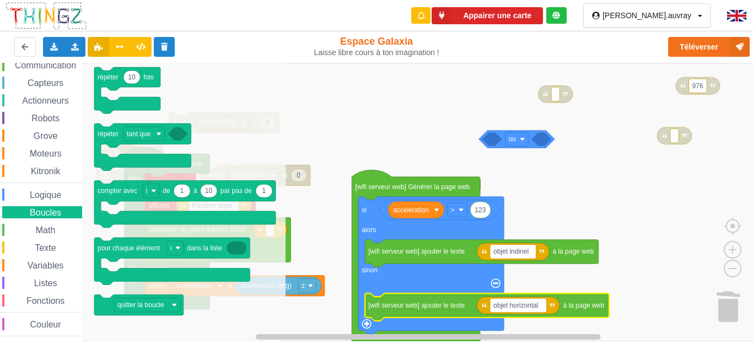
click at [62, 192] on span "Logique" at bounding box center [45, 194] width 35 height 9
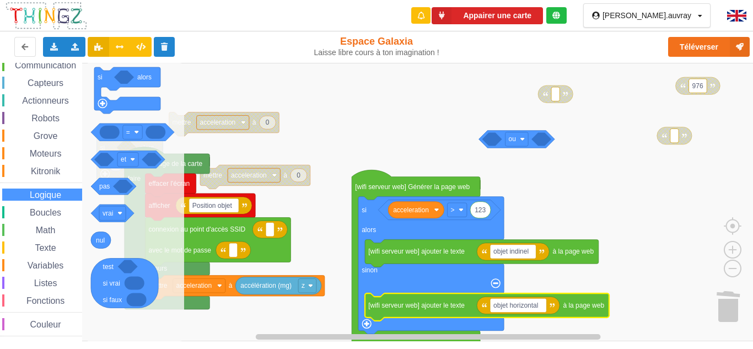
click at [51, 277] on div "Listes" at bounding box center [42, 283] width 80 height 12
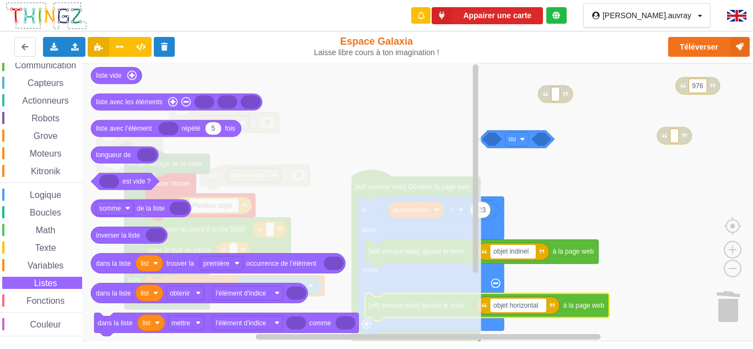
click at [65, 214] on div "Boucles" at bounding box center [42, 212] width 80 height 12
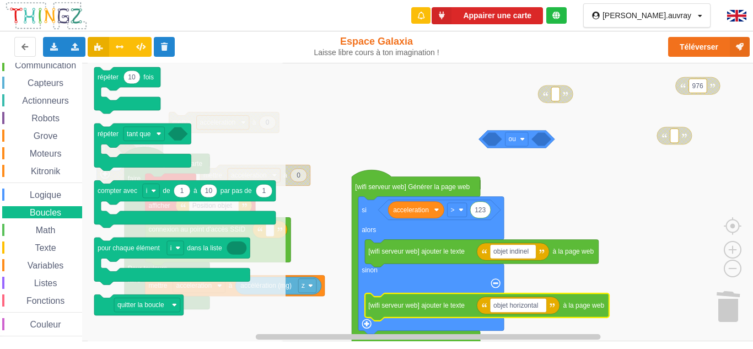
click at [67, 194] on div "Logique" at bounding box center [42, 195] width 80 height 12
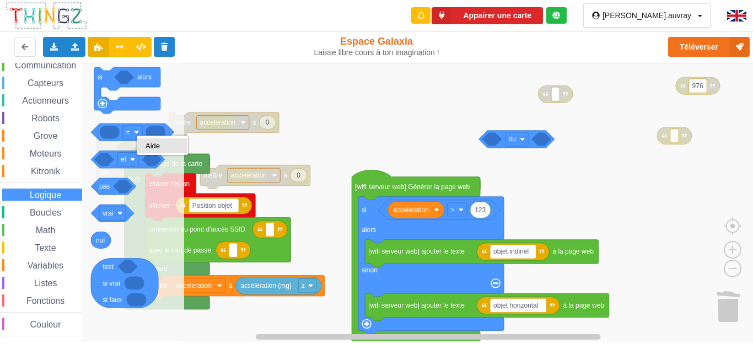
click at [151, 144] on div "Aide" at bounding box center [163, 146] width 34 height 8
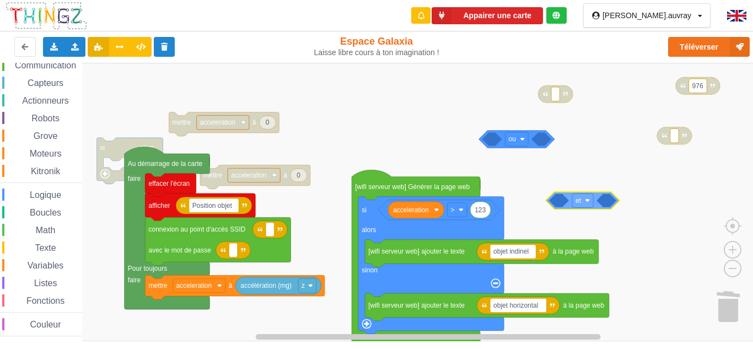
click at [616, 196] on div "Affichage Entrées/Sorties Communication Capteurs Actionneurs Robots Grove Moteu…" at bounding box center [380, 202] width 761 height 278
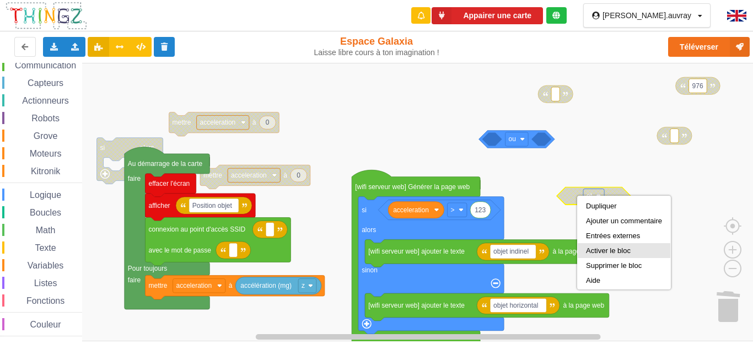
click at [616, 249] on div "Activer le bloc" at bounding box center [624, 250] width 76 height 8
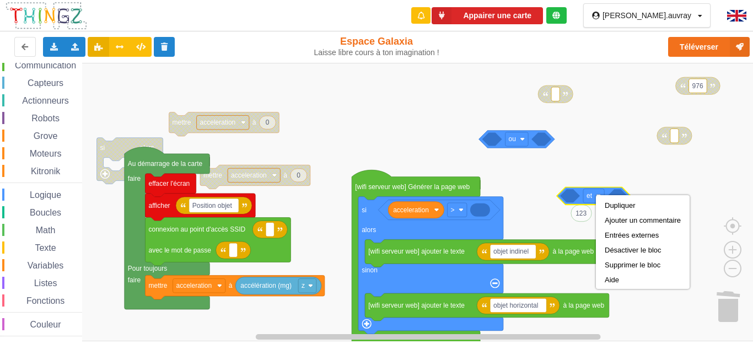
click at [596, 196] on div "Dupliquer Ajouter un commentaire Entrées externes Désactiver le bloc Supprimer …" at bounding box center [643, 242] width 94 height 94
click at [606, 174] on rect "Espace de travail de Blocky" at bounding box center [380, 202] width 761 height 278
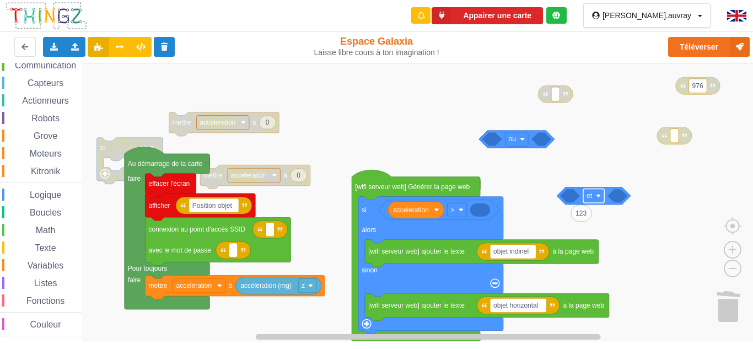
click at [603, 198] on rect "Espace de travail de Blocky" at bounding box center [593, 196] width 21 height 14
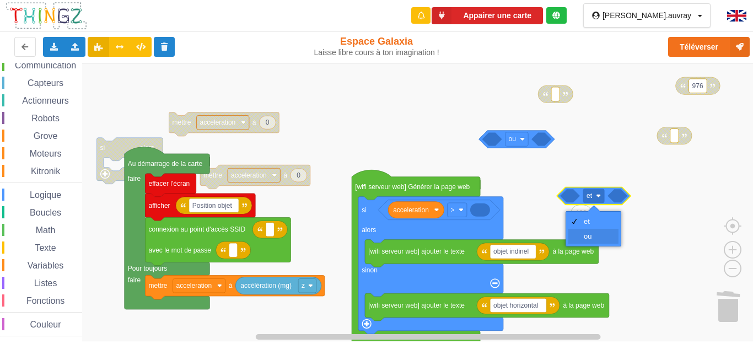
click at [605, 236] on div "ou" at bounding box center [597, 236] width 26 height 8
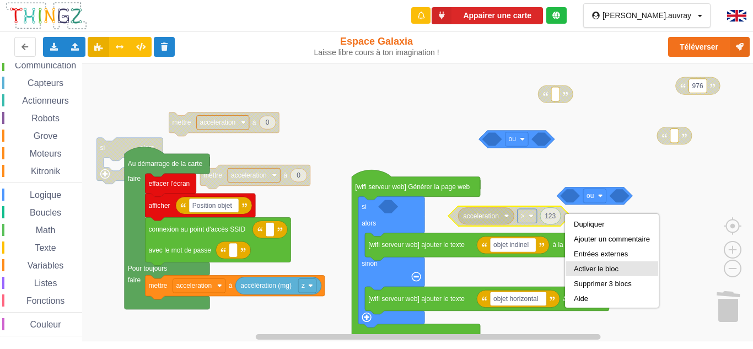
click at [606, 265] on div "Activer le bloc" at bounding box center [612, 269] width 76 height 8
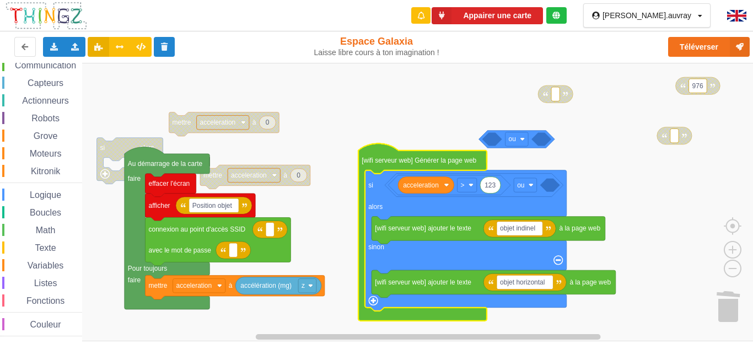
click at [39, 196] on span "Logique" at bounding box center [45, 194] width 35 height 9
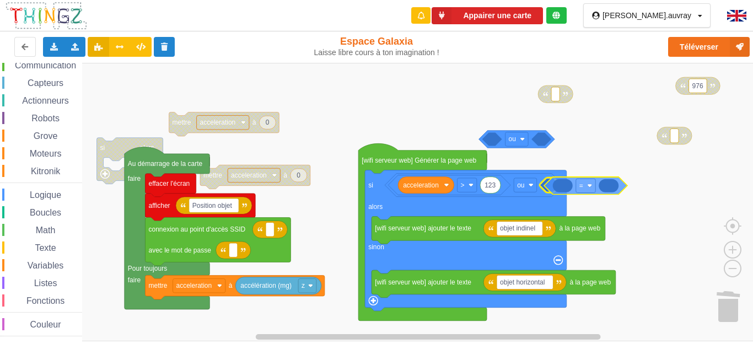
click at [602, 190] on div "Affichage Entrées/Sorties Communication Capteurs Actionneurs Robots Grove Moteu…" at bounding box center [380, 202] width 761 height 278
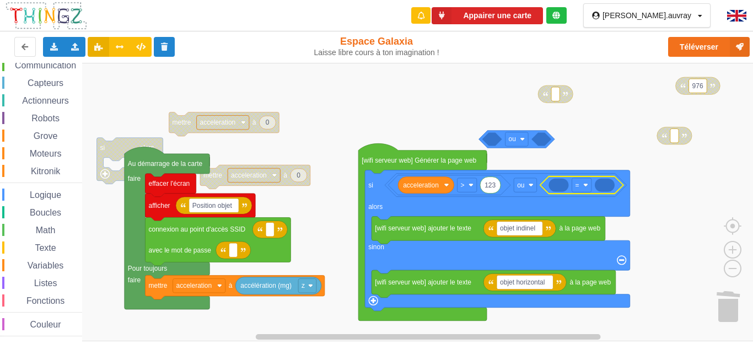
click at [46, 255] on div "Affichage Entrées/Sorties Communication Capteurs Actionneurs Robots Grove Moteu…" at bounding box center [41, 180] width 82 height 313
click at [49, 263] on span "Variables" at bounding box center [46, 265] width 40 height 9
click at [578, 179] on div "Affichage Entrées/Sorties Communication Capteurs Actionneurs Robots Grove Moteu…" at bounding box center [380, 202] width 761 height 278
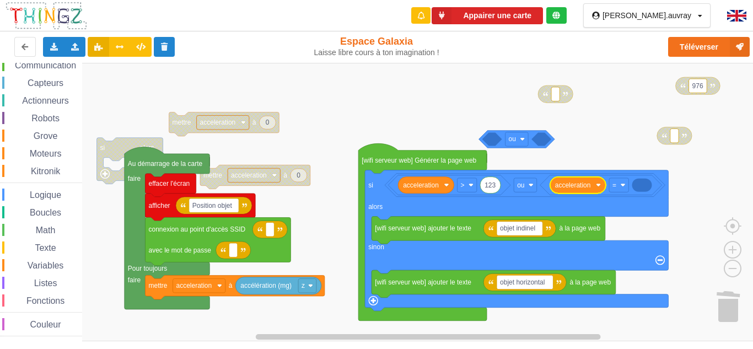
click at [67, 229] on div "Math" at bounding box center [42, 230] width 80 height 12
click at [650, 187] on div "Affichage Entrées/Sorties Communication Capteurs Actionneurs Robots Grove Moteu…" at bounding box center [380, 202] width 761 height 278
click at [649, 187] on icon "Espace de travail de Blocky" at bounding box center [642, 185] width 20 height 17
type input "976"
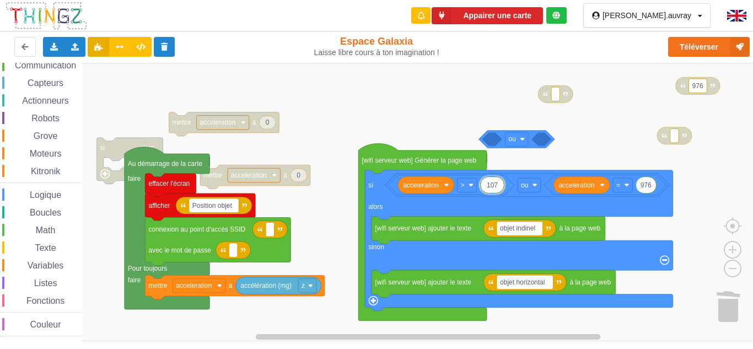
type input "1076"
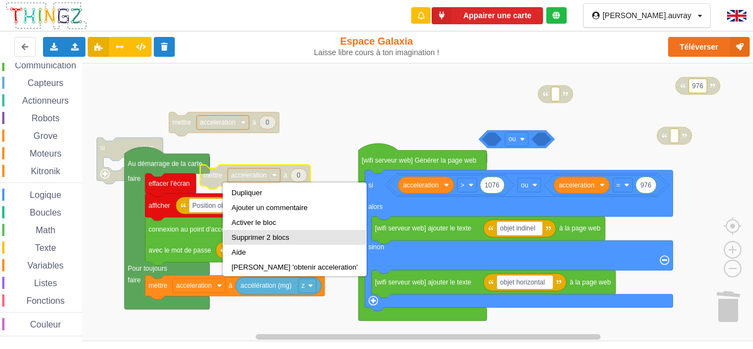
drag, startPoint x: 265, startPoint y: 238, endPoint x: 252, endPoint y: 209, distance: 31.3
click at [265, 236] on div "Supprimer 2 blocs" at bounding box center [294, 237] width 126 height 8
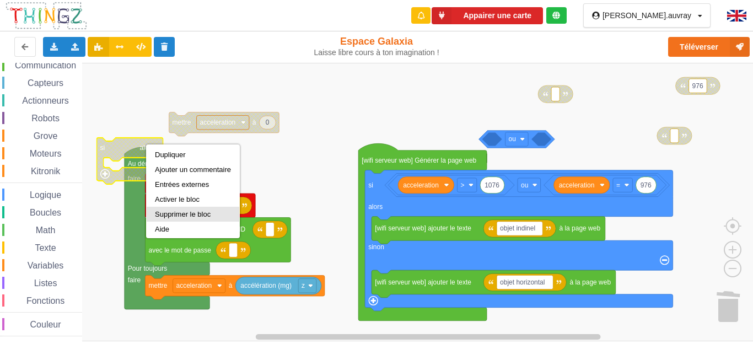
click at [184, 214] on div "Supprimer le bloc" at bounding box center [193, 214] width 76 height 8
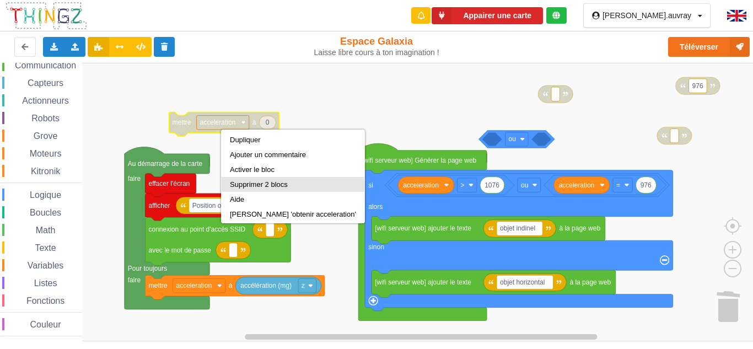
drag, startPoint x: 273, startPoint y: 188, endPoint x: 282, endPoint y: 185, distance: 8.9
click at [274, 187] on div "Supprimer 2 blocs" at bounding box center [293, 184] width 126 height 8
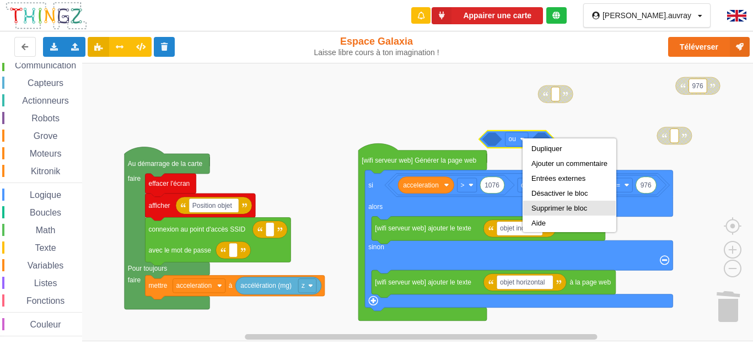
click at [557, 203] on div "Supprimer le bloc" at bounding box center [569, 208] width 93 height 15
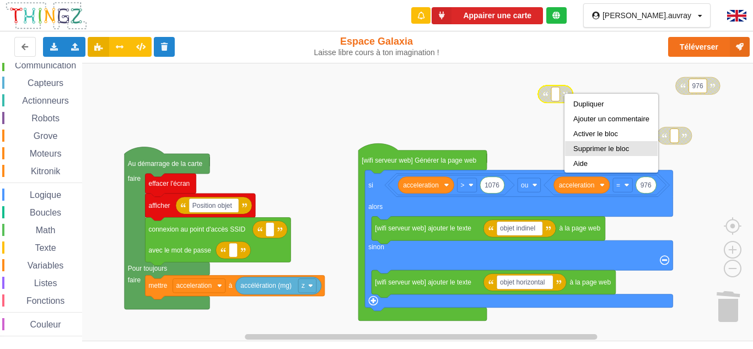
click at [600, 149] on div "Supprimer le bloc" at bounding box center [611, 148] width 76 height 8
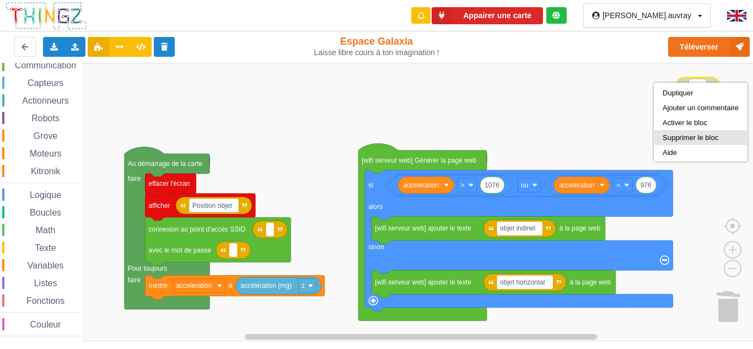
click at [694, 140] on div "Supprimer le bloc" at bounding box center [701, 137] width 76 height 8
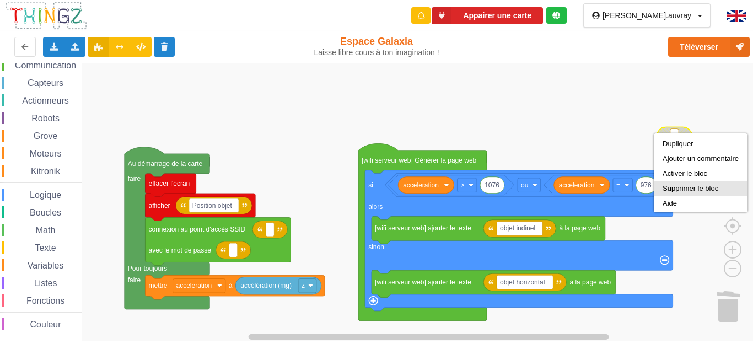
click at [683, 187] on div "Supprimer le bloc" at bounding box center [701, 188] width 76 height 8
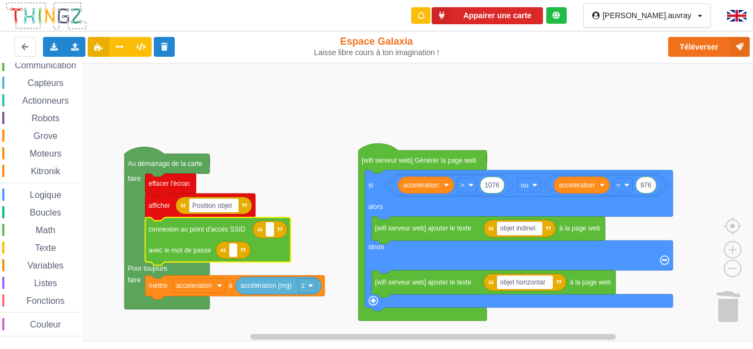
type input "Q"
type input "SFR-20BF"
click at [237, 251] on rect "Espace de travail de Blocky" at bounding box center [233, 250] width 8 height 14
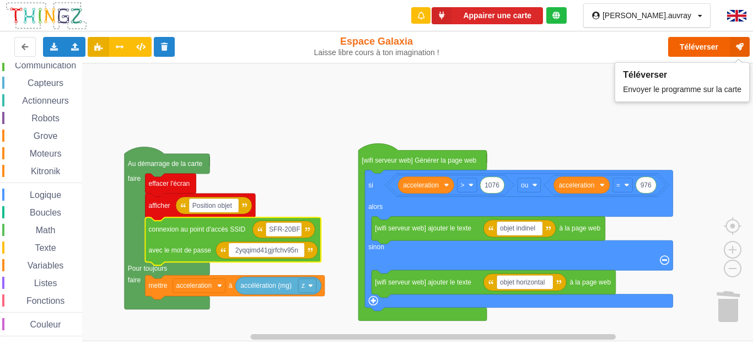
type input "2yqqimd41gjrfchv95n"
click at [691, 43] on button "Téléverser" at bounding box center [709, 47] width 82 height 20
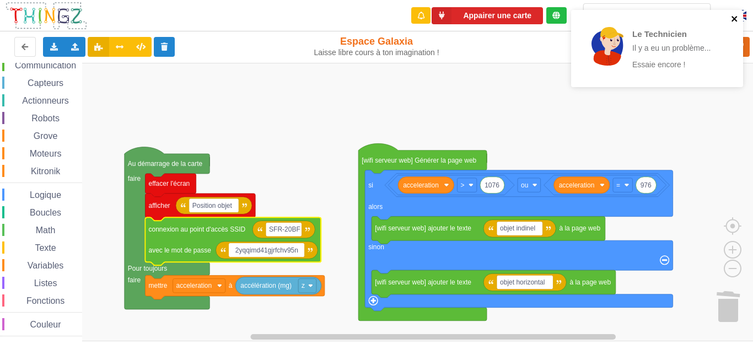
click at [733, 22] on icon "close" at bounding box center [735, 18] width 8 height 9
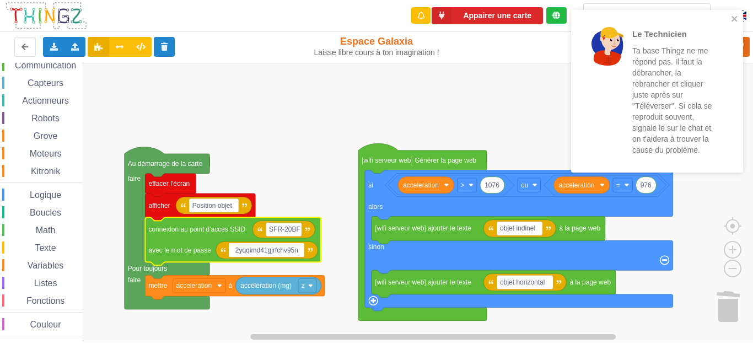
click at [669, 99] on p "Ta base Thingz ne me répond pas. Il faut la débrancher, la rebrancher et clique…" at bounding box center [675, 100] width 86 height 110
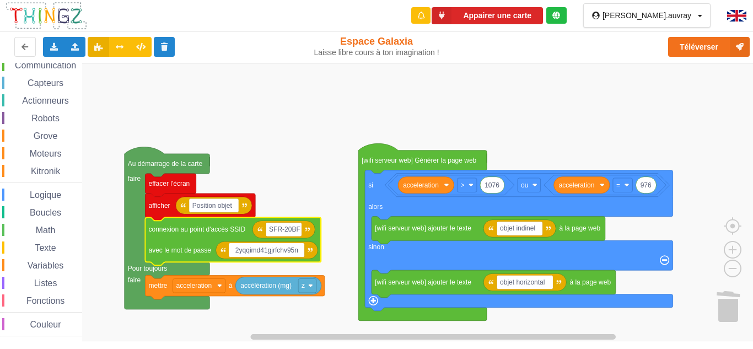
click at [36, 212] on span "Boucles" at bounding box center [45, 212] width 35 height 9
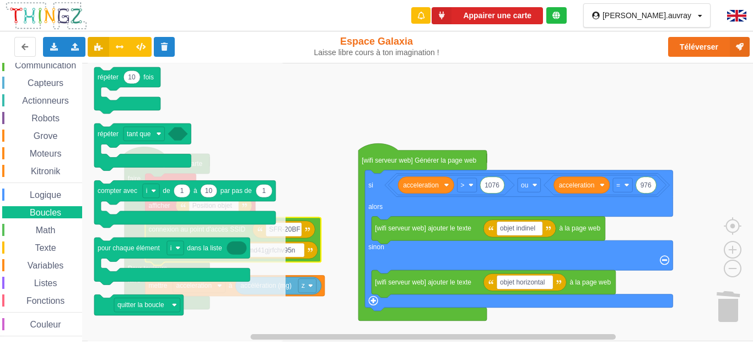
click at [37, 230] on span "Math" at bounding box center [45, 229] width 23 height 9
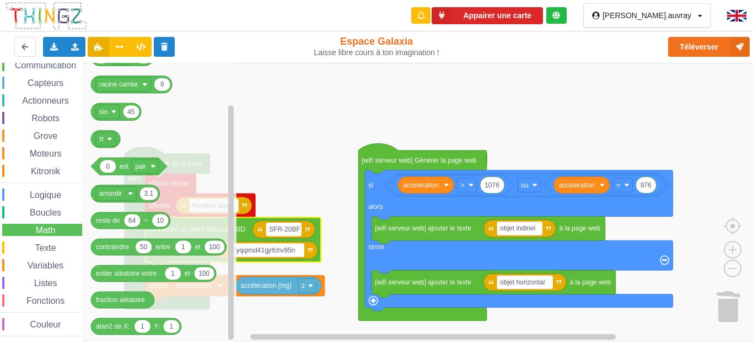
click at [62, 209] on span "Boucles" at bounding box center [45, 212] width 35 height 9
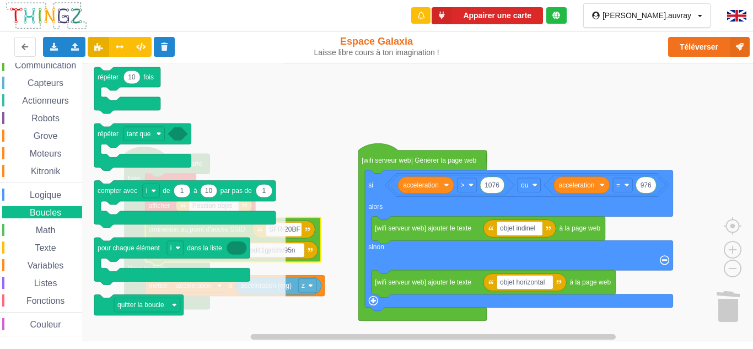
click at [64, 95] on div "Actionneurs" at bounding box center [42, 100] width 80 height 12
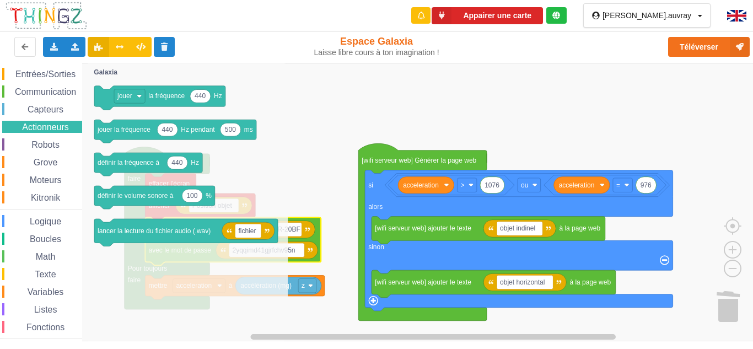
scroll to position [0, 0]
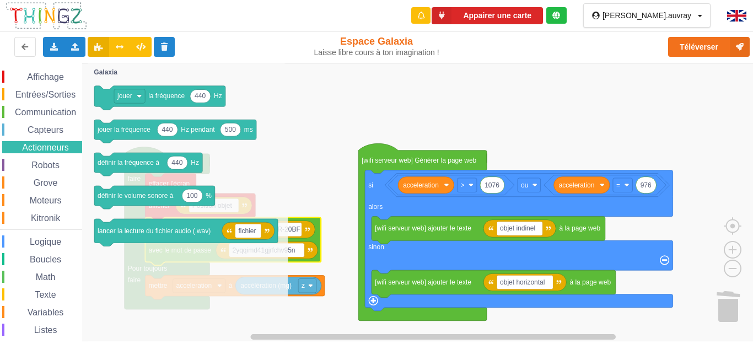
click at [46, 110] on span "Communication" at bounding box center [45, 111] width 64 height 9
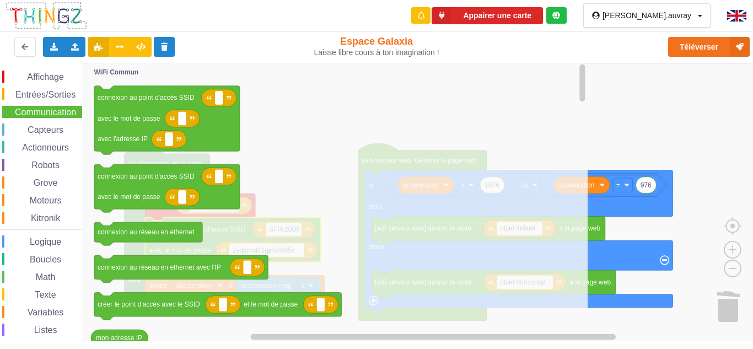
click at [41, 278] on span "Math" at bounding box center [45, 276] width 23 height 9
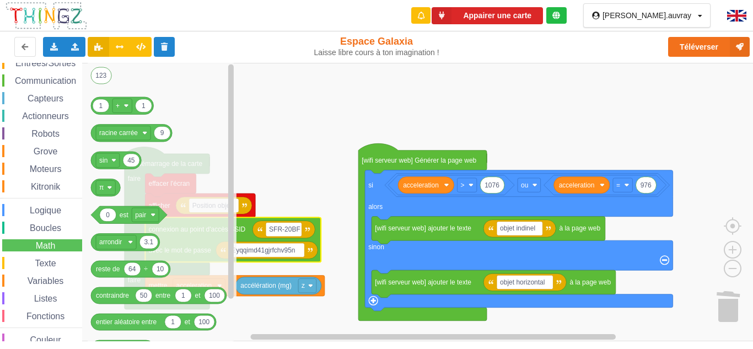
scroll to position [47, 0]
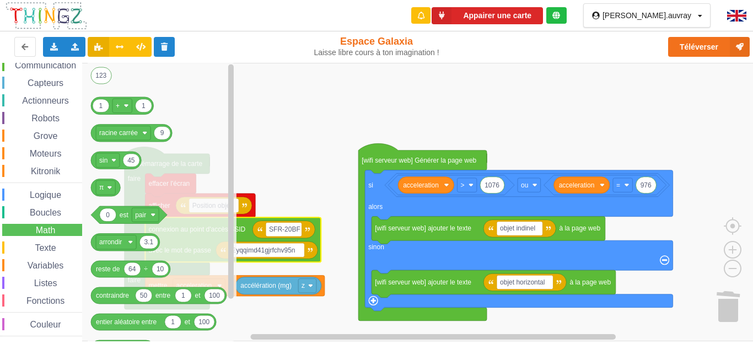
click at [61, 263] on span "Variables" at bounding box center [46, 265] width 40 height 9
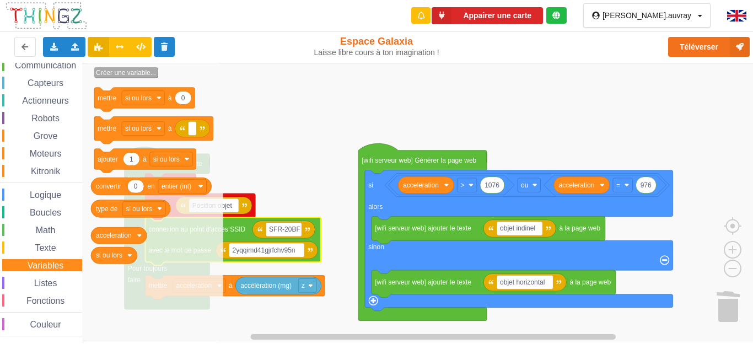
click at [139, 69] on text "Créer une variable..." at bounding box center [126, 73] width 60 height 8
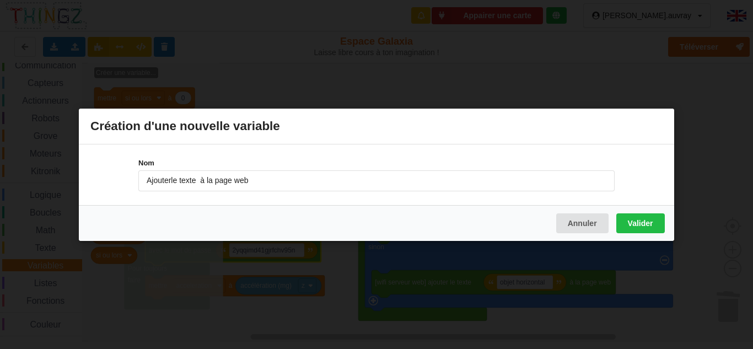
type input "Ajouterle texte à la page web"
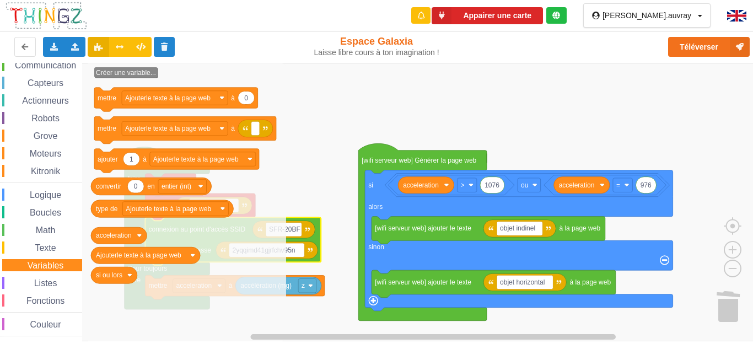
click at [46, 248] on span "Texte" at bounding box center [45, 247] width 24 height 9
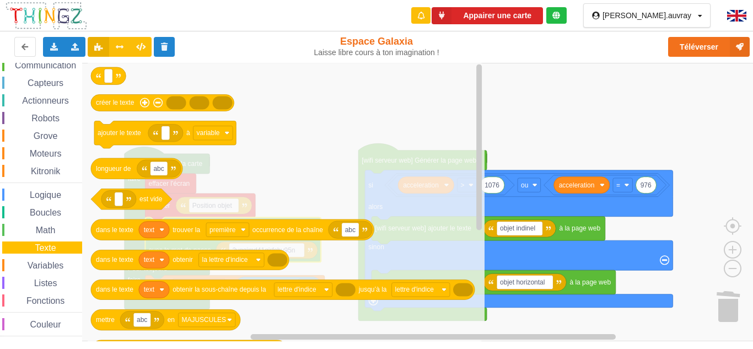
click at [55, 231] on span "Math" at bounding box center [45, 229] width 23 height 9
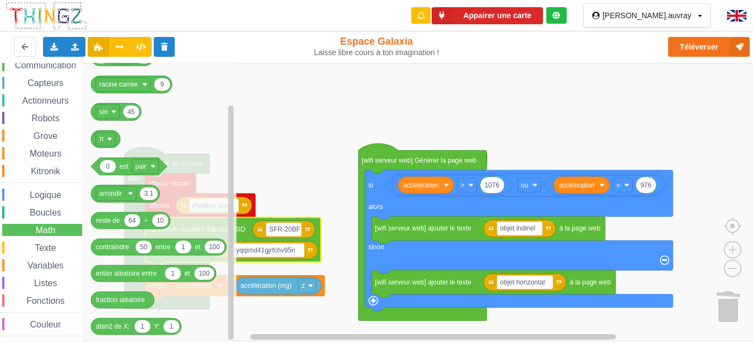
click at [60, 211] on span "Boucles" at bounding box center [45, 212] width 35 height 9
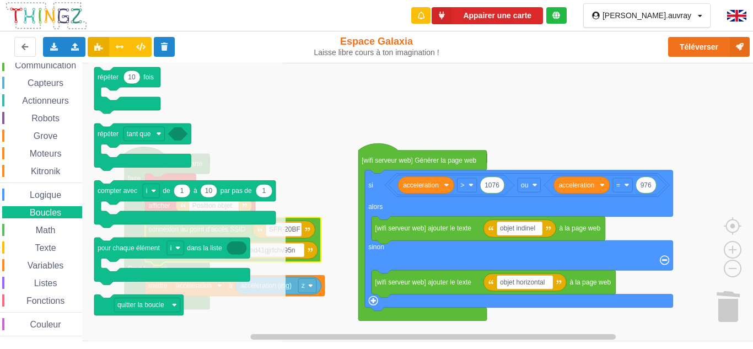
drag, startPoint x: 53, startPoint y: 70, endPoint x: 54, endPoint y: 64, distance: 5.5
click at [54, 66] on div "Communication" at bounding box center [42, 65] width 80 height 12
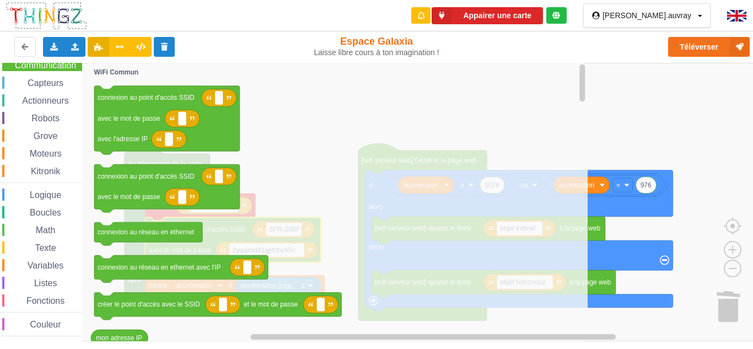
click at [54, 64] on span "Communication" at bounding box center [45, 65] width 64 height 9
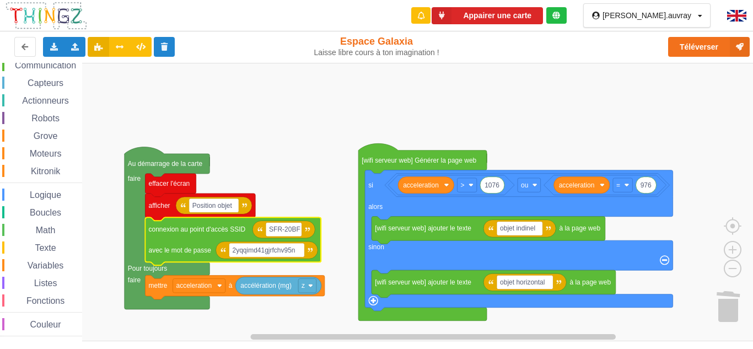
click at [49, 67] on span "Communication" at bounding box center [45, 65] width 64 height 9
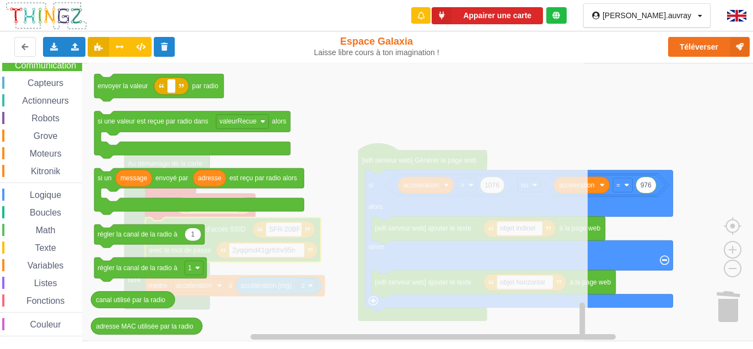
click at [55, 88] on div "Capteurs" at bounding box center [42, 83] width 80 height 12
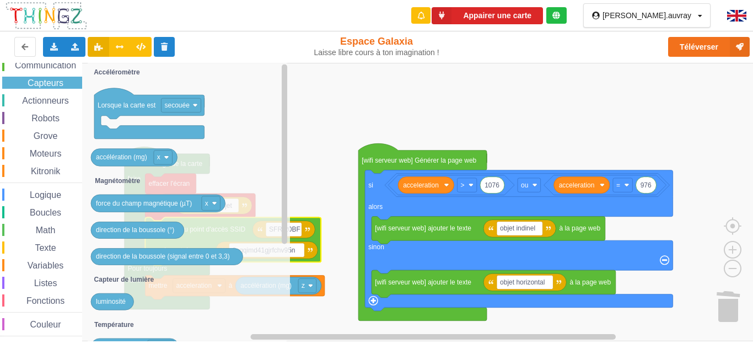
click at [52, 96] on span "Actionneurs" at bounding box center [45, 100] width 50 height 9
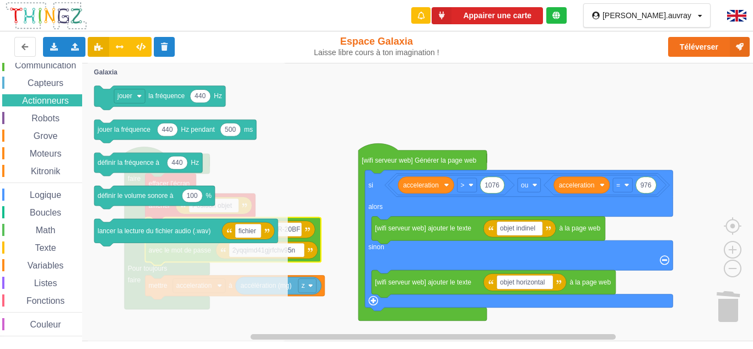
click at [48, 115] on span "Robots" at bounding box center [45, 118] width 31 height 9
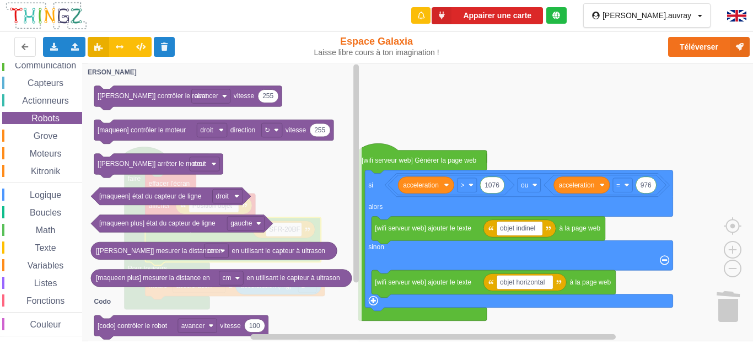
drag, startPoint x: 52, startPoint y: 131, endPoint x: 53, endPoint y: 148, distance: 16.6
click at [52, 134] on span "Grove" at bounding box center [46, 135] width 28 height 9
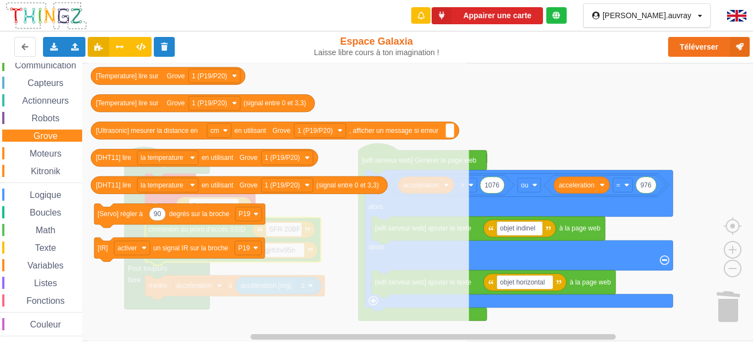
click at [52, 172] on span "Kitronik" at bounding box center [45, 170] width 33 height 9
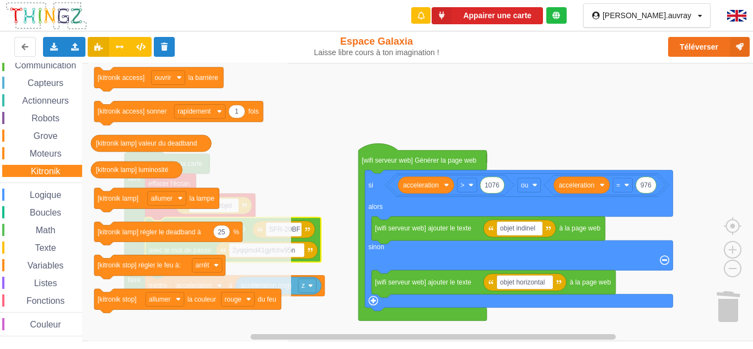
click at [41, 208] on span "Boucles" at bounding box center [45, 212] width 35 height 9
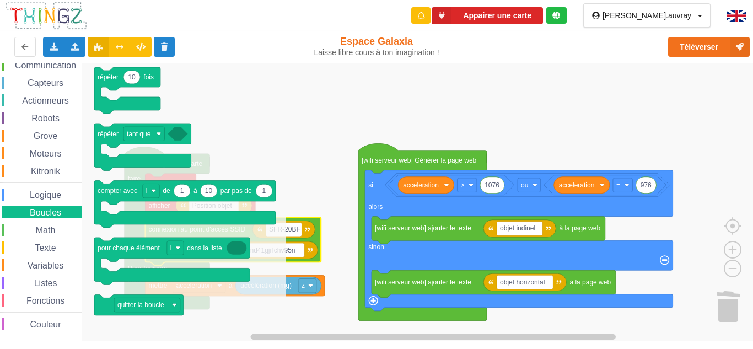
drag, startPoint x: 44, startPoint y: 247, endPoint x: 48, endPoint y: 239, distance: 9.6
click at [44, 247] on span "Texte" at bounding box center [45, 247] width 24 height 9
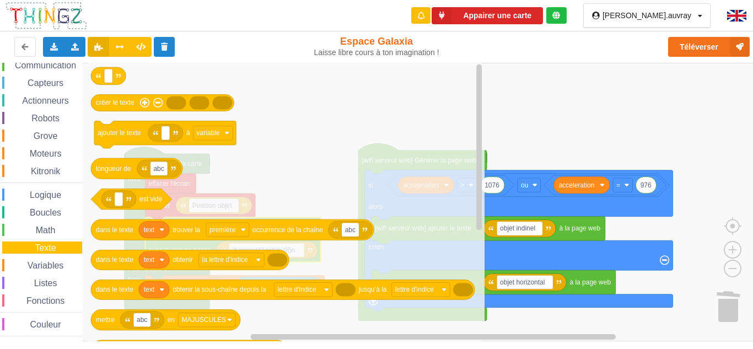
click at [49, 236] on div "Math" at bounding box center [42, 230] width 80 height 12
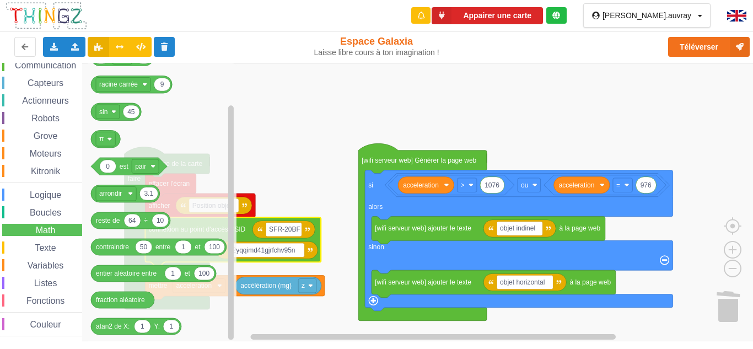
click at [70, 295] on div "Fonctions" at bounding box center [42, 300] width 80 height 12
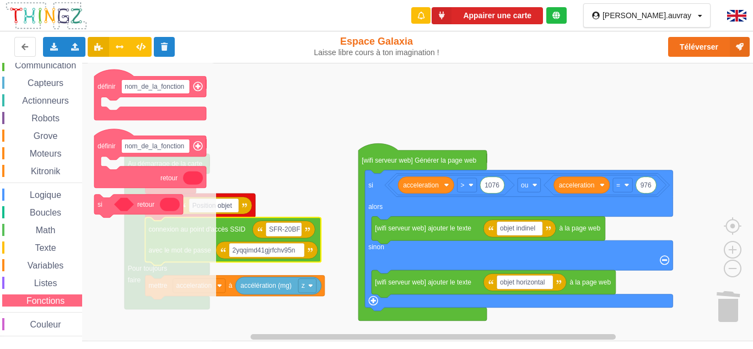
click at [57, 319] on div "Couleur" at bounding box center [42, 324] width 80 height 12
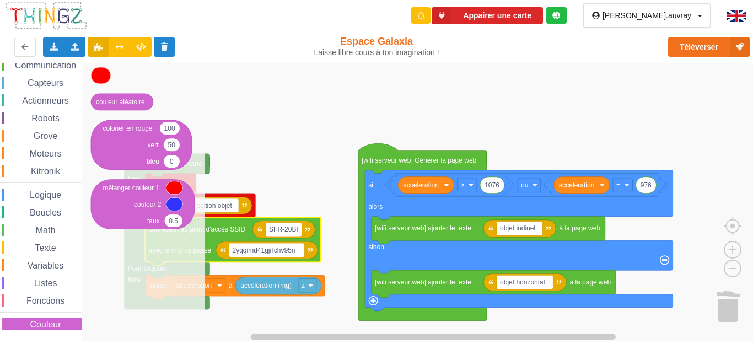
click at [57, 300] on span "Fonctions" at bounding box center [45, 300] width 41 height 9
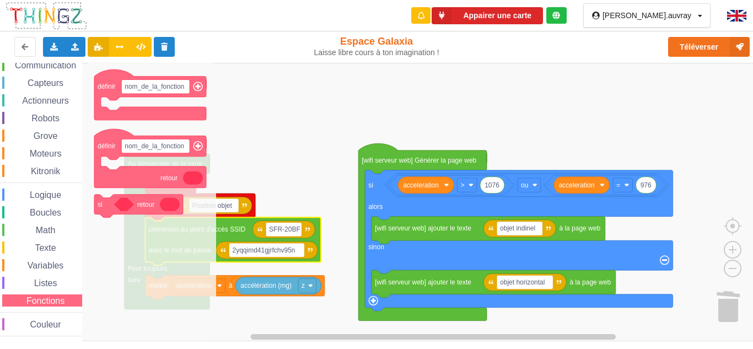
drag, startPoint x: 69, startPoint y: 285, endPoint x: 56, endPoint y: 283, distance: 12.9
click at [68, 285] on div "Listes" at bounding box center [42, 283] width 80 height 12
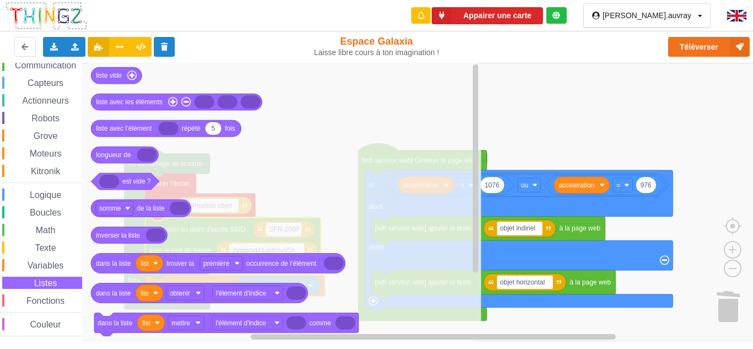
click at [56, 279] on span "Listes" at bounding box center [46, 282] width 26 height 9
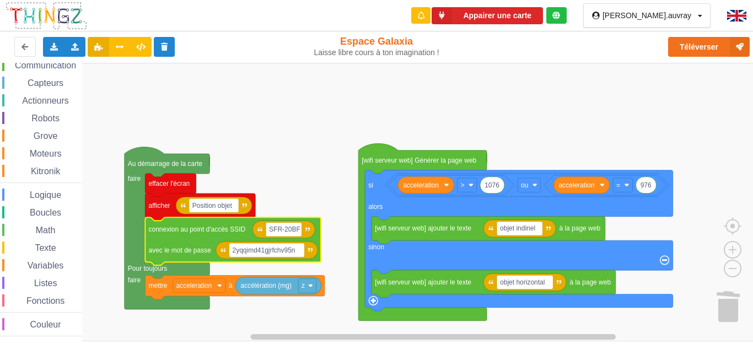
click at [58, 272] on div "Affichage Entrées/Sorties Communication Capteurs Actionneurs Robots Grove Moteu…" at bounding box center [41, 180] width 82 height 313
drag, startPoint x: 60, startPoint y: 268, endPoint x: 59, endPoint y: 259, distance: 9.4
click at [60, 267] on span "Variables" at bounding box center [46, 265] width 40 height 9
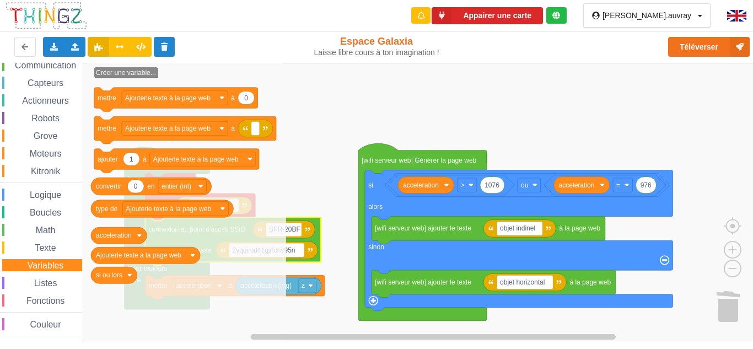
drag, startPoint x: 58, startPoint y: 248, endPoint x: 60, endPoint y: 236, distance: 12.2
click at [58, 246] on div "Texte" at bounding box center [42, 247] width 80 height 12
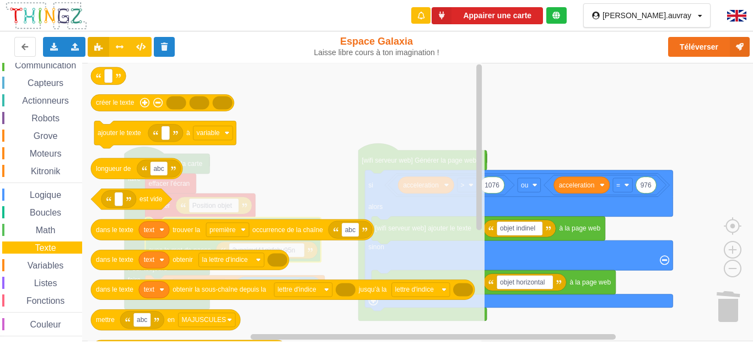
click at [62, 229] on div "Math" at bounding box center [42, 230] width 80 height 12
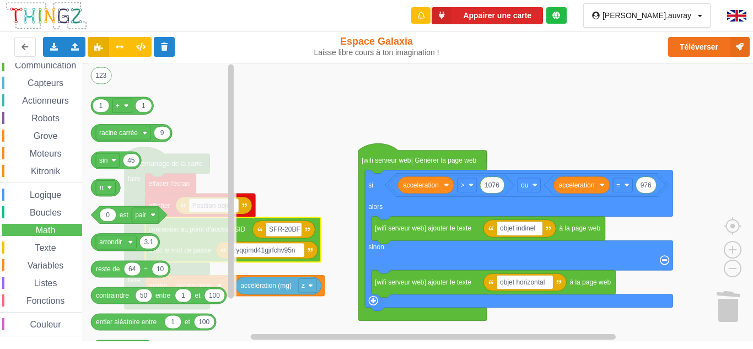
click at [69, 213] on div "Boucles" at bounding box center [42, 212] width 80 height 12
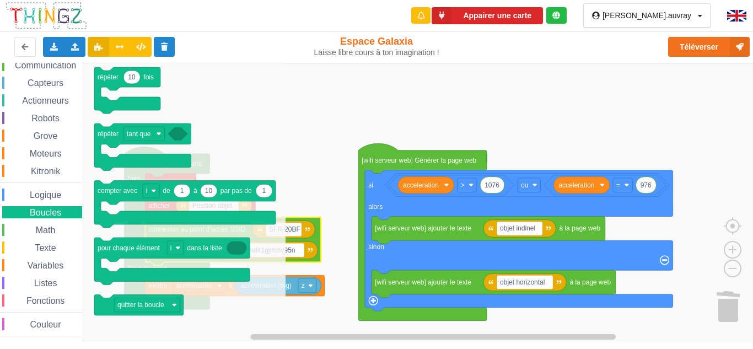
click at [46, 226] on span "Math" at bounding box center [45, 229] width 23 height 9
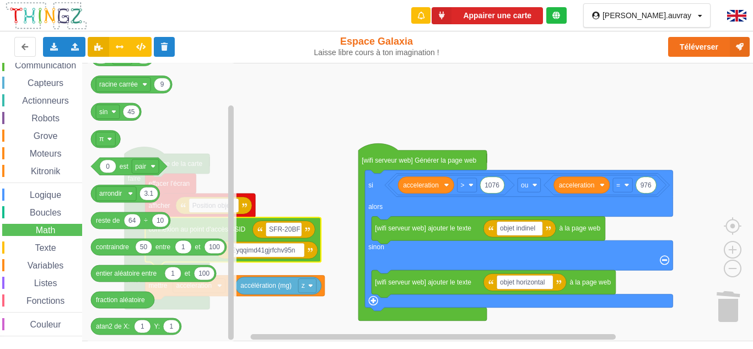
click at [71, 209] on div "Boucles" at bounding box center [42, 212] width 80 height 12
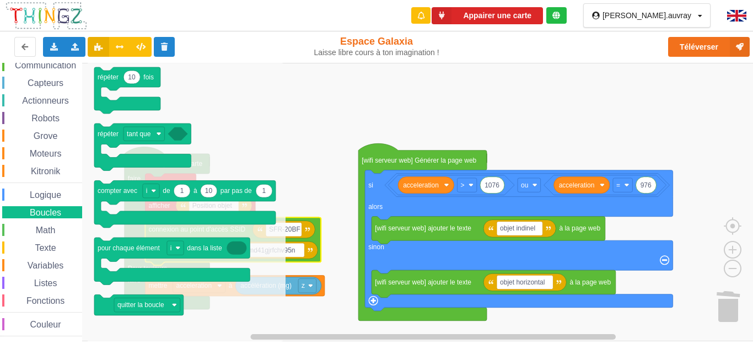
click at [33, 193] on span "Logique" at bounding box center [45, 194] width 35 height 9
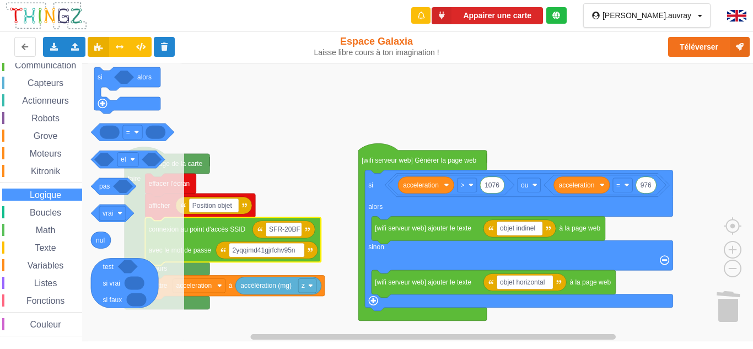
click at [68, 174] on div "Kitronik" at bounding box center [42, 171] width 80 height 12
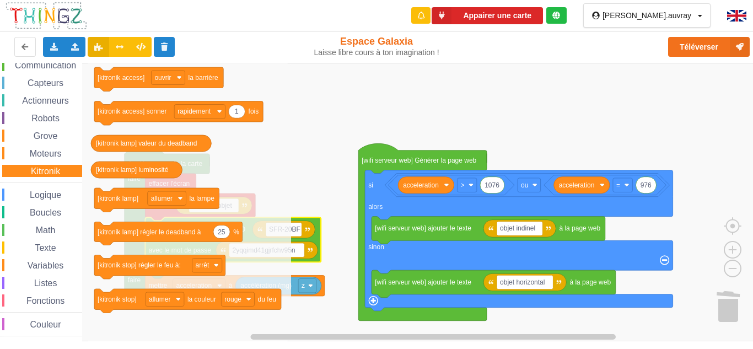
click at [66, 149] on div "Moteurs" at bounding box center [42, 153] width 80 height 12
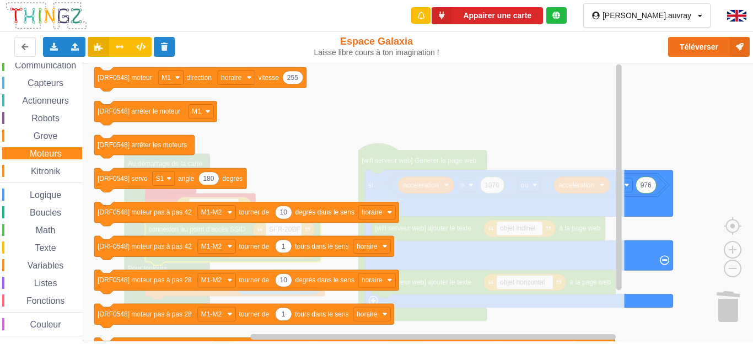
click at [77, 142] on div "Affichage Entrées/Sorties Communication Capteurs Actionneurs Robots Grove Moteu…" at bounding box center [41, 180] width 82 height 313
click at [71, 138] on div "Grove" at bounding box center [42, 136] width 80 height 12
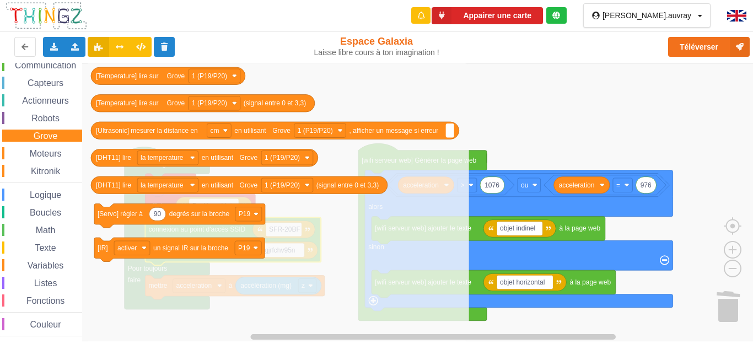
click at [50, 117] on span "Robots" at bounding box center [45, 118] width 31 height 9
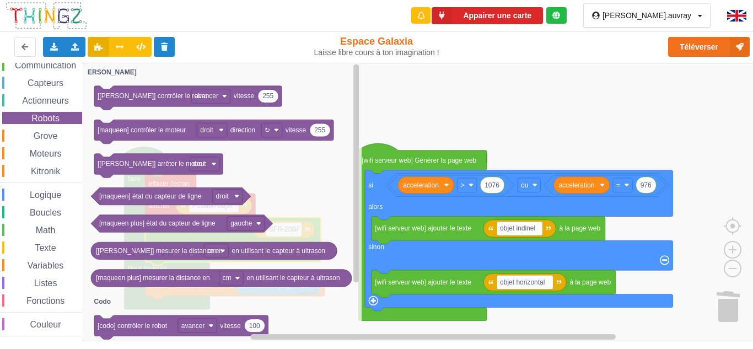
click at [49, 99] on span "Actionneurs" at bounding box center [45, 100] width 50 height 9
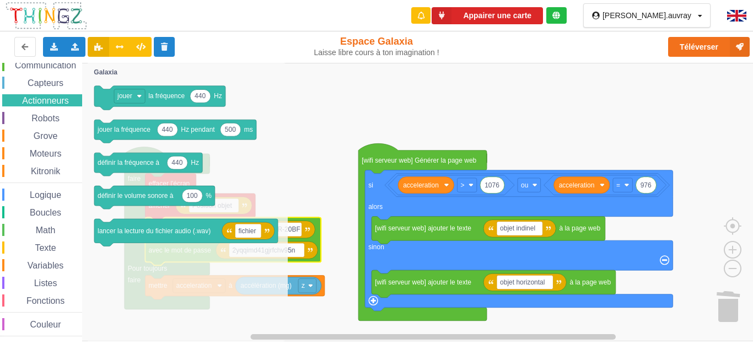
click at [63, 84] on span "Capteurs" at bounding box center [45, 82] width 39 height 9
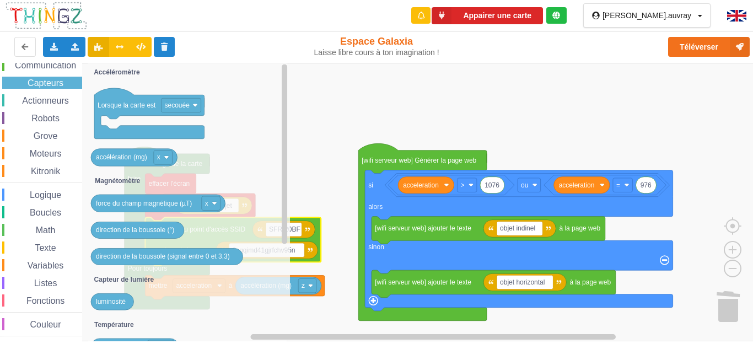
click at [64, 64] on span "Communication" at bounding box center [45, 65] width 64 height 9
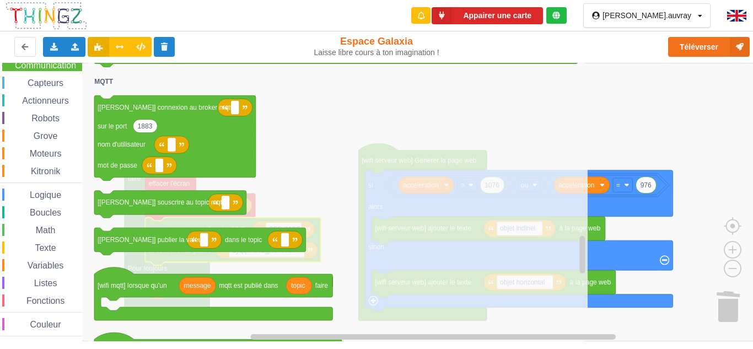
click at [1, 193] on div "Logique" at bounding box center [41, 195] width 82 height 12
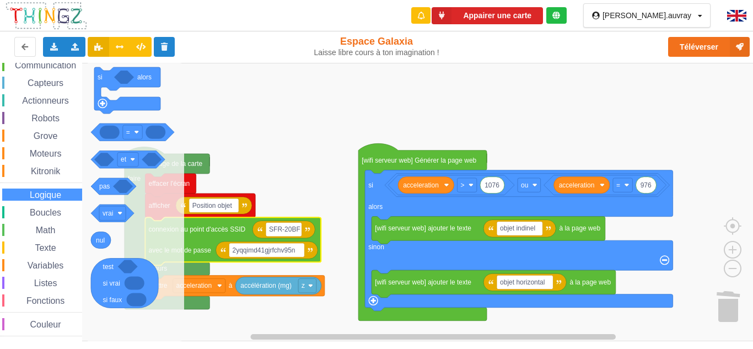
scroll to position [0, 0]
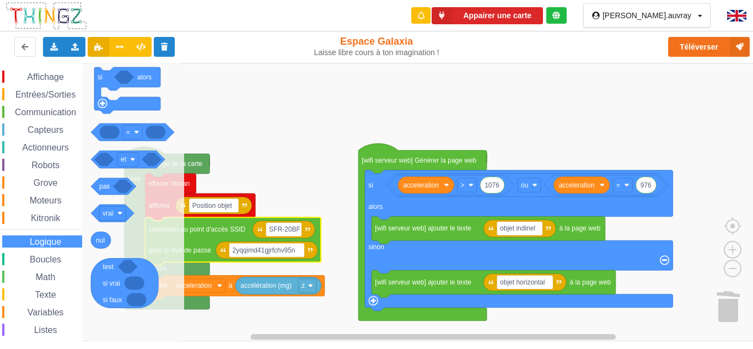
click at [55, 100] on div "Entrées/Sorties" at bounding box center [42, 94] width 80 height 12
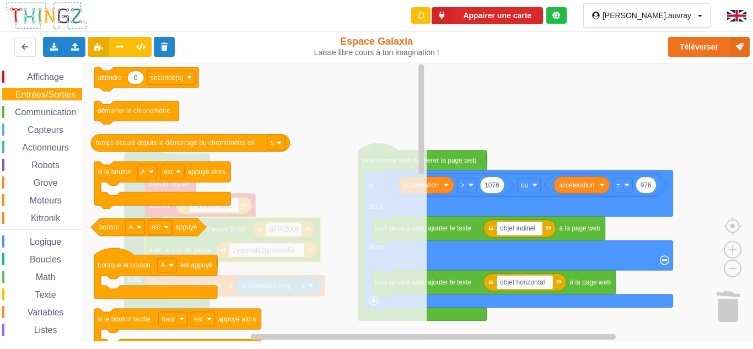
click at [61, 78] on span "Affichage" at bounding box center [45, 76] width 40 height 9
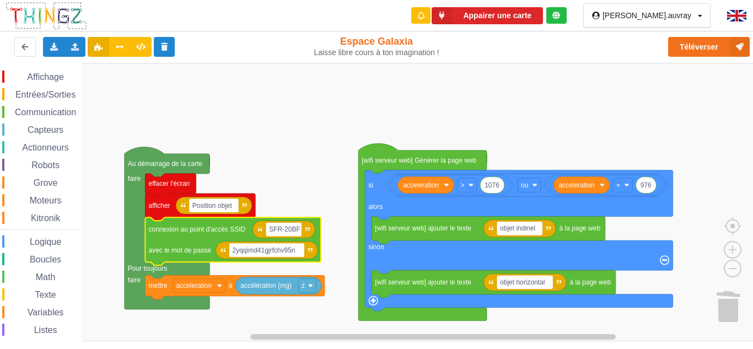
click at [537, 141] on rect "Espace de travail de Blocky" at bounding box center [380, 202] width 761 height 278
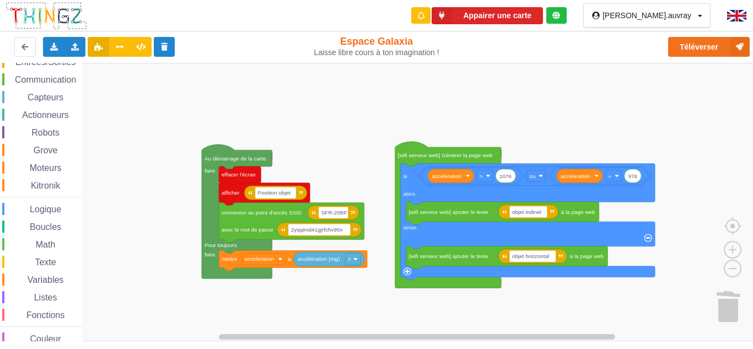
scroll to position [47, 0]
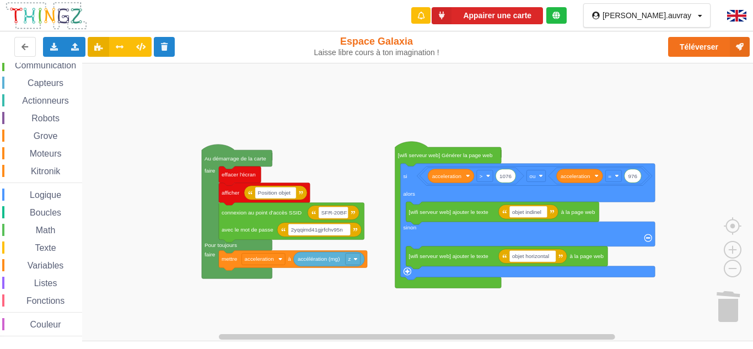
click at [62, 272] on div "Affichage Entrées/Sorties Communication Capteurs Actionneurs Robots Grove Moteu…" at bounding box center [41, 180] width 82 height 313
click at [55, 265] on span "Variables" at bounding box center [46, 265] width 40 height 9
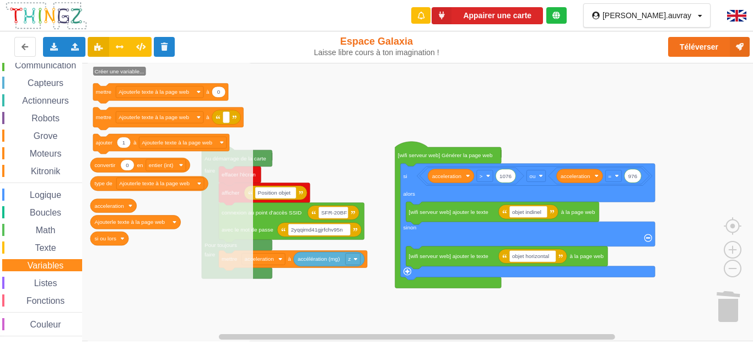
click at [56, 247] on span "Texte" at bounding box center [45, 247] width 24 height 9
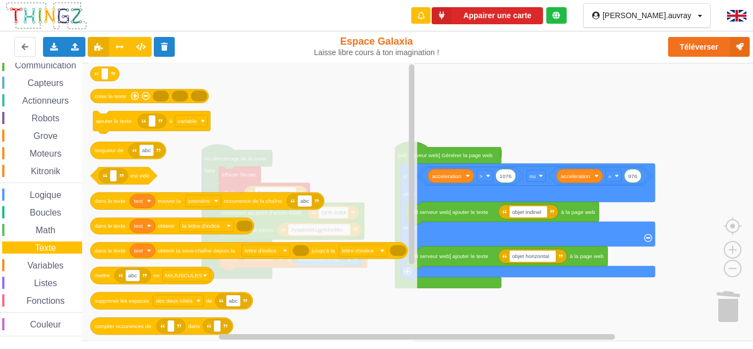
drag, startPoint x: 56, startPoint y: 231, endPoint x: 57, endPoint y: 208, distance: 23.2
click at [56, 230] on span "Math" at bounding box center [45, 229] width 23 height 9
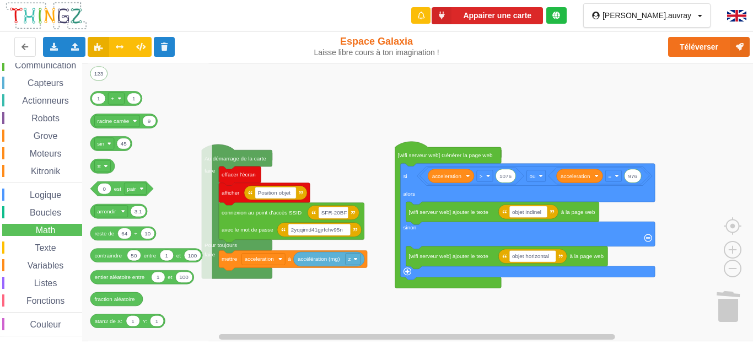
click at [57, 201] on div "Affichage Entrées/Sorties Communication Capteurs Actionneurs Robots Grove Moteu…" at bounding box center [41, 180] width 82 height 313
drag, startPoint x: 61, startPoint y: 173, endPoint x: 61, endPoint y: 165, distance: 7.2
click at [61, 171] on span "Kitronik" at bounding box center [45, 170] width 33 height 9
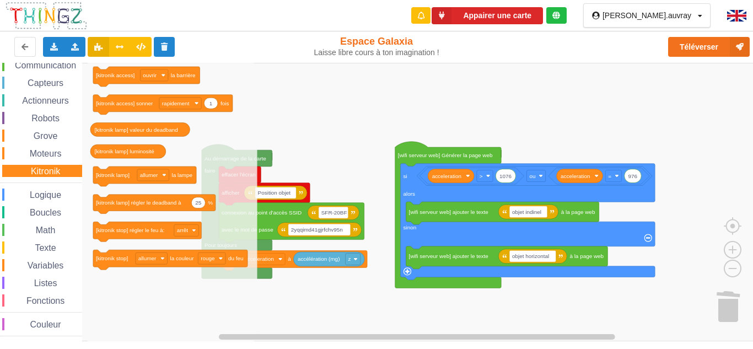
click at [61, 153] on span "Moteurs" at bounding box center [45, 153] width 35 height 9
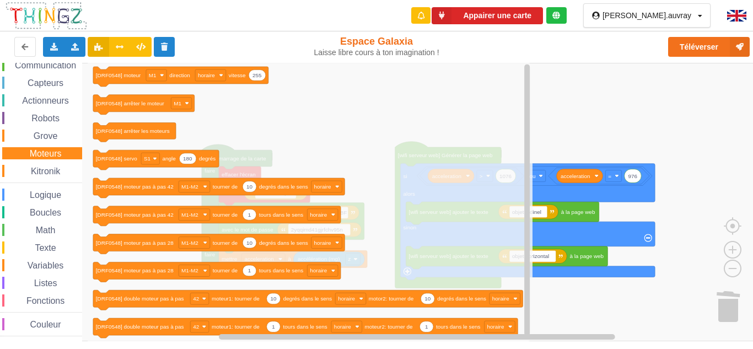
drag, startPoint x: 64, startPoint y: 137, endPoint x: 66, endPoint y: 118, distance: 18.8
click at [64, 136] on div "Grove" at bounding box center [42, 136] width 80 height 12
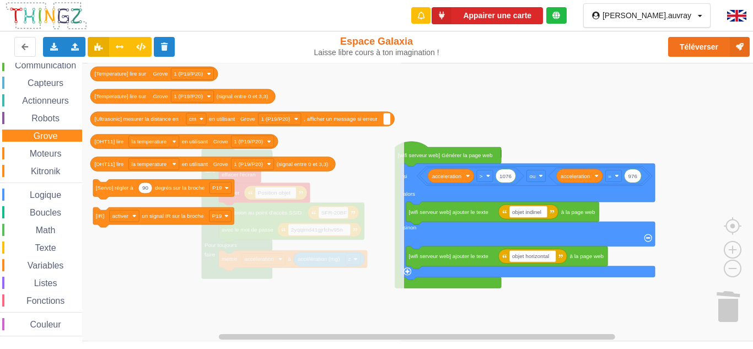
click at [66, 114] on div "Robots" at bounding box center [42, 118] width 80 height 12
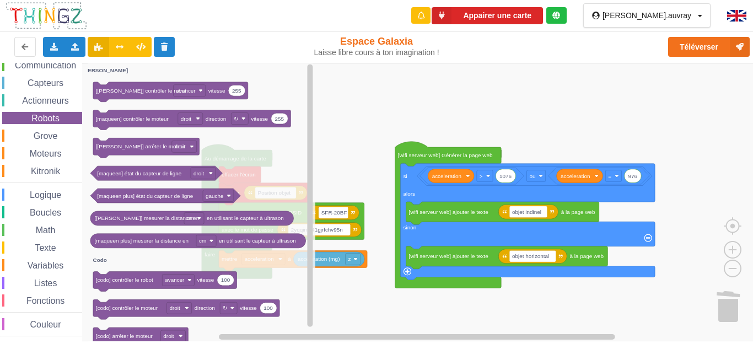
click at [66, 96] on span "Actionneurs" at bounding box center [45, 100] width 50 height 9
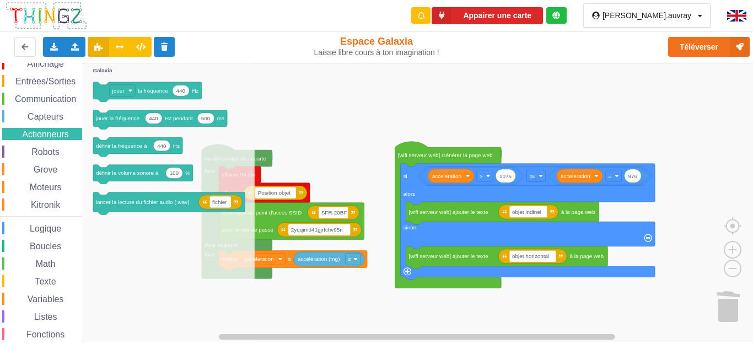
scroll to position [0, 0]
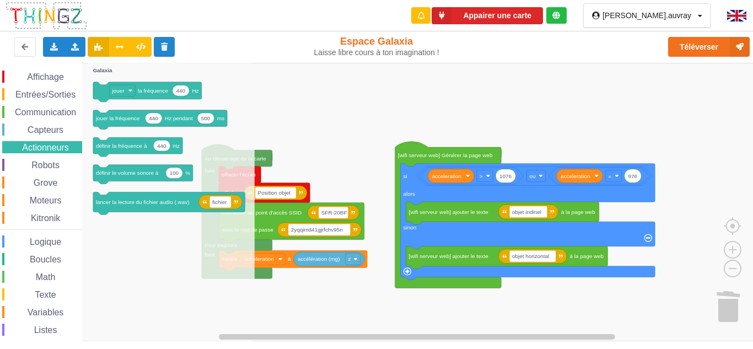
click at [39, 120] on div "Affichage Entrées/Sorties Communication Capteurs Actionneurs Robots Grove Moteu…" at bounding box center [41, 227] width 82 height 313
click at [43, 109] on span "Communication" at bounding box center [45, 111] width 64 height 9
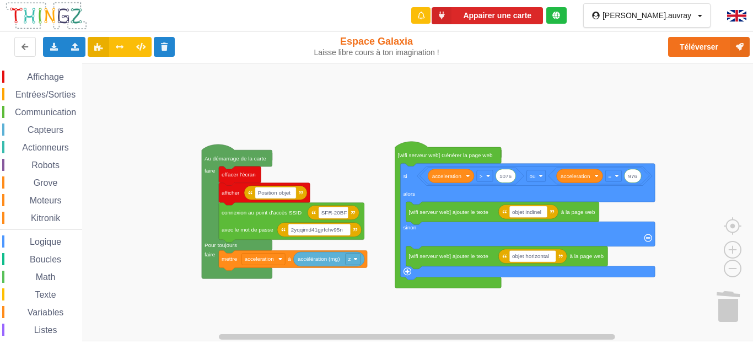
click at [575, 133] on rect "Espace de travail de Blocky" at bounding box center [380, 202] width 761 height 278
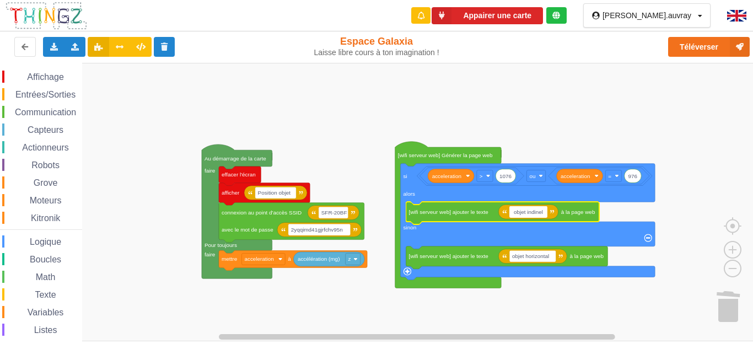
click at [541, 213] on input "objet indinel" at bounding box center [528, 212] width 38 height 12
type input "objet indinél"
click at [702, 47] on button "Téléverser" at bounding box center [709, 47] width 82 height 20
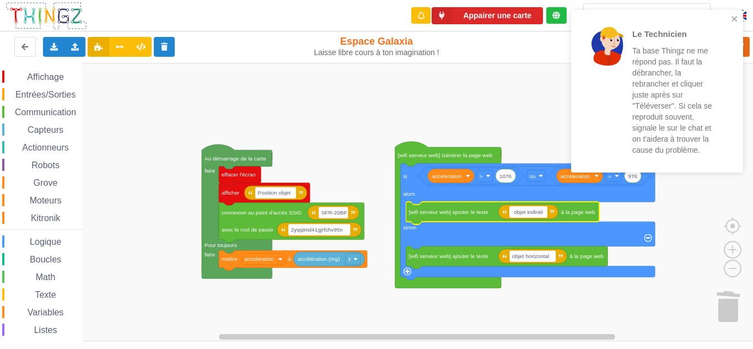
drag, startPoint x: 667, startPoint y: 72, endPoint x: 607, endPoint y: 37, distance: 69.4
click at [607, 37] on div at bounding box center [607, 46] width 39 height 39
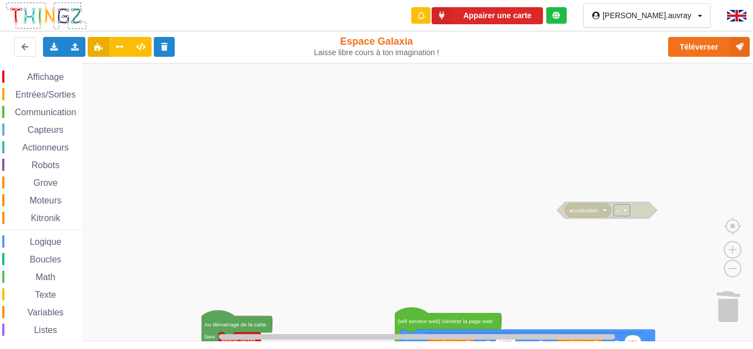
click at [671, 82] on div "Affichage Entrées/Sorties Communication Capteurs Actionneurs Robots Grove Moteu…" at bounding box center [380, 202] width 761 height 278
click at [618, 103] on div "Affichage Entrées/Sorties Communication Capteurs Actionneurs Robots Grove Moteu…" at bounding box center [380, 202] width 761 height 278
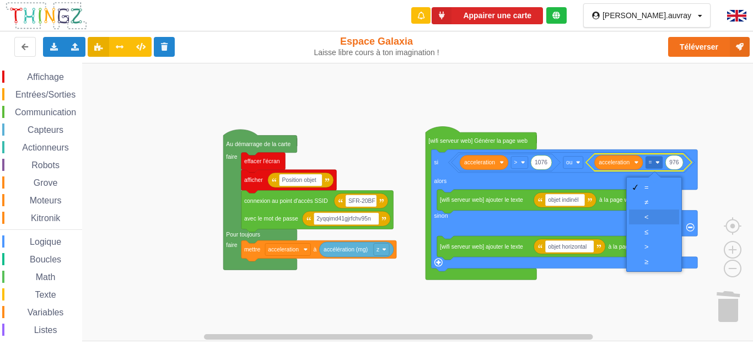
click at [656, 215] on div "‏<" at bounding box center [657, 217] width 26 height 8
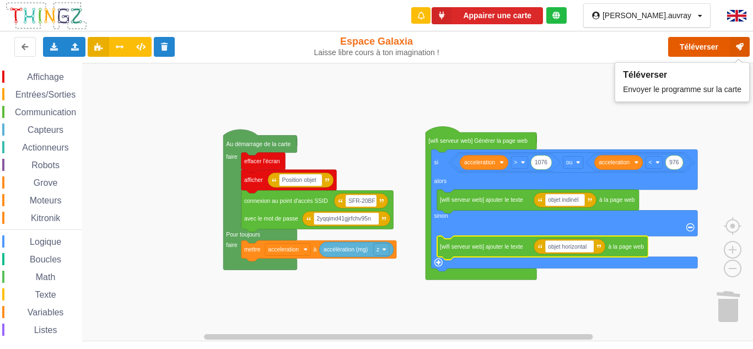
click at [700, 53] on button "Téléverser" at bounding box center [709, 47] width 82 height 20
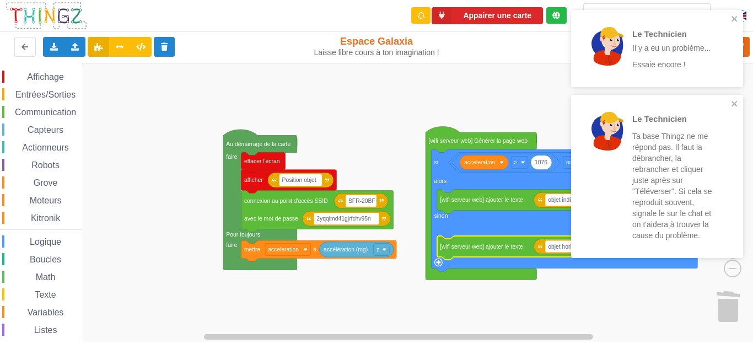
drag, startPoint x: 671, startPoint y: 55, endPoint x: 657, endPoint y: 40, distance: 20.3
click at [657, 40] on div "Le Technicien Il y a eu un problème..." at bounding box center [675, 40] width 86 height 26
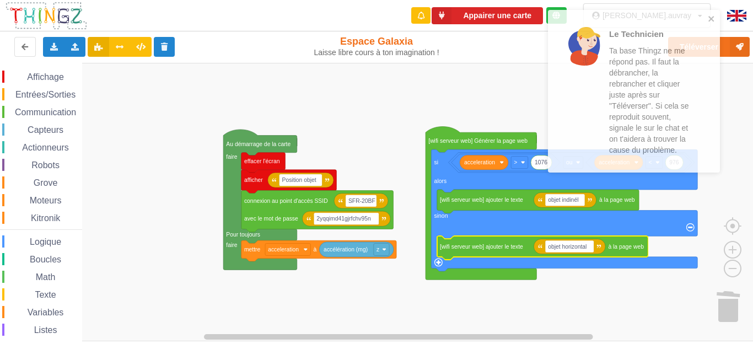
drag, startPoint x: 640, startPoint y: 144, endPoint x: 617, endPoint y: 128, distance: 28.4
click at [617, 128] on p "Ta base Thingz ne me répond pas. Il faut la débrancher, la rebrancher et clique…" at bounding box center [652, 100] width 86 height 110
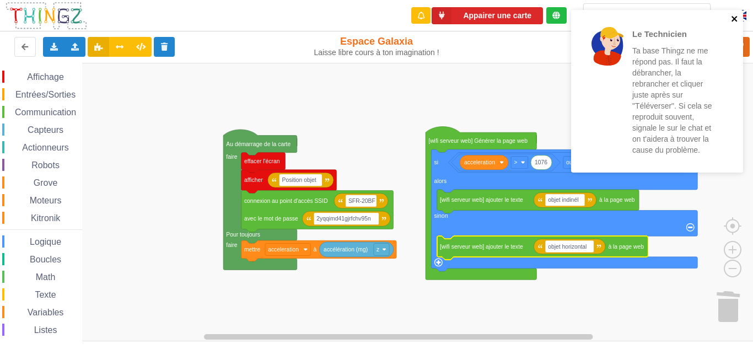
click at [734, 14] on icon "close" at bounding box center [735, 18] width 8 height 9
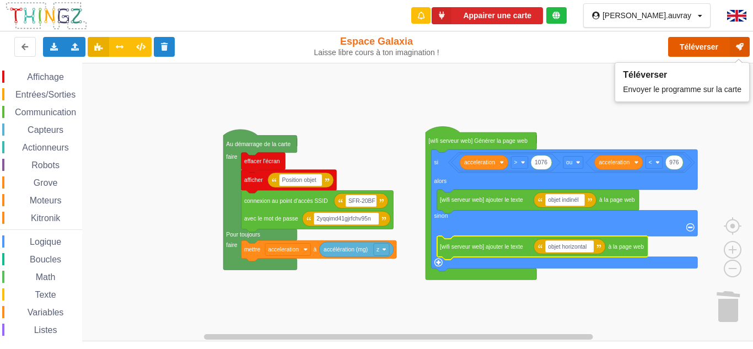
click at [711, 50] on button "Téléverser" at bounding box center [709, 47] width 82 height 20
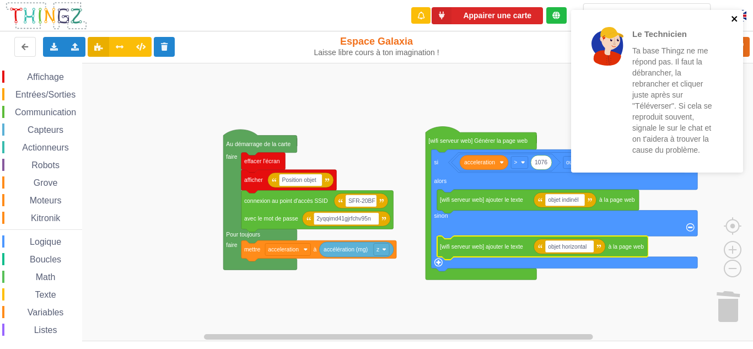
click at [734, 20] on icon "close" at bounding box center [735, 18] width 8 height 9
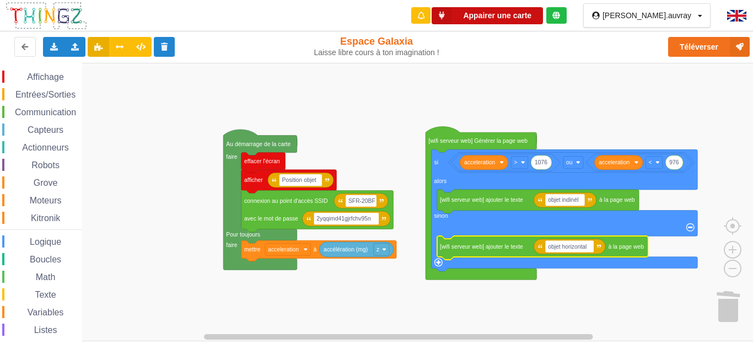
click at [543, 13] on button "Appairer une carte" at bounding box center [487, 15] width 111 height 17
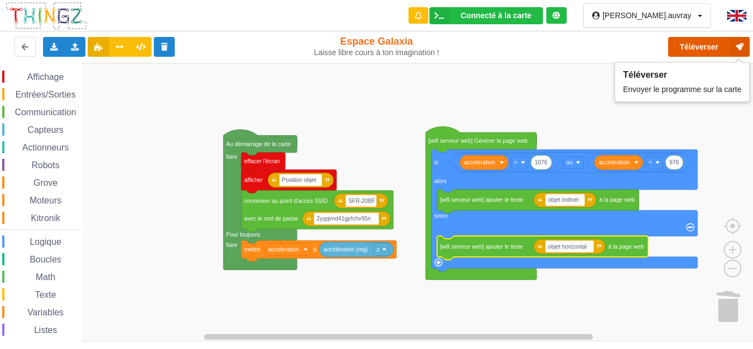
click at [707, 48] on button "Téléverser" at bounding box center [709, 47] width 82 height 20
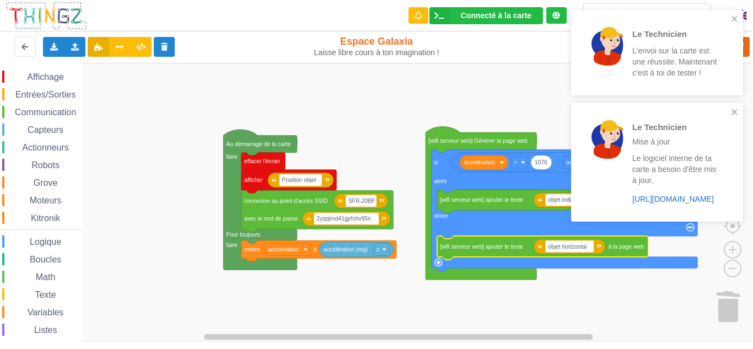
click at [670, 203] on link "[URL][DOMAIN_NAME]" at bounding box center [673, 199] width 82 height 9
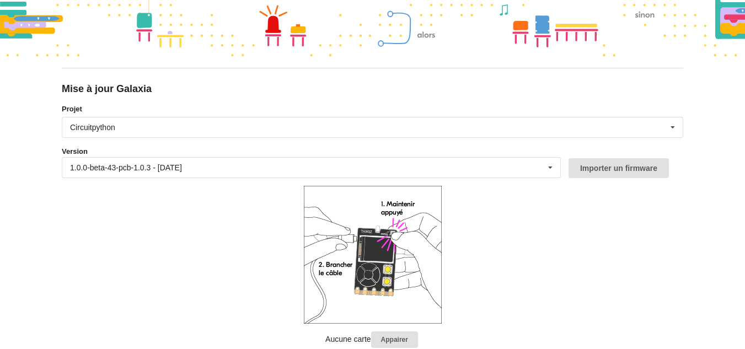
scroll to position [99, 0]
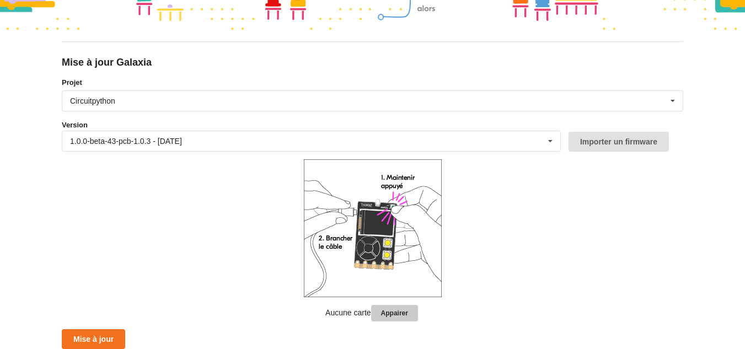
click at [396, 311] on button "Appairer" at bounding box center [394, 313] width 47 height 17
click at [387, 317] on button "Appairer" at bounding box center [394, 313] width 47 height 17
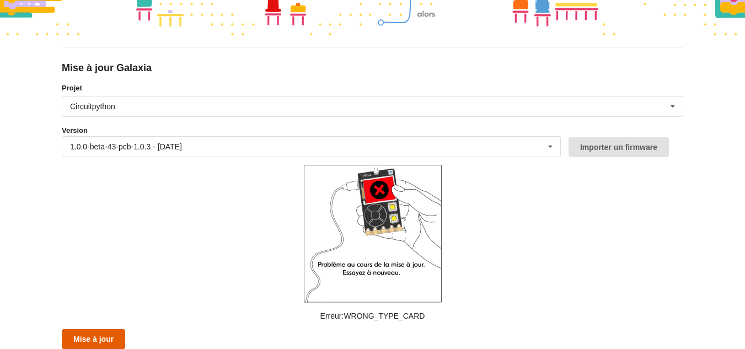
click at [99, 335] on button "Mise à jour" at bounding box center [93, 339] width 63 height 20
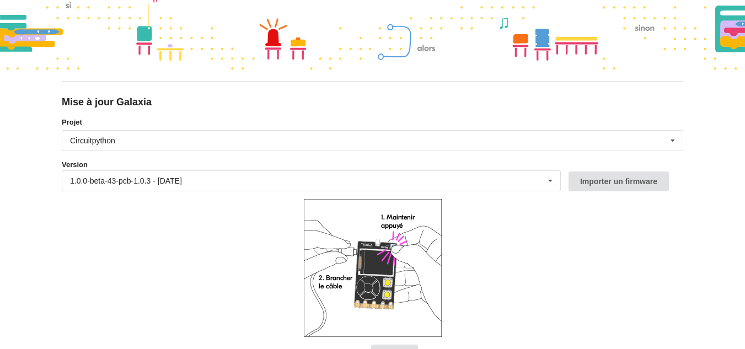
scroll to position [0, 0]
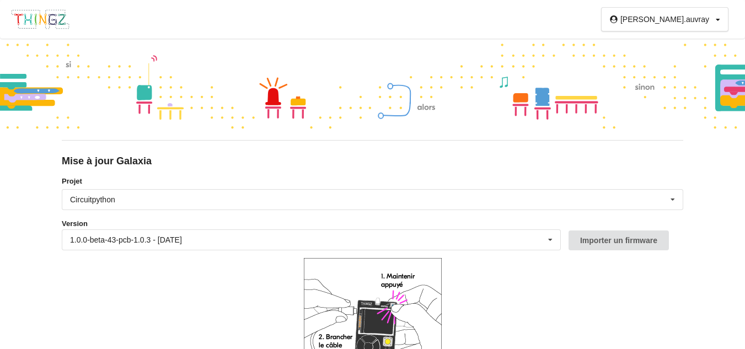
click at [36, 13] on img at bounding box center [40, 19] width 60 height 21
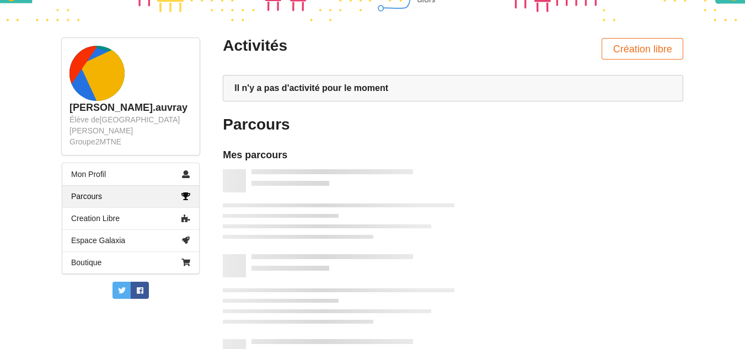
scroll to position [110, 0]
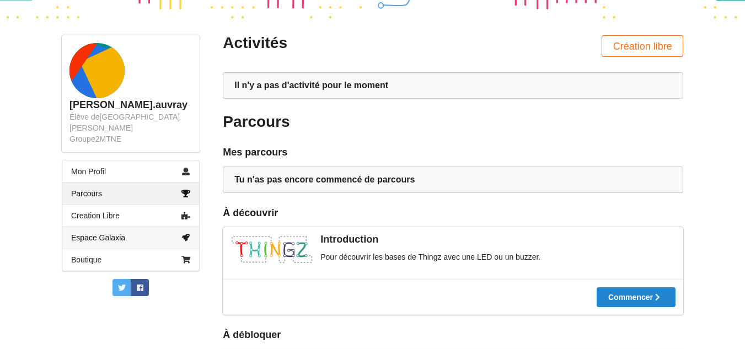
click at [115, 227] on link "Espace Galaxia" at bounding box center [130, 238] width 137 height 22
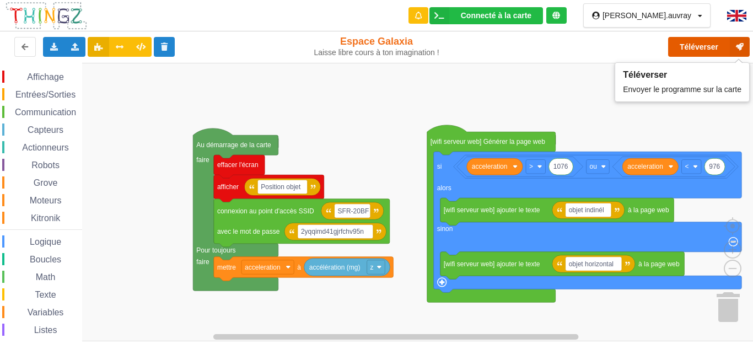
click at [691, 40] on button "Téléverser" at bounding box center [709, 47] width 82 height 20
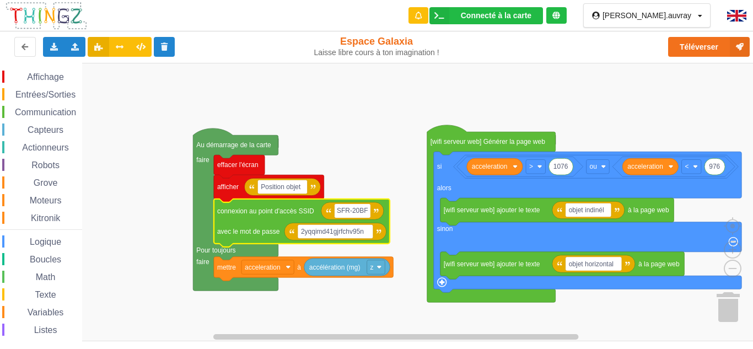
click at [351, 212] on input "SFR-20BF" at bounding box center [353, 211] width 36 height 14
click at [352, 213] on input "SFR-20BF" at bounding box center [353, 211] width 36 height 14
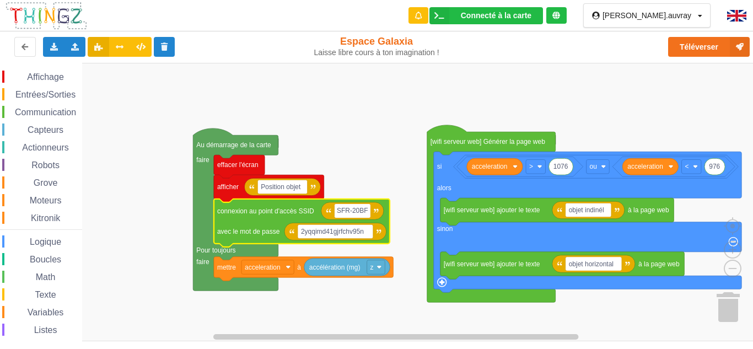
click at [352, 213] on input "SFR-20BF" at bounding box center [353, 211] width 36 height 14
click at [352, 212] on input "SFR-20BF" at bounding box center [353, 211] width 36 height 14
type input "SFR_20BF"
click at [714, 52] on button "Téléverser" at bounding box center [709, 47] width 82 height 20
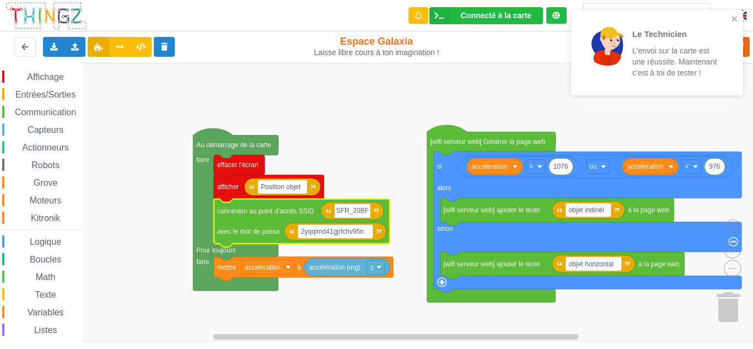
click at [713, 53] on p "L'envoi sur la carte est une réussite. Maintenant c'est à toi de tester !" at bounding box center [675, 61] width 86 height 33
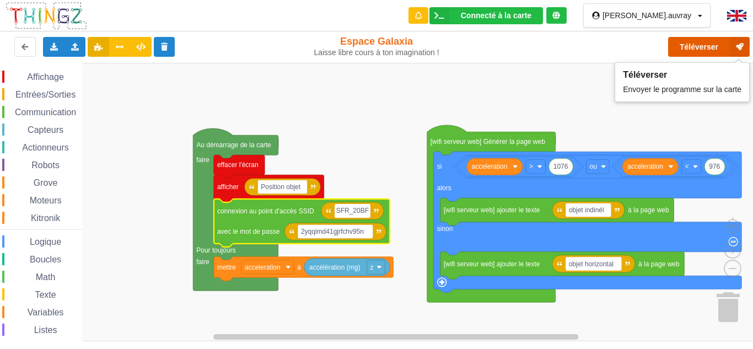
click at [718, 46] on button "Téléverser" at bounding box center [709, 47] width 82 height 20
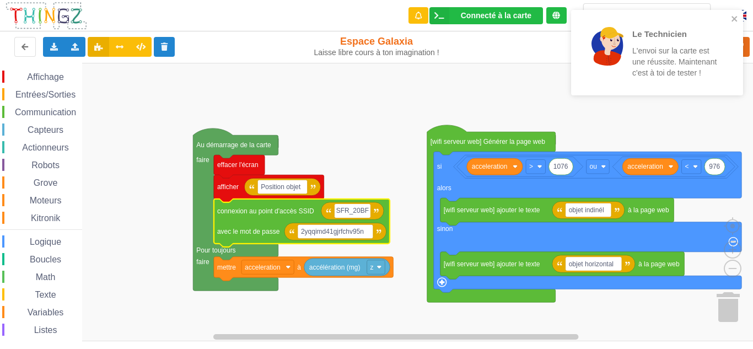
click at [649, 55] on p "L'envoi sur la carte est une réussite. Maintenant c'est à toi de tester !" at bounding box center [675, 61] width 86 height 33
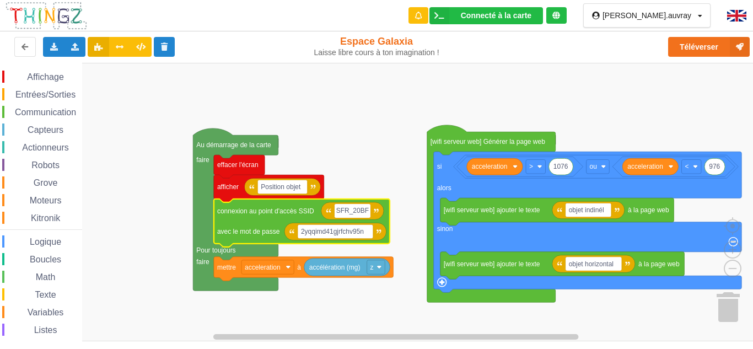
click at [560, 16] on icon at bounding box center [556, 16] width 8 height 8
click at [543, 17] on div "Connecté à la carte Réglages Ouvrir le moniteur automatiquement Connexion autom…" at bounding box center [486, 15] width 114 height 17
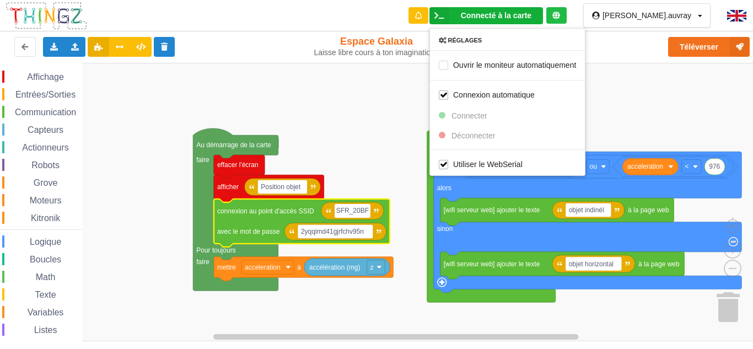
click at [492, 43] on div "Réglages" at bounding box center [507, 40] width 155 height 8
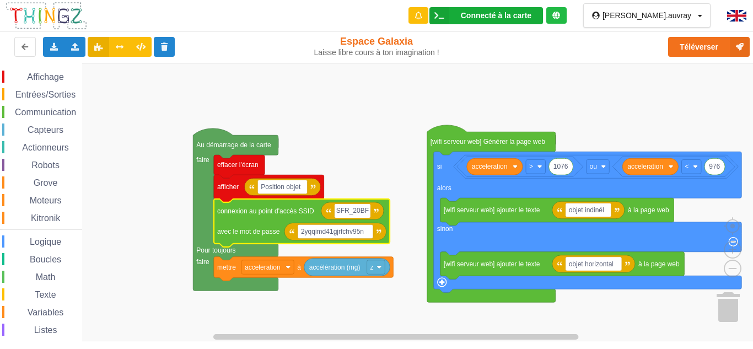
click at [531, 18] on div "Connecté à la carte" at bounding box center [496, 16] width 71 height 8
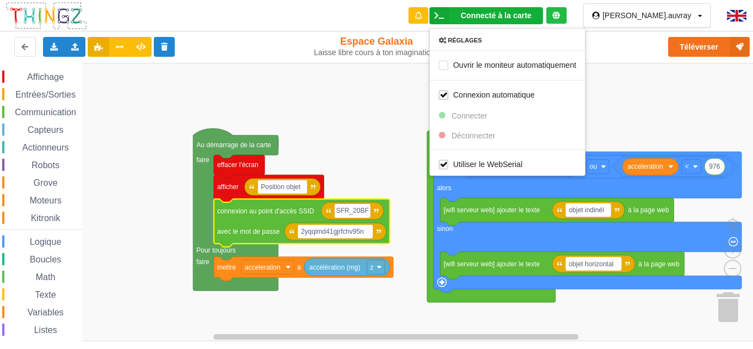
click at [449, 11] on icon at bounding box center [439, 15] width 20 height 17
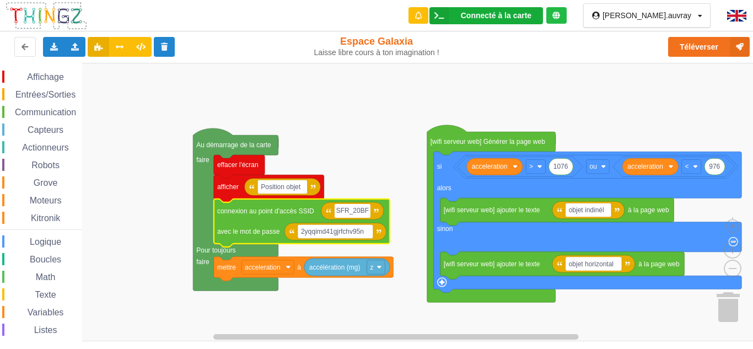
click at [449, 11] on icon at bounding box center [439, 15] width 20 height 17
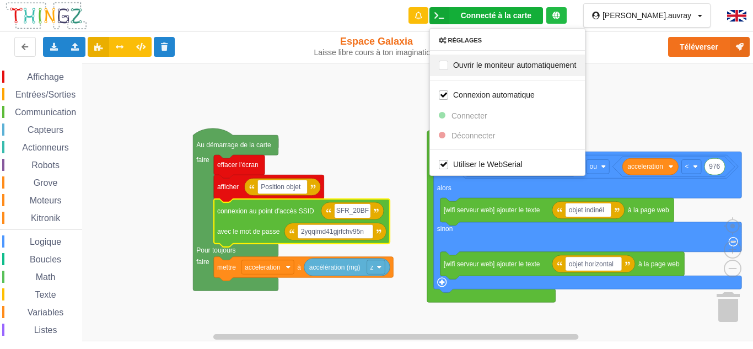
click at [572, 72] on div "Ouvrir le moniteur automatiquement" at bounding box center [507, 64] width 155 height 21
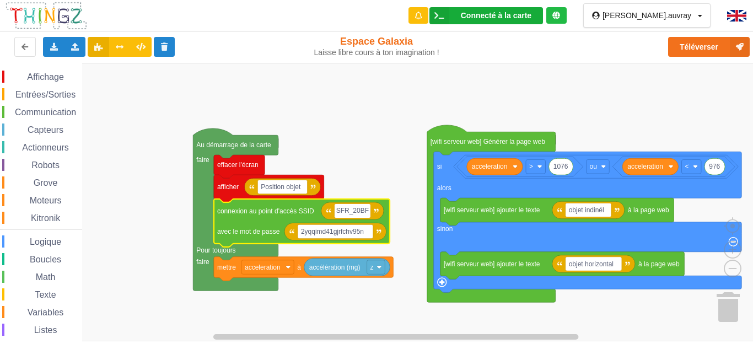
click at [533, 21] on div "Connecté à la carte Réglages Ouvrir le moniteur automatiquement Connexion autom…" at bounding box center [486, 15] width 114 height 17
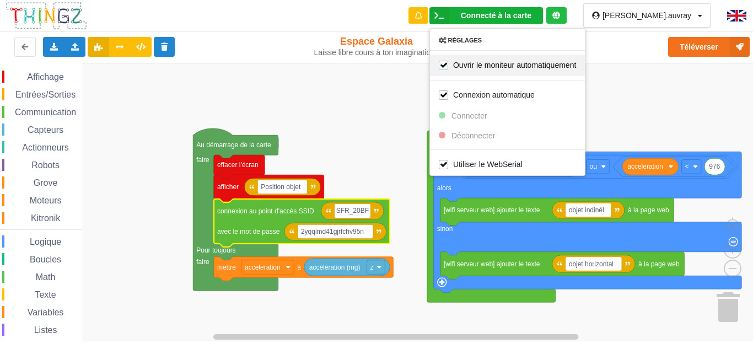
click at [477, 61] on label "Ouvrir le moniteur automatiquement" at bounding box center [507, 64] width 137 height 9
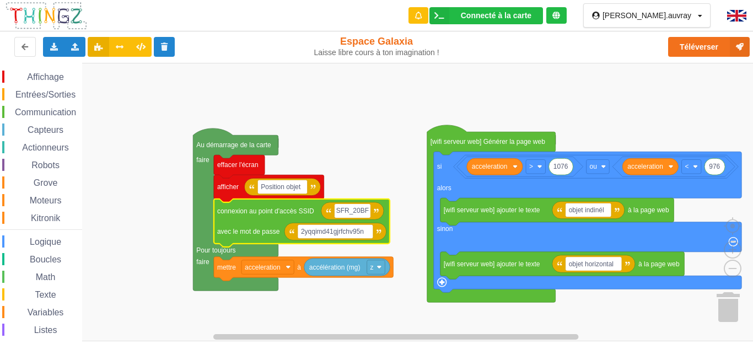
click at [560, 13] on icon at bounding box center [556, 16] width 8 height 8
click at [560, 15] on icon at bounding box center [556, 16] width 8 height 8
click at [626, 69] on rect "Espace de travail de Blocky" at bounding box center [380, 202] width 761 height 278
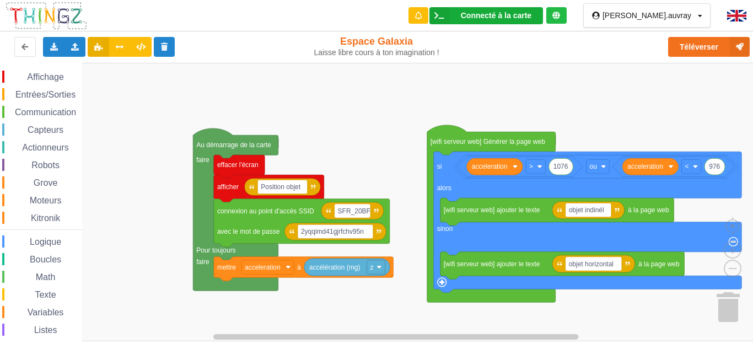
click at [532, 9] on div "Connecté à la carte Réglages Ouvrir le moniteur automatiquement Connexion autom…" at bounding box center [486, 15] width 114 height 17
